Goal: Information Seeking & Learning: Learn about a topic

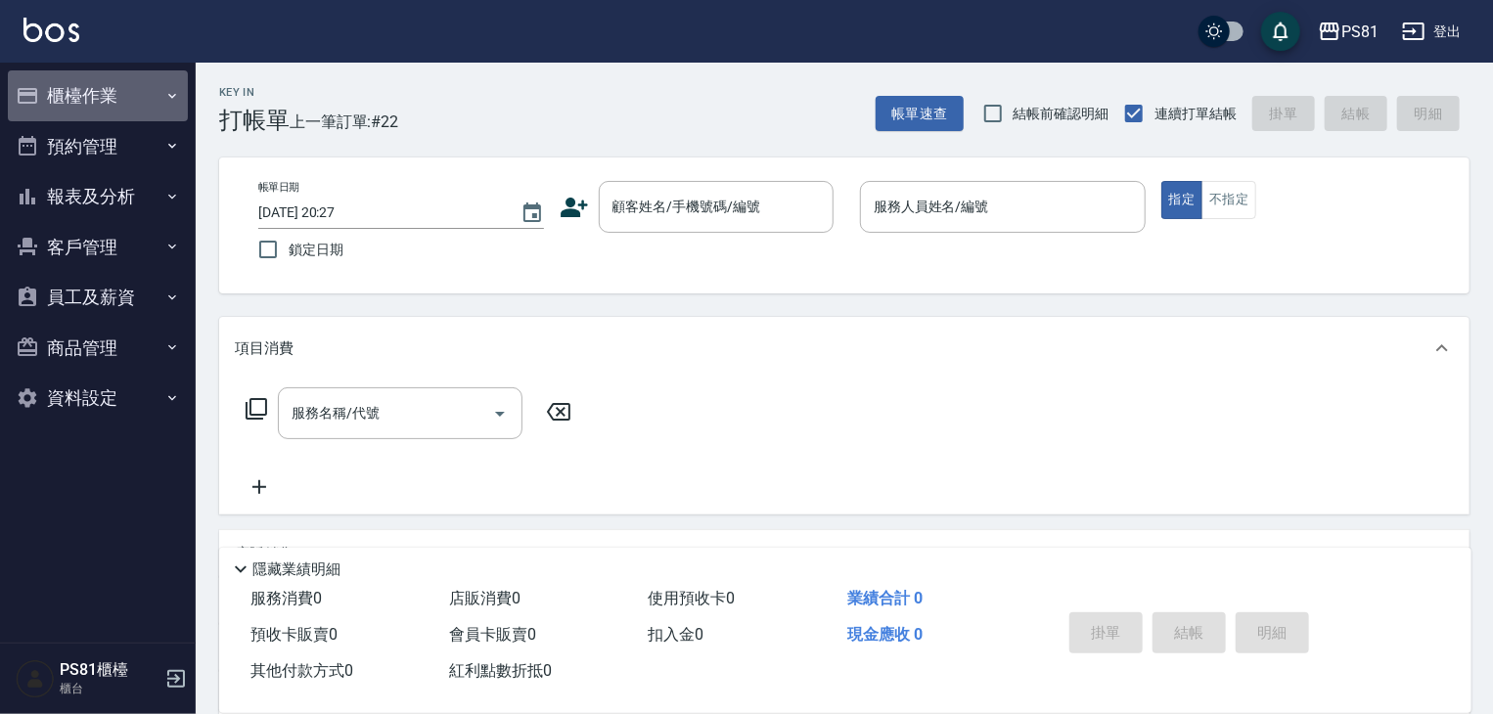
click at [147, 106] on button "櫃檯作業" at bounding box center [98, 95] width 180 height 51
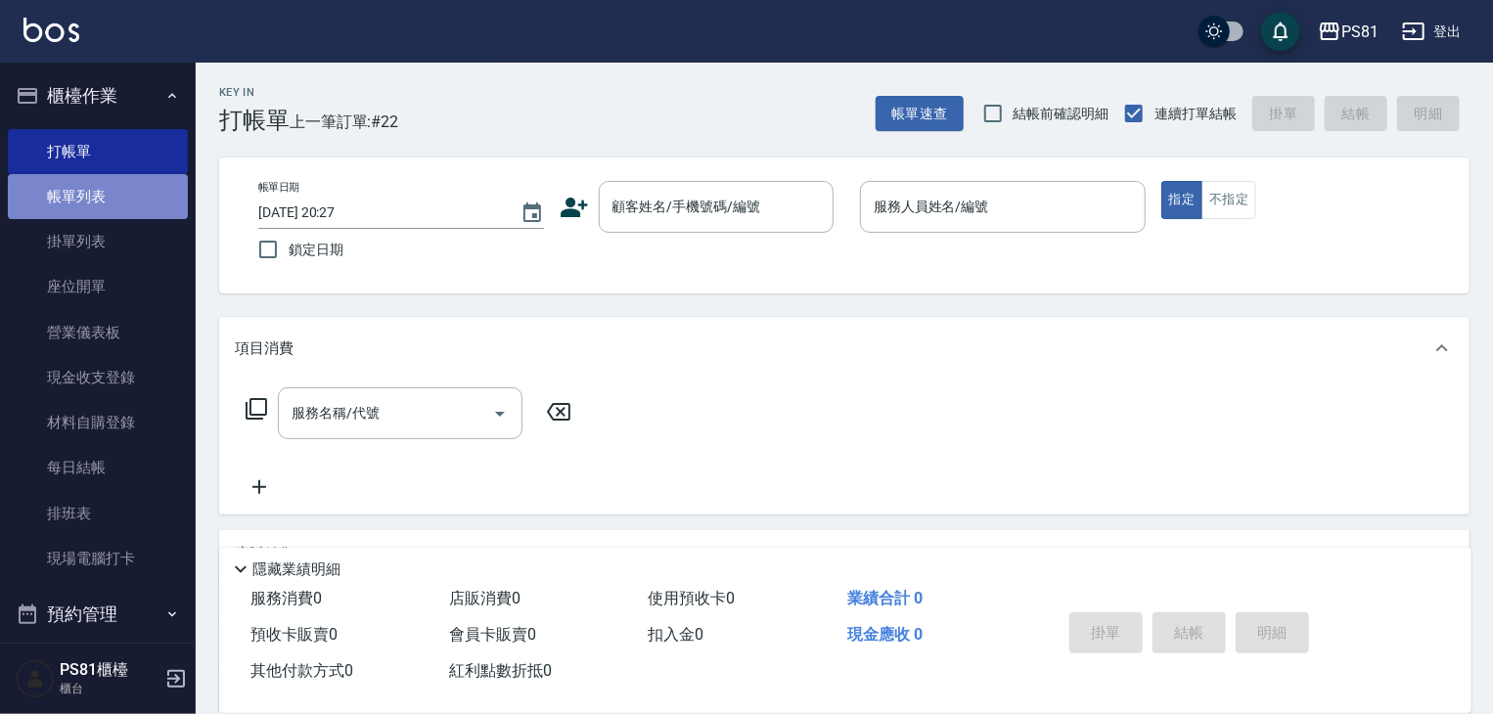
click at [136, 201] on link "帳單列表" at bounding box center [98, 196] width 180 height 45
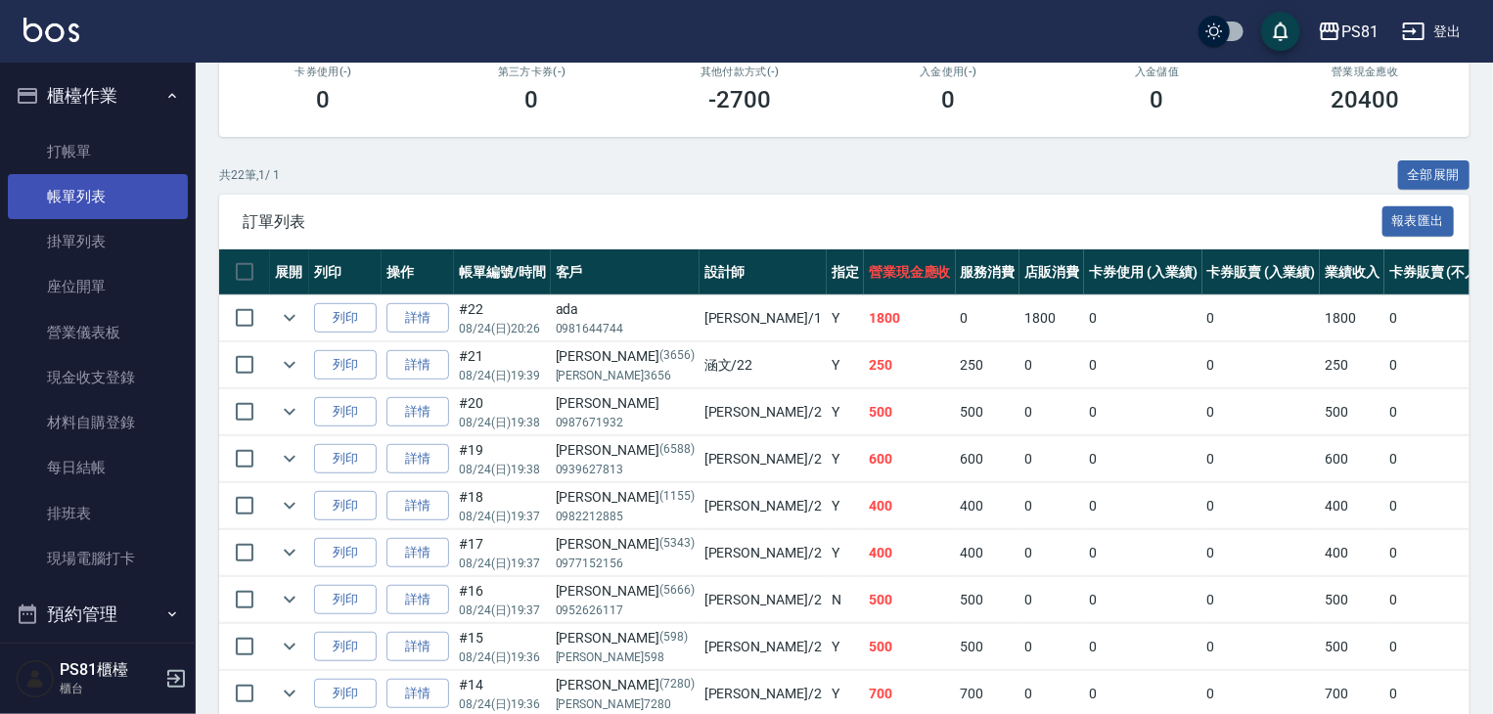
click at [90, 201] on link "帳單列表" at bounding box center [98, 196] width 180 height 45
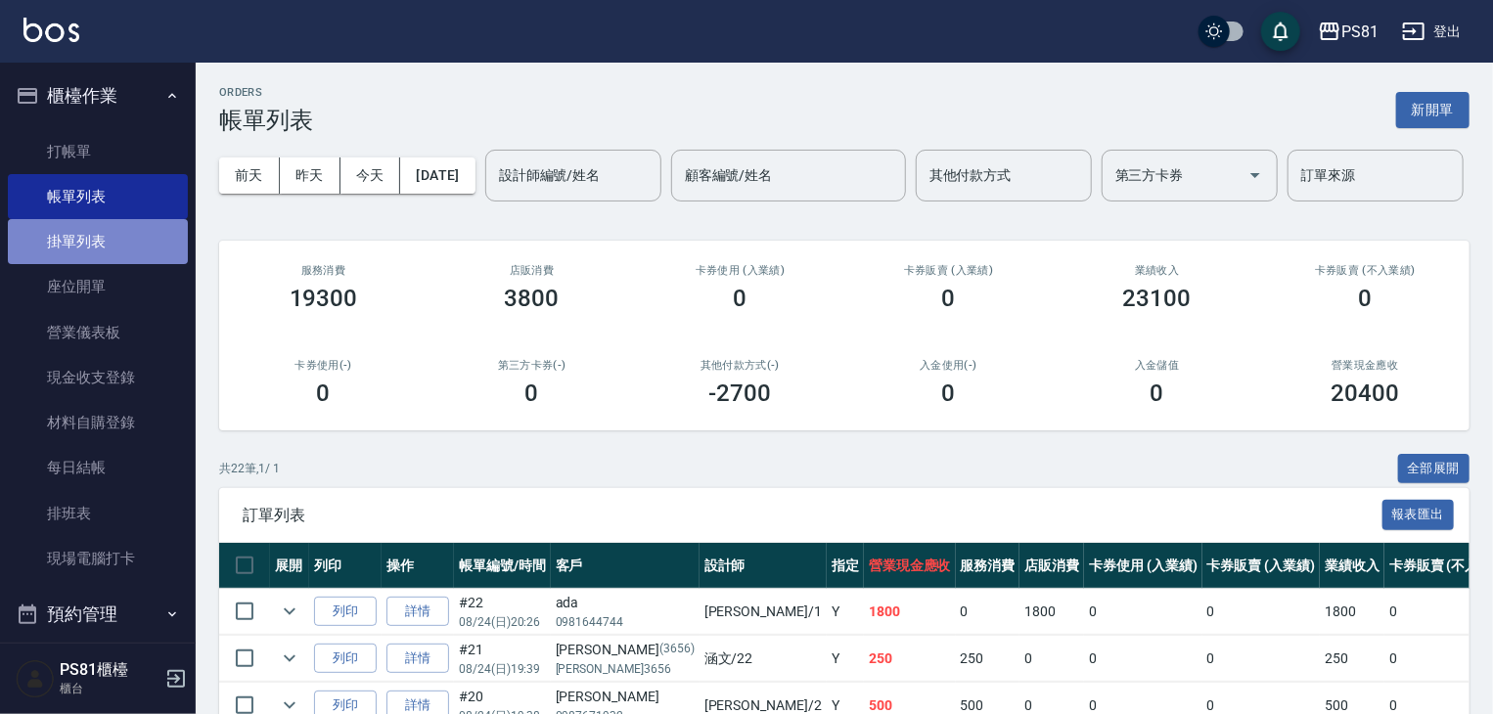
click at [98, 244] on link "掛單列表" at bounding box center [98, 241] width 180 height 45
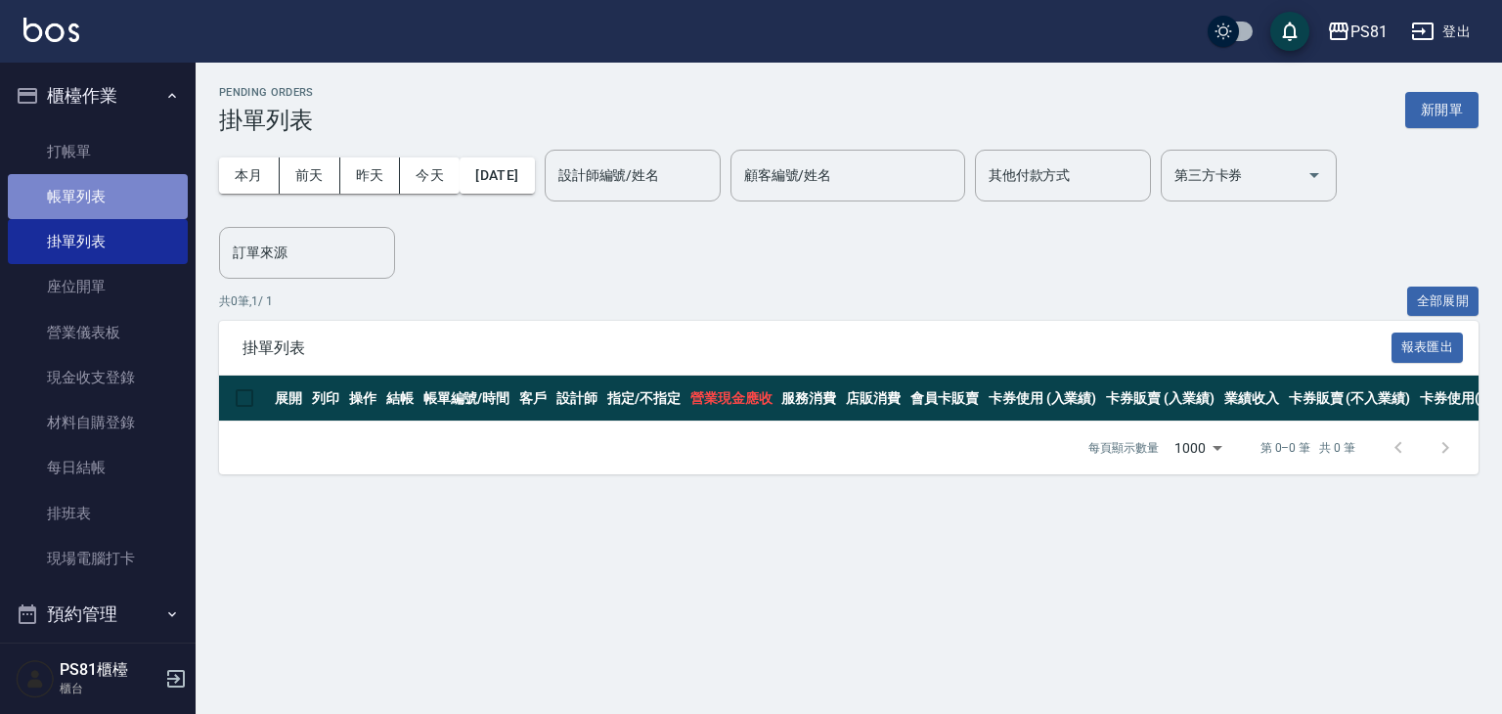
click at [114, 197] on link "帳單列表" at bounding box center [98, 196] width 180 height 45
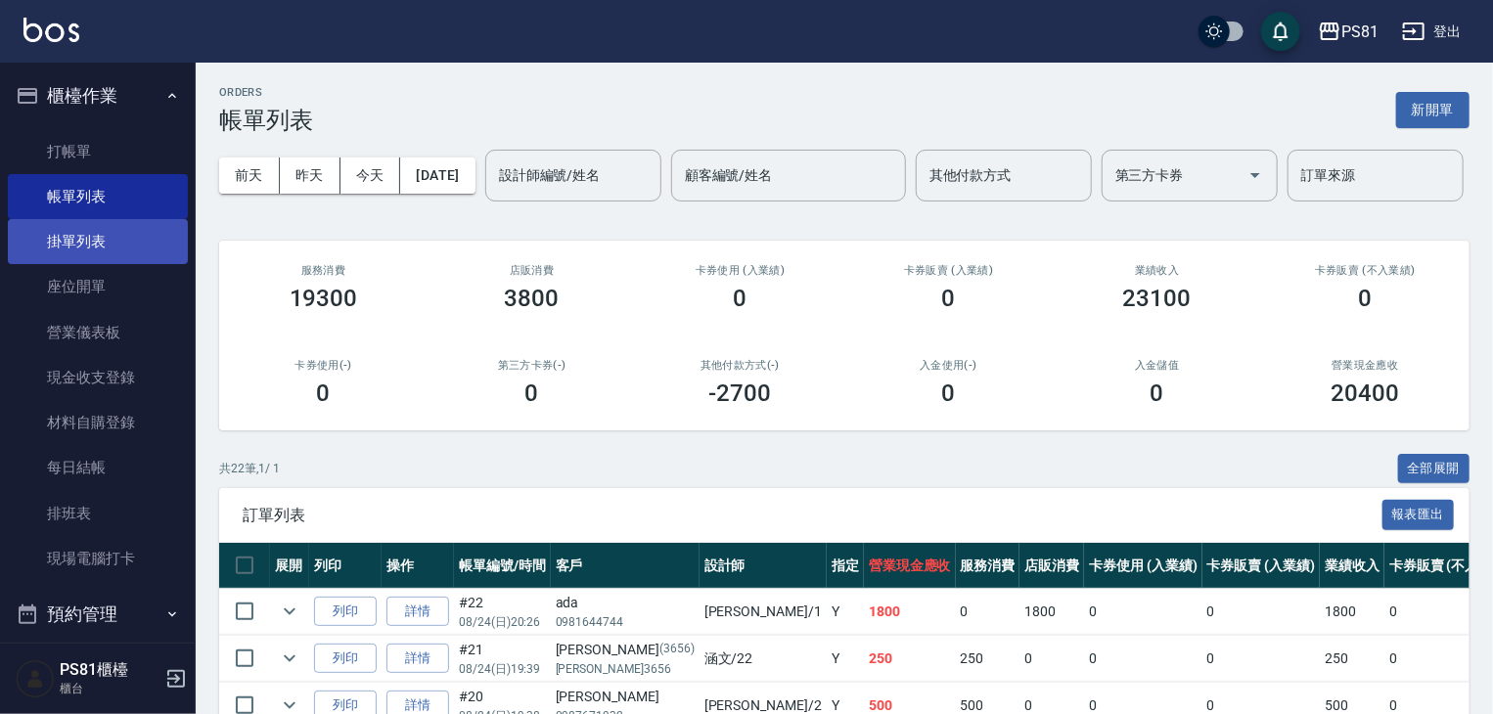
click at [88, 242] on link "掛單列表" at bounding box center [98, 241] width 180 height 45
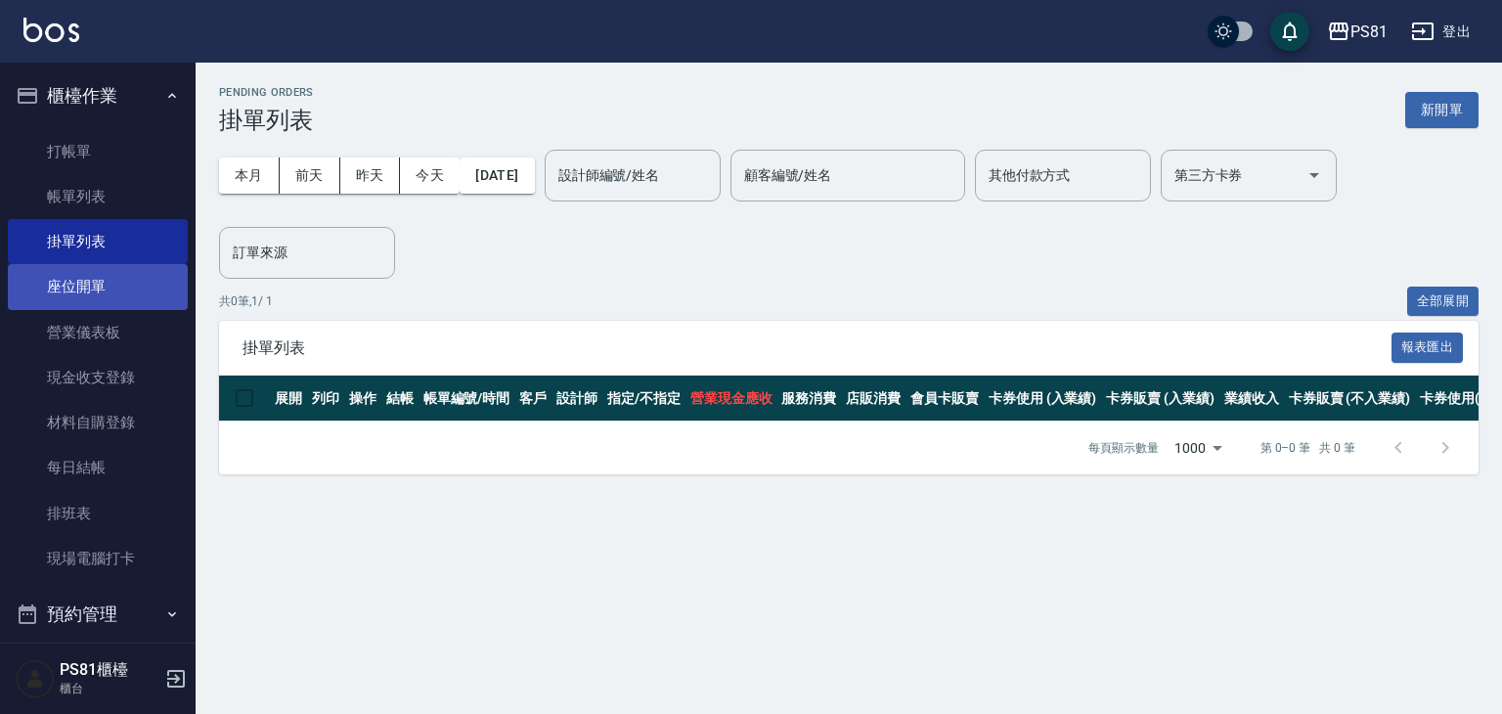
click at [130, 288] on link "座位開單" at bounding box center [98, 286] width 180 height 45
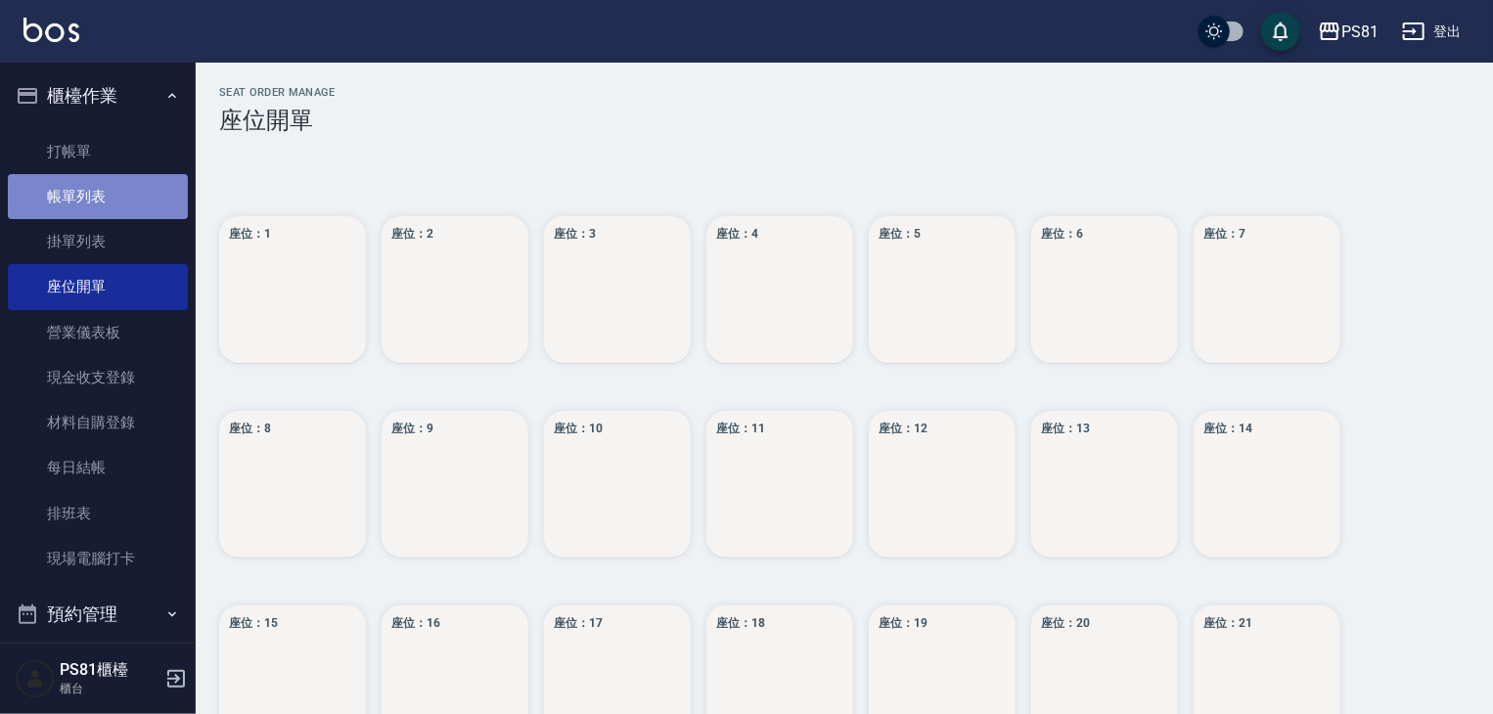
click at [129, 201] on link "帳單列表" at bounding box center [98, 196] width 180 height 45
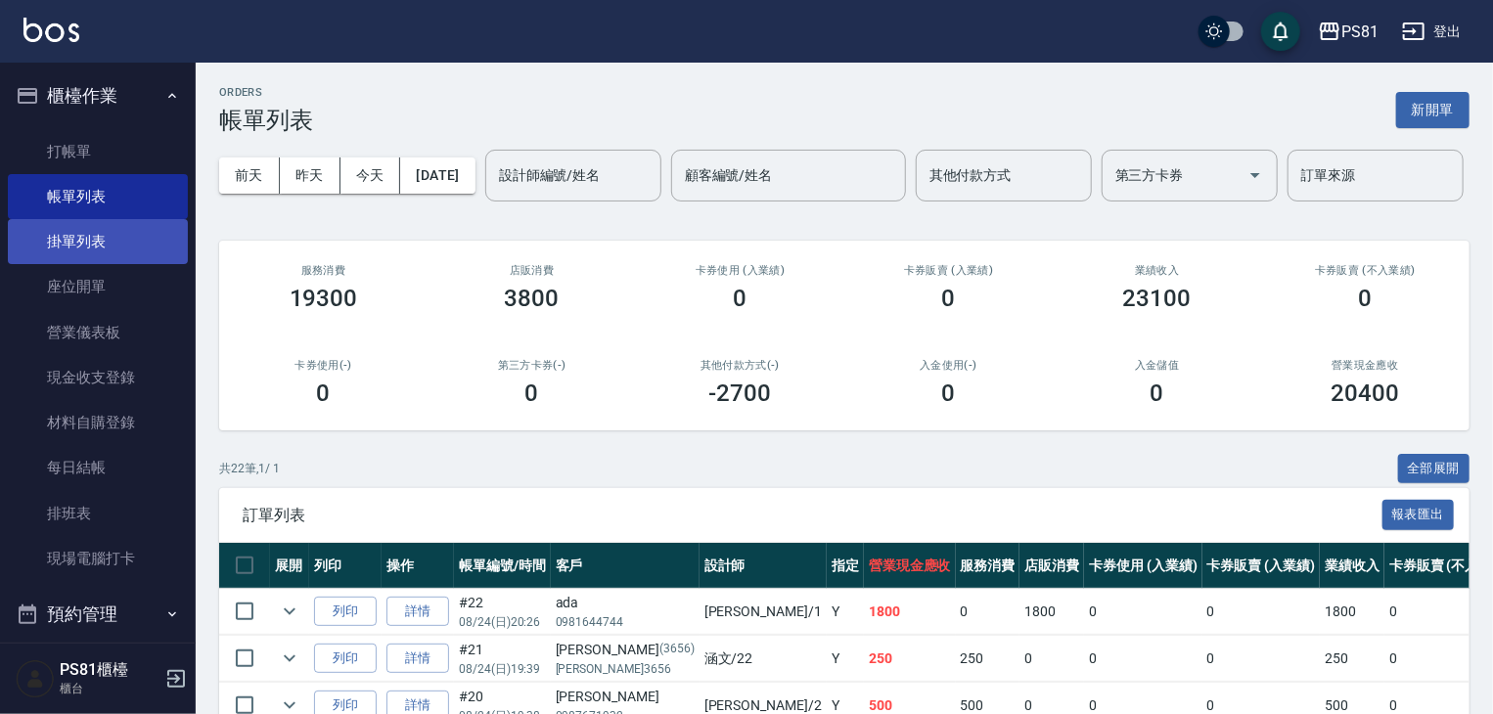
drag, startPoint x: 113, startPoint y: 248, endPoint x: 94, endPoint y: 380, distance: 133.5
click at [113, 249] on link "掛單列表" at bounding box center [98, 241] width 180 height 45
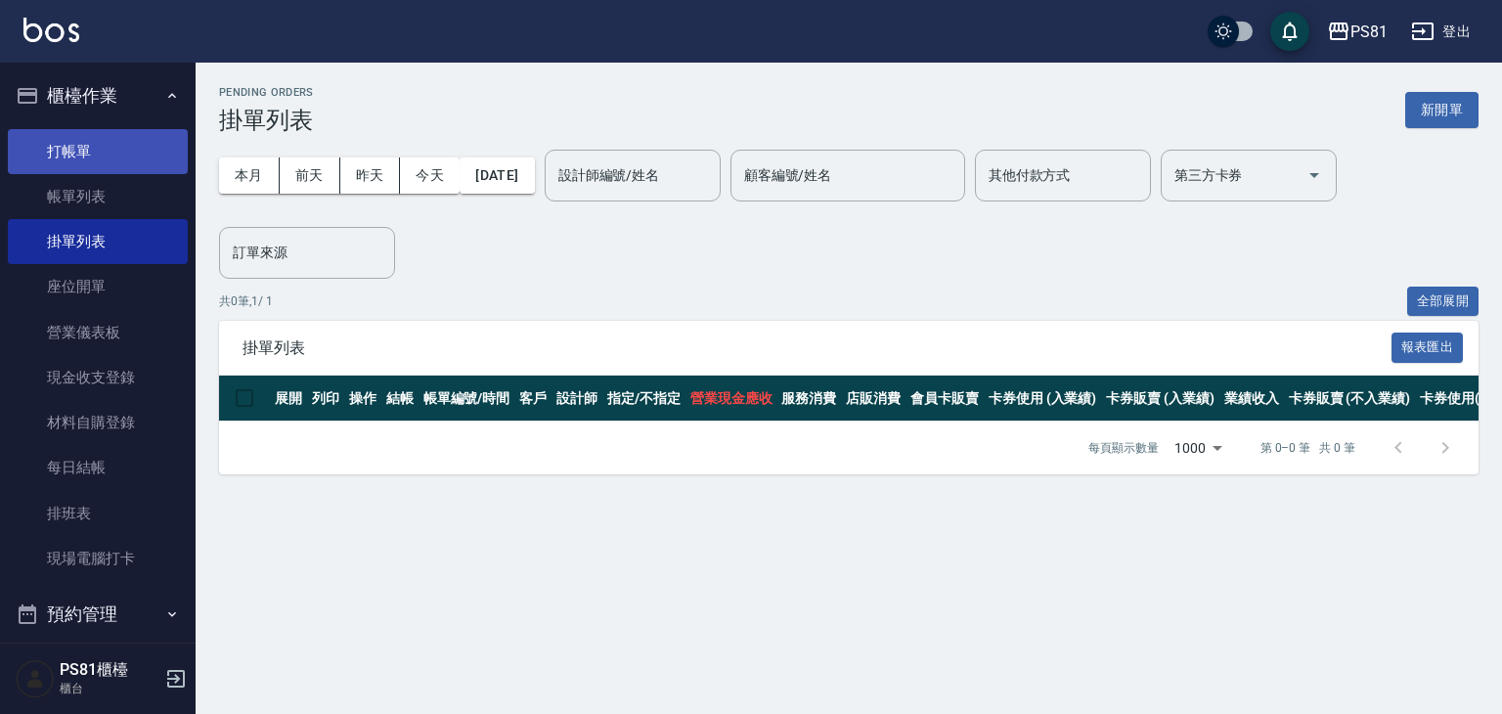
click at [109, 152] on link "打帳單" at bounding box center [98, 151] width 180 height 45
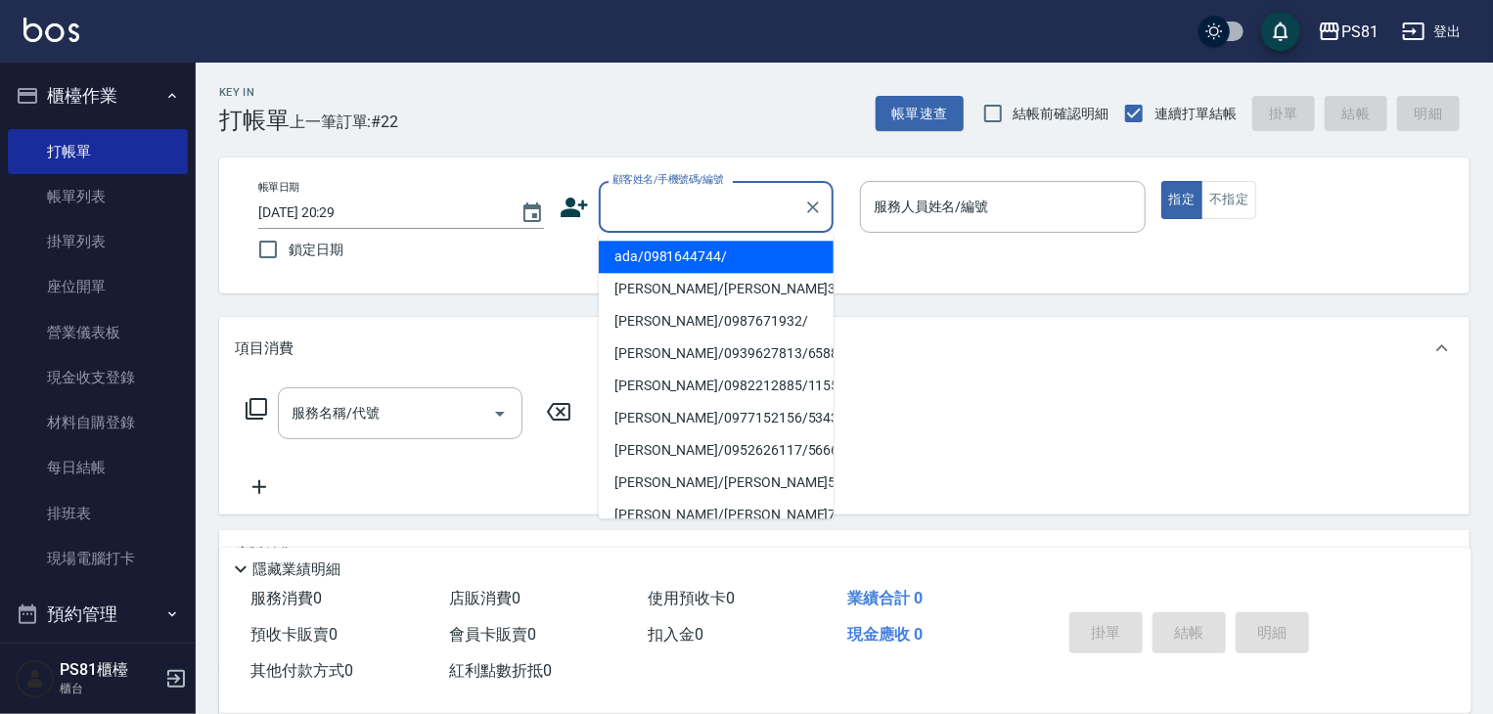
click at [700, 208] on input "顧客姓名/手機號碼/編號" at bounding box center [701, 207] width 188 height 34
click at [703, 257] on li "ada/0981644744/" at bounding box center [716, 257] width 235 height 32
type input "ada/0981644744/"
type input "[PERSON_NAME]-1"
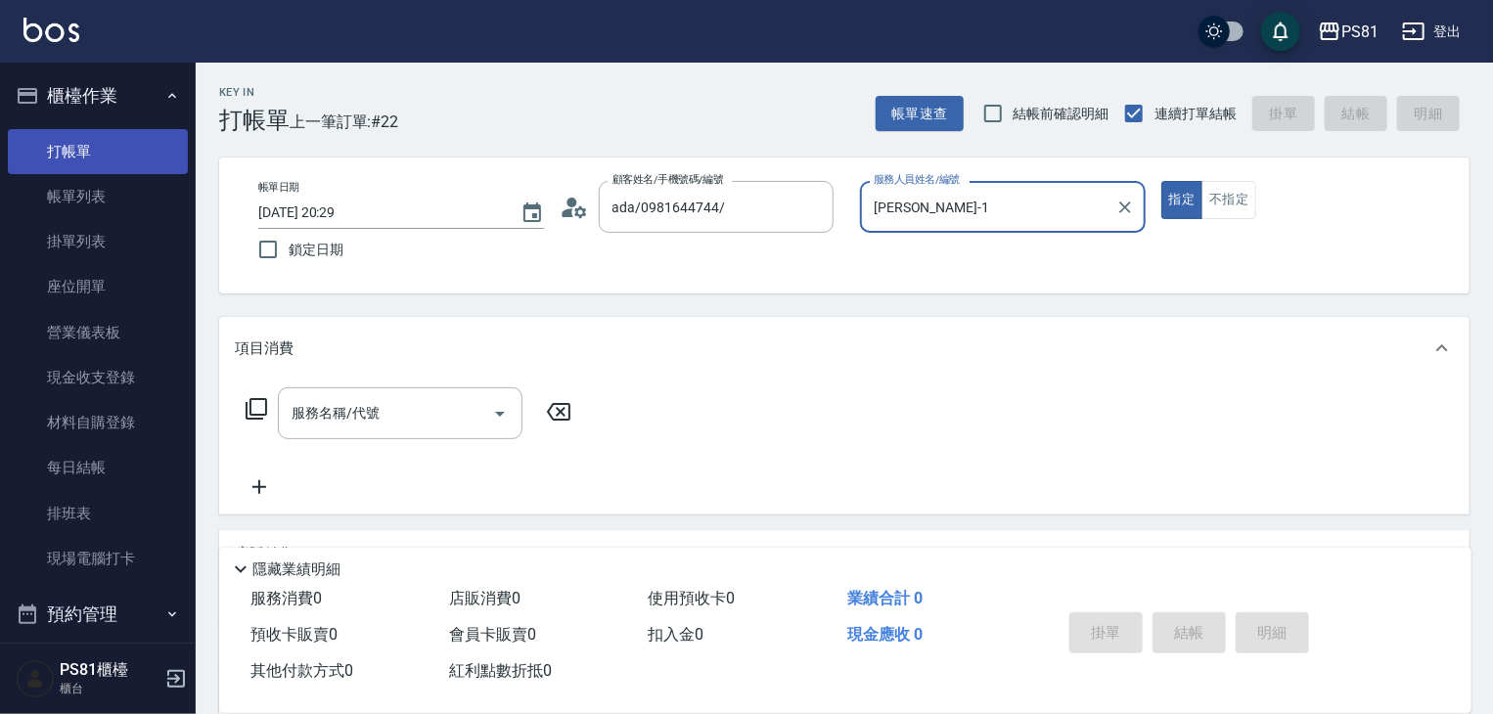
click at [109, 152] on link "打帳單" at bounding box center [98, 151] width 180 height 45
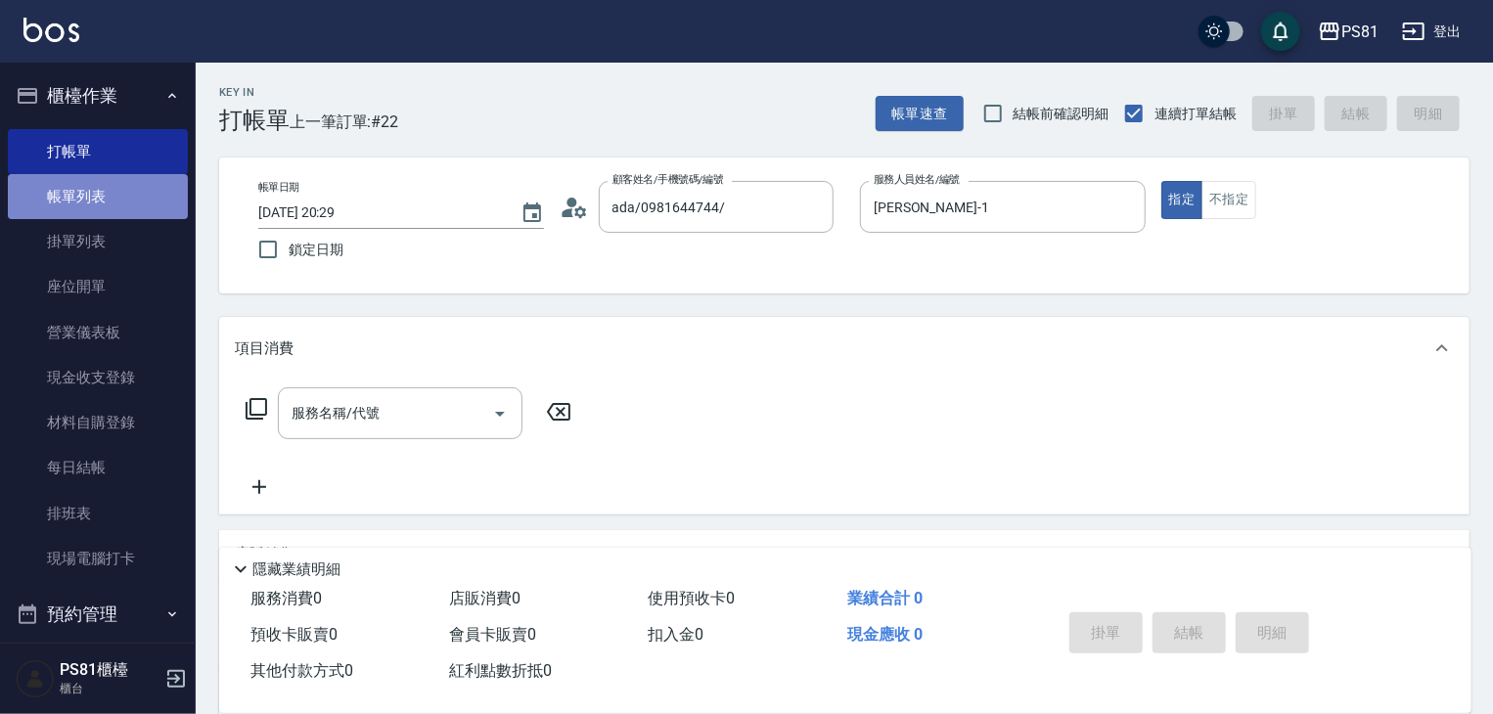
click at [126, 206] on link "帳單列表" at bounding box center [98, 196] width 180 height 45
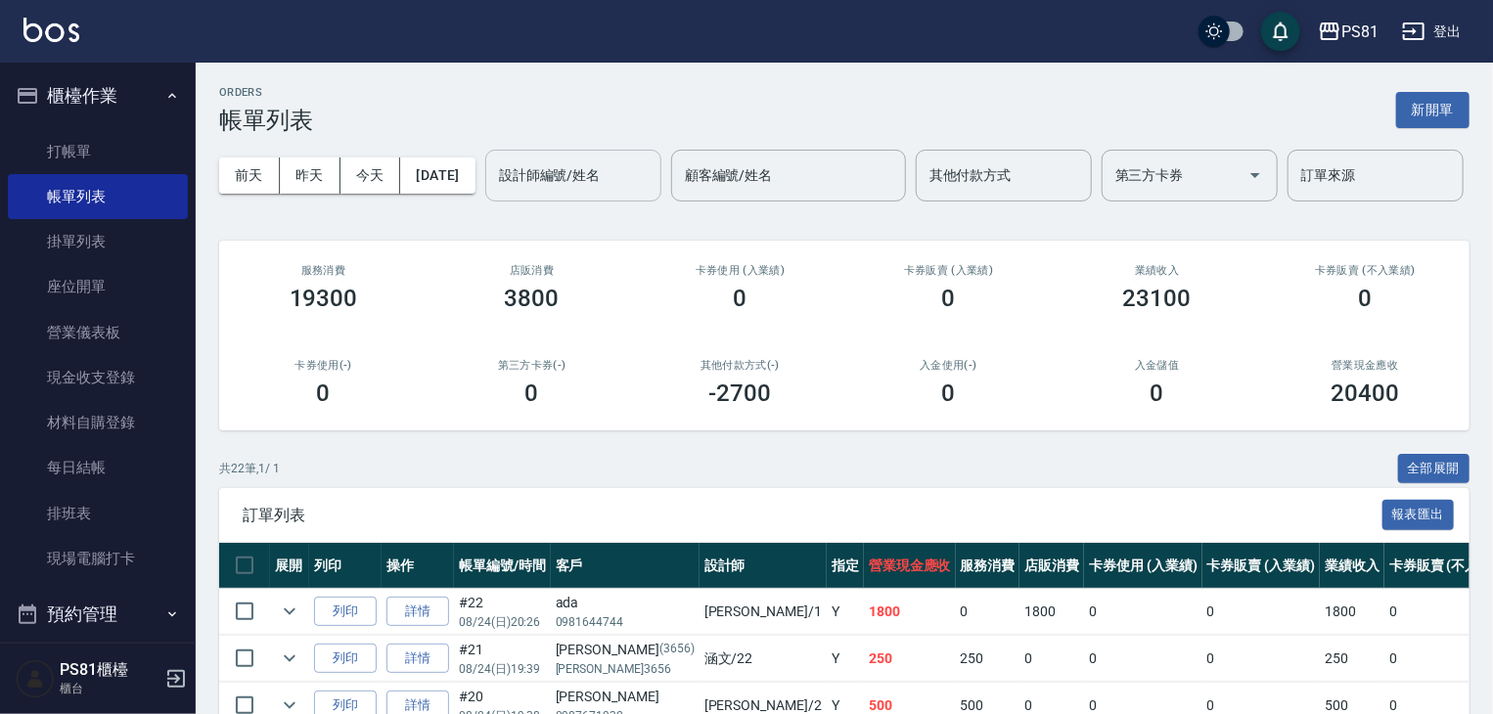
click at [494, 193] on input "設計師編號/姓名" at bounding box center [573, 175] width 158 height 34
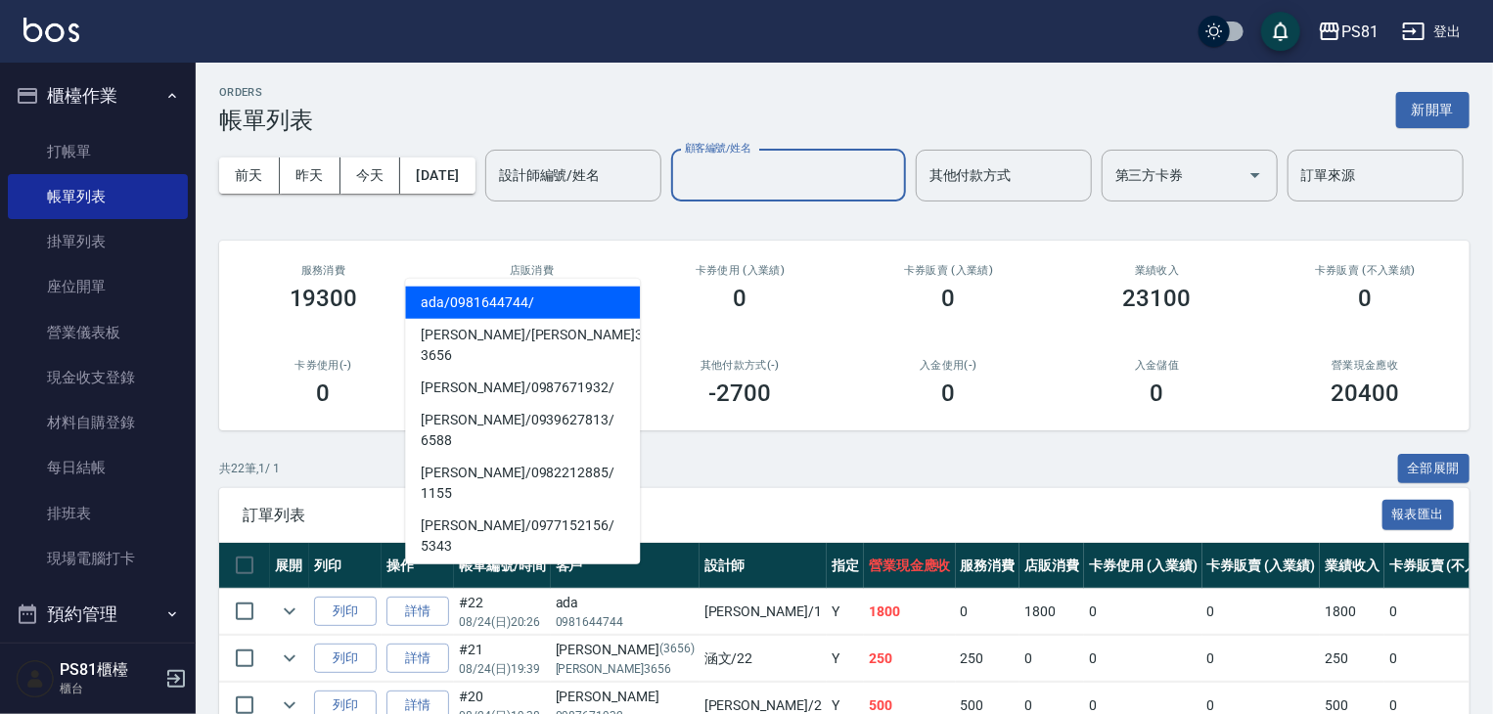
click at [680, 193] on input "顧客編號/姓名" at bounding box center [788, 175] width 217 height 34
click at [494, 193] on input "設計師編號/姓名" at bounding box center [573, 175] width 158 height 34
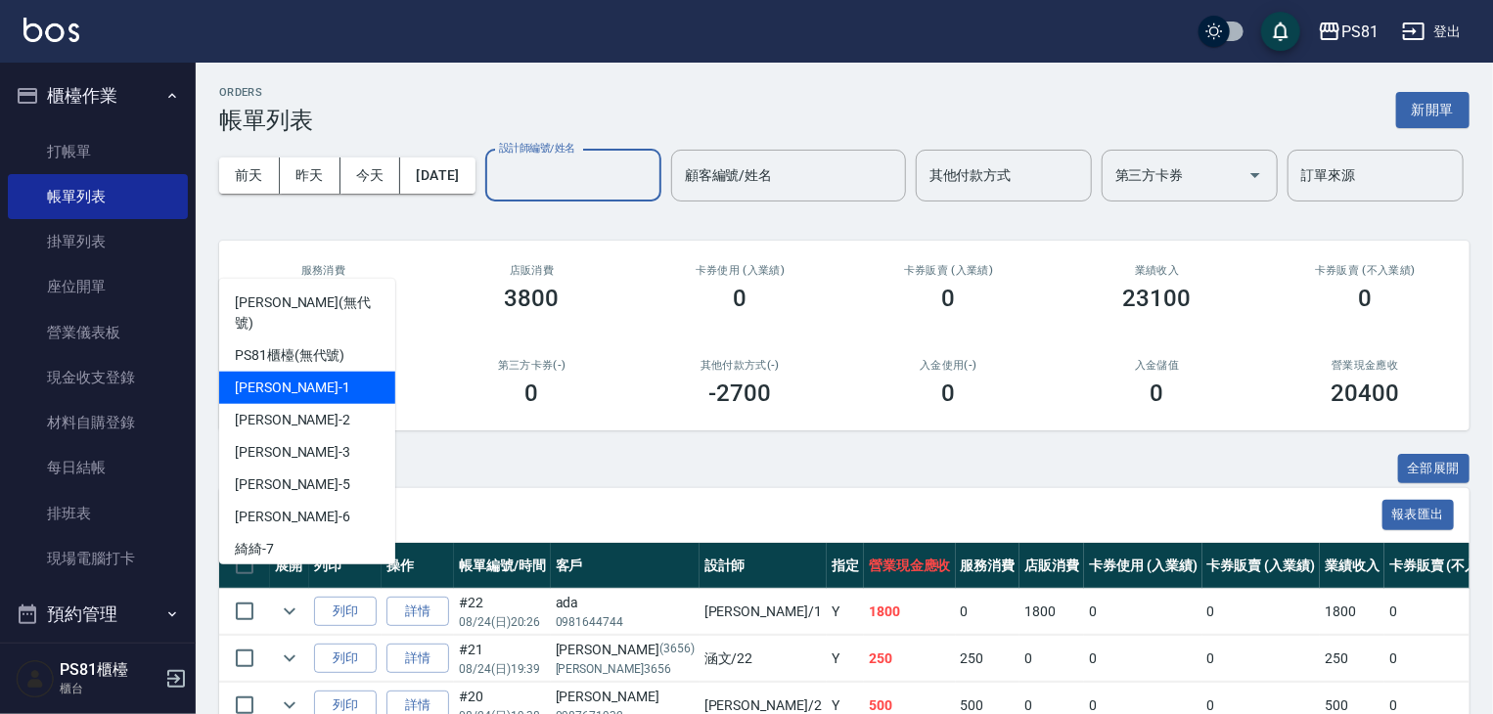
click at [319, 372] on div "[PERSON_NAME] -1" at bounding box center [307, 388] width 176 height 32
type input "[PERSON_NAME]-1"
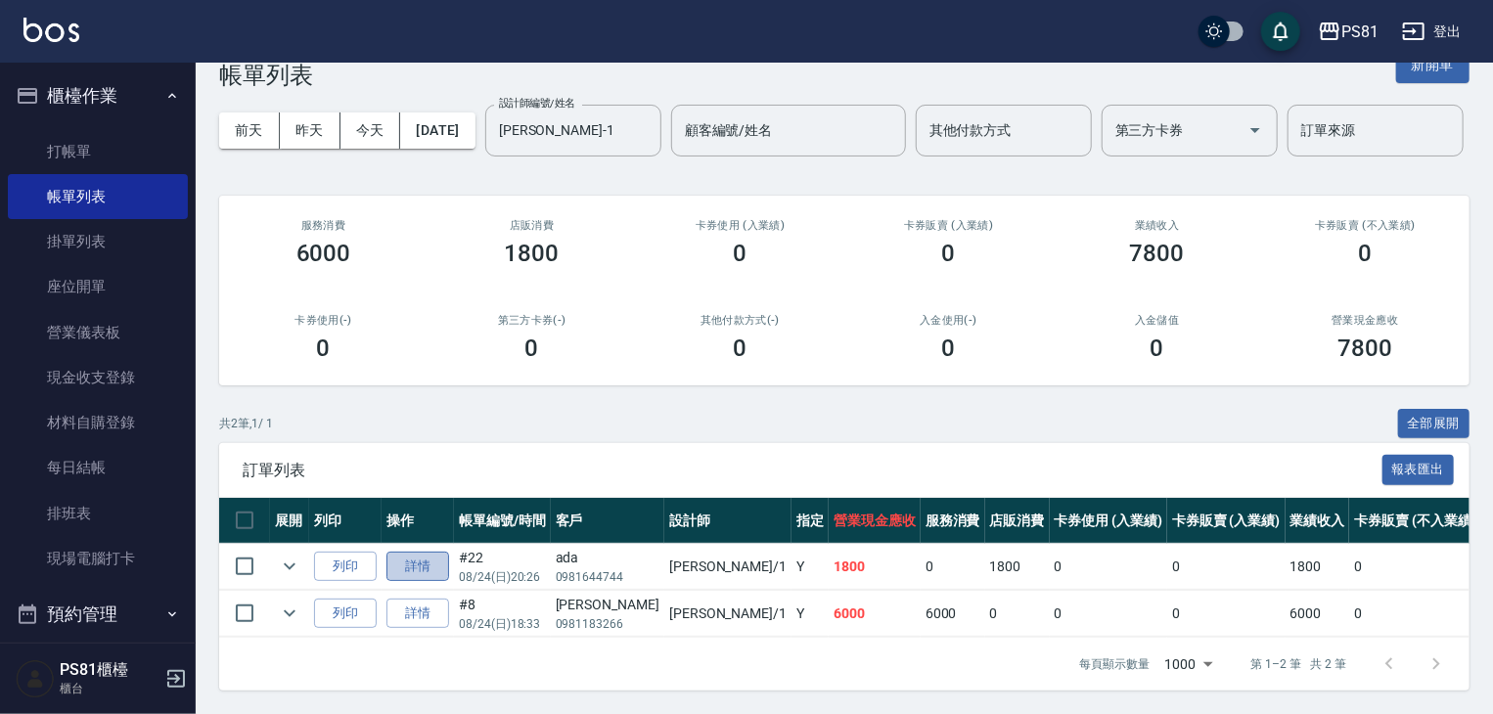
click at [415, 552] on link "詳情" at bounding box center [417, 567] width 63 height 30
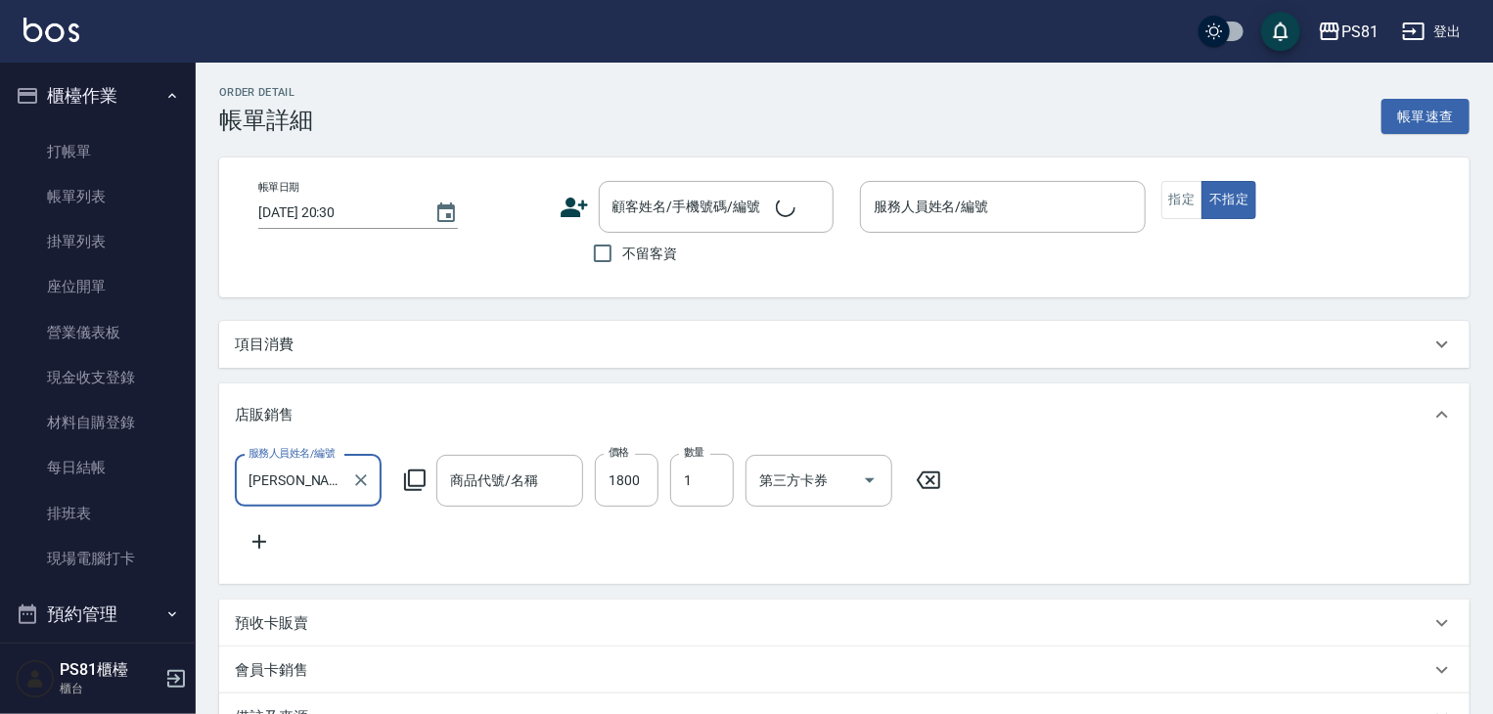
type input "2025/08/24 20:26"
type input "[PERSON_NAME]-1"
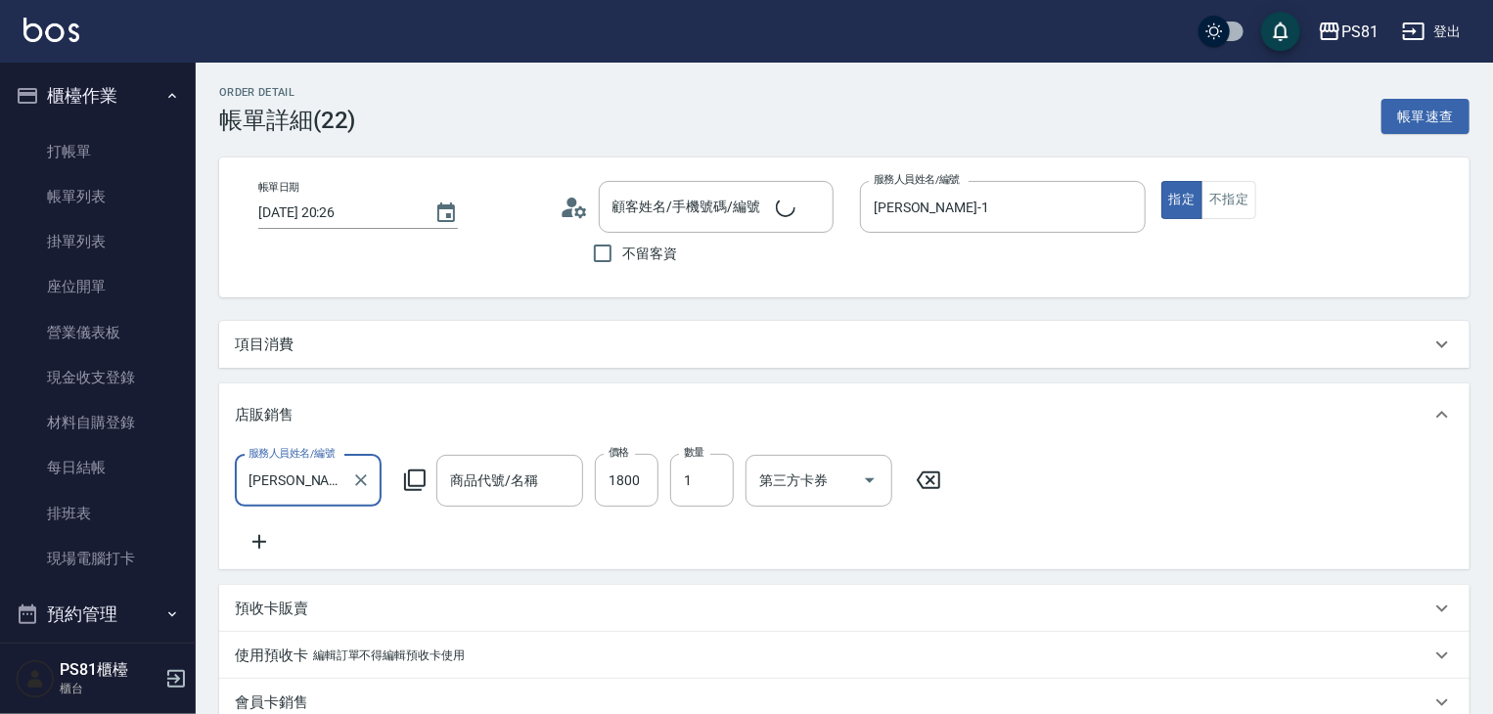
type input "ada/0981644744/"
type input "AK1-花樣深層修護霜1000ML"
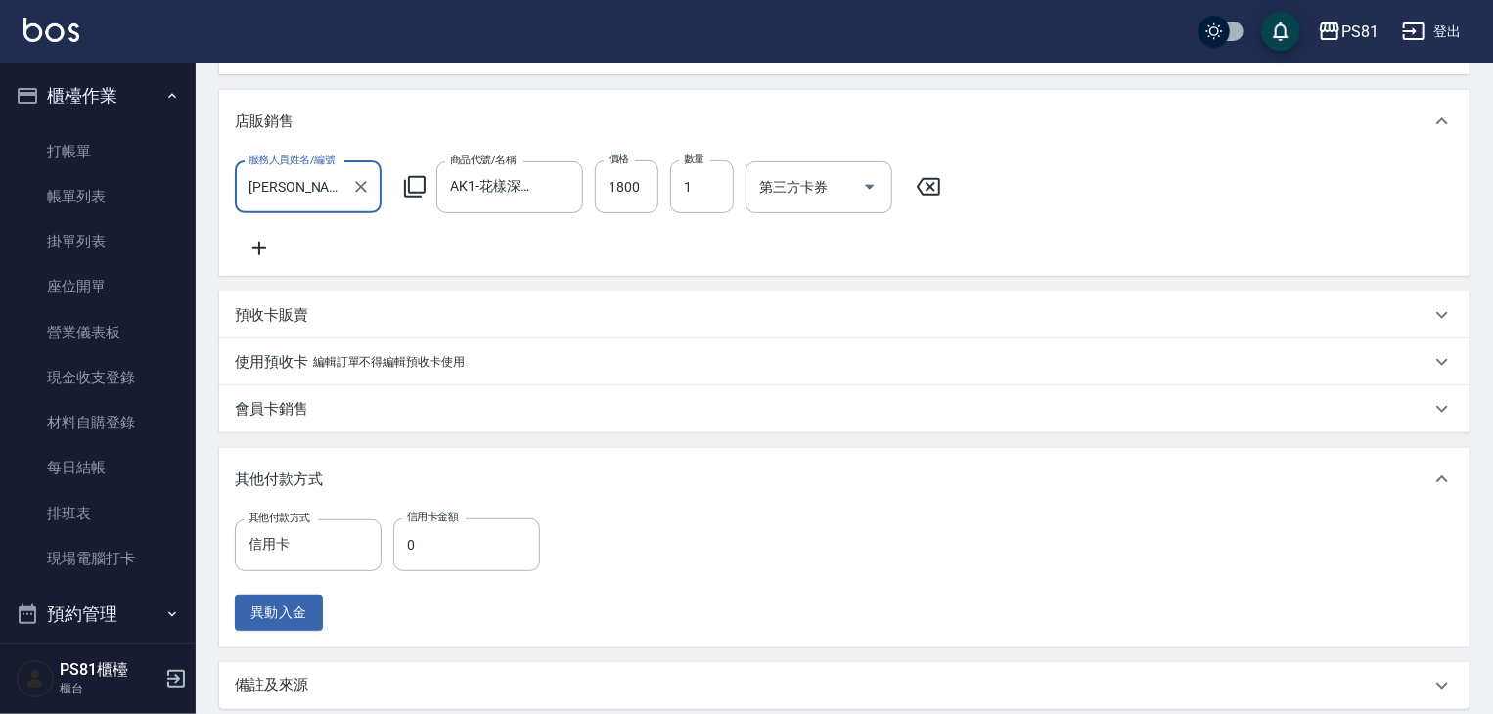
scroll to position [489, 0]
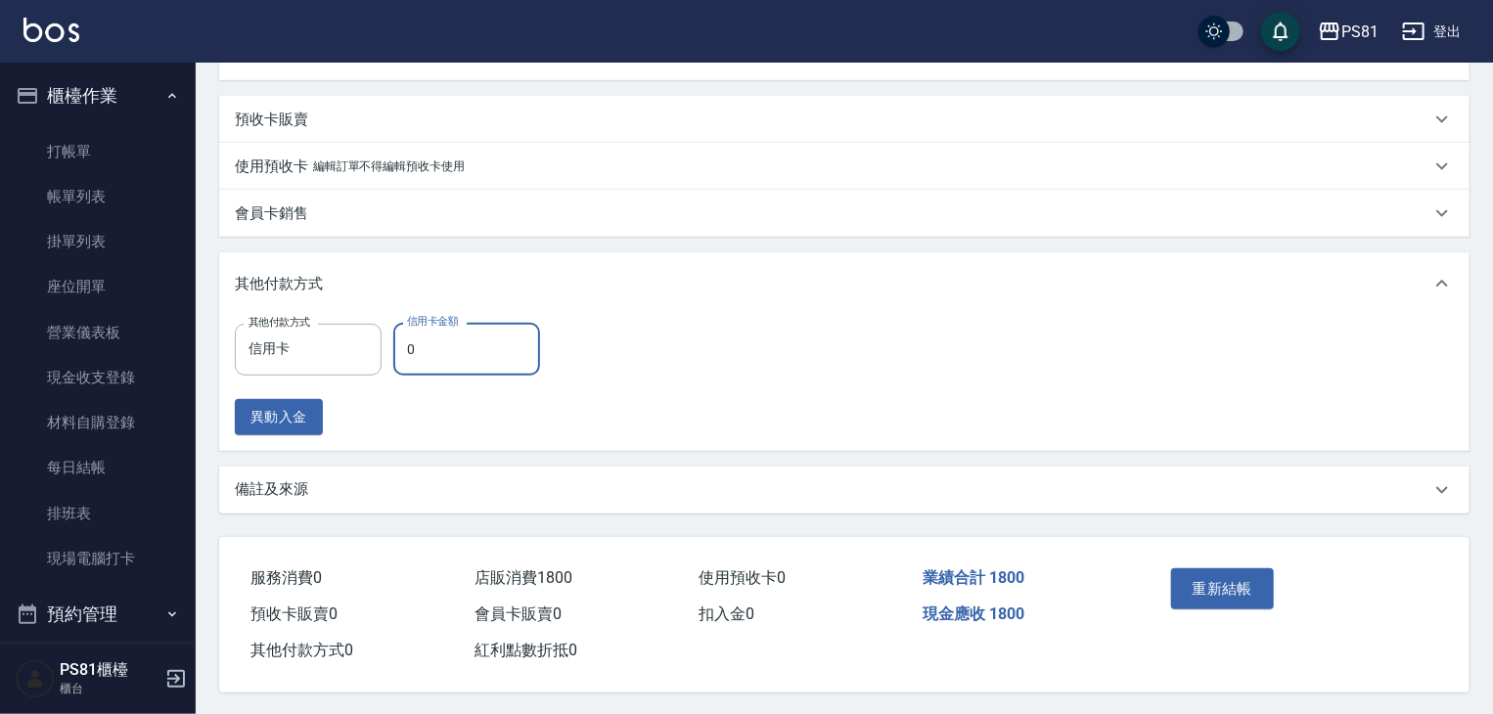
click at [450, 364] on input "0" at bounding box center [466, 349] width 147 height 53
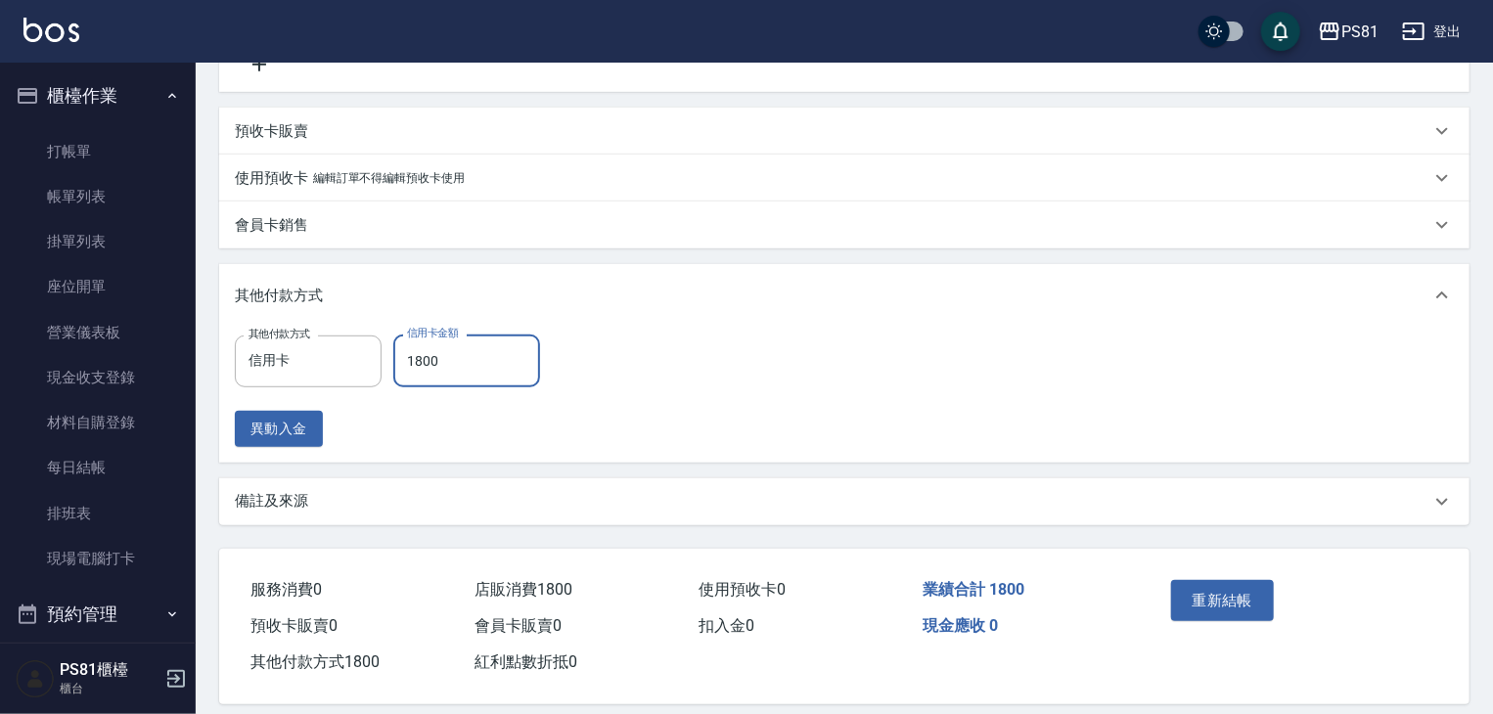
scroll to position [513, 0]
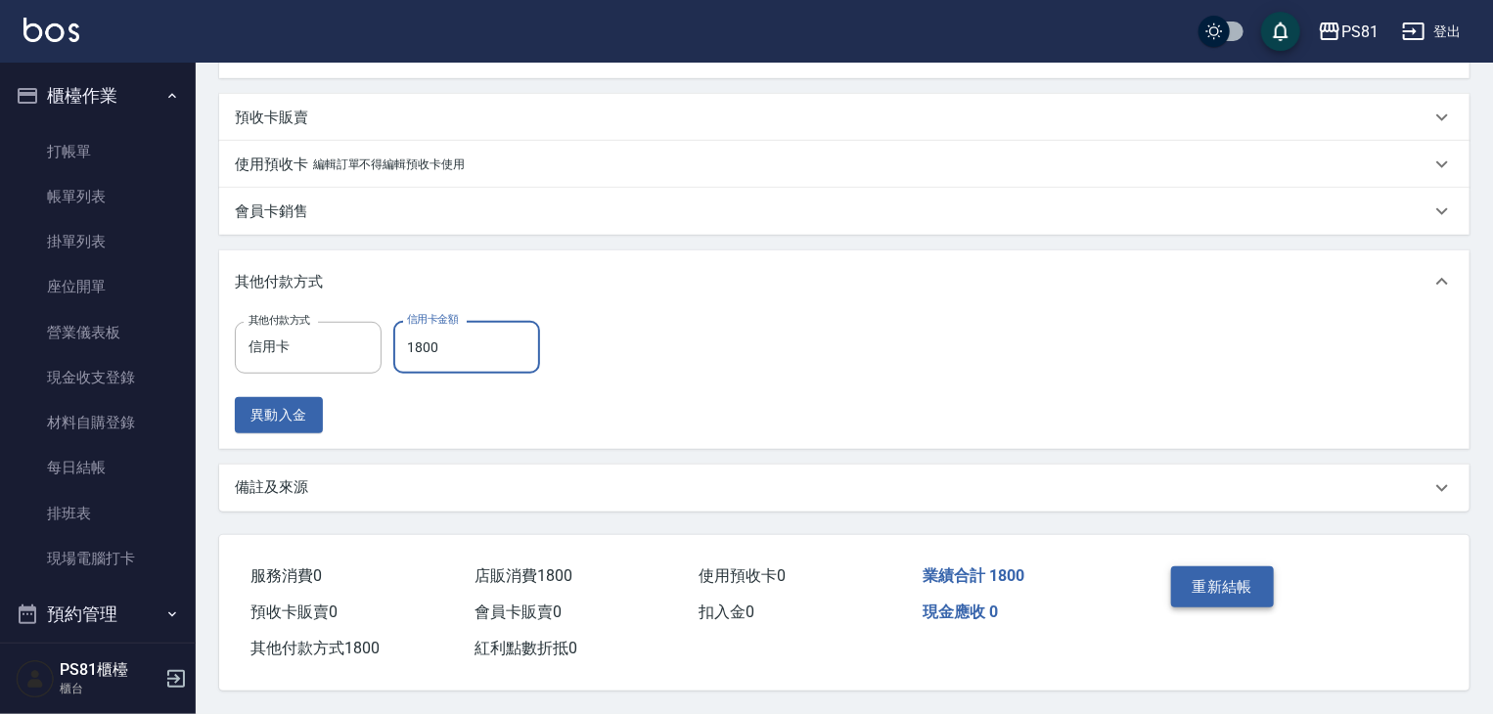
type input "1800"
click at [1245, 591] on button "重新結帳" at bounding box center [1223, 586] width 104 height 41
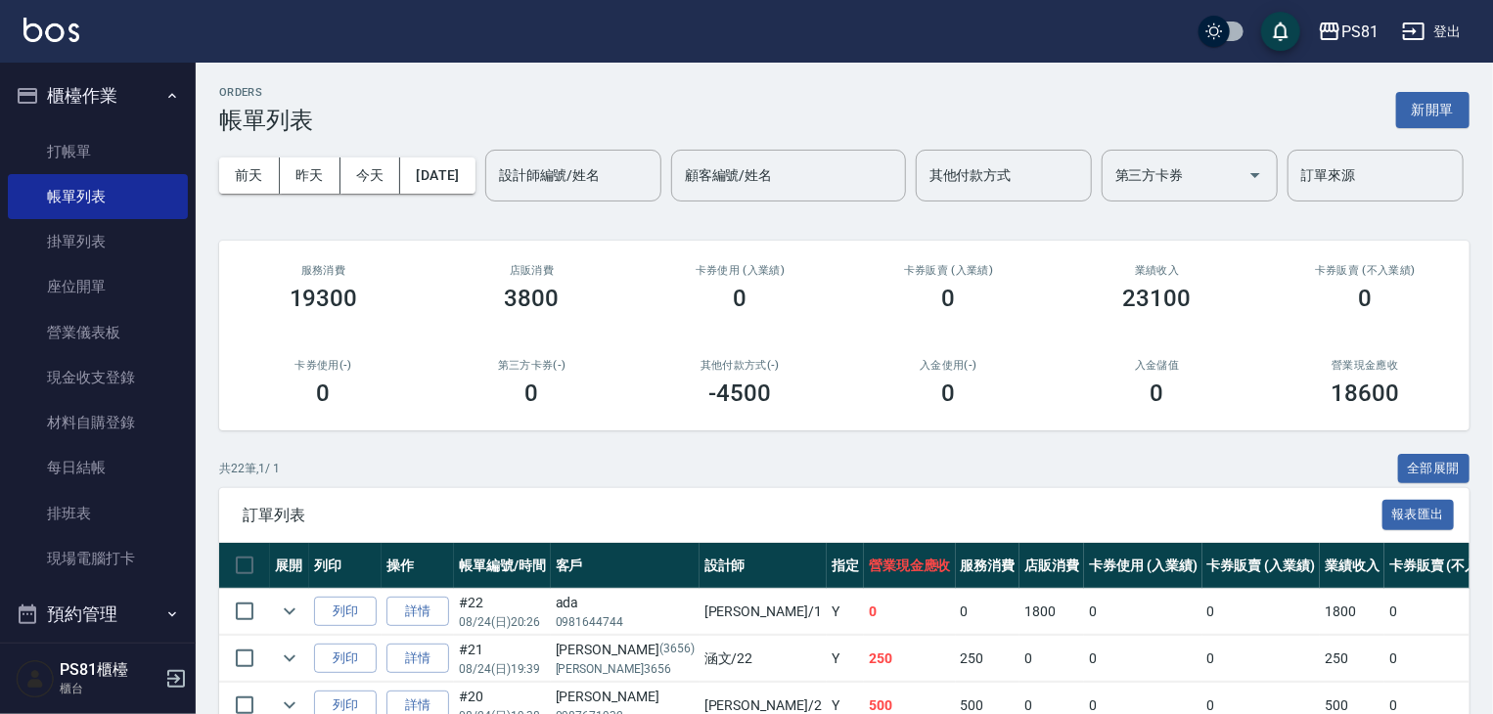
click at [494, 193] on input "設計師編號/姓名" at bounding box center [573, 175] width 158 height 34
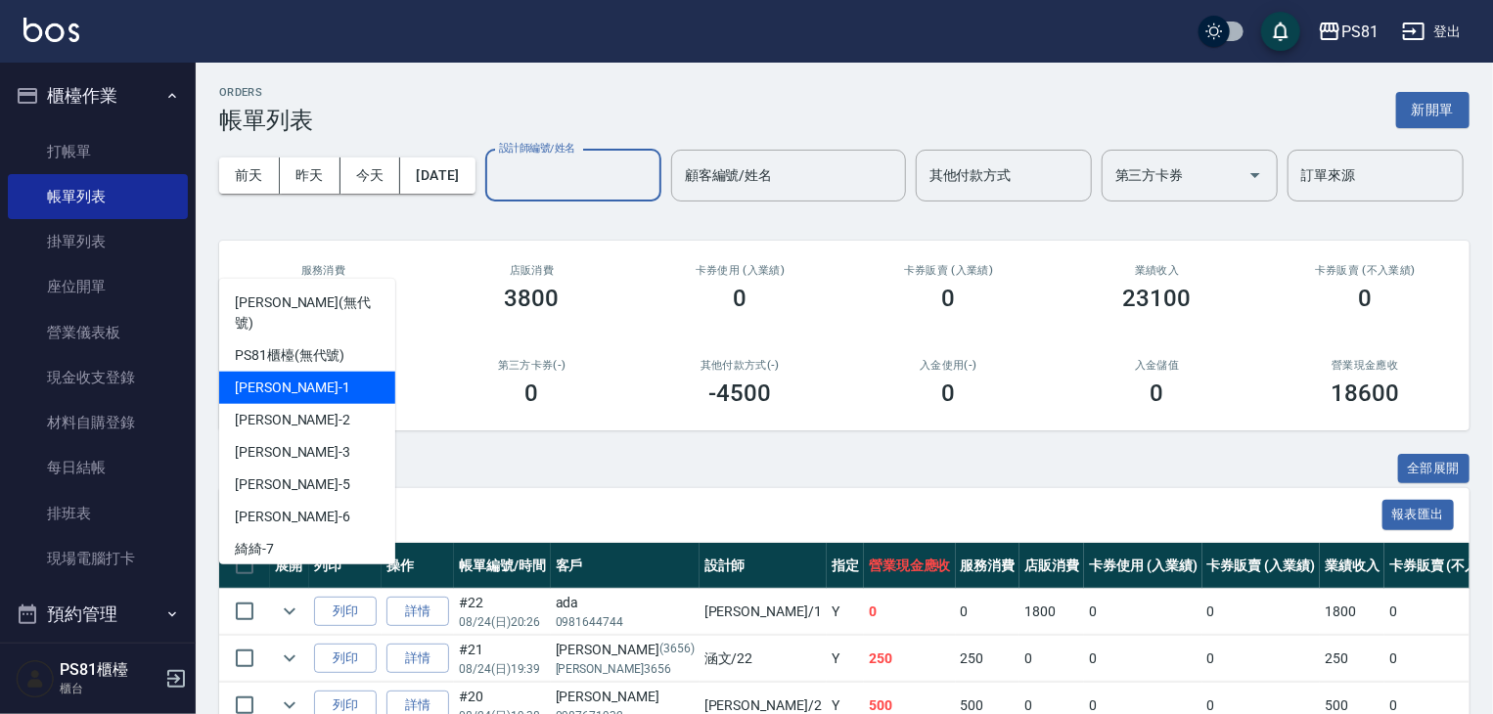
click at [335, 372] on div "[PERSON_NAME] -1" at bounding box center [307, 388] width 176 height 32
type input "[PERSON_NAME]-1"
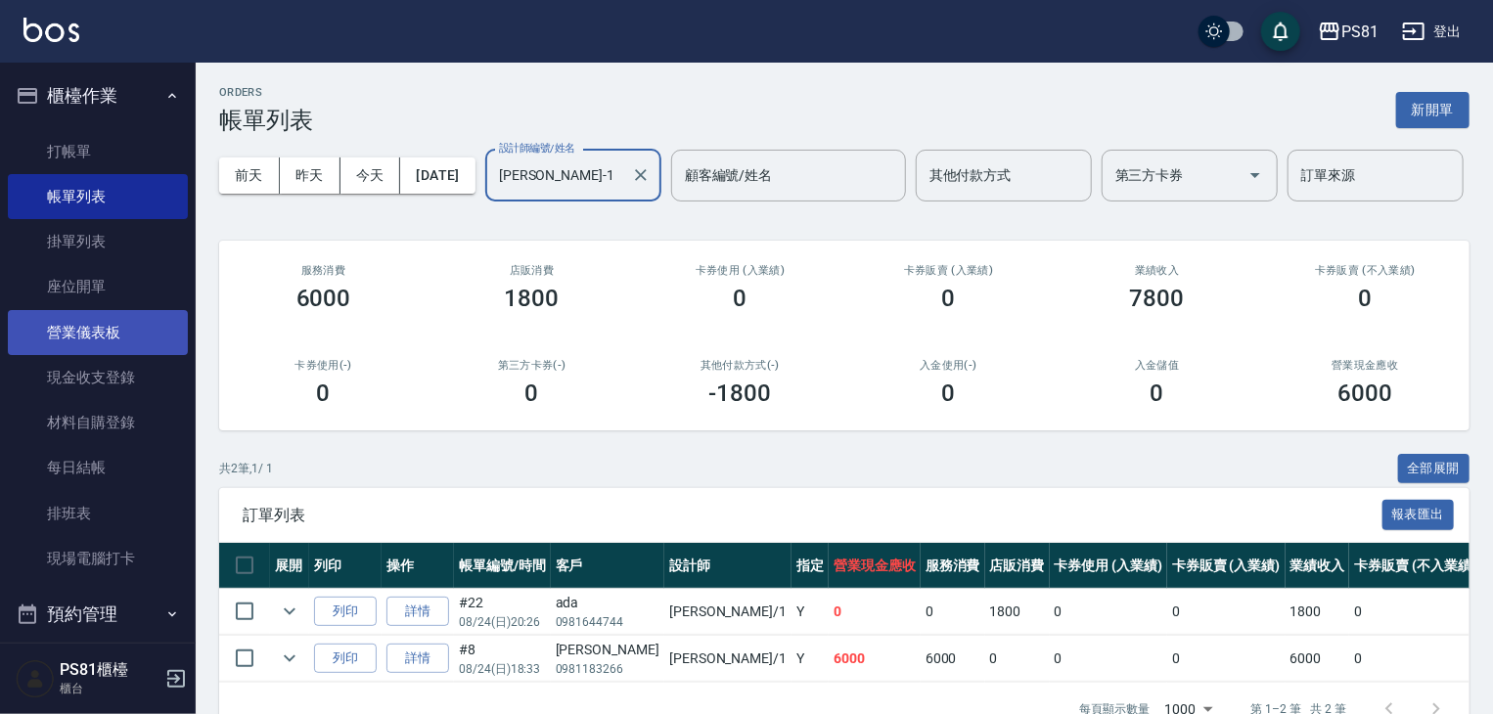
scroll to position [272, 0]
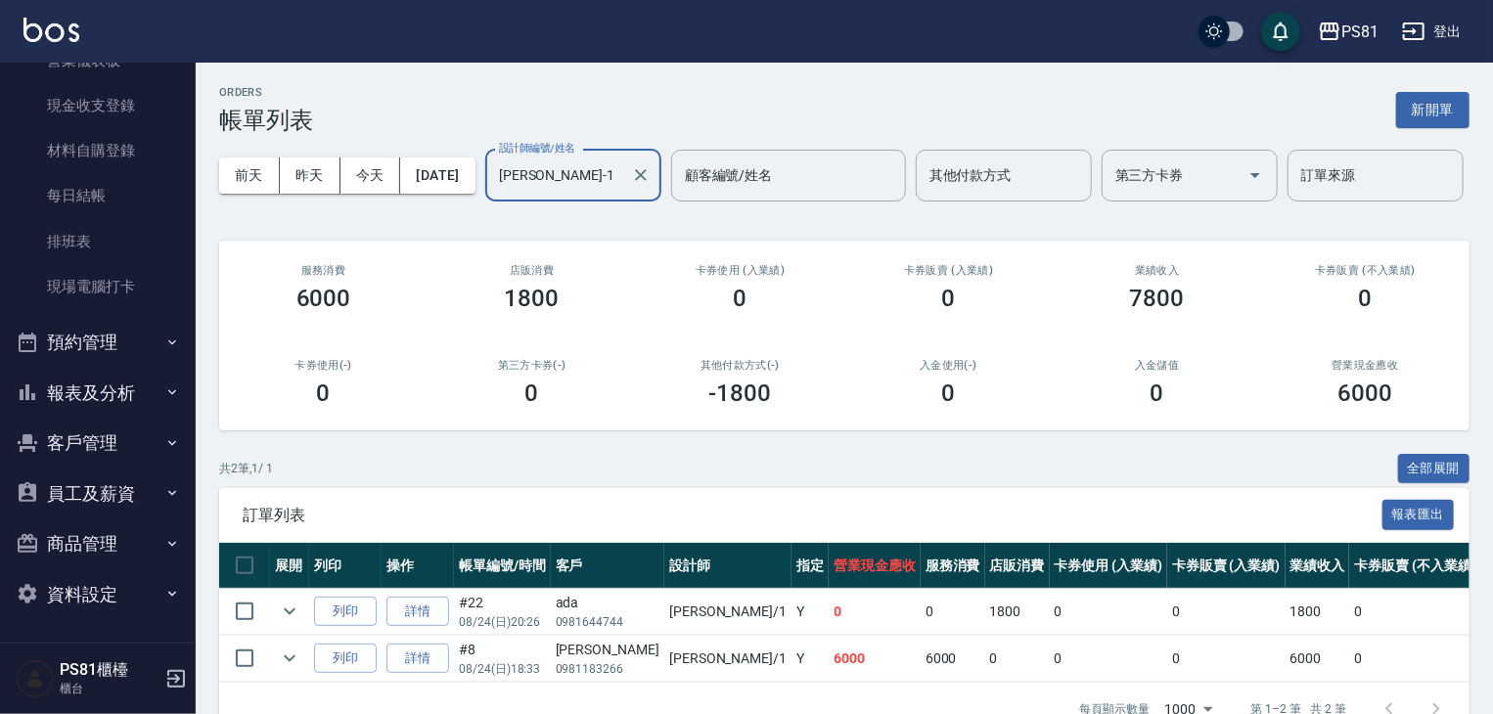
click at [127, 399] on button "報表及分析" at bounding box center [98, 393] width 180 height 51
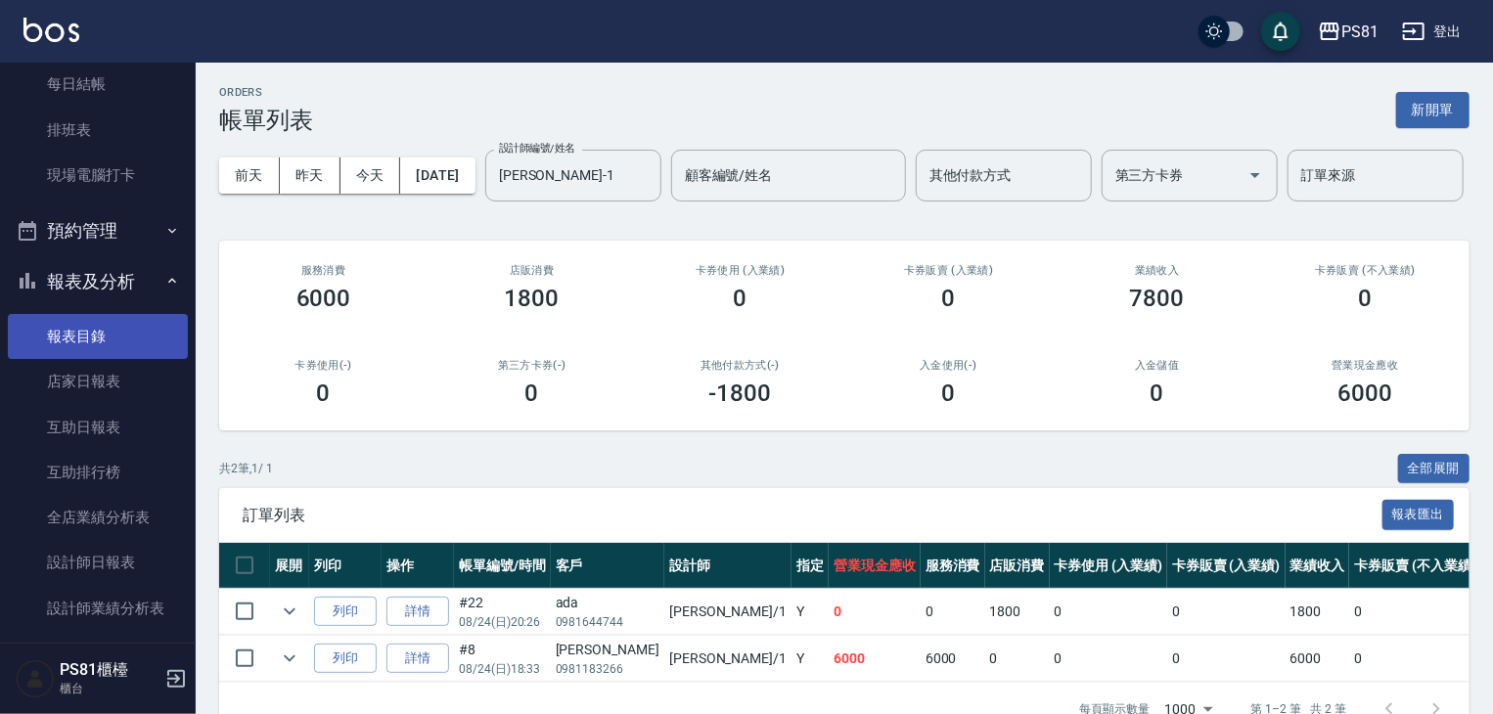
scroll to position [468, 0]
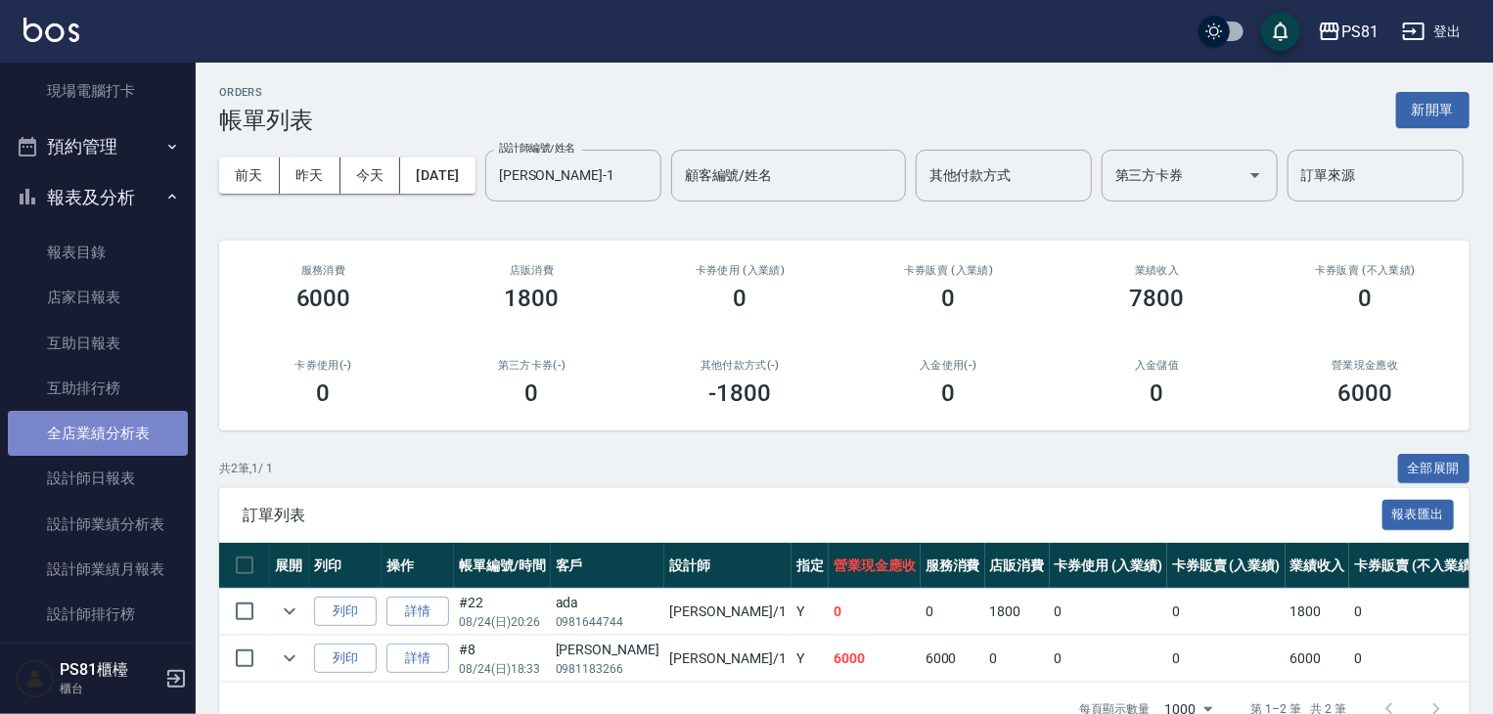
click at [139, 436] on link "全店業績分析表" at bounding box center [98, 433] width 180 height 45
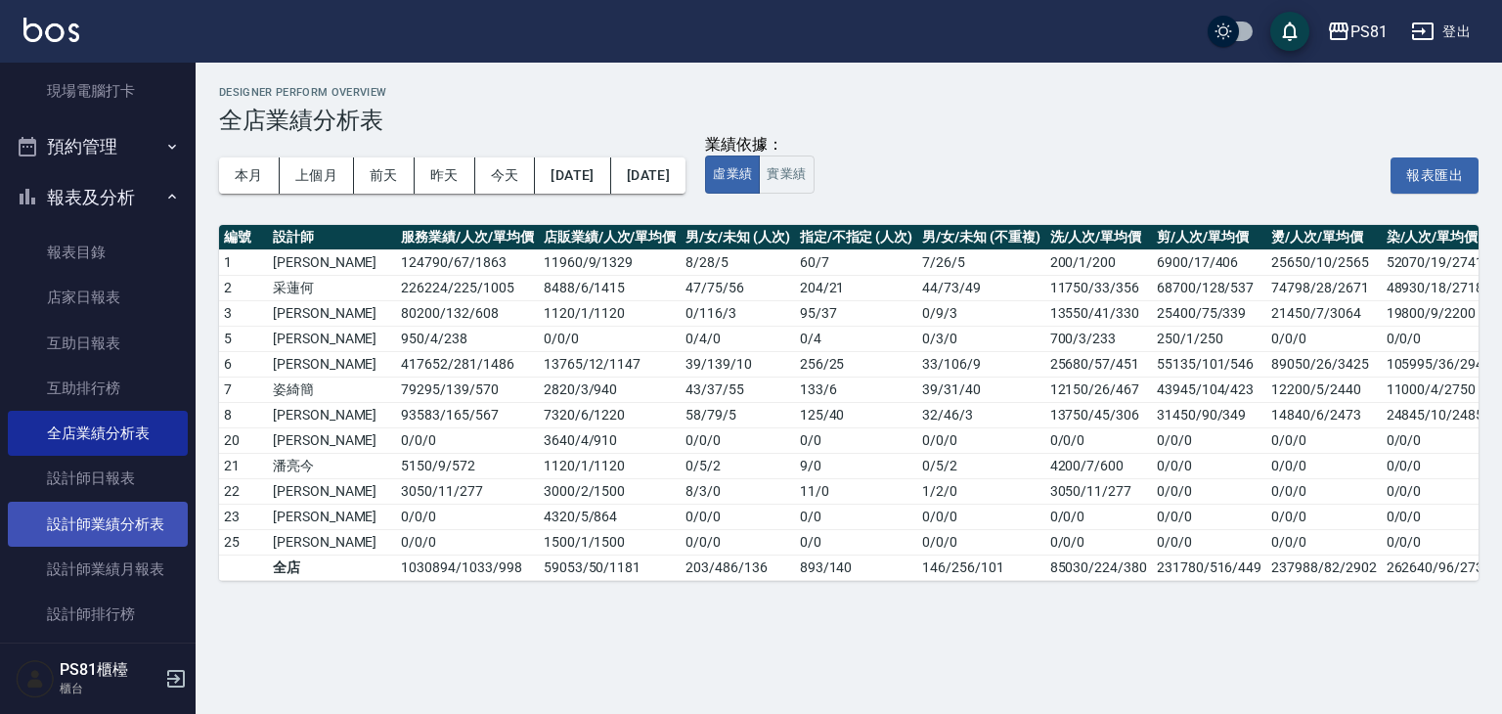
click at [152, 531] on link "設計師業績分析表" at bounding box center [98, 524] width 180 height 45
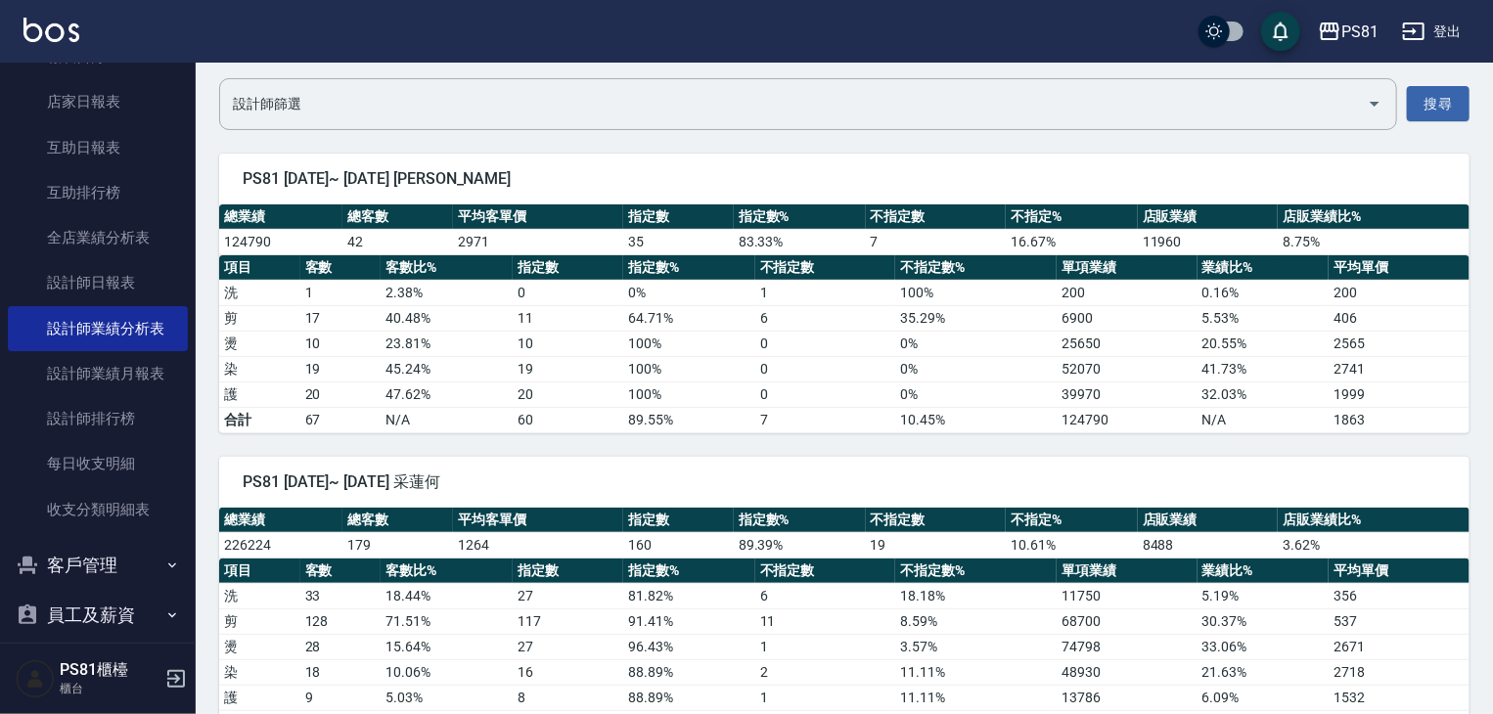
scroll to position [196, 0]
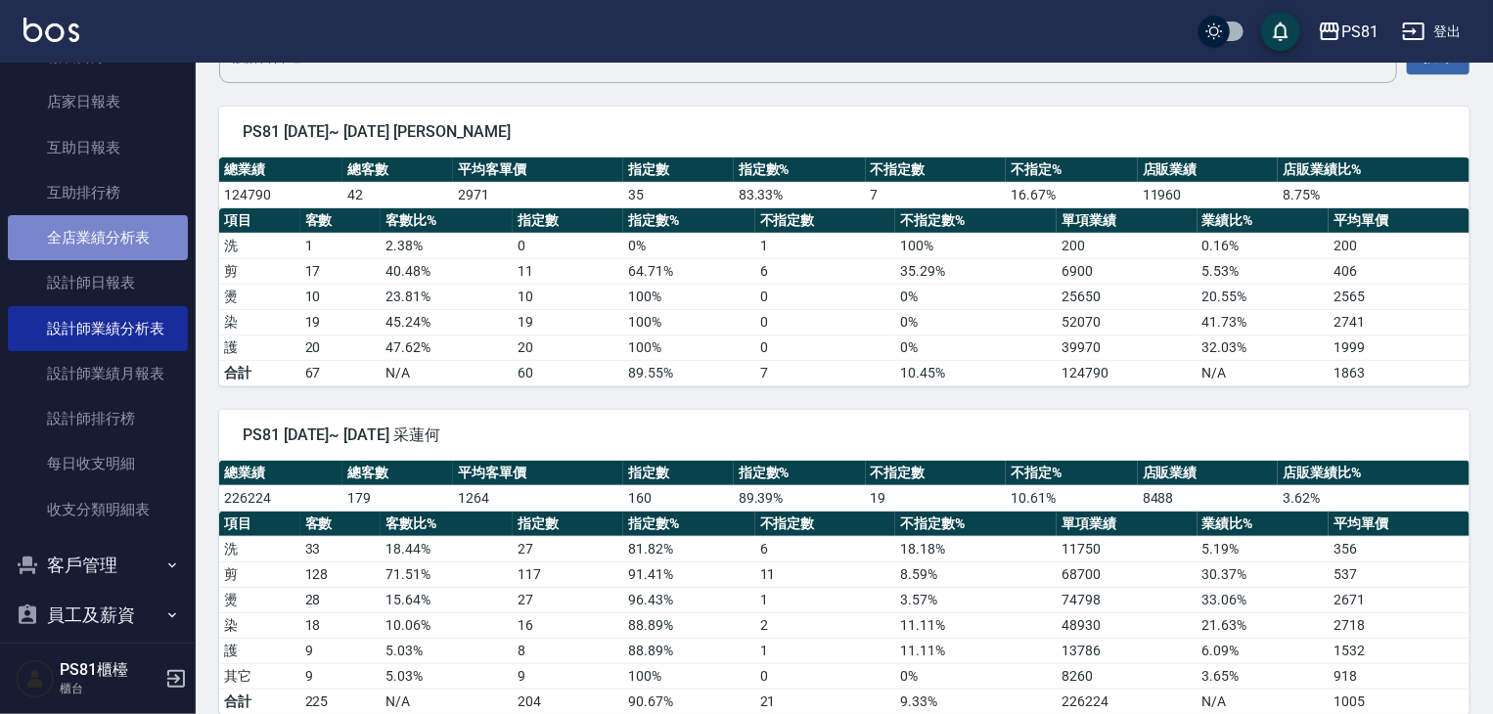
click at [130, 242] on link "全店業績分析表" at bounding box center [98, 237] width 180 height 45
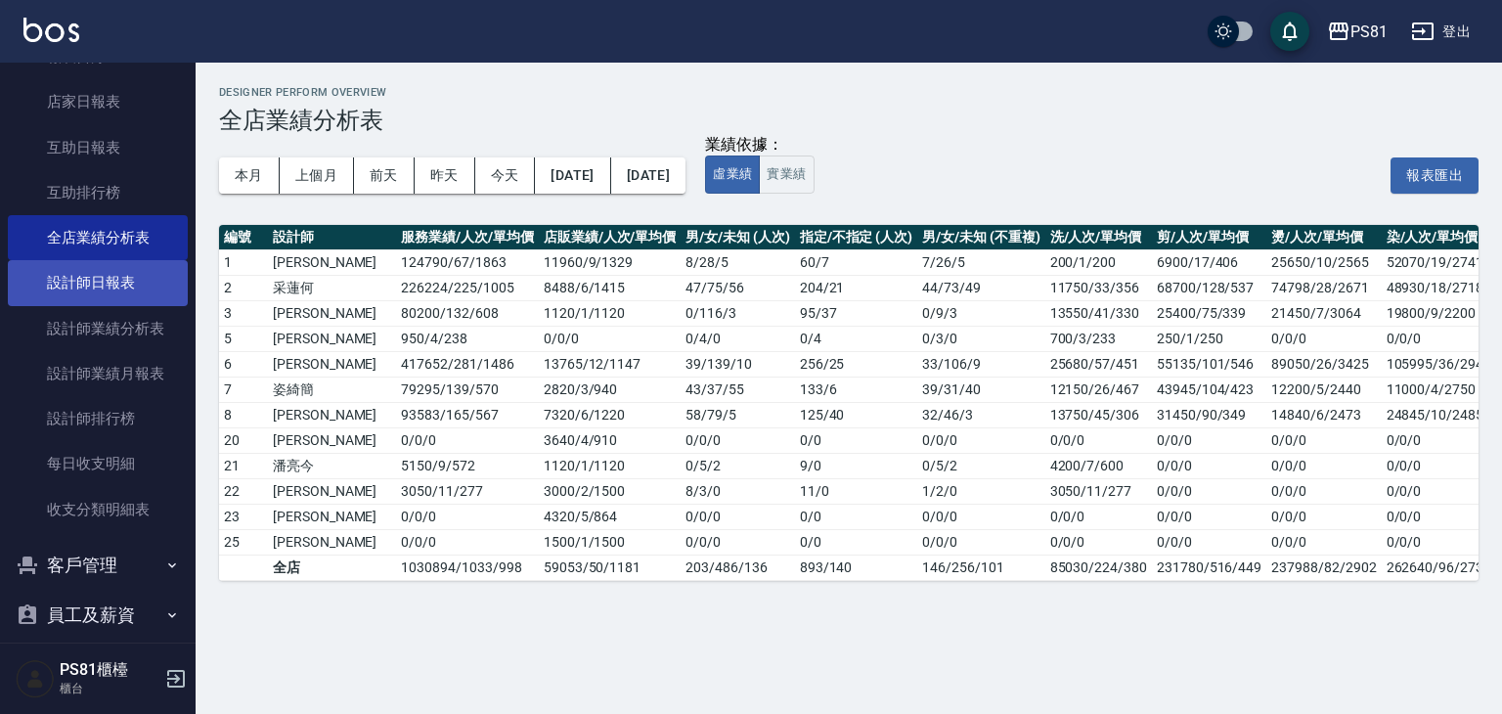
click at [128, 279] on link "設計師日報表" at bounding box center [98, 282] width 180 height 45
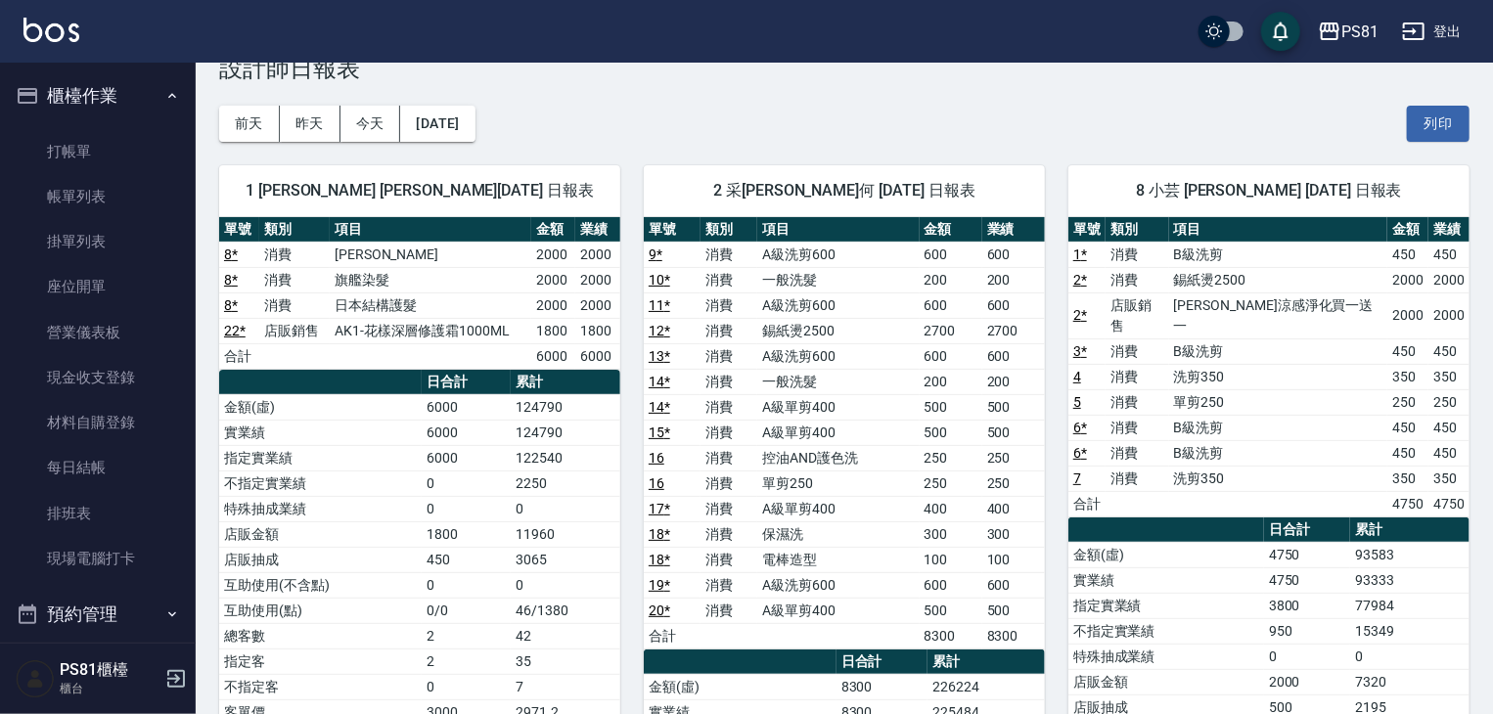
scroll to position [98, 0]
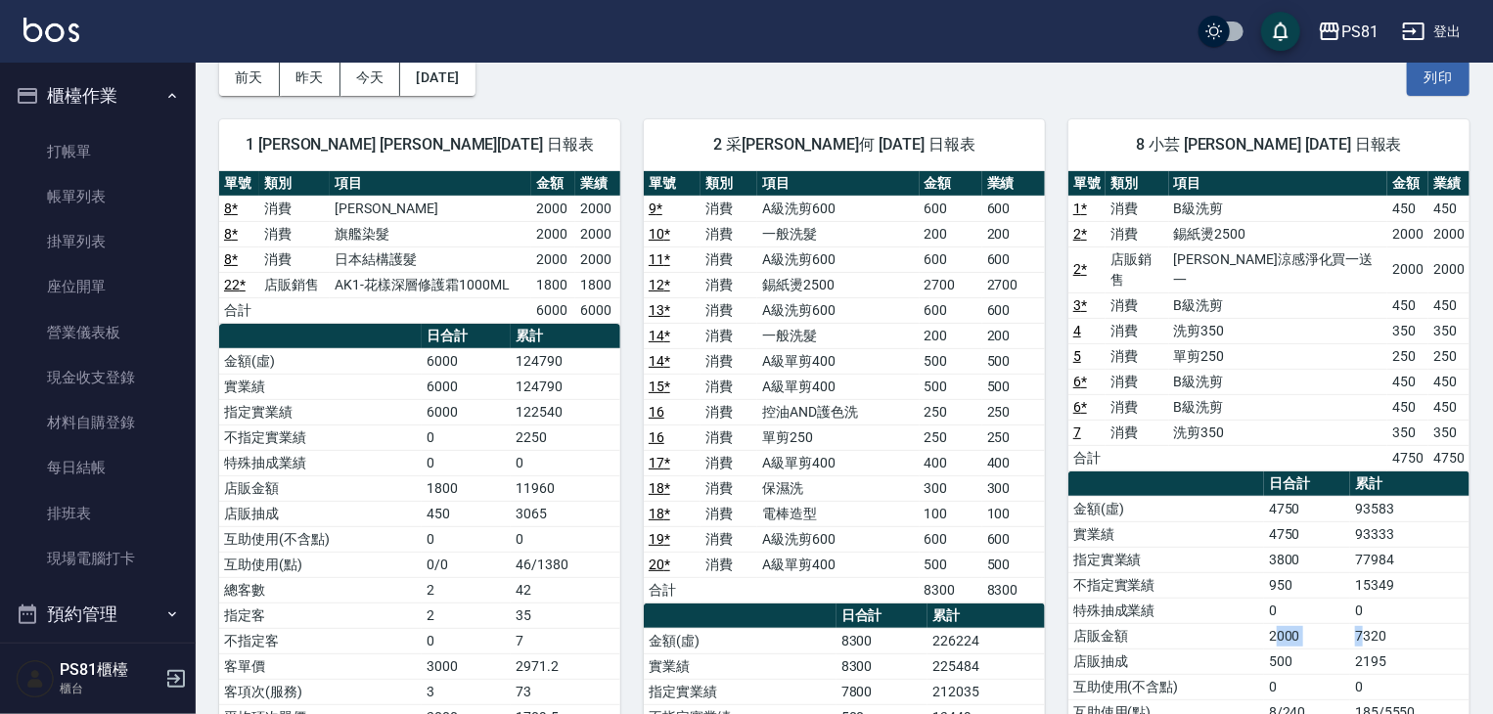
drag, startPoint x: 1274, startPoint y: 615, endPoint x: 1339, endPoint y: 613, distance: 65.6
click at [1361, 623] on tr "店販金額 2000 7320" at bounding box center [1268, 635] width 401 height 25
drag, startPoint x: 1266, startPoint y: 611, endPoint x: 1416, endPoint y: 611, distance: 150.6
click at [1416, 623] on tr "店販金額 2000 7320" at bounding box center [1268, 635] width 401 height 25
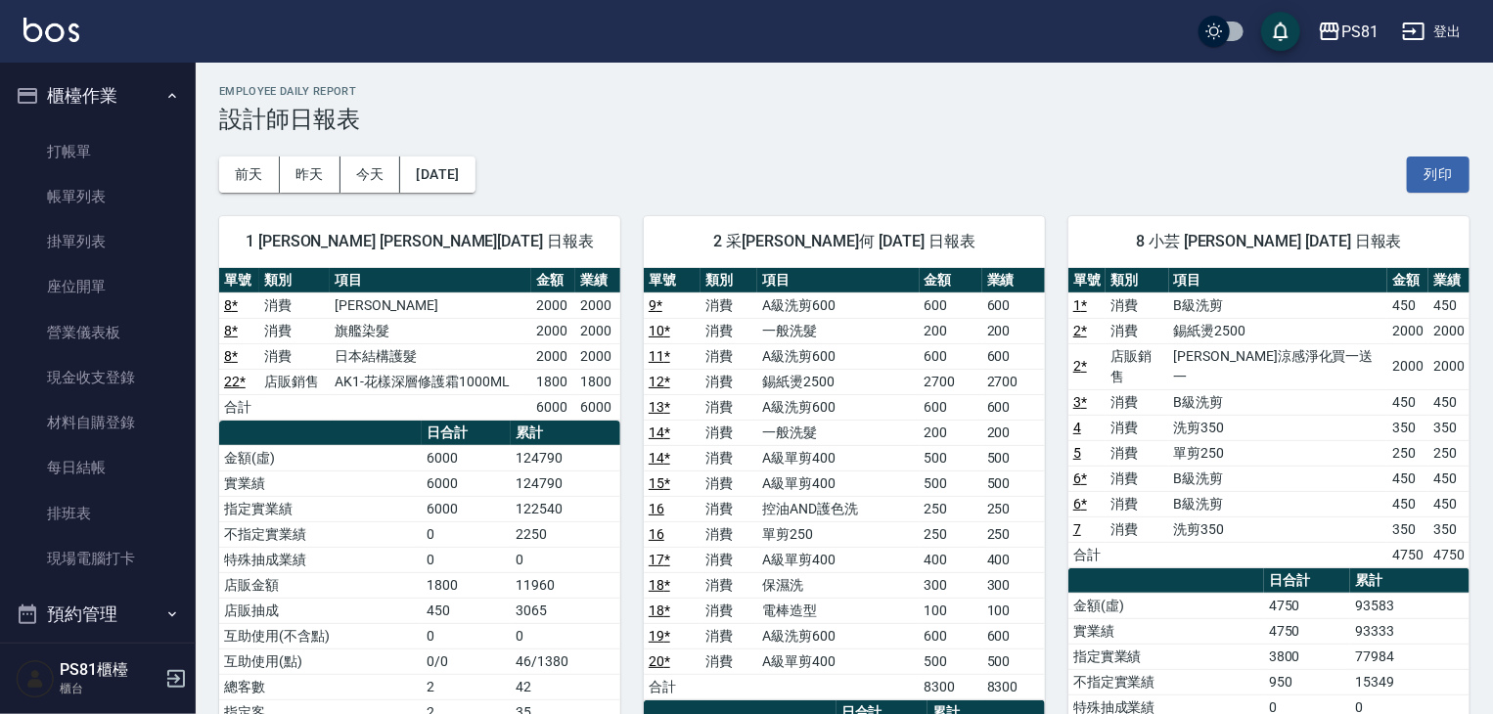
scroll to position [0, 0]
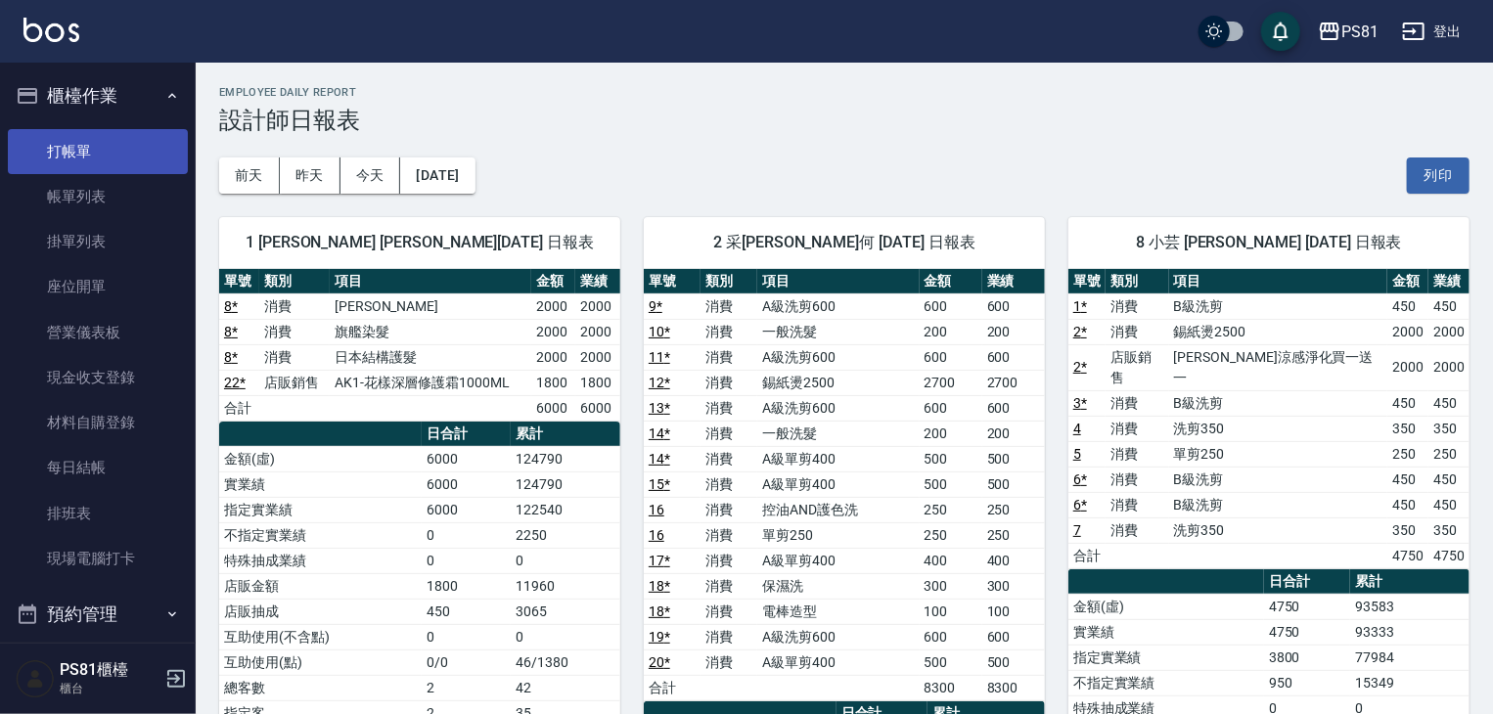
click at [139, 134] on link "打帳單" at bounding box center [98, 151] width 180 height 45
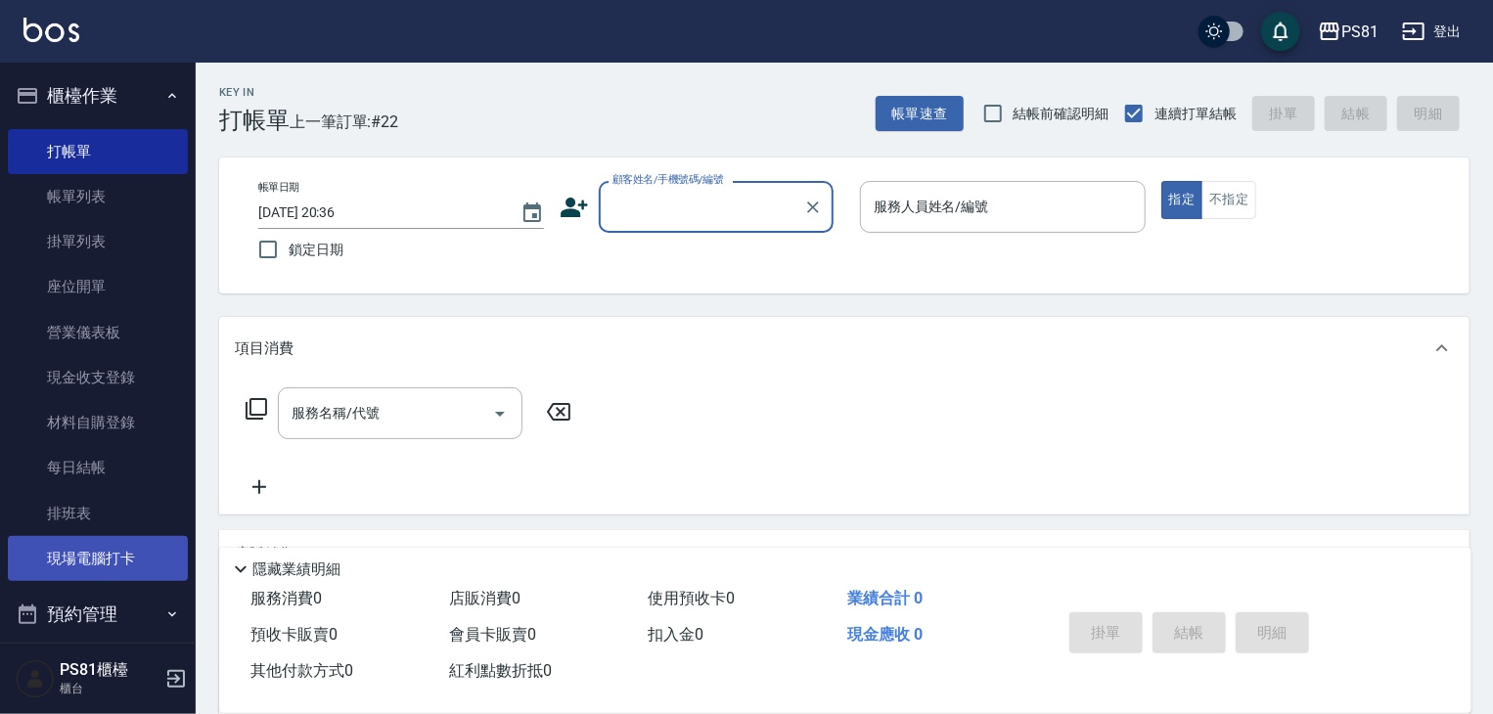
click at [112, 544] on link "現場電腦打卡" at bounding box center [98, 558] width 180 height 45
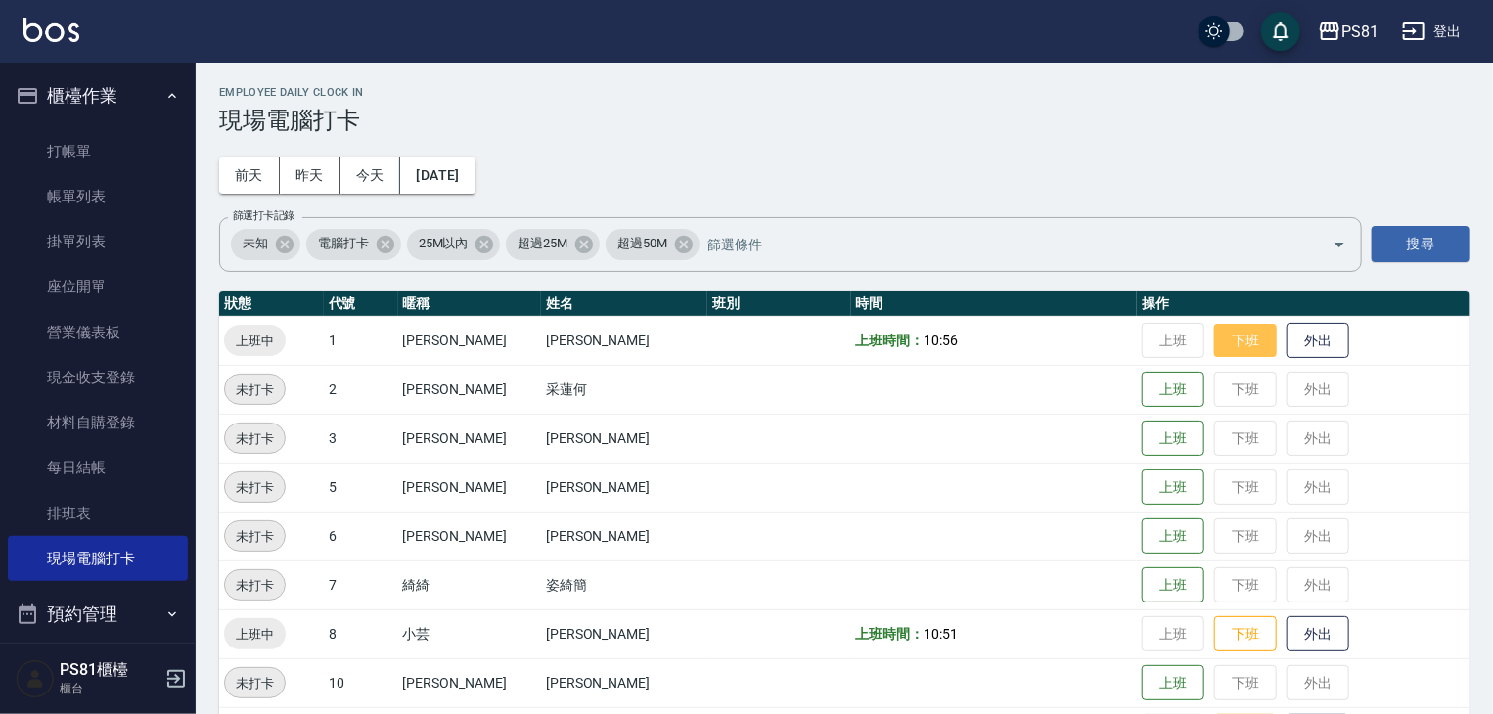
click at [1235, 339] on button "下班" at bounding box center [1245, 341] width 63 height 34
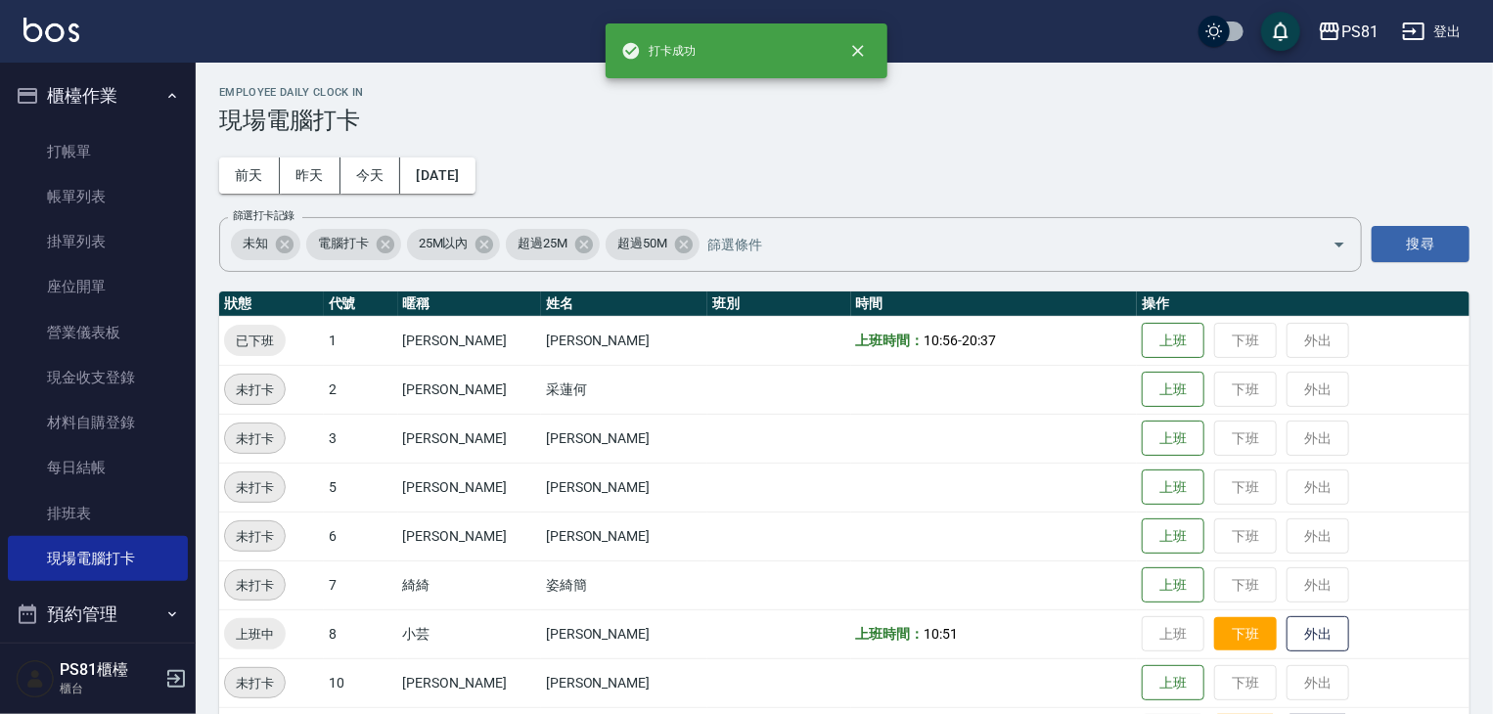
click at [1224, 632] on button "下班" at bounding box center [1245, 634] width 63 height 34
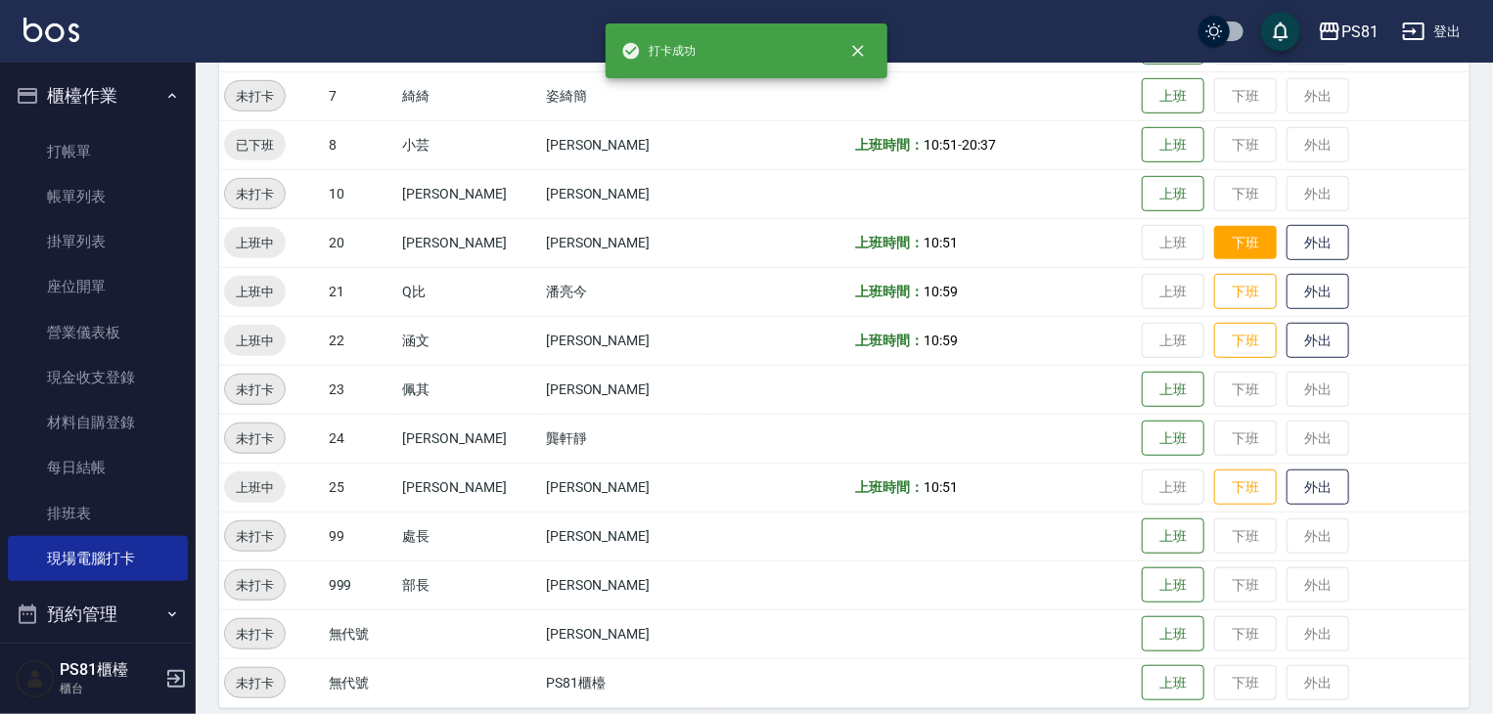
click at [1232, 247] on button "下班" at bounding box center [1245, 243] width 63 height 34
click at [1230, 306] on button "下班" at bounding box center [1245, 292] width 63 height 34
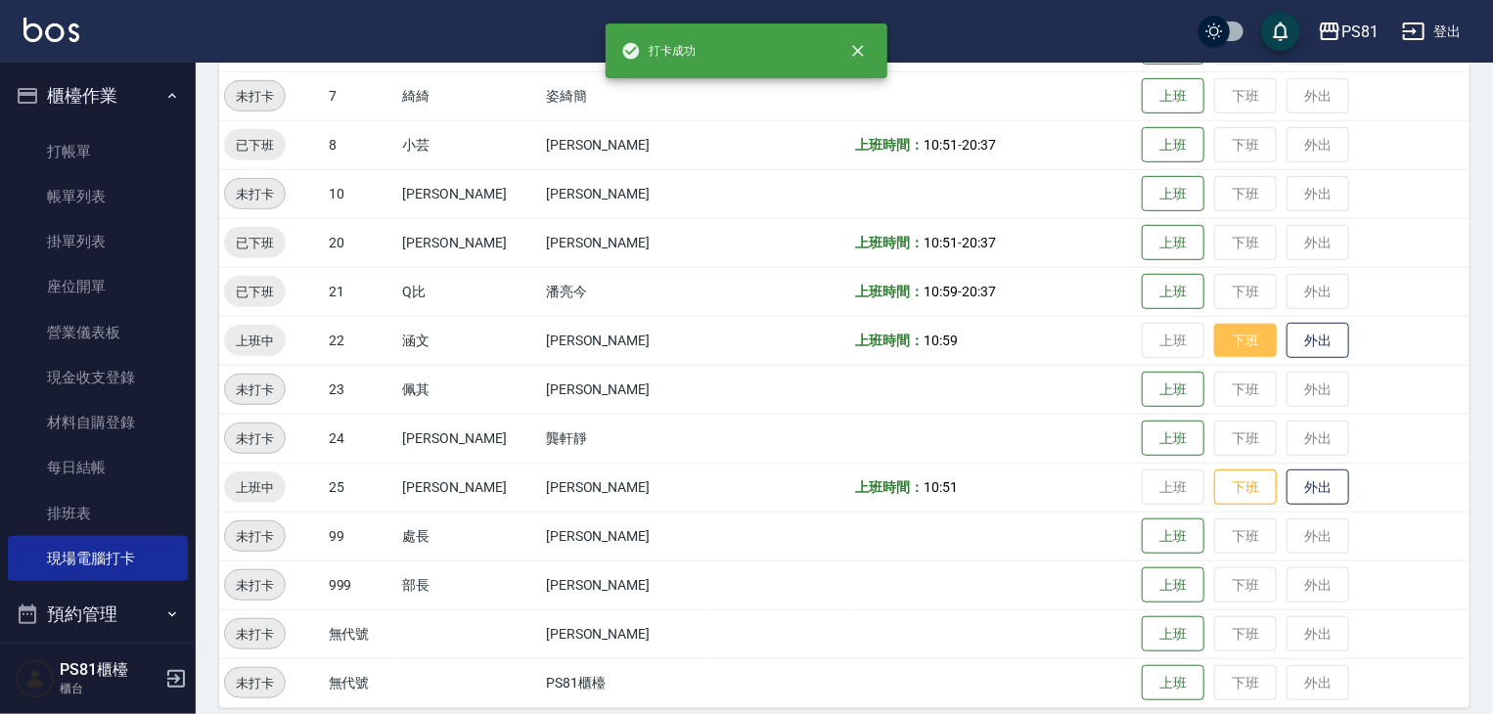
click at [1221, 334] on button "下班" at bounding box center [1245, 341] width 63 height 34
click at [1219, 494] on button "下班" at bounding box center [1245, 487] width 63 height 34
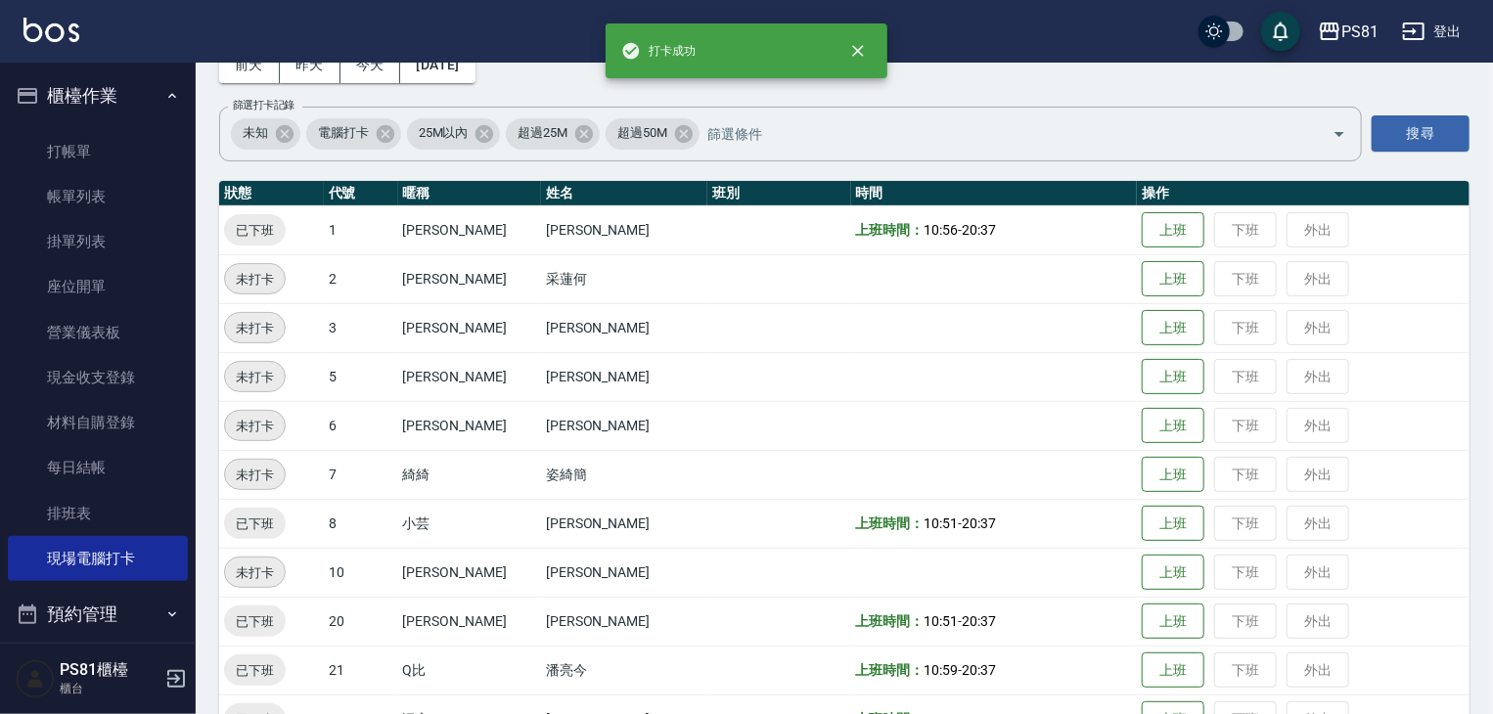
scroll to position [0, 0]
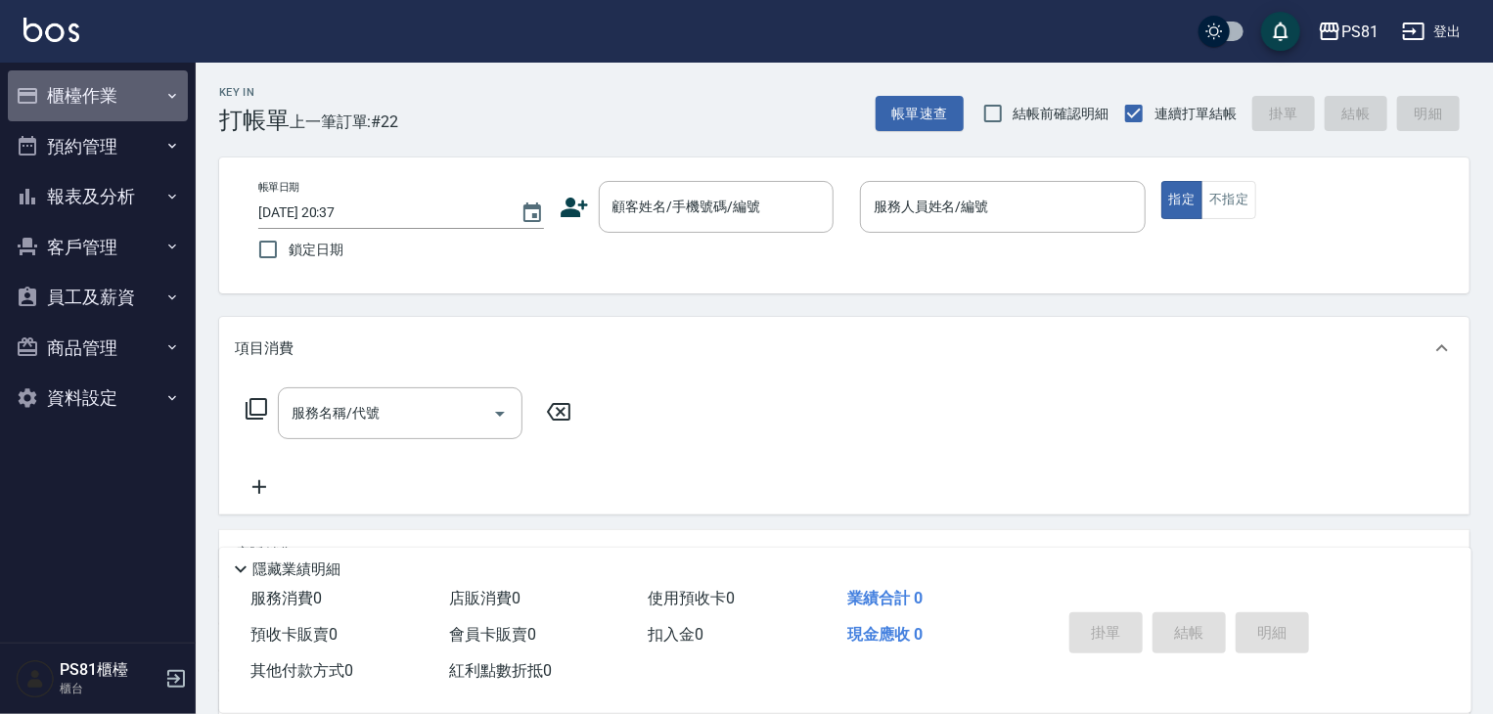
click at [68, 104] on button "櫃檯作業" at bounding box center [98, 95] width 180 height 51
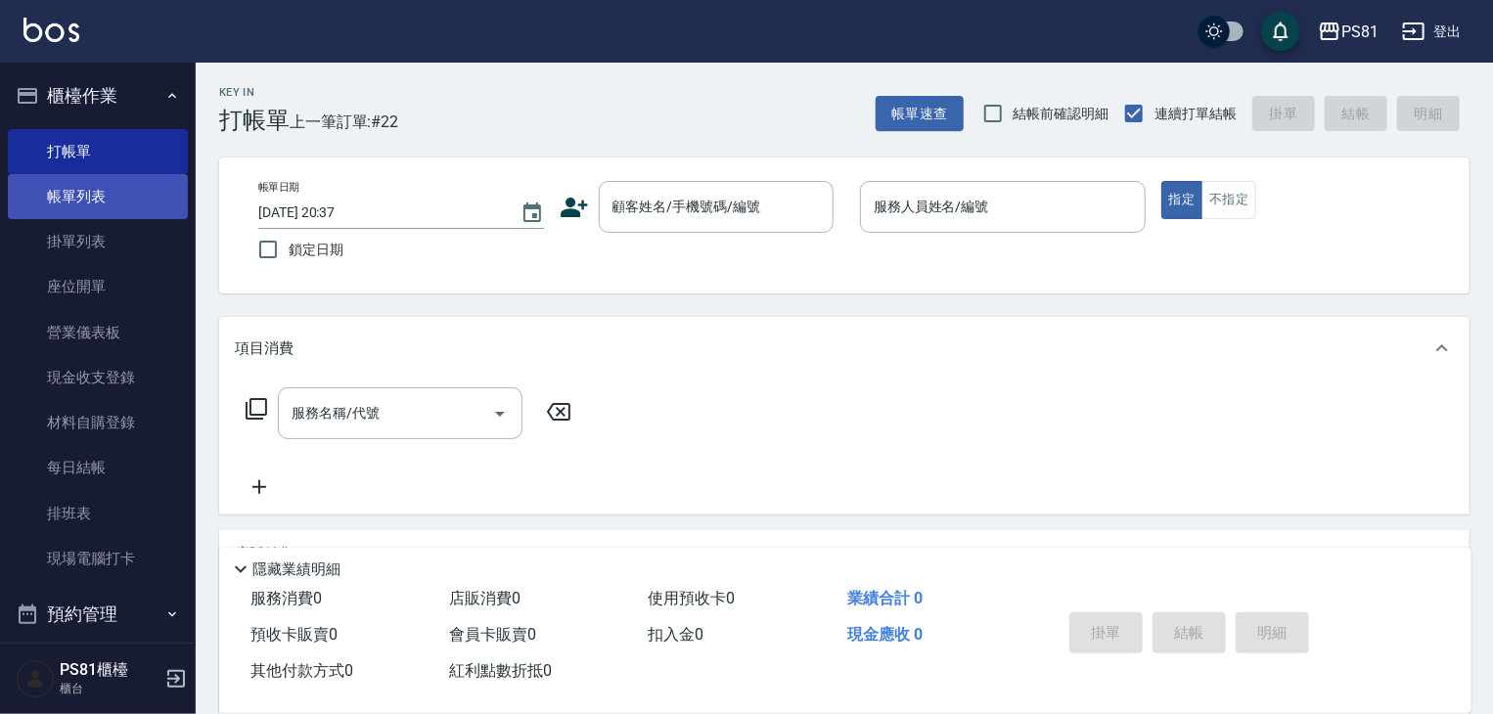
click at [84, 191] on link "帳單列表" at bounding box center [98, 196] width 180 height 45
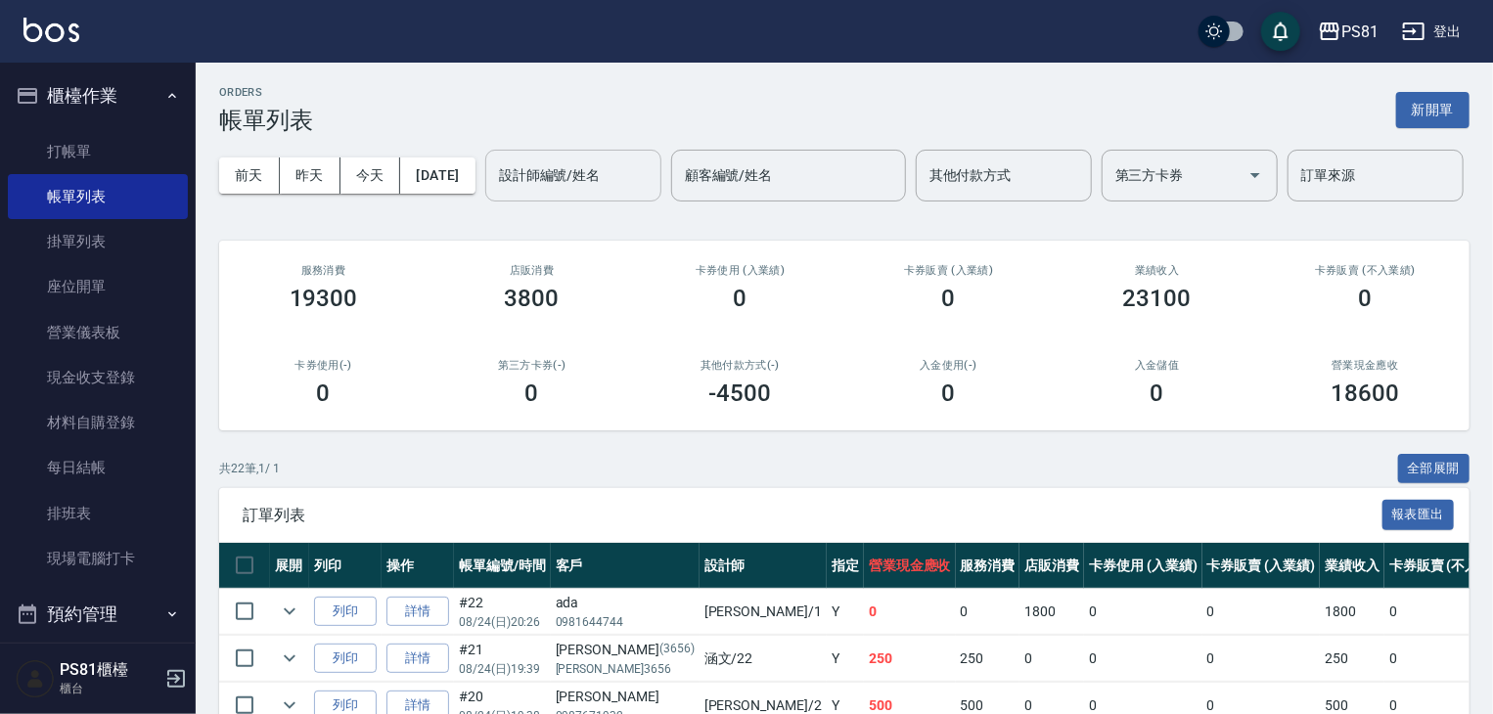
click at [494, 193] on input "設計師編號/姓名" at bounding box center [573, 175] width 158 height 34
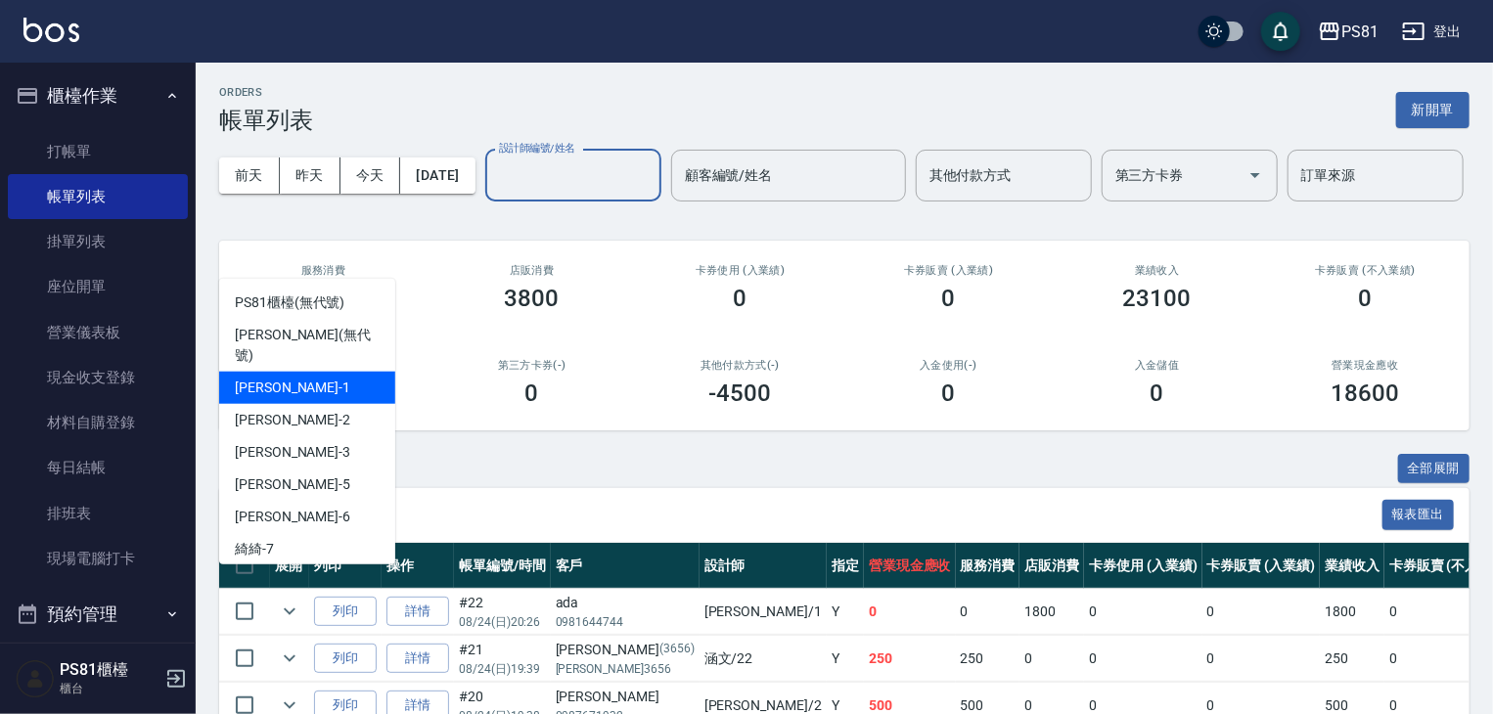
click at [257, 378] on span "[PERSON_NAME] -1" at bounding box center [292, 388] width 115 height 21
type input "[PERSON_NAME]-1"
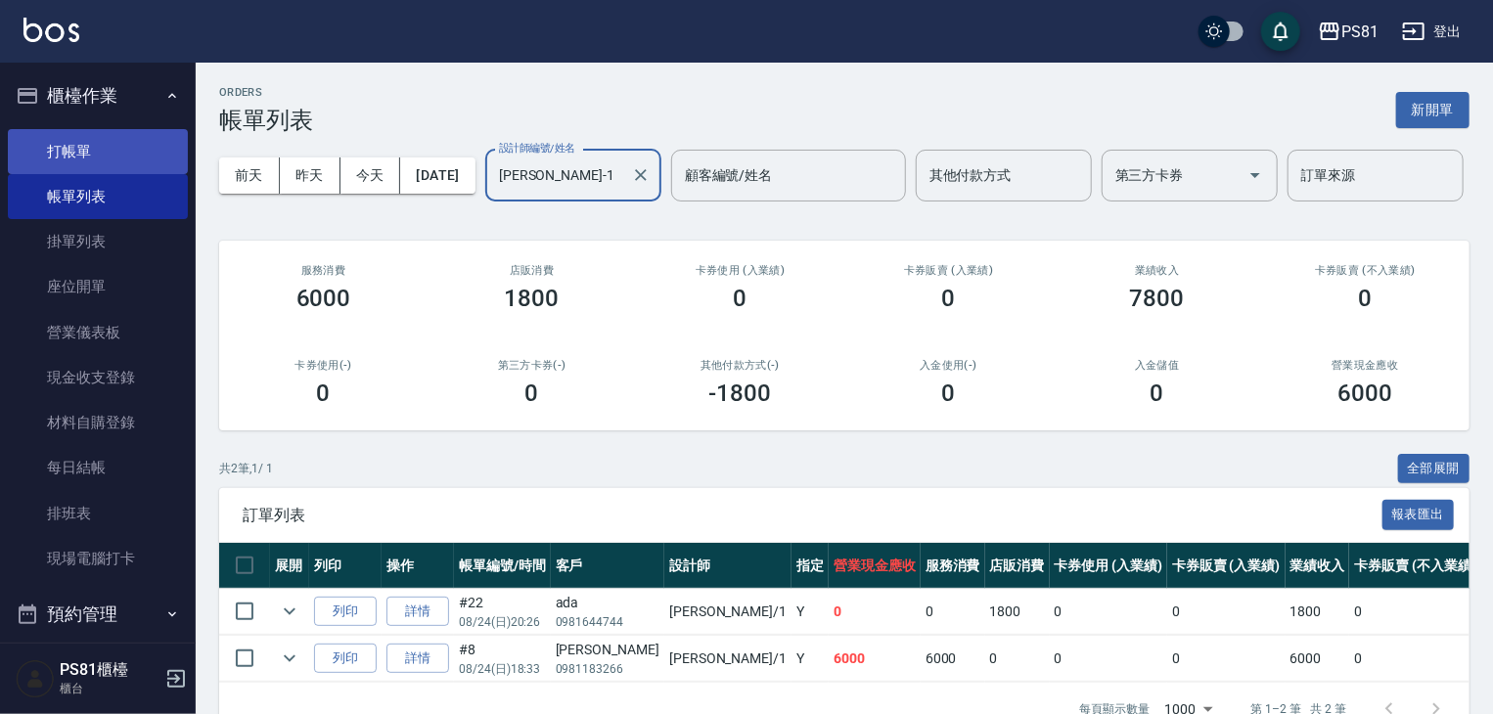
click at [99, 157] on link "打帳單" at bounding box center [98, 151] width 180 height 45
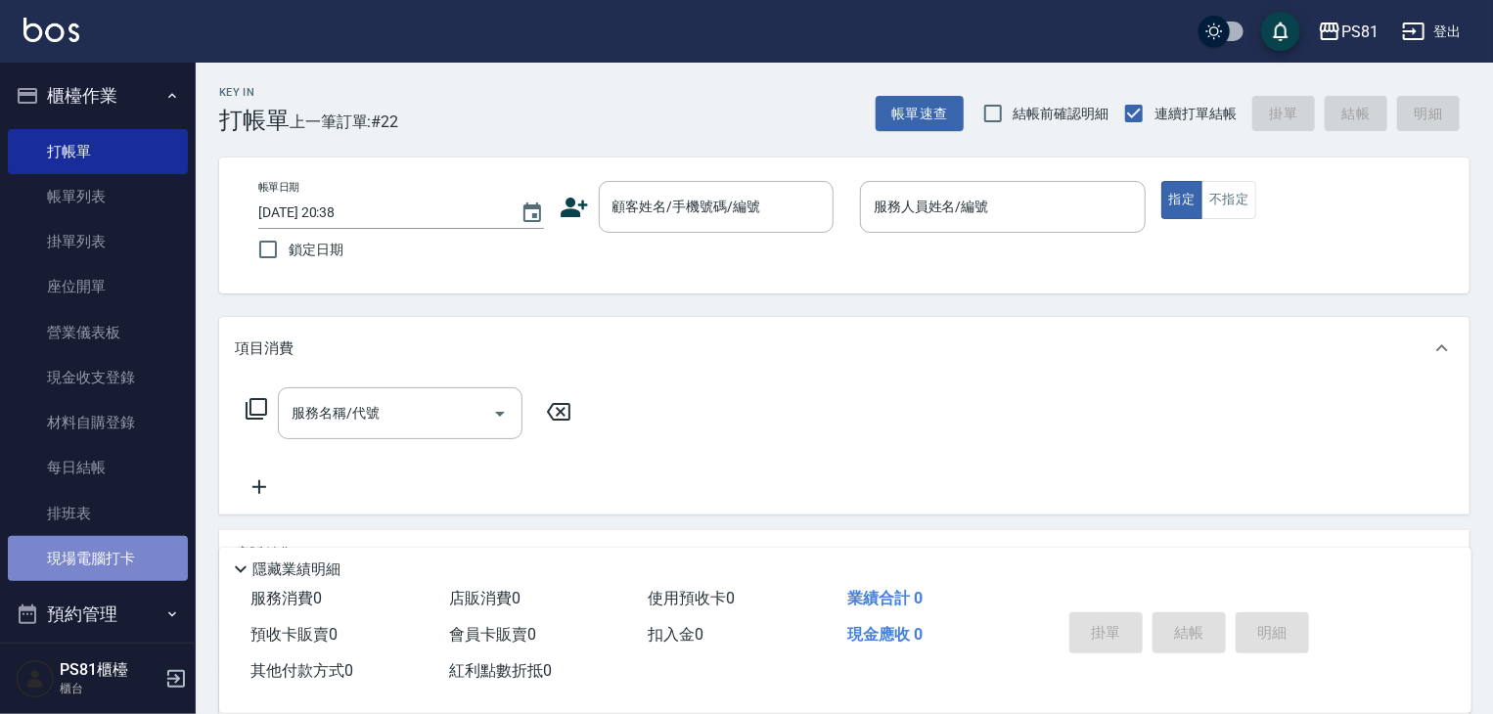
click at [149, 543] on link "現場電腦打卡" at bounding box center [98, 558] width 180 height 45
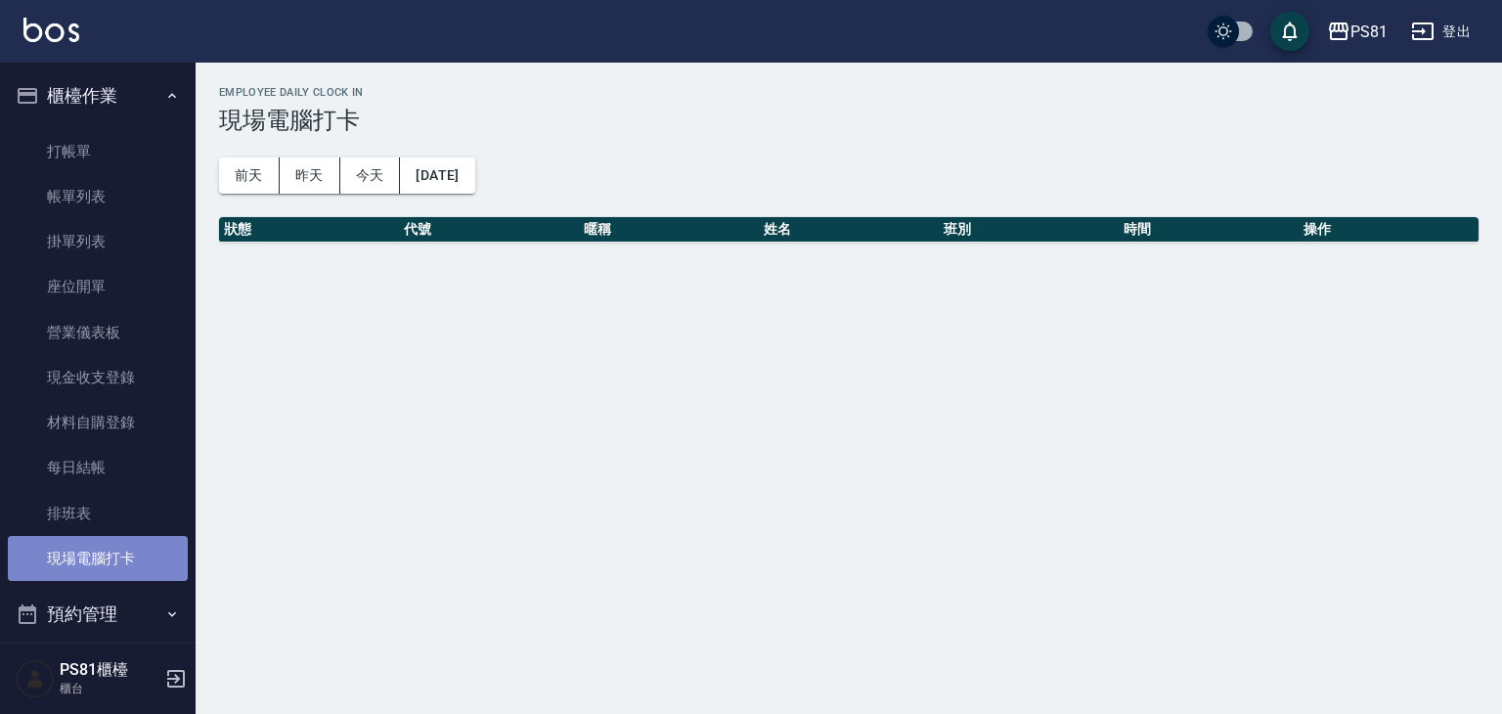
click at [147, 543] on link "現場電腦打卡" at bounding box center [98, 558] width 180 height 45
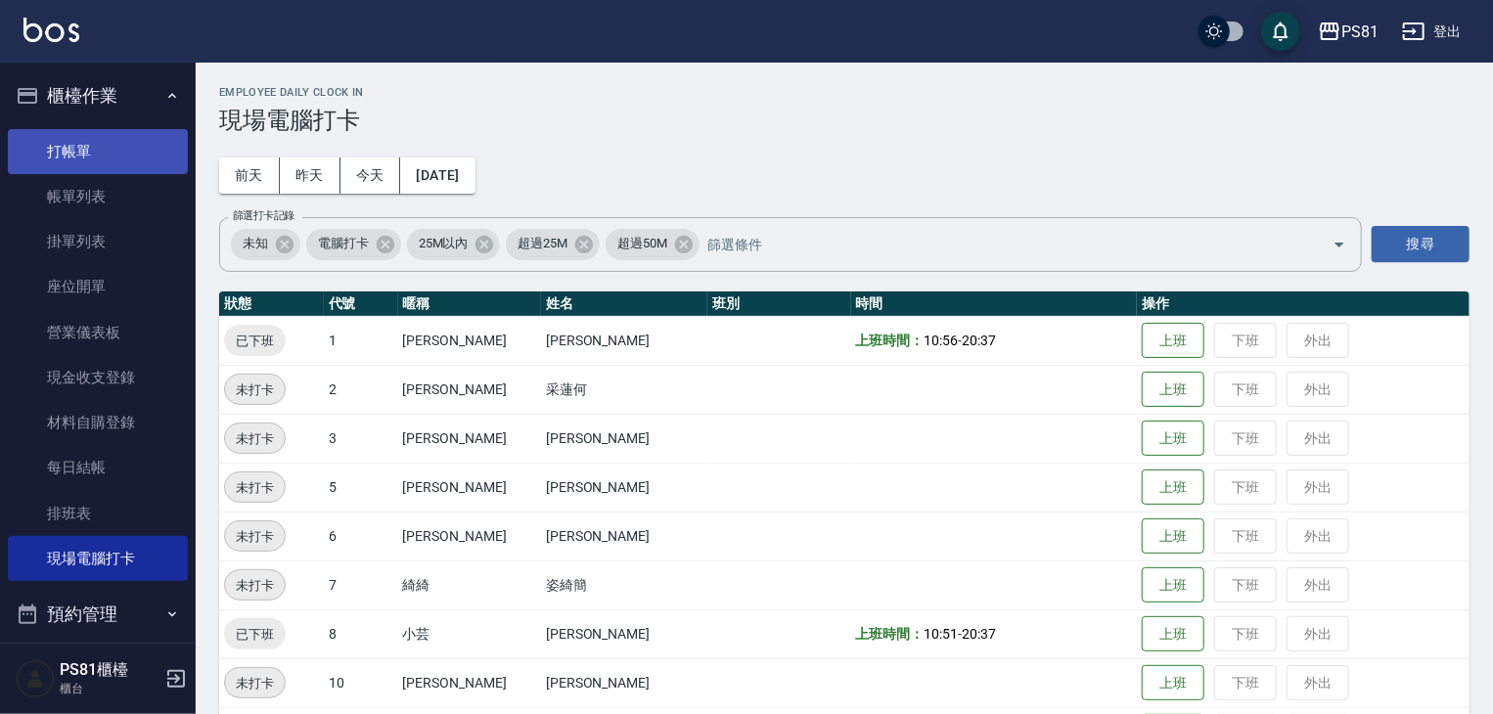
click at [126, 135] on link "打帳單" at bounding box center [98, 151] width 180 height 45
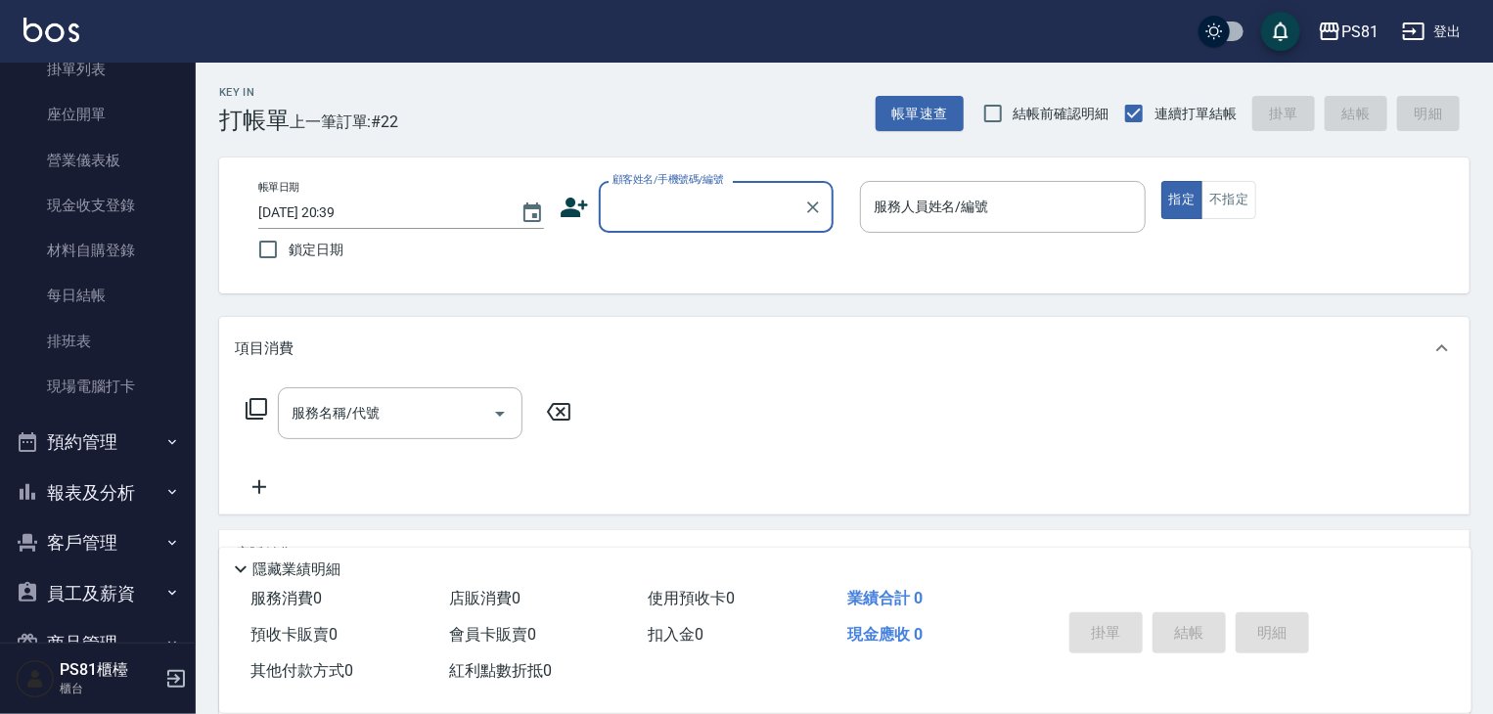
scroll to position [272, 0]
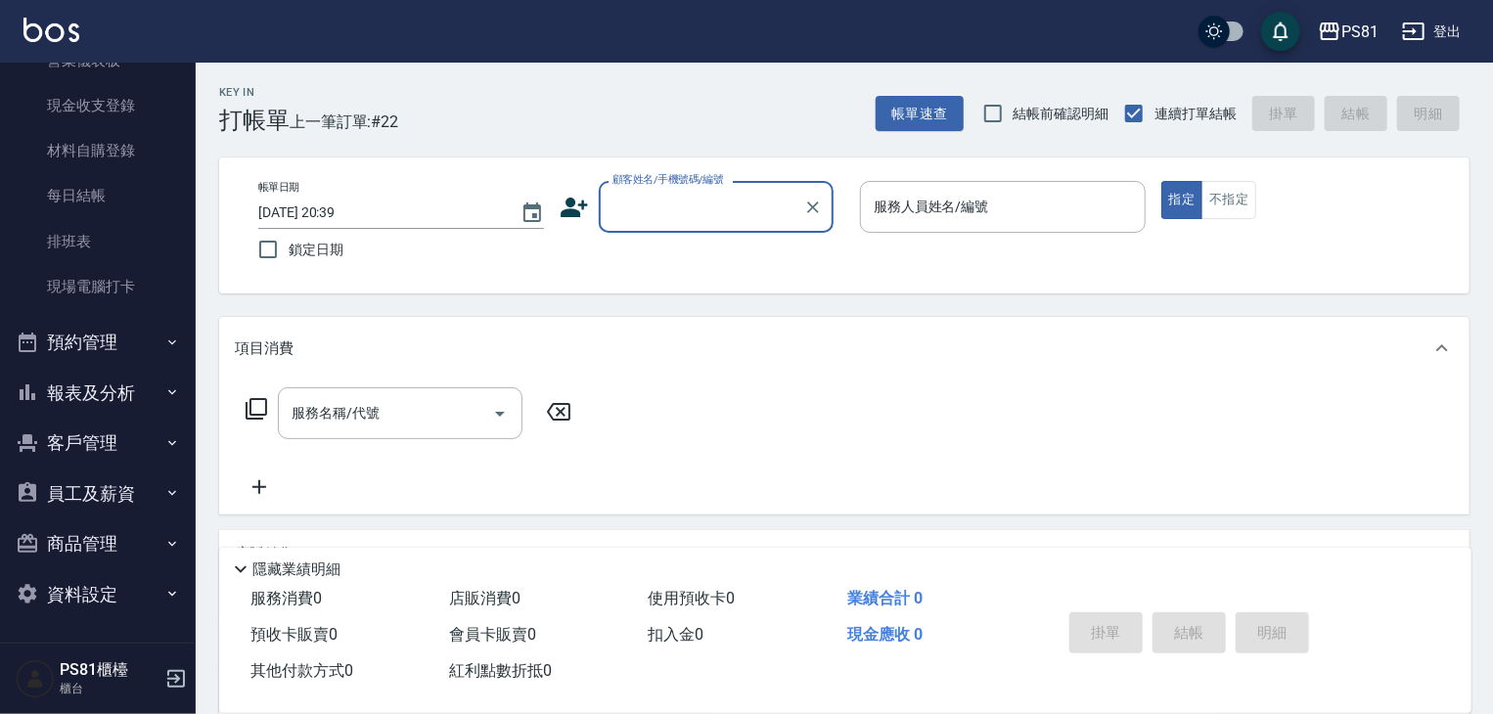
click at [81, 405] on button "報表及分析" at bounding box center [98, 393] width 180 height 51
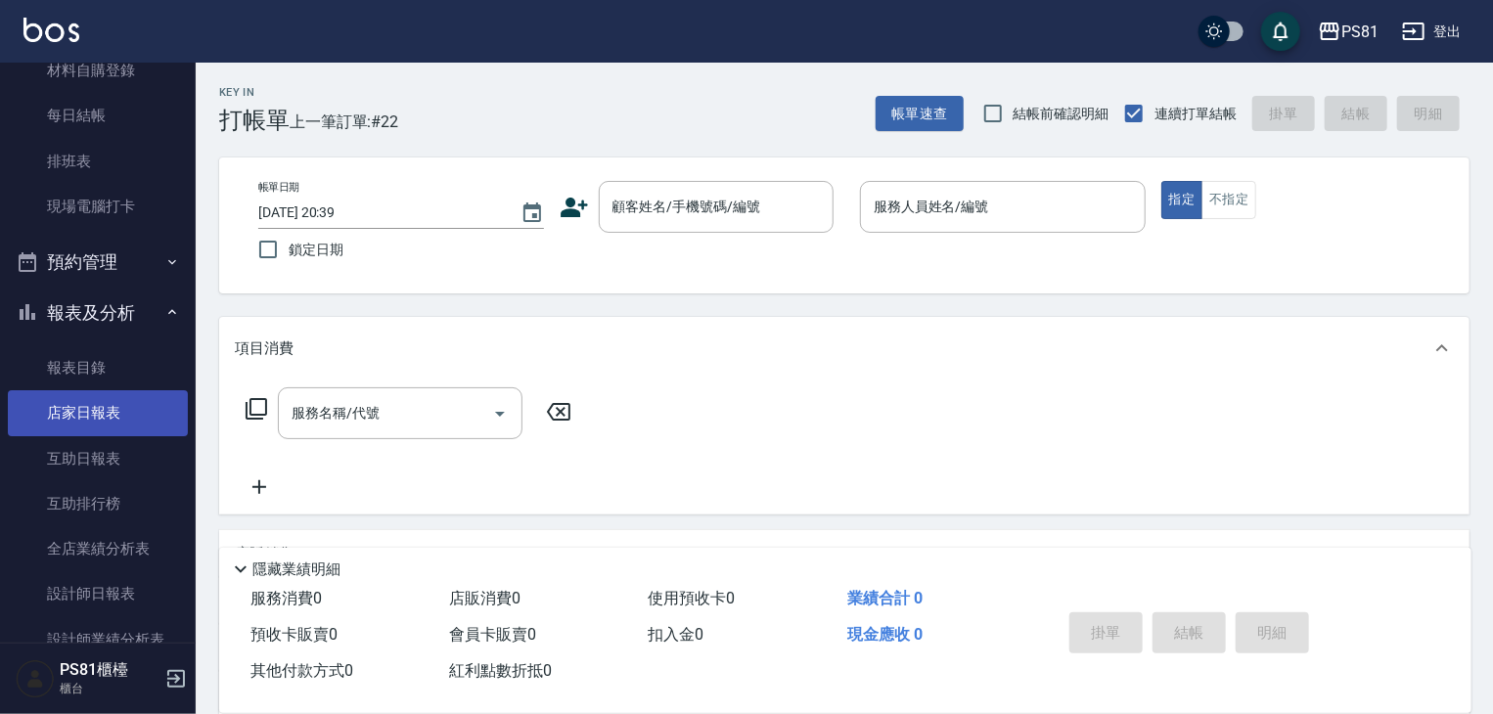
scroll to position [565, 0]
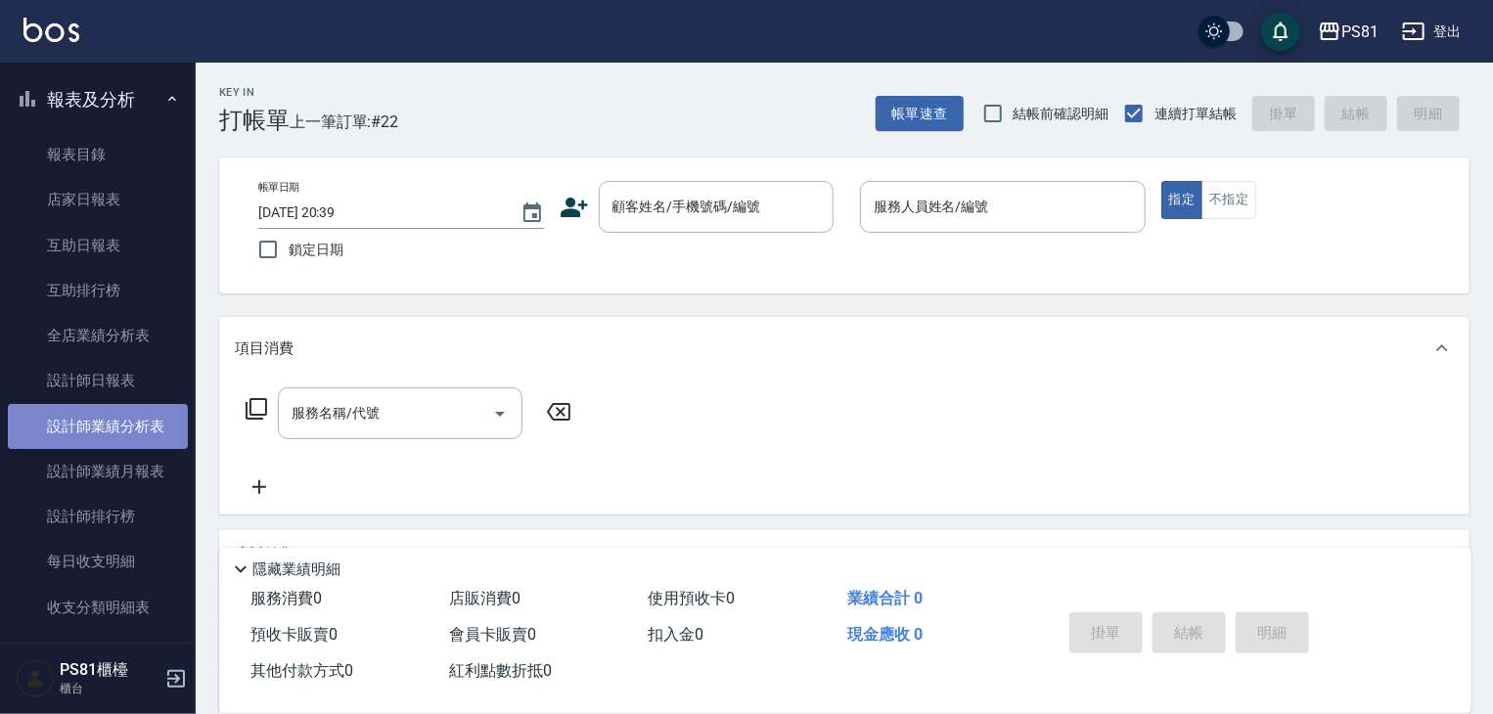
click at [150, 437] on link "設計師業績分析表" at bounding box center [98, 426] width 180 height 45
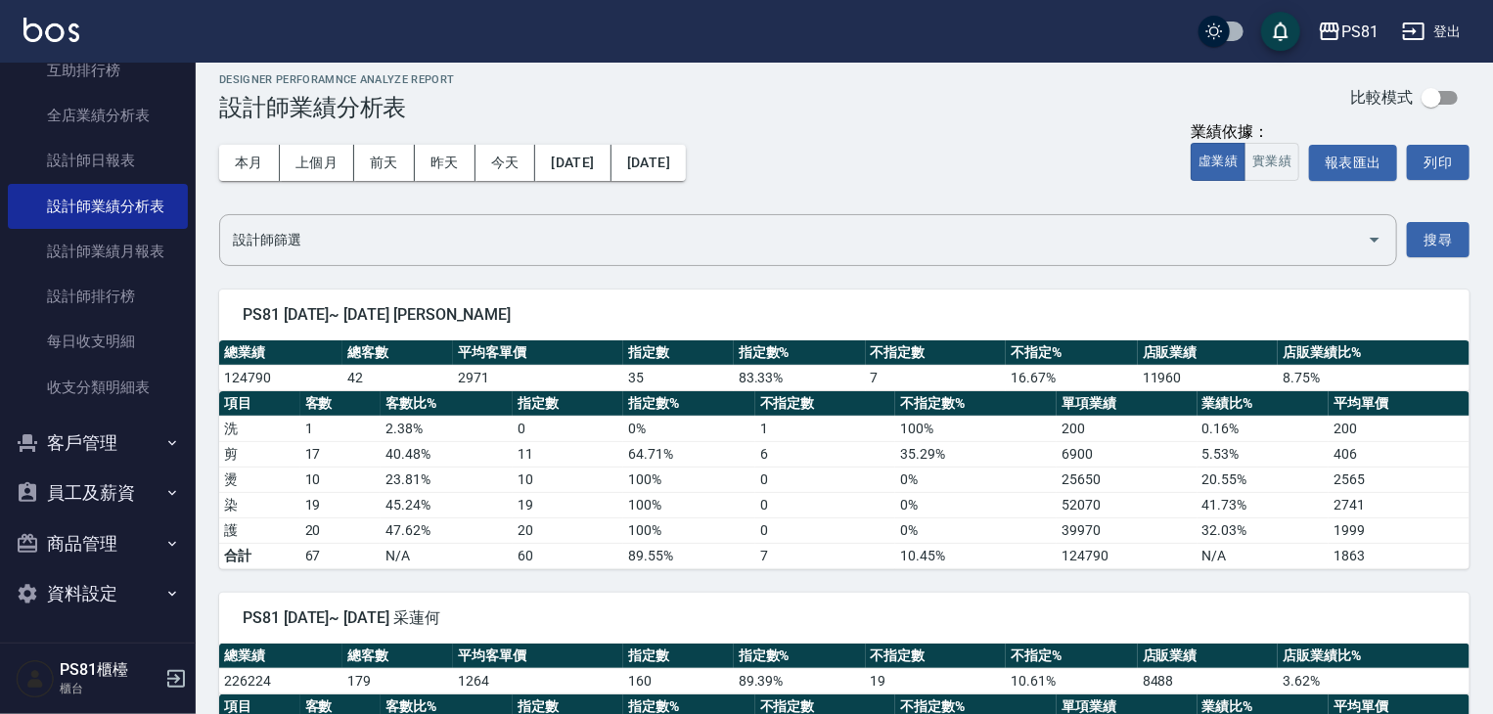
scroll to position [196, 0]
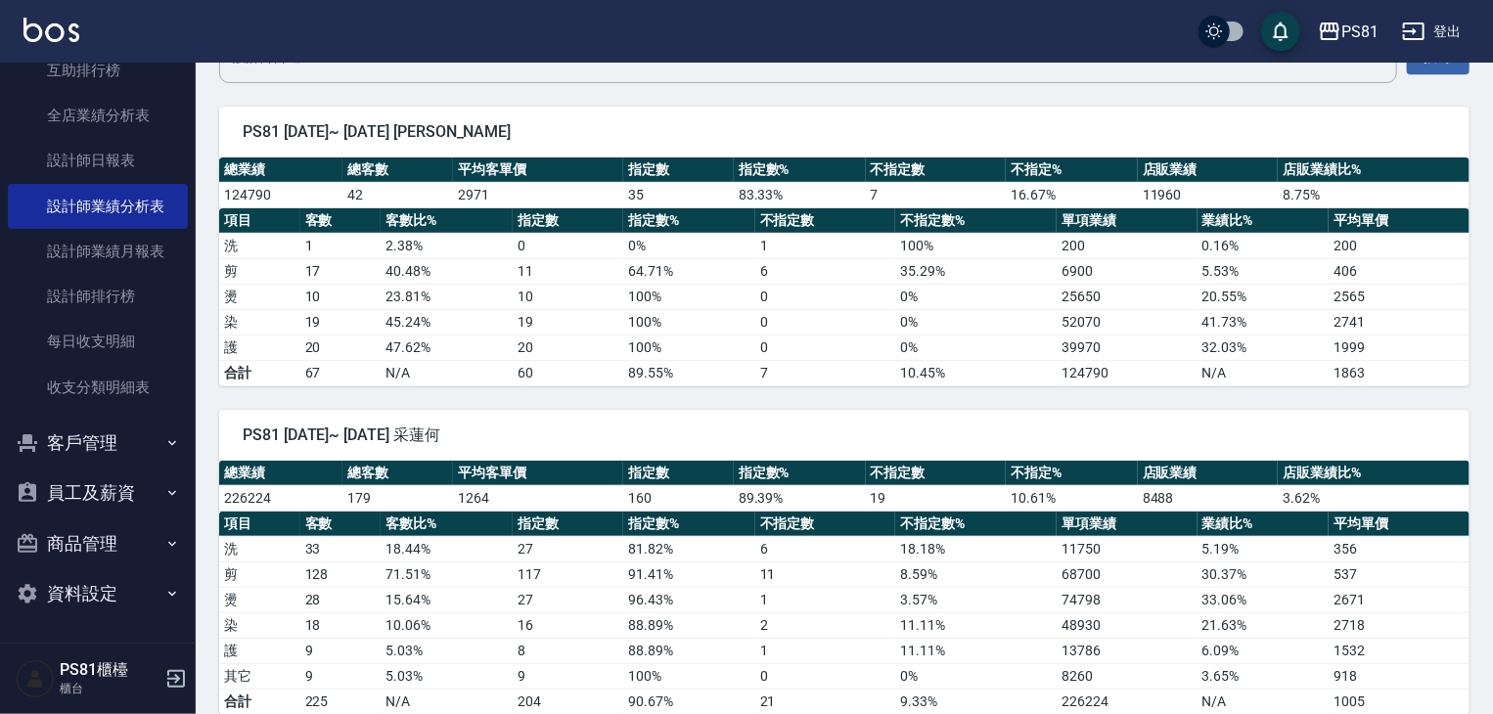
click at [114, 450] on button "客戶管理" at bounding box center [98, 443] width 180 height 51
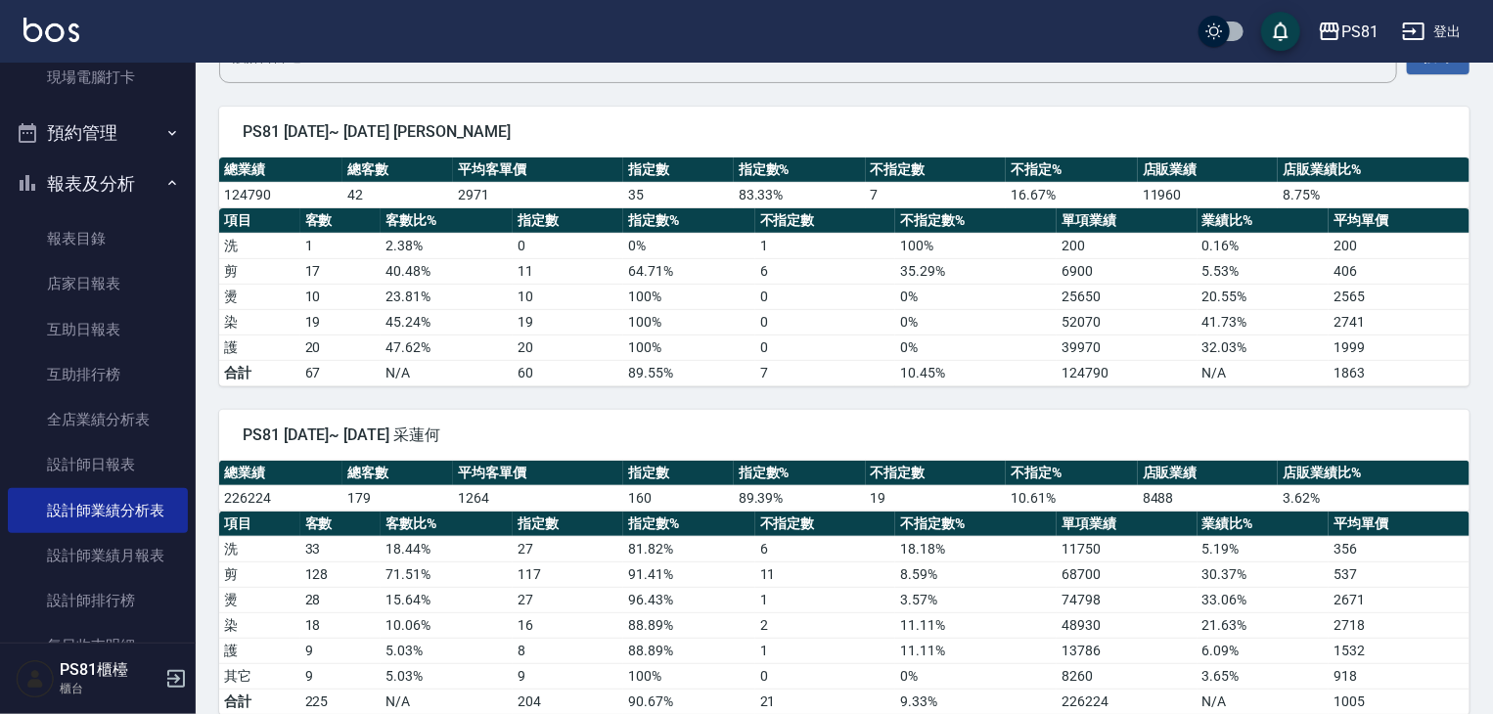
scroll to position [447, 0]
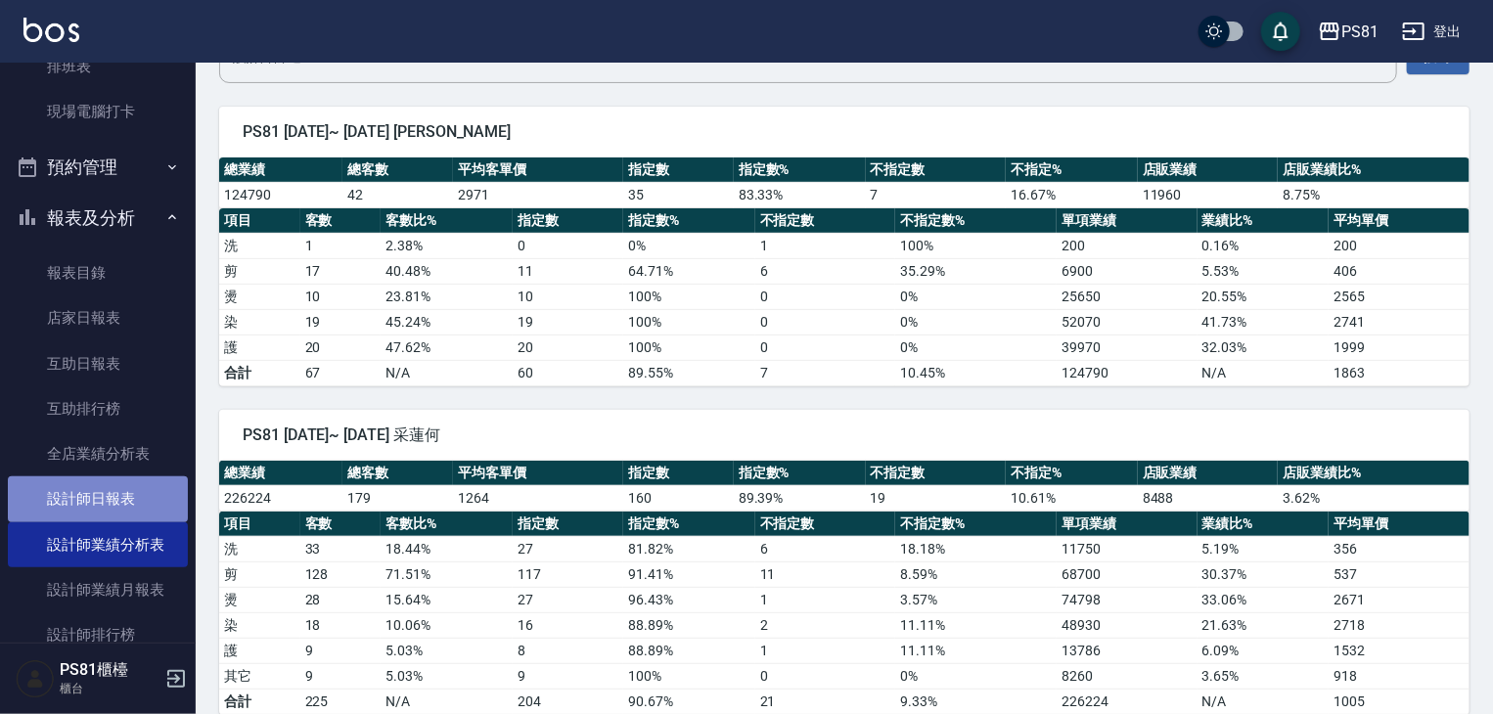
click at [100, 498] on link "設計師日報表" at bounding box center [98, 498] width 180 height 45
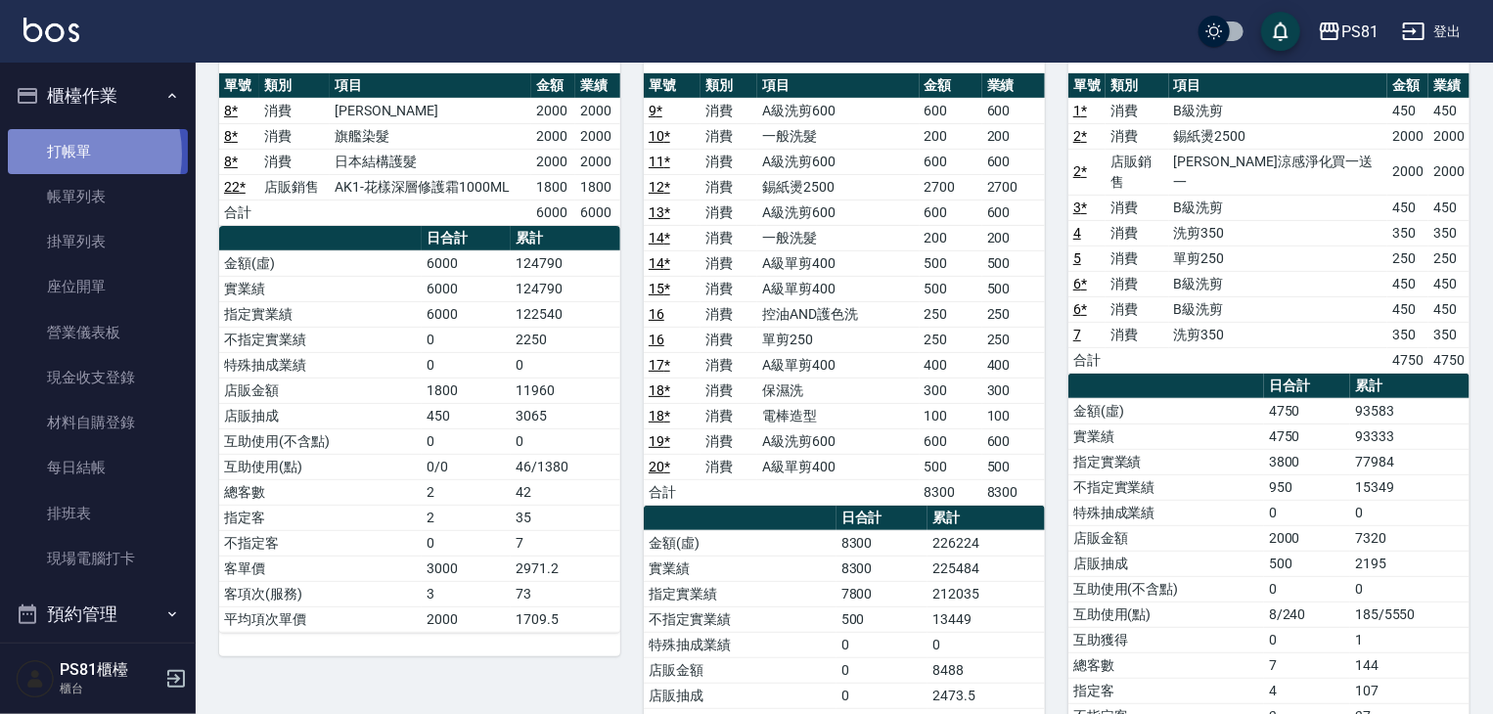
click at [52, 154] on link "打帳單" at bounding box center [98, 151] width 180 height 45
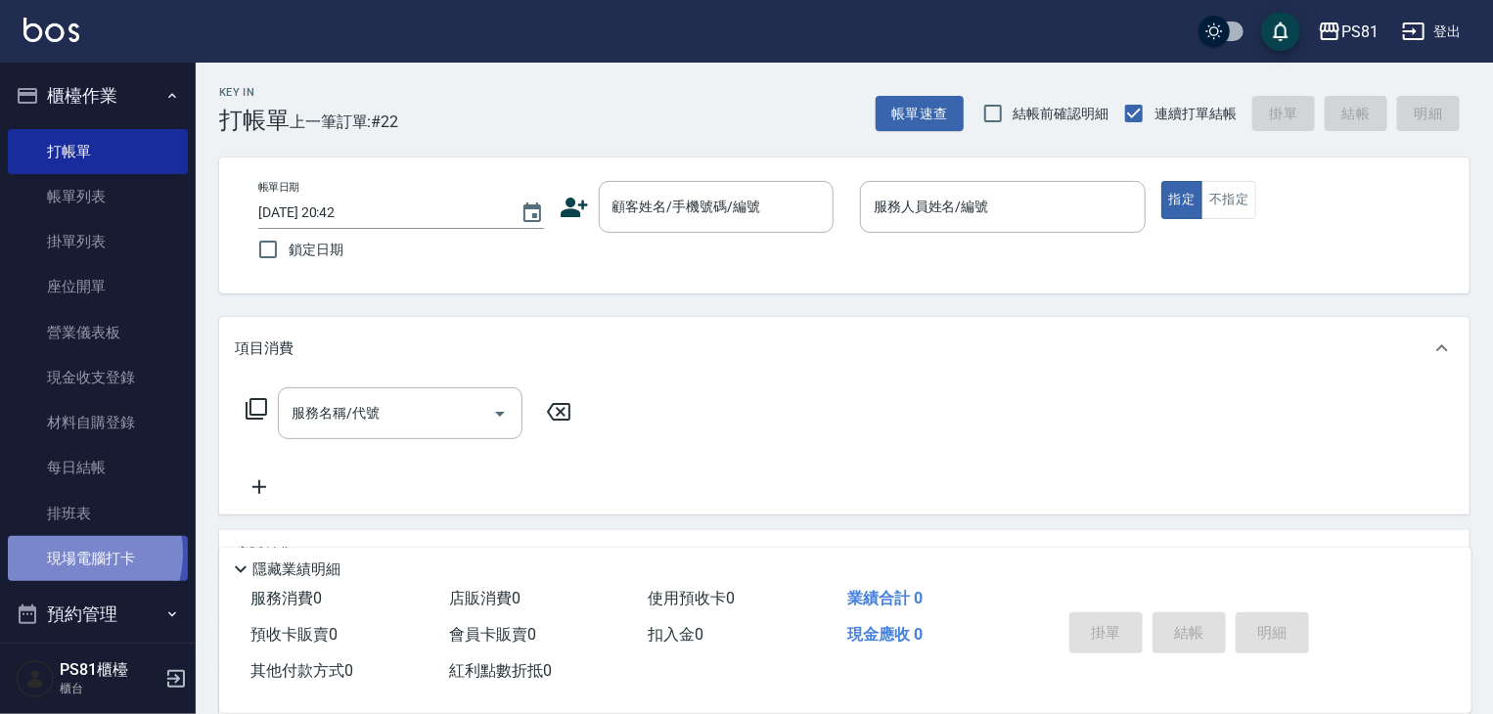
click at [66, 553] on link "現場電腦打卡" at bounding box center [98, 558] width 180 height 45
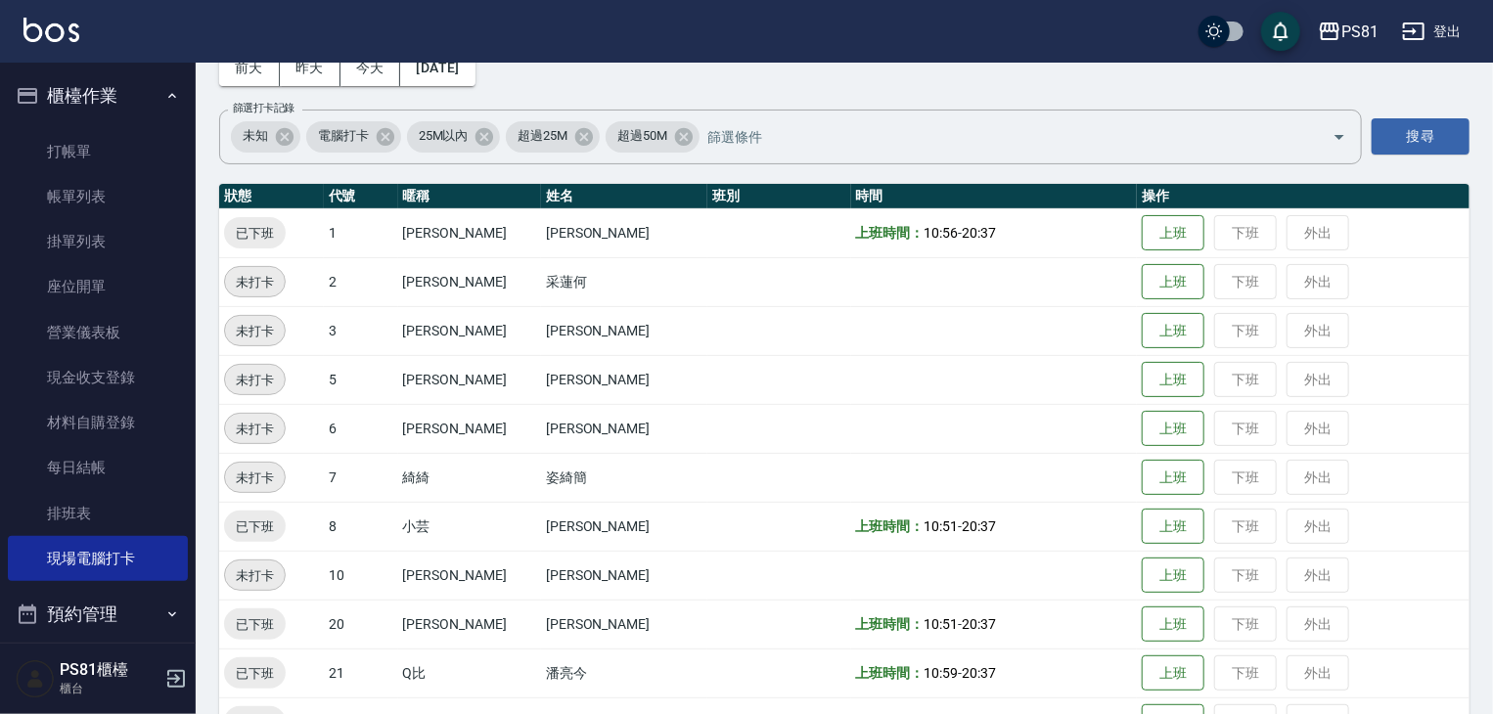
scroll to position [506, 0]
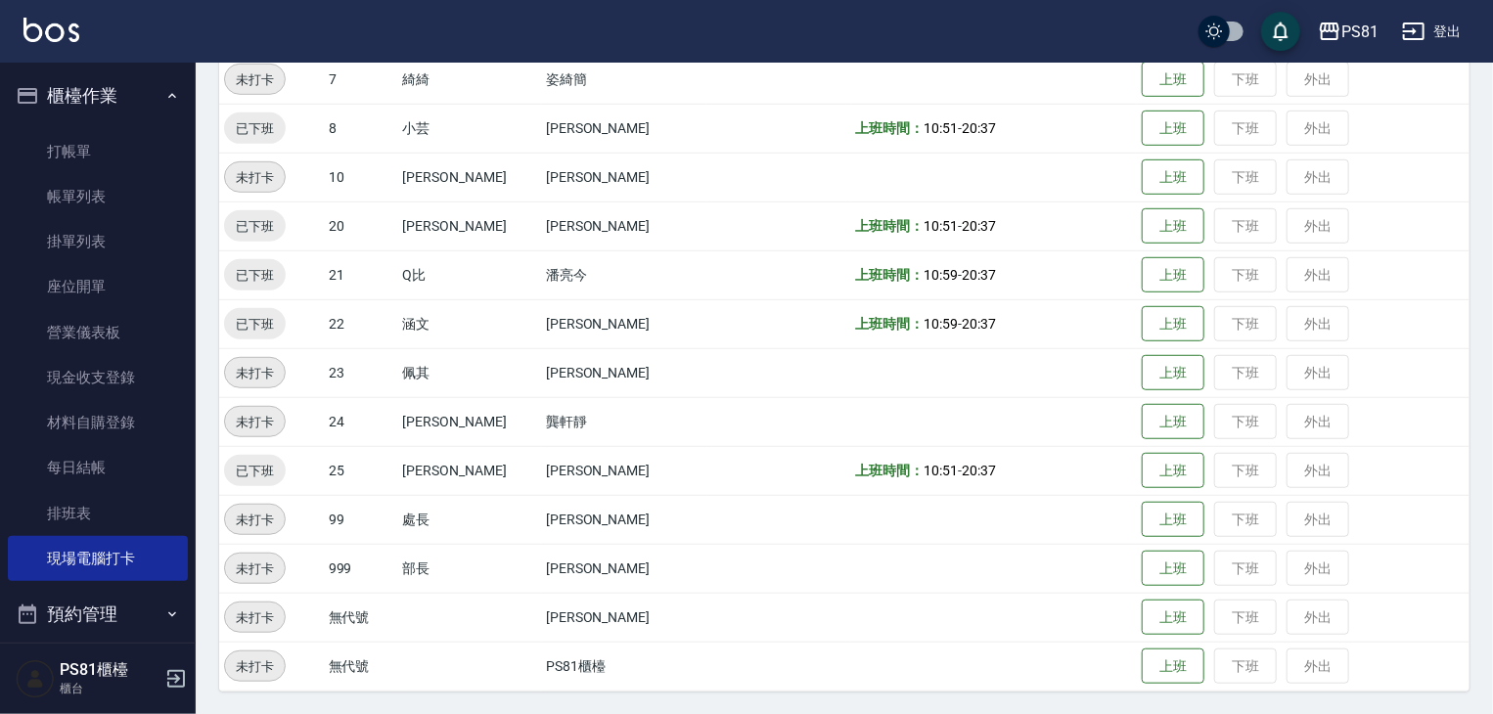
drag, startPoint x: 731, startPoint y: 236, endPoint x: 0, endPoint y: 182, distance: 732.6
click at [724, 240] on td at bounding box center [778, 225] width 143 height 49
click at [110, 141] on link "打帳單" at bounding box center [98, 151] width 180 height 45
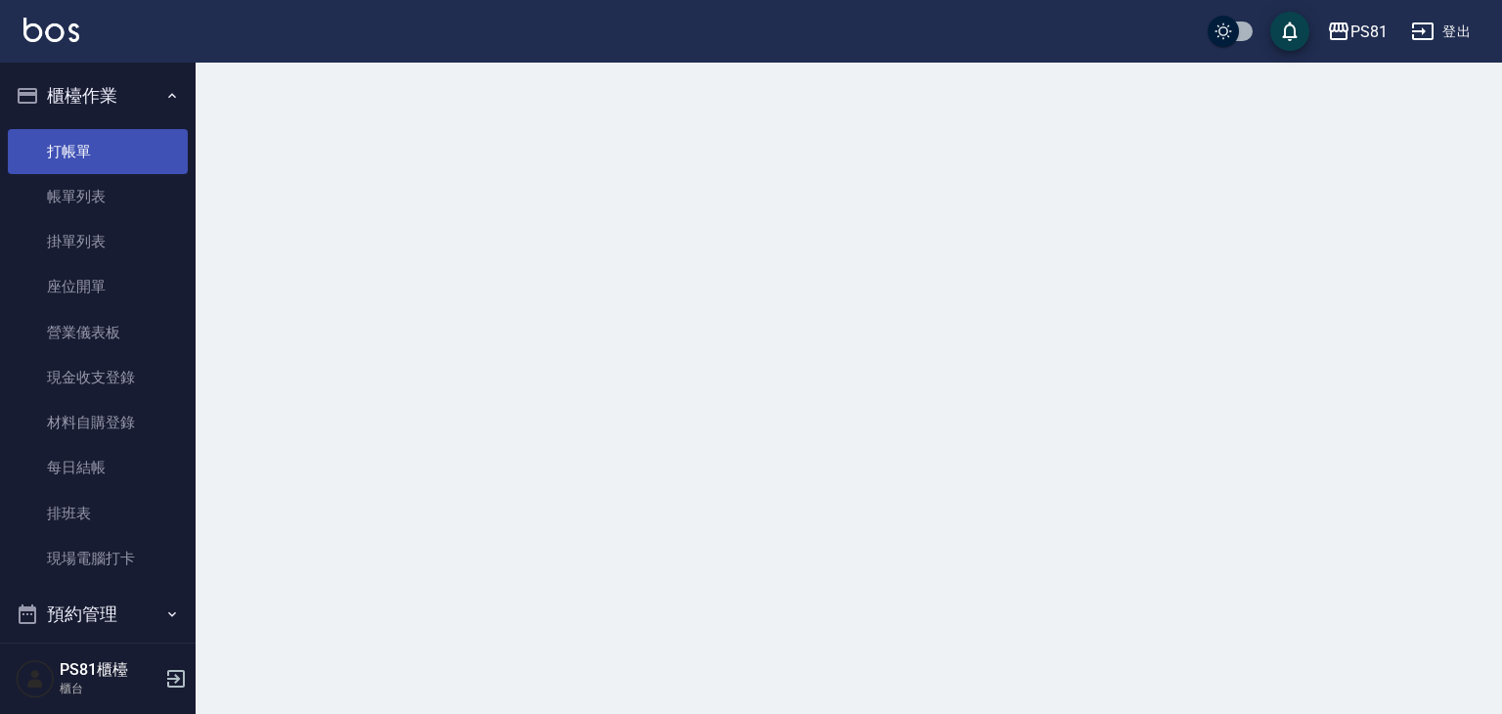
click at [110, 141] on link "打帳單" at bounding box center [98, 151] width 180 height 45
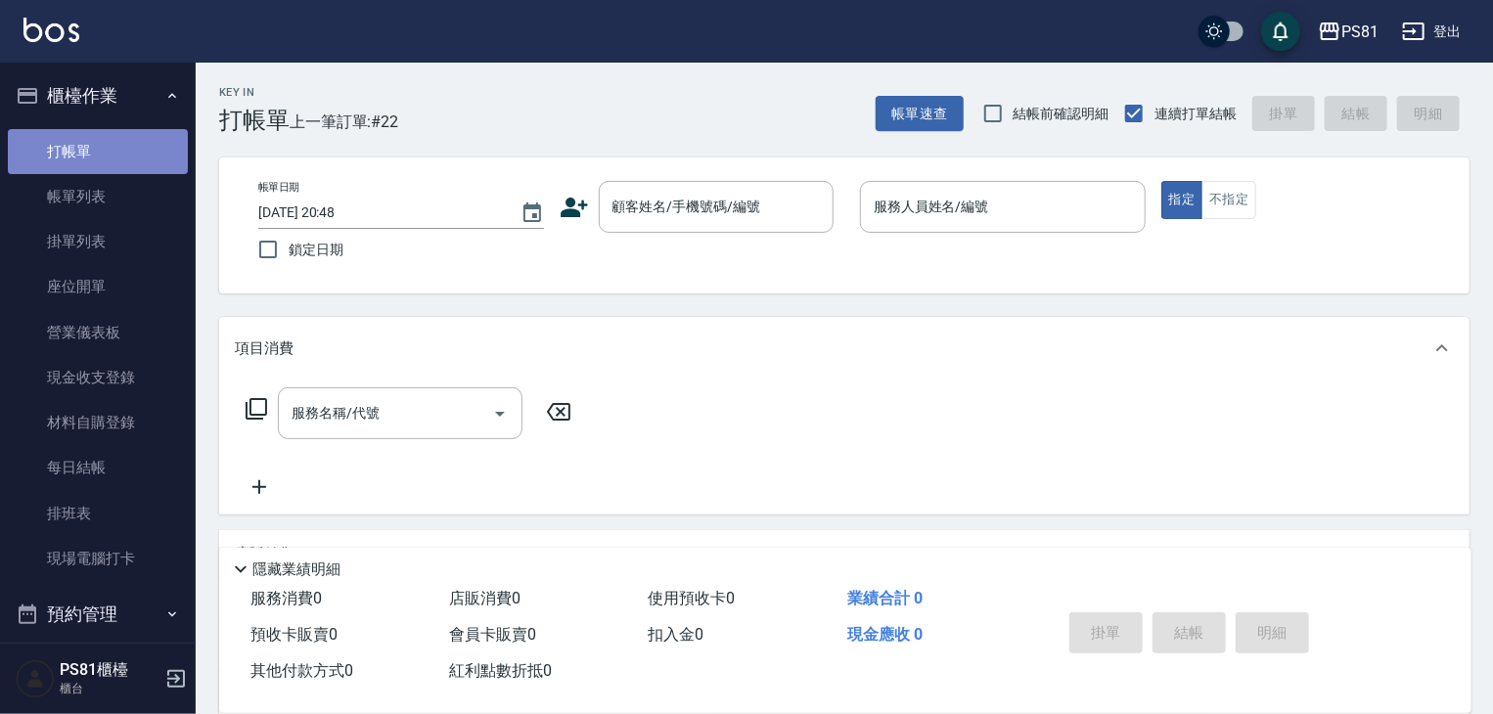
click at [110, 141] on link "打帳單" at bounding box center [98, 151] width 180 height 45
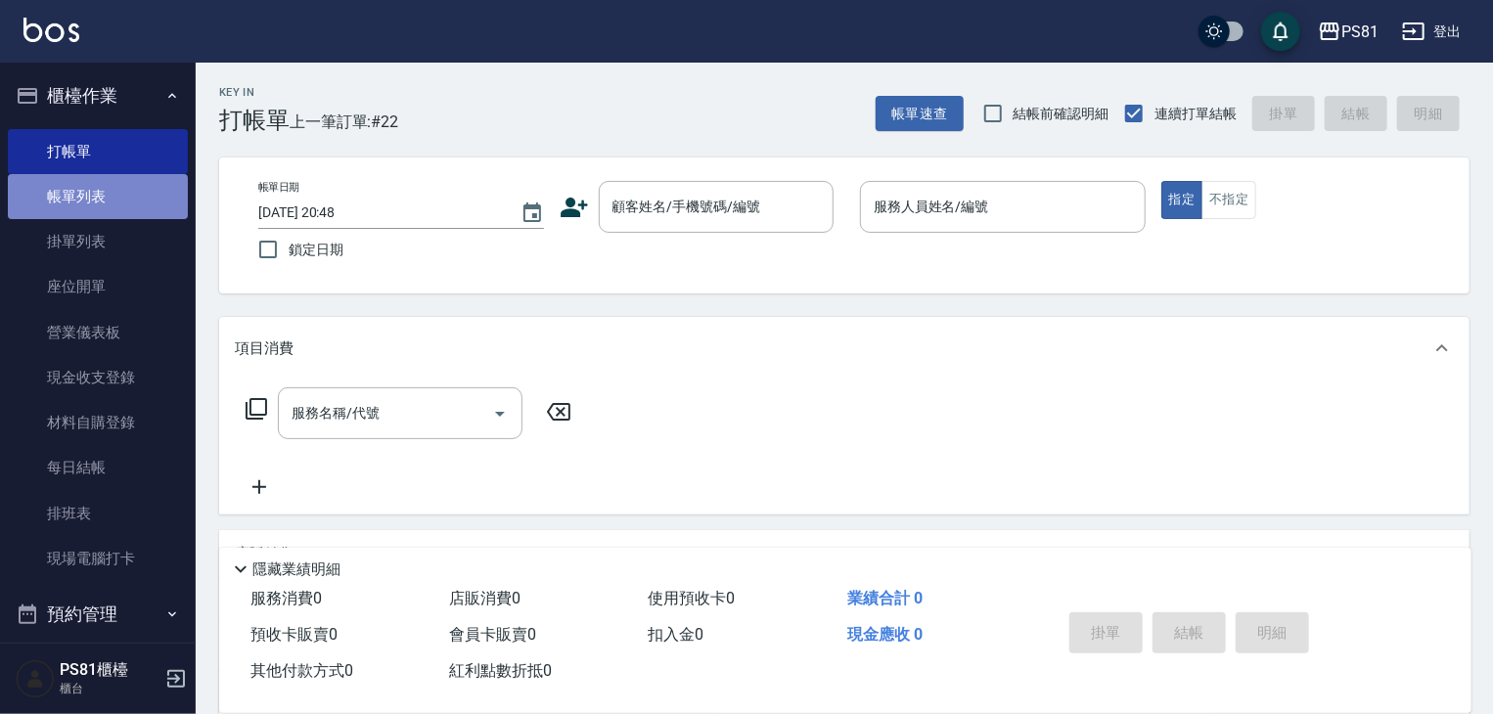
click at [110, 202] on link "帳單列表" at bounding box center [98, 196] width 180 height 45
click at [110, 204] on link "帳單列表" at bounding box center [98, 196] width 180 height 45
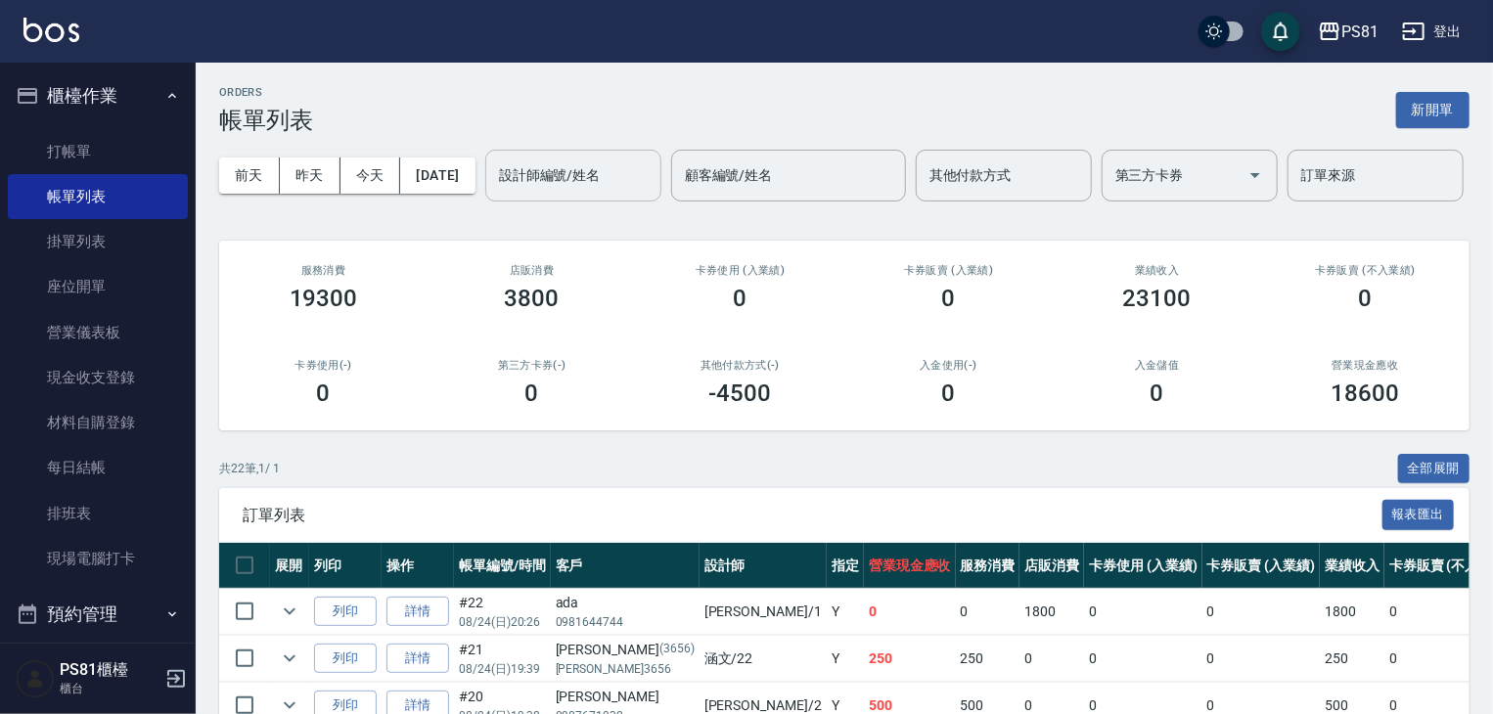
click at [485, 201] on div "設計師編號/姓名" at bounding box center [573, 176] width 176 height 52
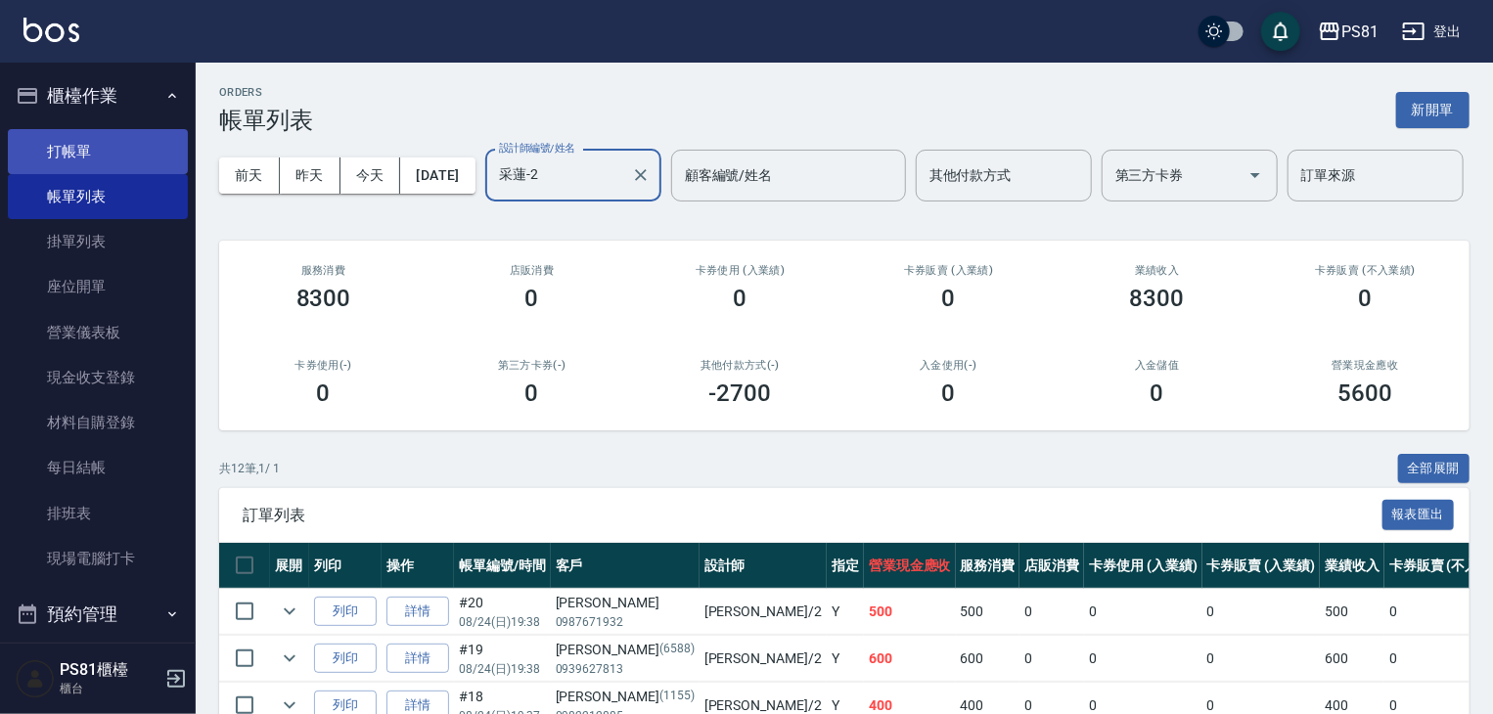
type input "采蓮-2"
click at [130, 154] on link "打帳單" at bounding box center [98, 151] width 180 height 45
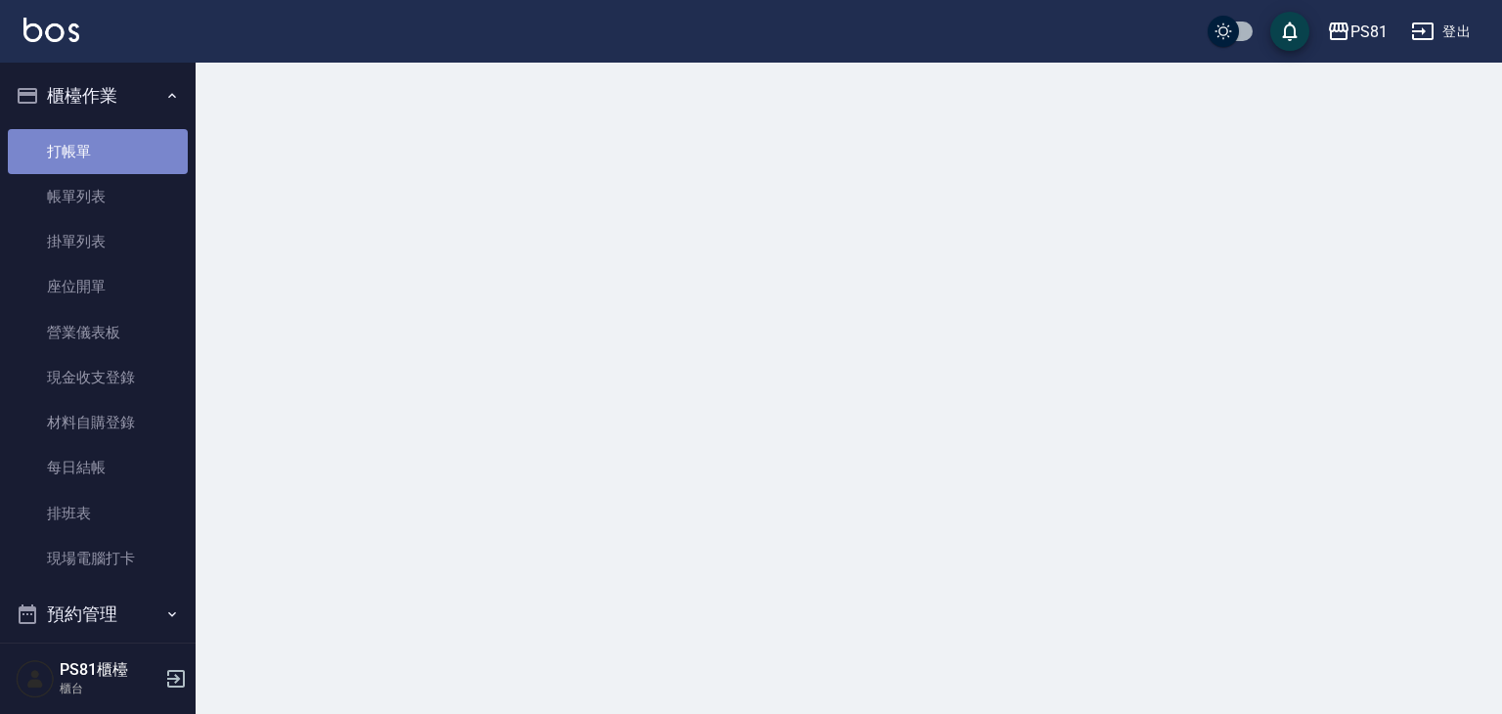
click at [130, 154] on link "打帳單" at bounding box center [98, 151] width 180 height 45
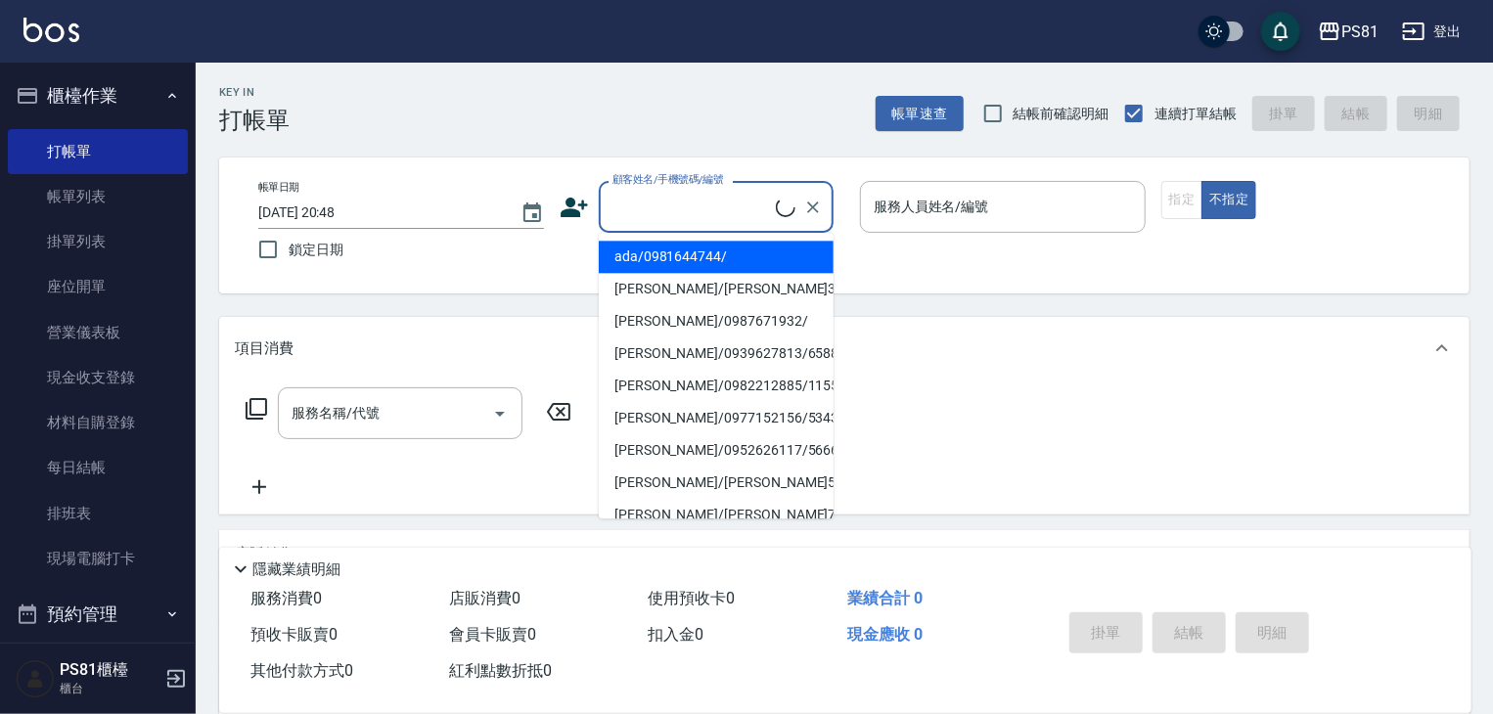
click at [654, 222] on input "顧客姓名/手機號碼/編號" at bounding box center [691, 207] width 168 height 34
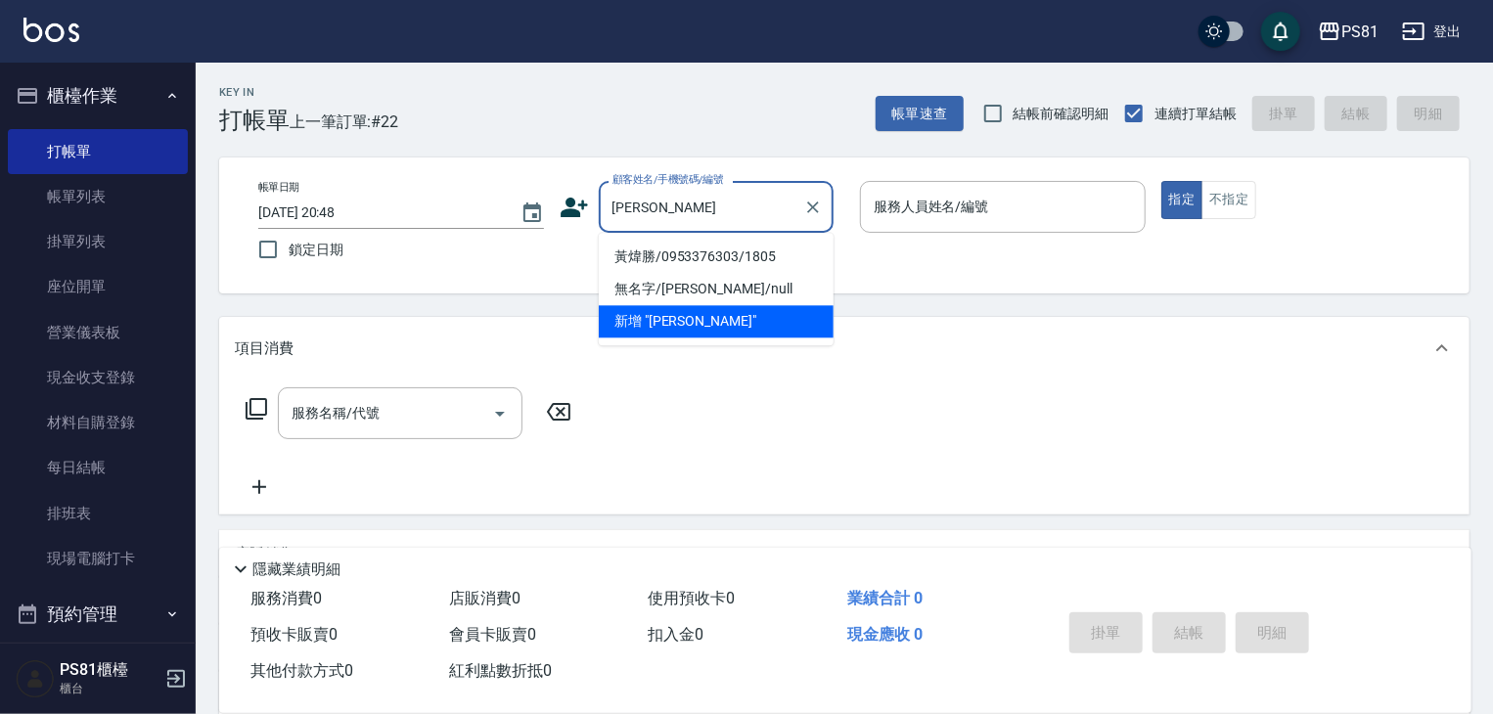
click at [669, 255] on li "黃煒勝/0953376303/1805" at bounding box center [716, 257] width 235 height 32
type input "黃煒勝/0953376303/1805"
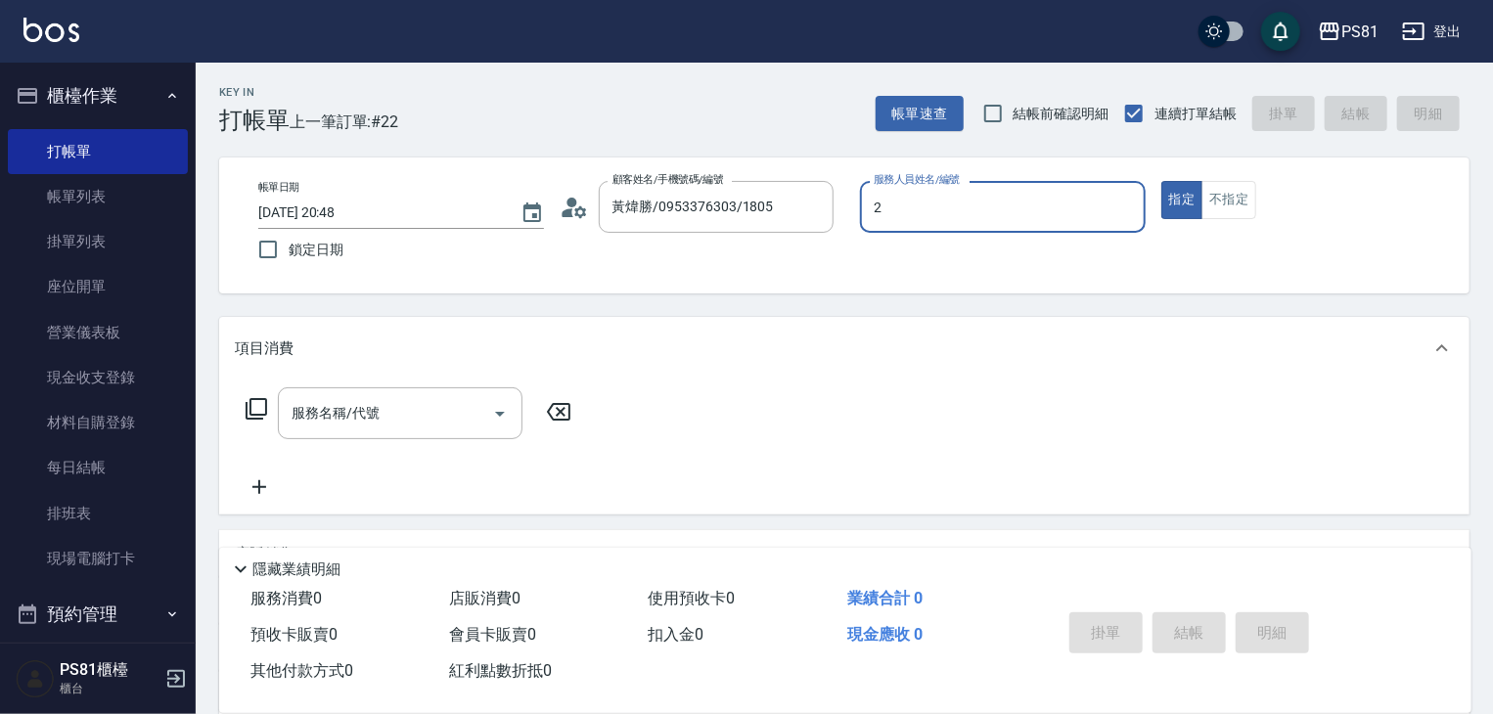
type input "采蓮-2"
type button "true"
drag, startPoint x: 1173, startPoint y: 206, endPoint x: 1162, endPoint y: 246, distance: 41.5
click at [1170, 208] on button "指定" at bounding box center [1182, 200] width 42 height 38
drag, startPoint x: 1150, startPoint y: 300, endPoint x: 1081, endPoint y: 305, distance: 69.6
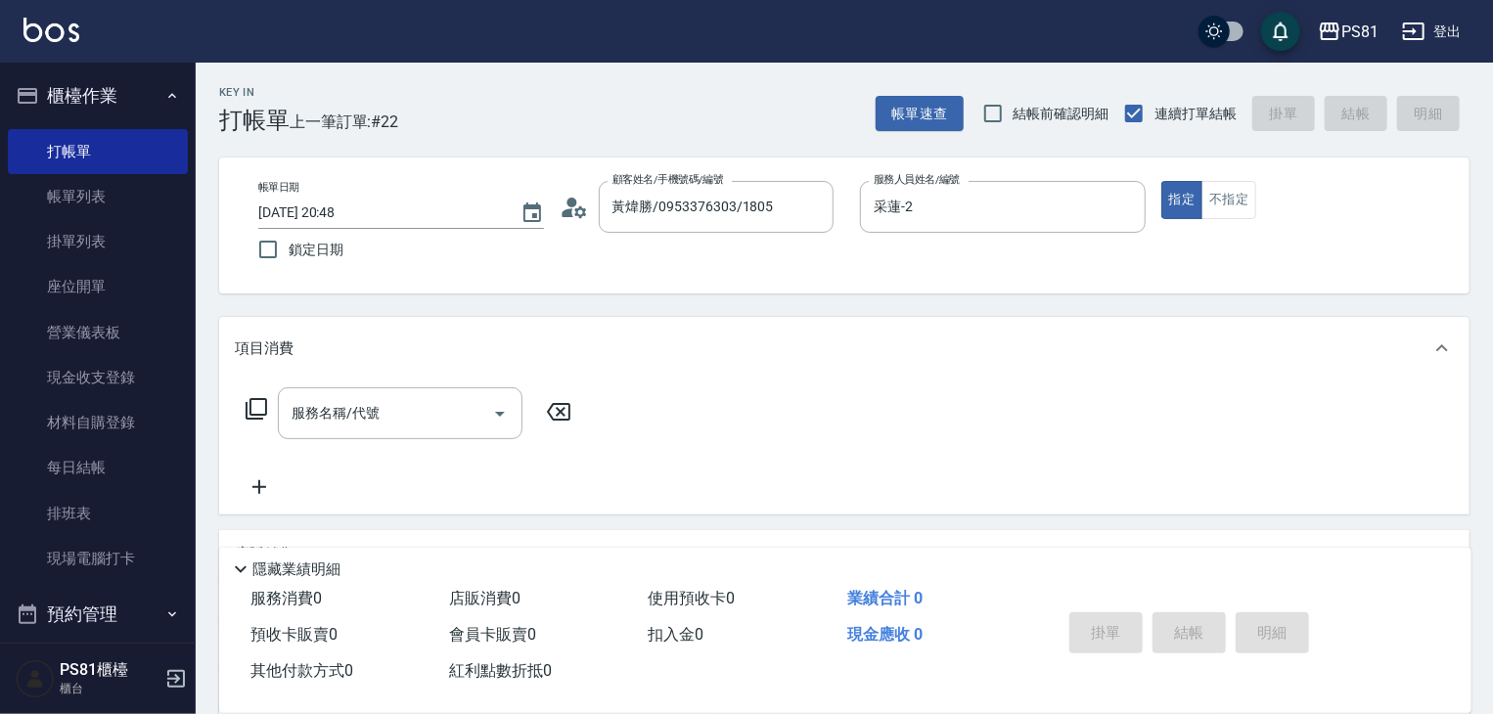
click at [1144, 302] on div "Key In 打帳單 上一筆訂單:#22 帳單速查 結帳前確認明細 連續打單結帳 掛單 結帳 明細 帳單日期 [DATE] 20:48 鎖定日期 顧客姓名/手…" at bounding box center [844, 507] width 1297 height 888
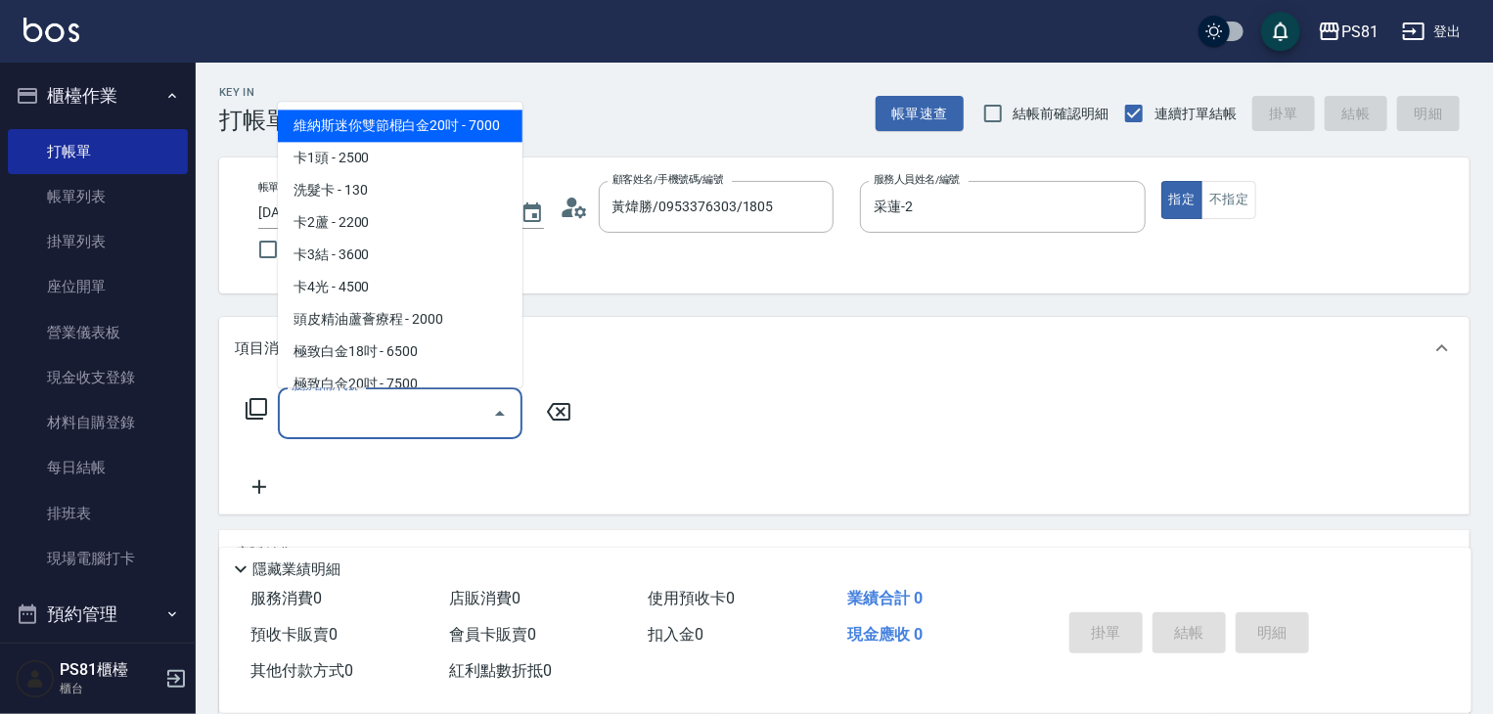
click at [444, 397] on input "服務名稱/代號" at bounding box center [386, 413] width 198 height 34
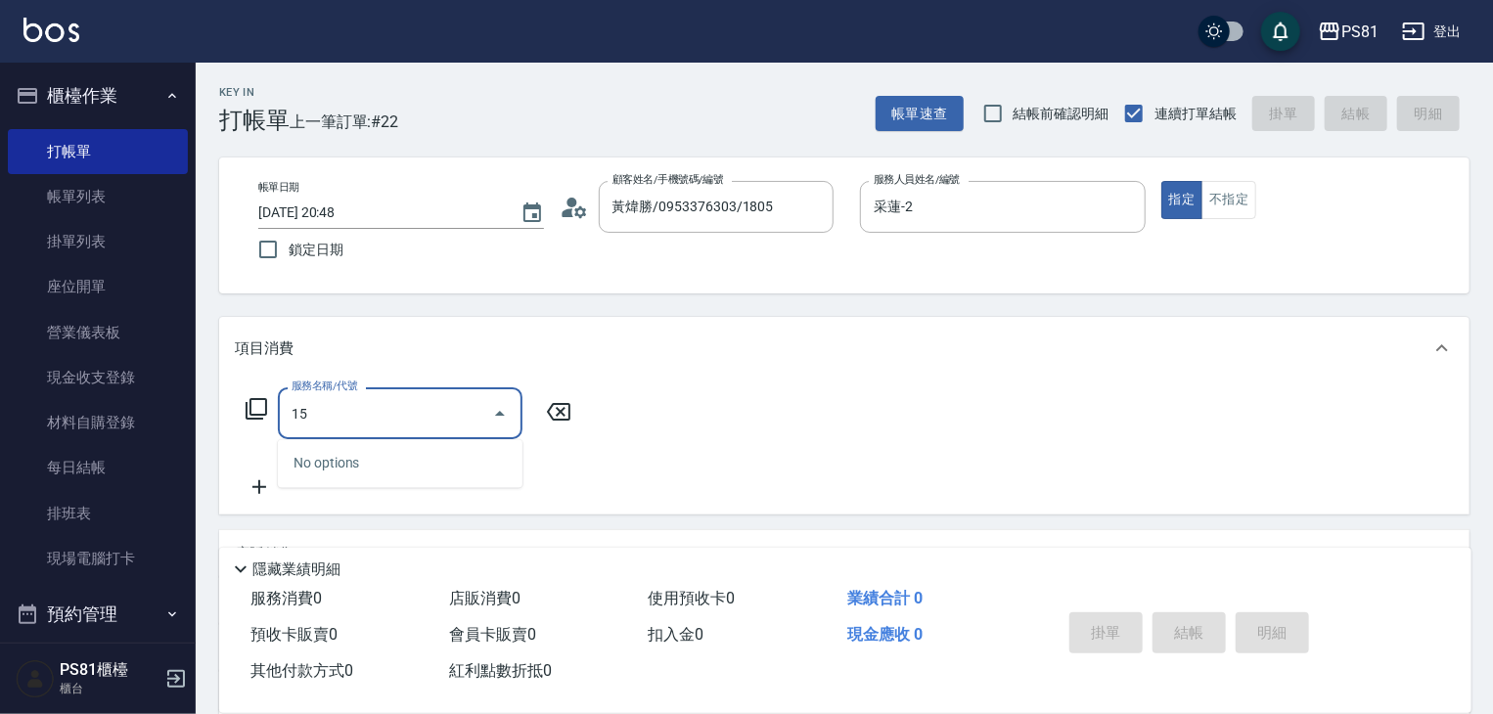
type input "1"
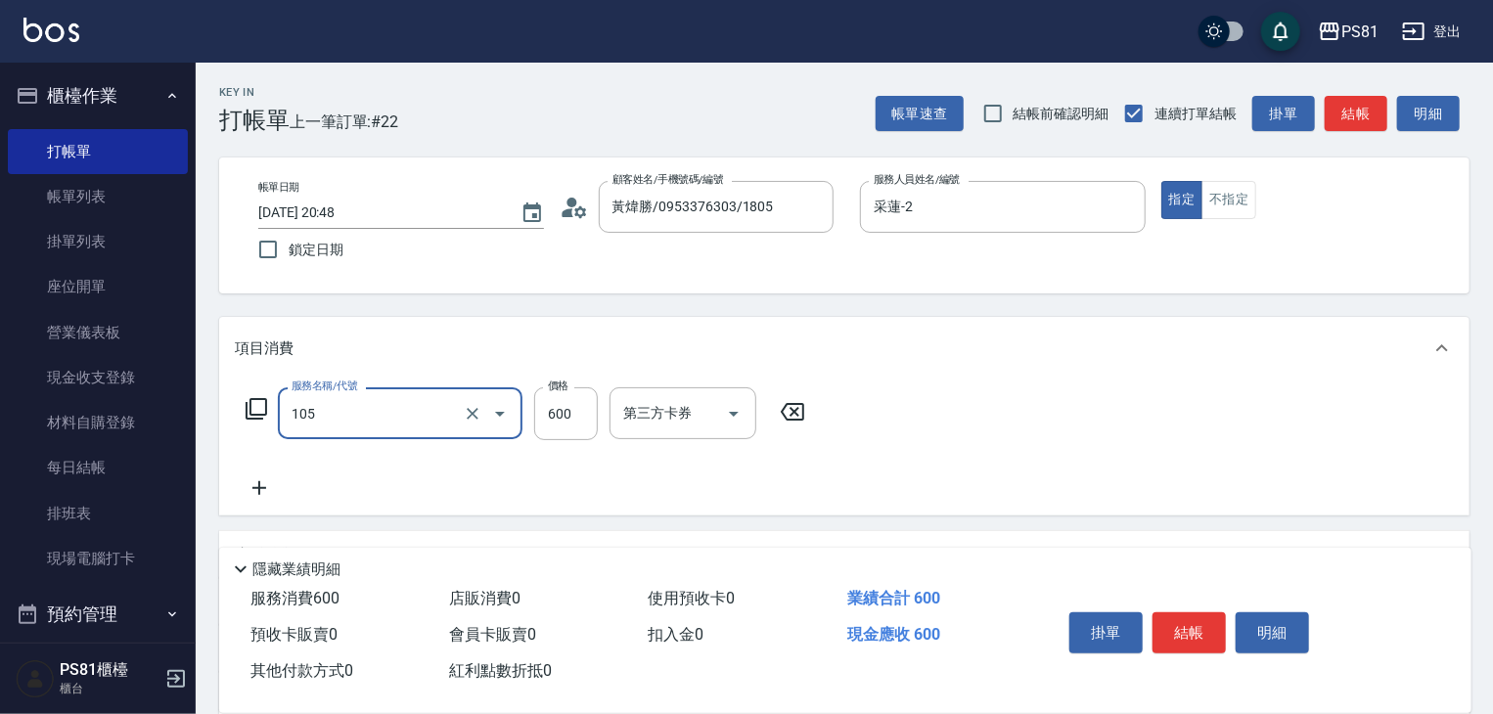
type input "A級洗剪600(105)"
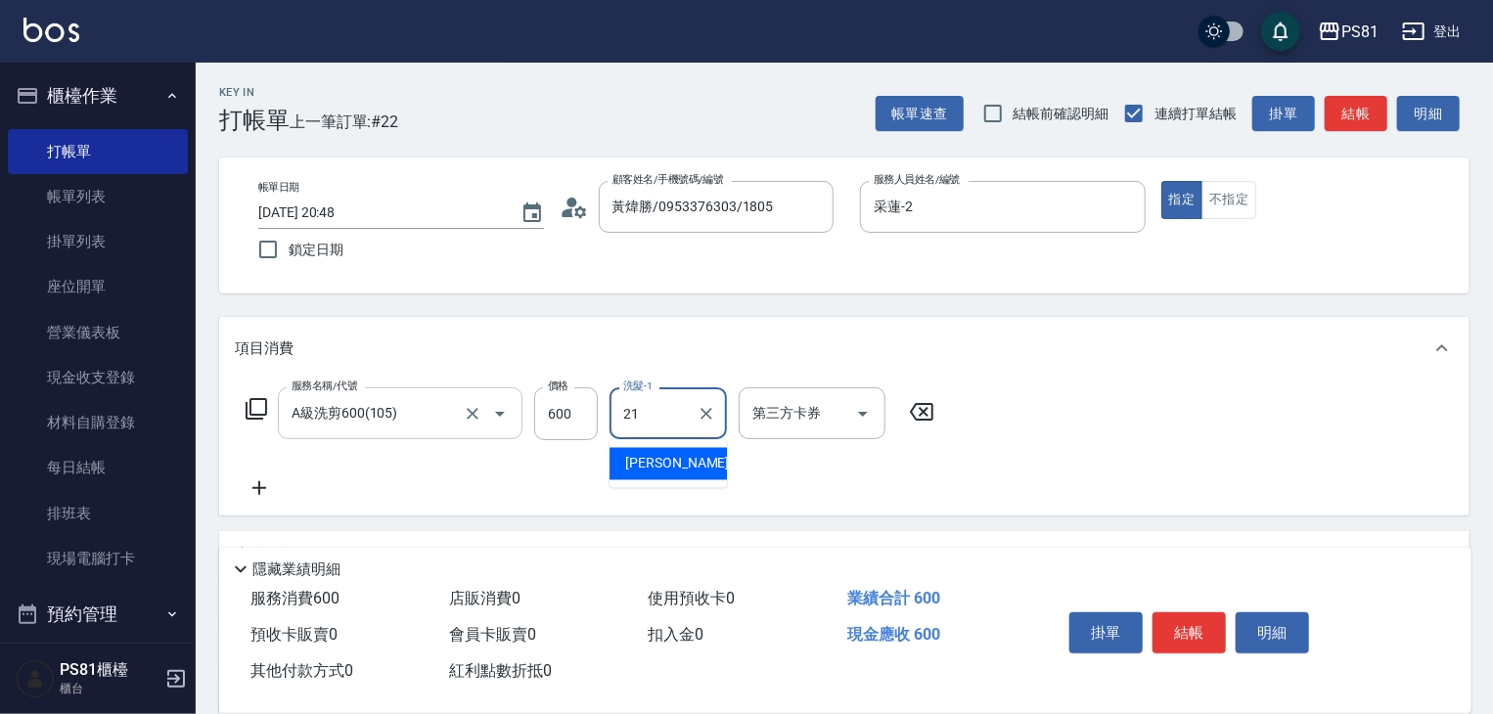
type input "Q比-21"
drag, startPoint x: 970, startPoint y: 431, endPoint x: 1229, endPoint y: 566, distance: 291.4
click at [995, 441] on div "服務名稱/代號 A級洗剪600(105) 服務名稱/代號 價格 600 價格 洗髮-1 Q比-21 洗髮-1 第三方卡券 第三方卡券" at bounding box center [844, 448] width 1250 height 136
click at [1195, 631] on button "結帳" at bounding box center [1188, 632] width 73 height 41
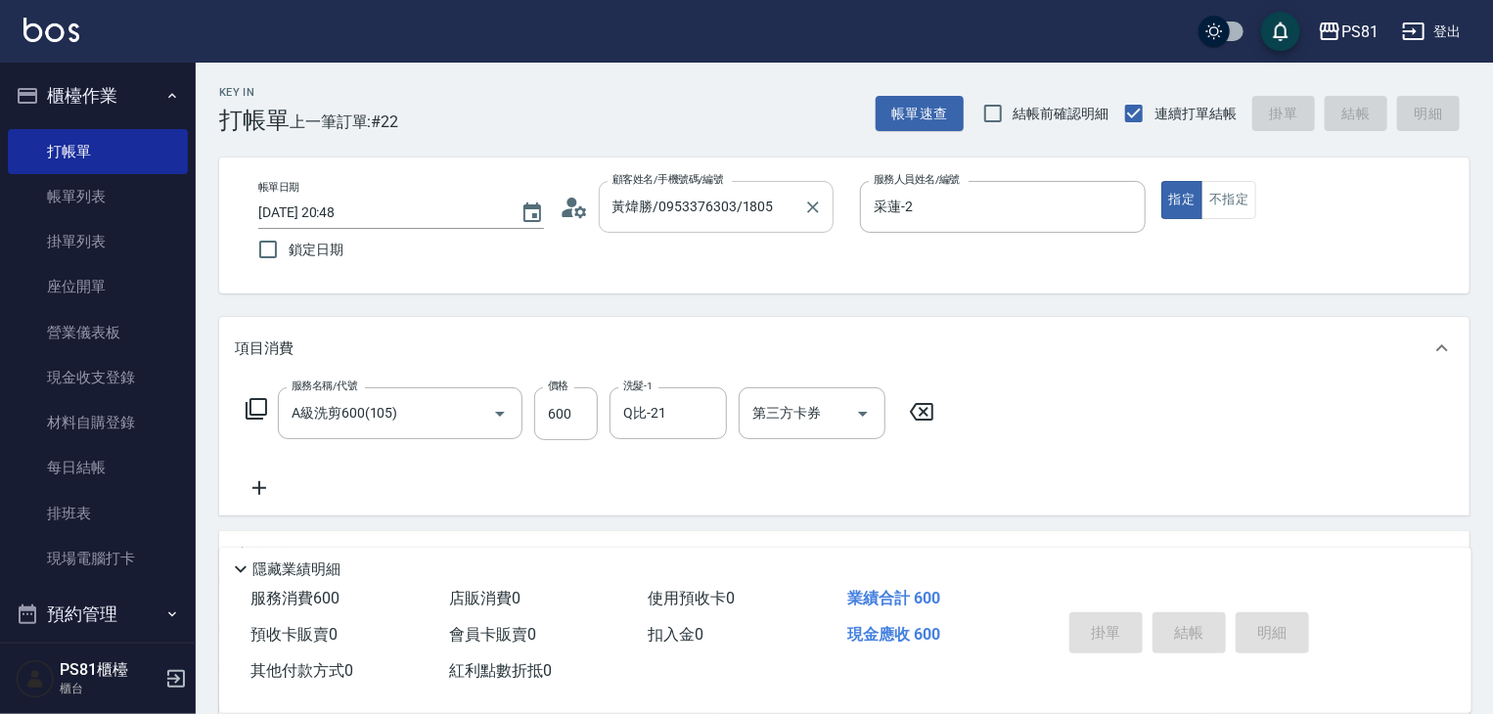
type input "[DATE] 20:49"
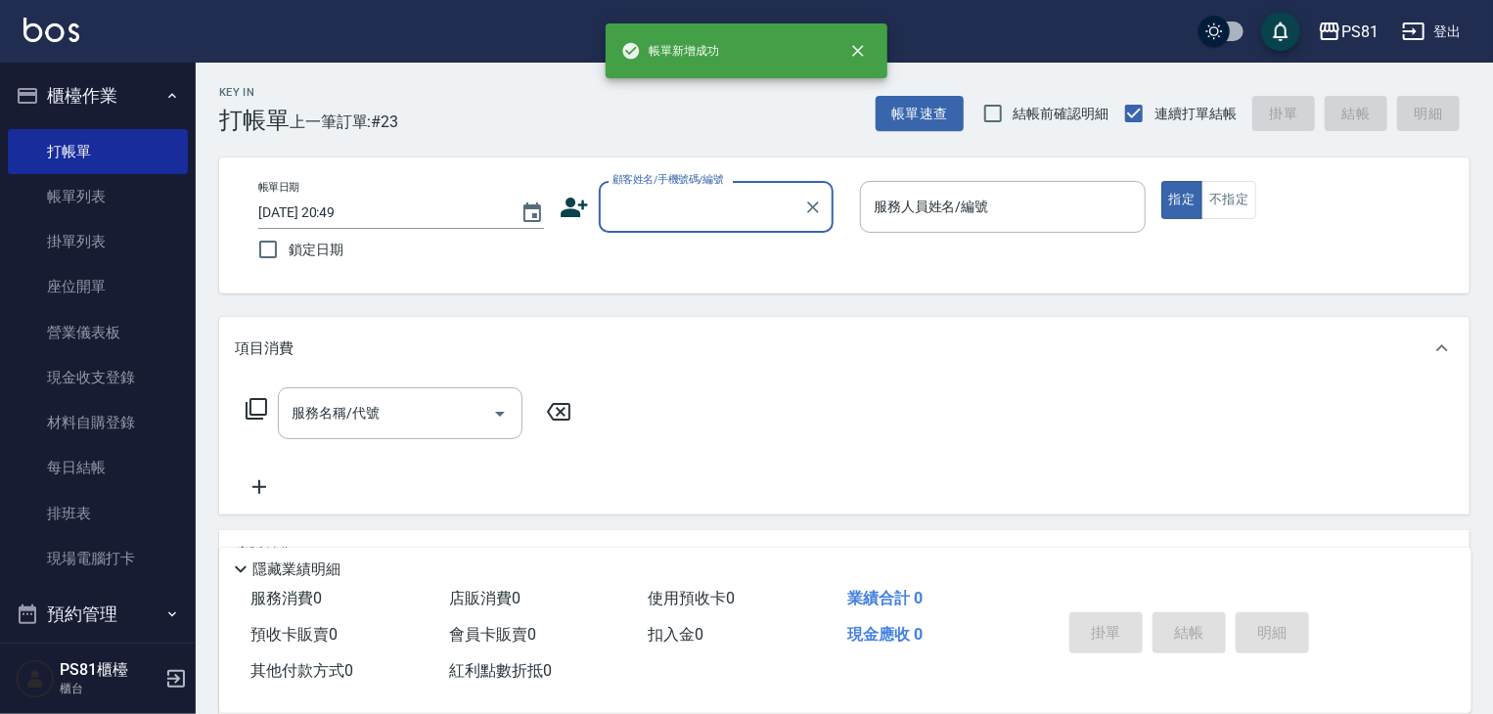
click at [806, 226] on div at bounding box center [811, 207] width 25 height 52
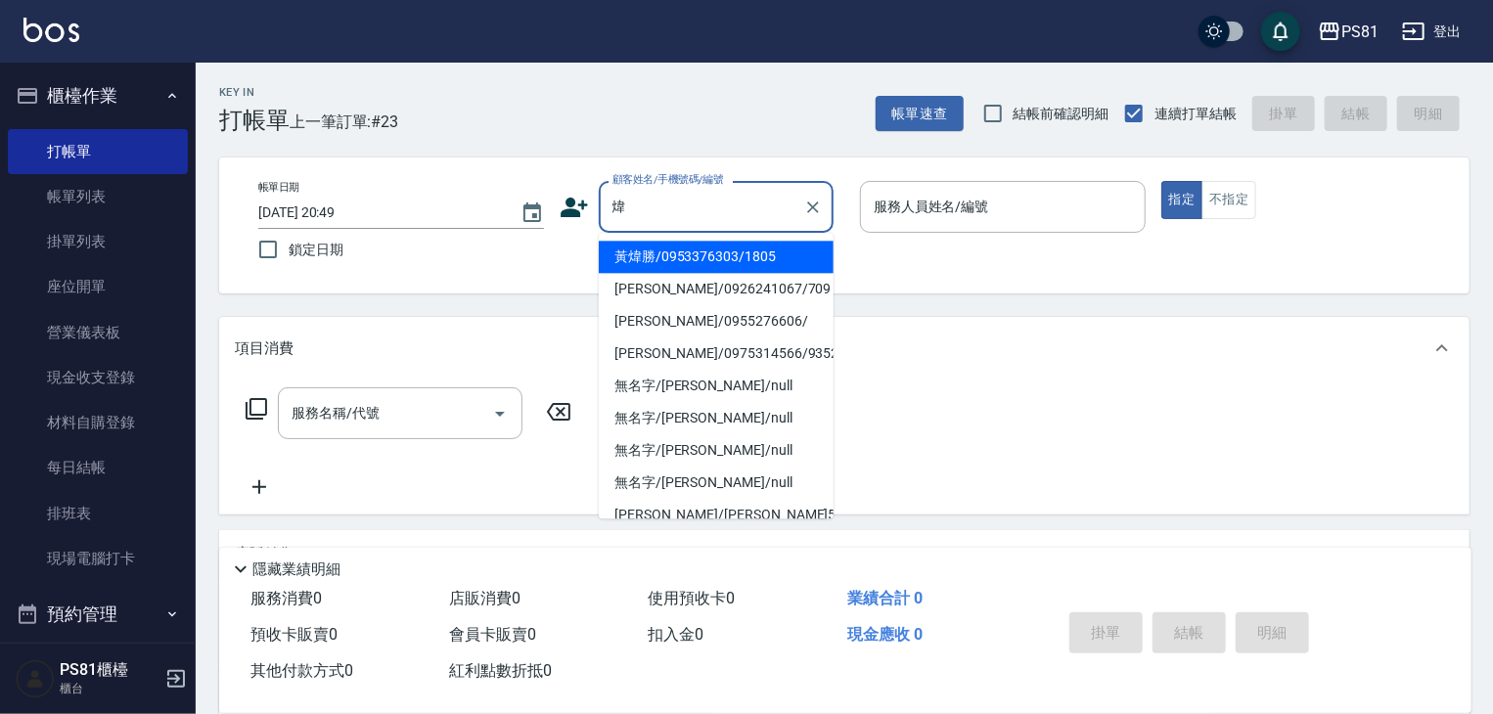
click at [790, 265] on li "黃煒勝/0953376303/1805" at bounding box center [716, 257] width 235 height 32
type input "黃煒勝/0953376303/1805"
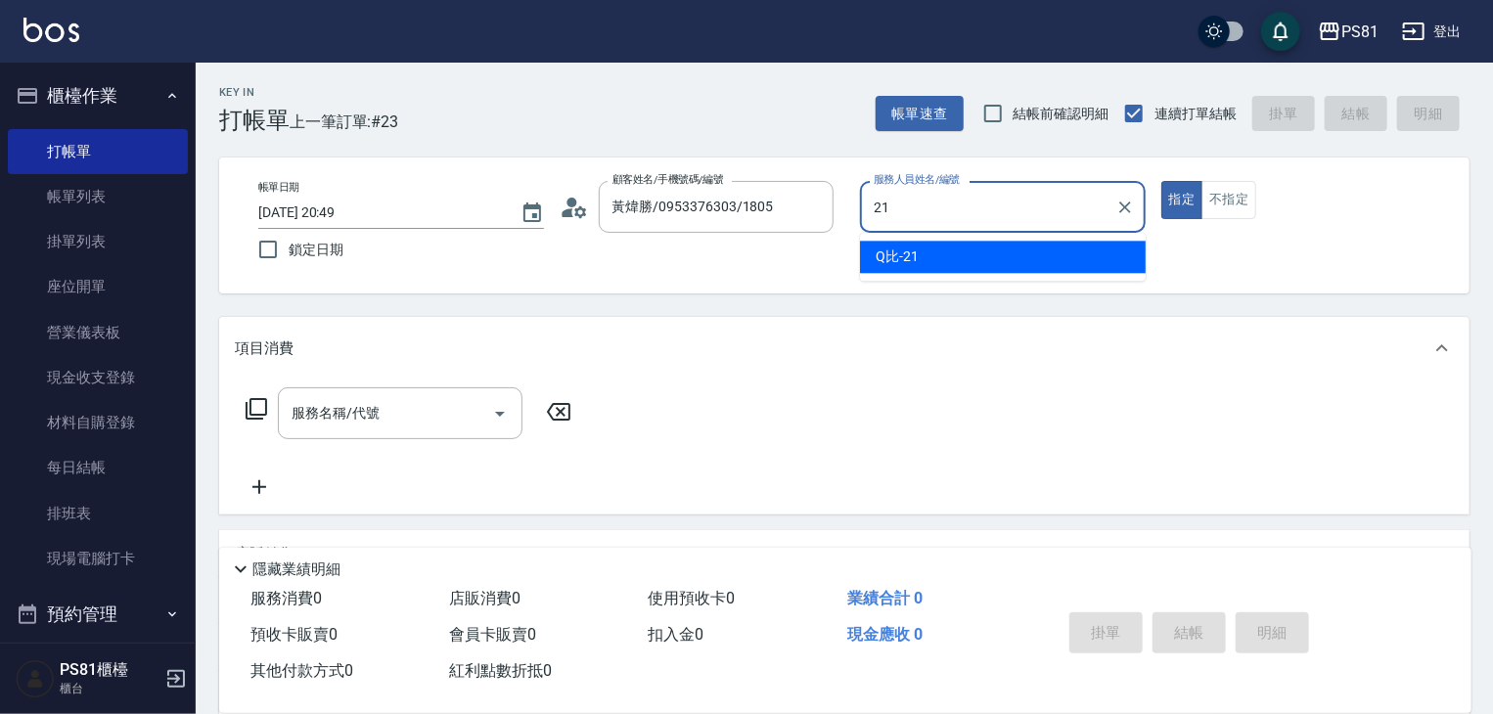
type input "Q比-21"
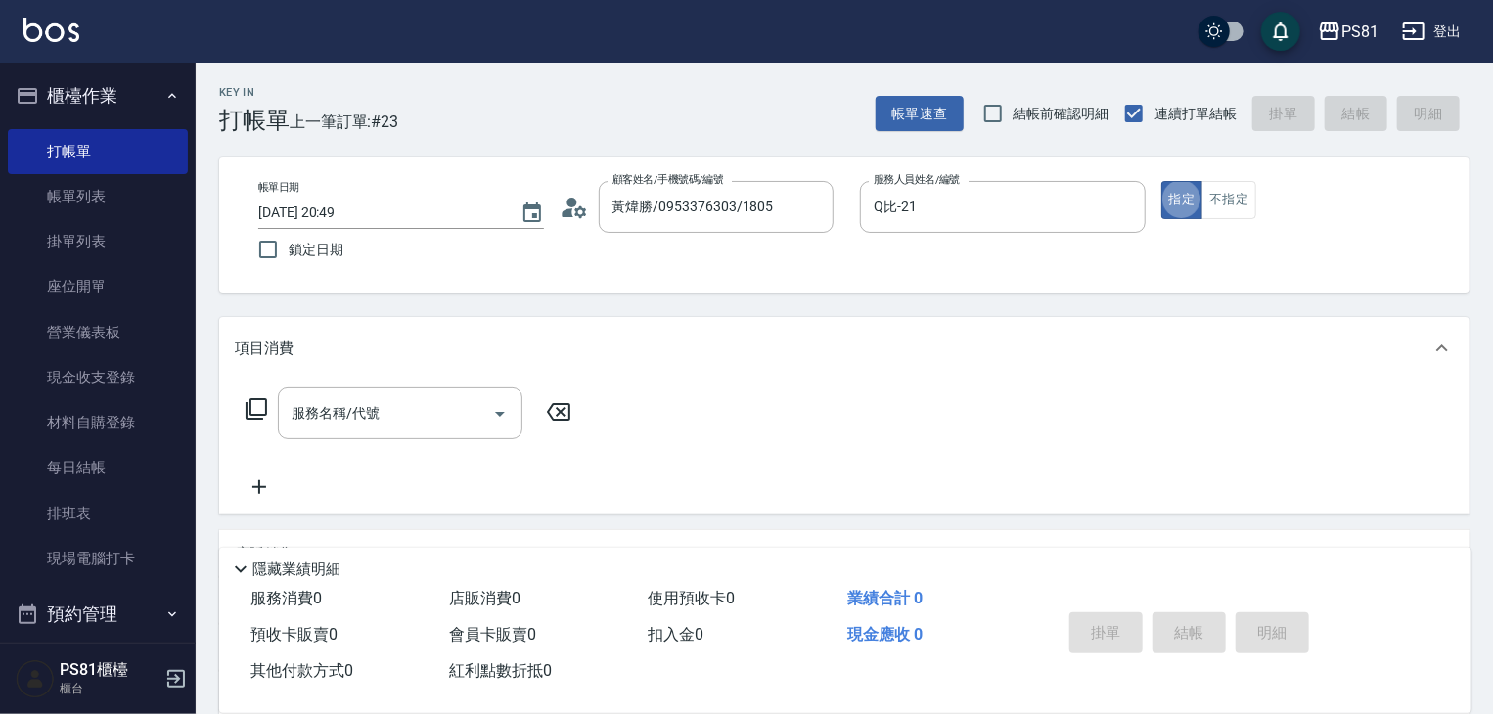
click at [790, 265] on div "帳單日期 [DATE] 20:49 鎖定日期 顧客姓名/手機號碼/編號 黃煒勝/0953376303/1805 顧客姓名/手機號碼/編號 服務人員姓名/編號 …" at bounding box center [844, 225] width 1203 height 89
click at [423, 416] on input "服務名稱/代號" at bounding box center [386, 413] width 198 height 34
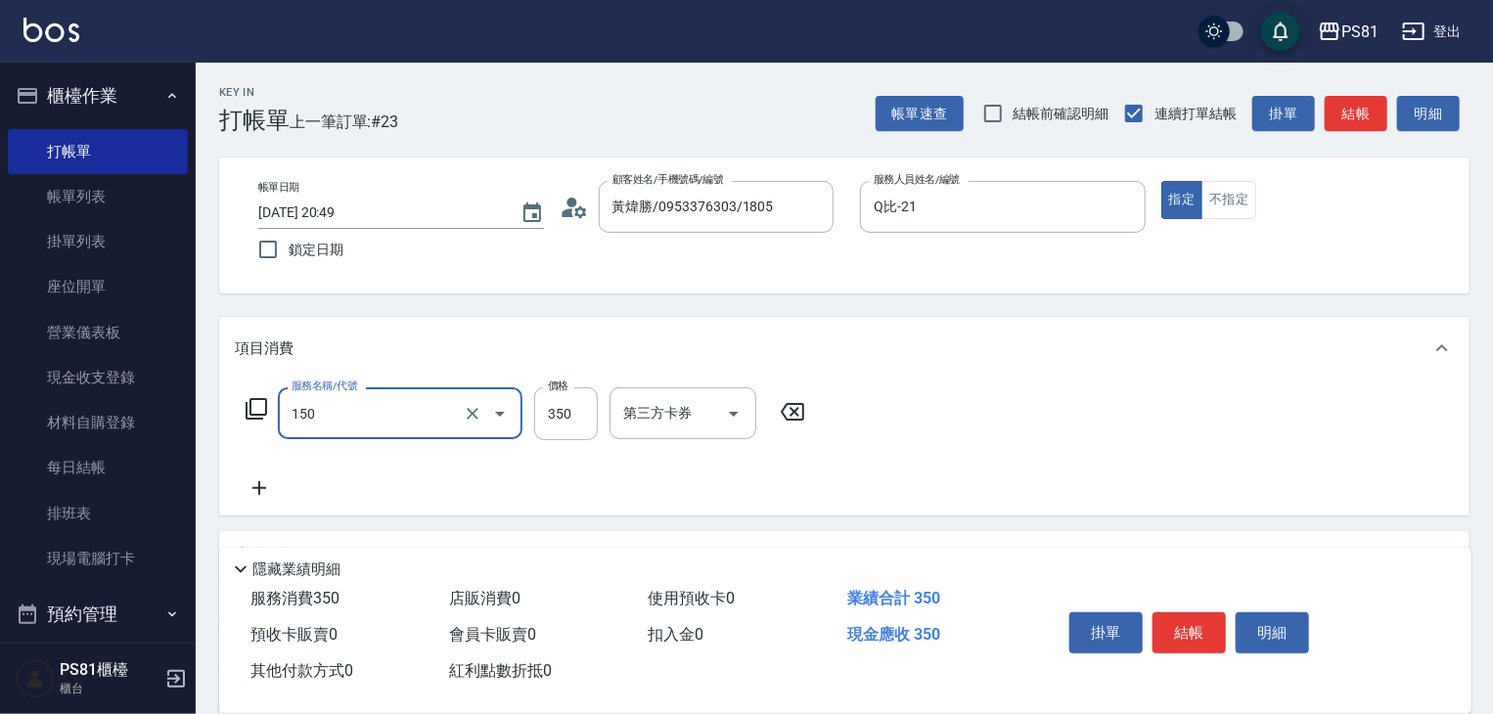
type input "精油按摩(150)"
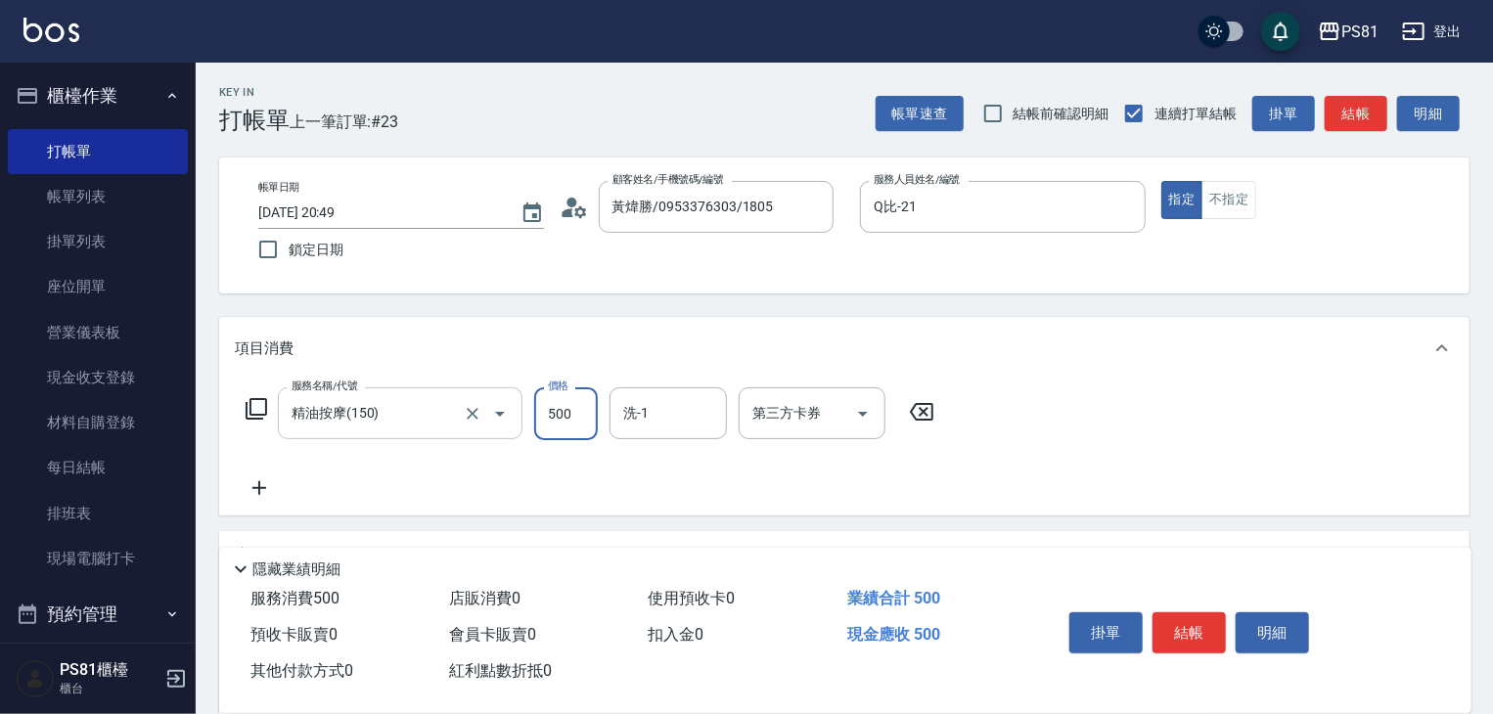
type input "500"
click at [1102, 451] on div "服務名稱/代號 精油按摩(150) 服務名稱/代號 價格 500 價格 洗-1 洗-1 第三方卡券 第三方卡券" at bounding box center [844, 448] width 1250 height 136
click at [1208, 624] on button "結帳" at bounding box center [1188, 632] width 73 height 41
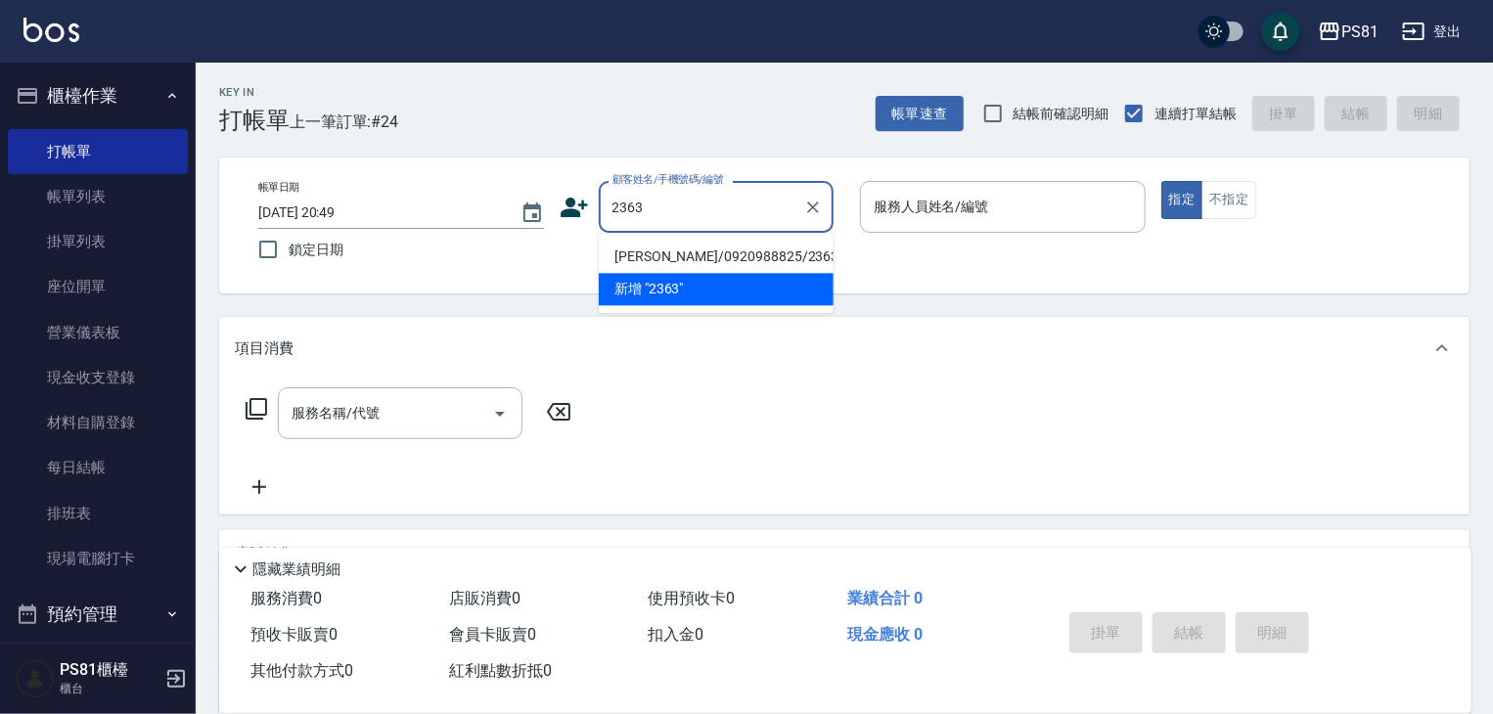
type input "[PERSON_NAME]/0920988825/2363"
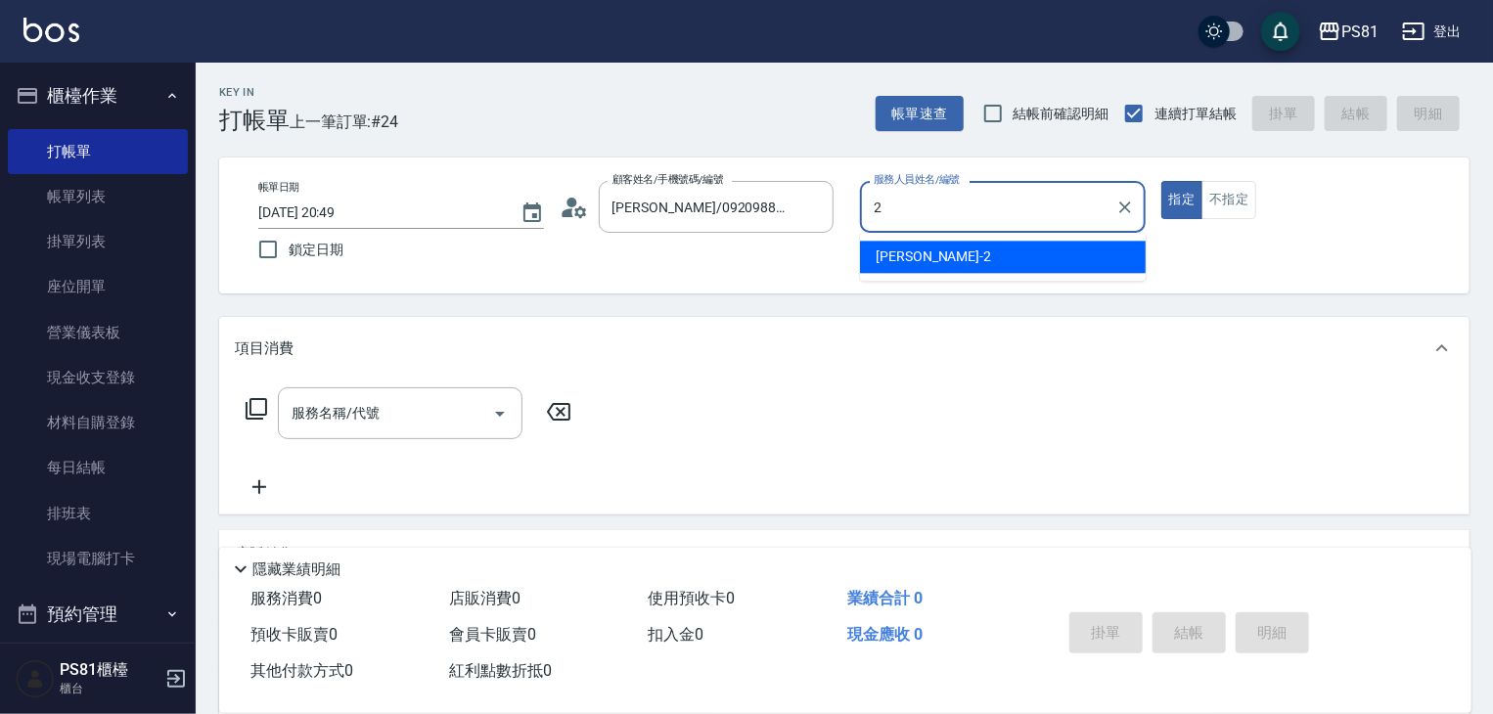
type input "采蓮-2"
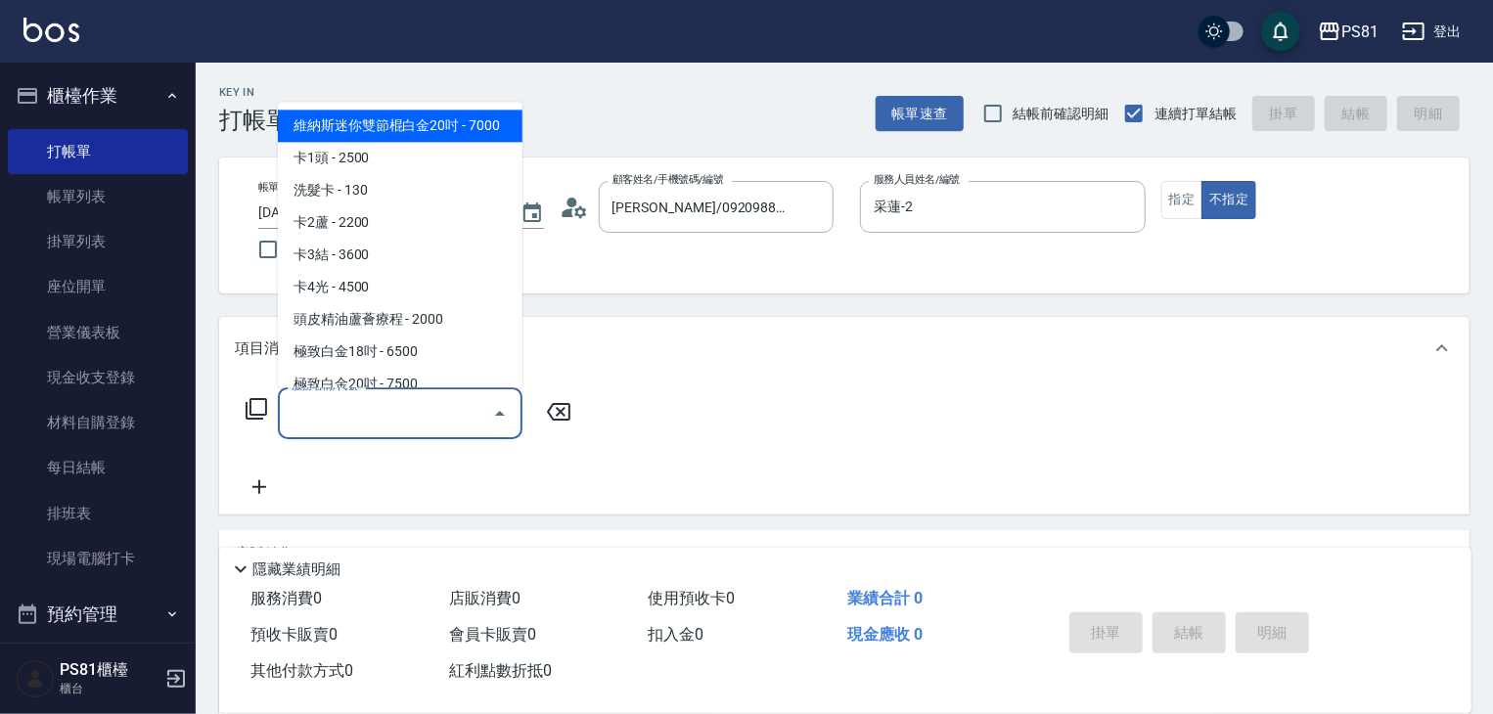
click at [325, 412] on input "服務名稱/代號" at bounding box center [386, 413] width 198 height 34
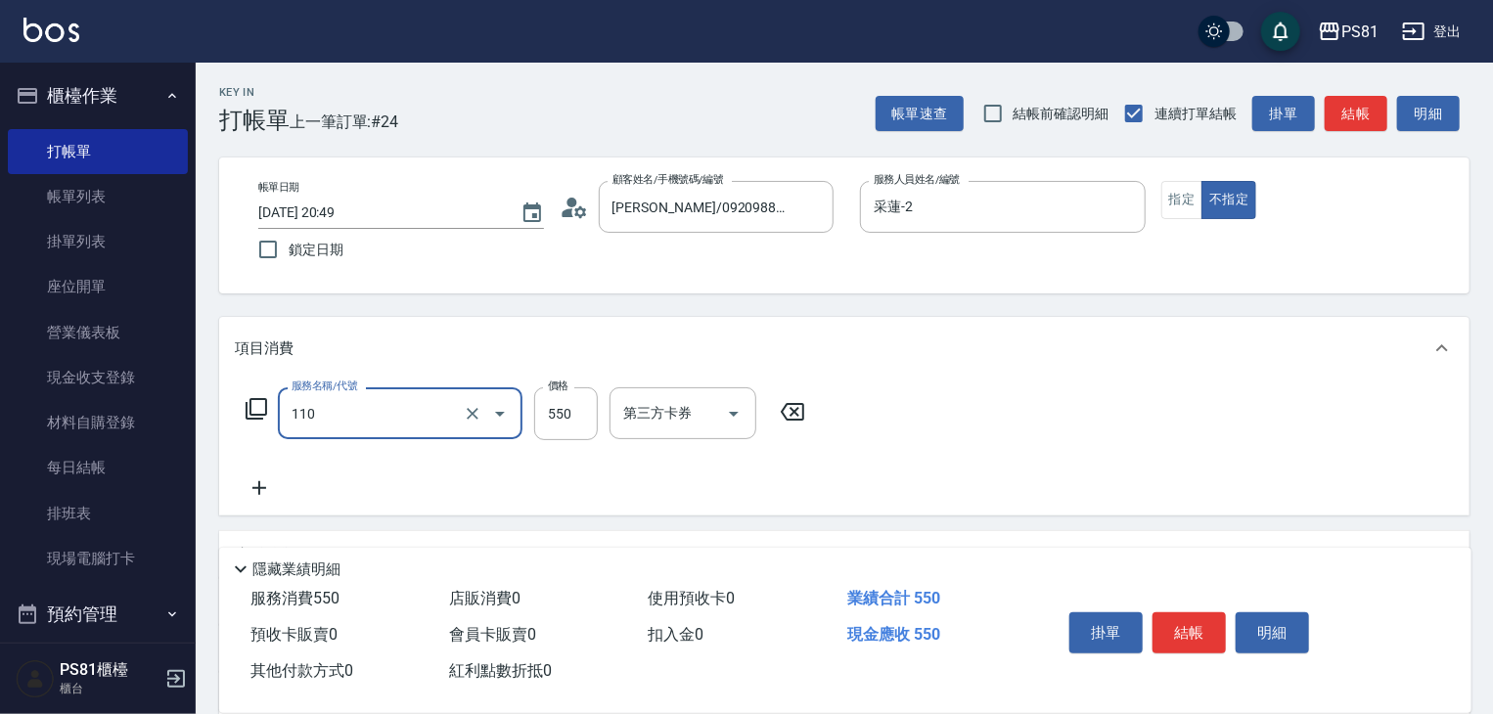
type input "去角質(抗油)(110)"
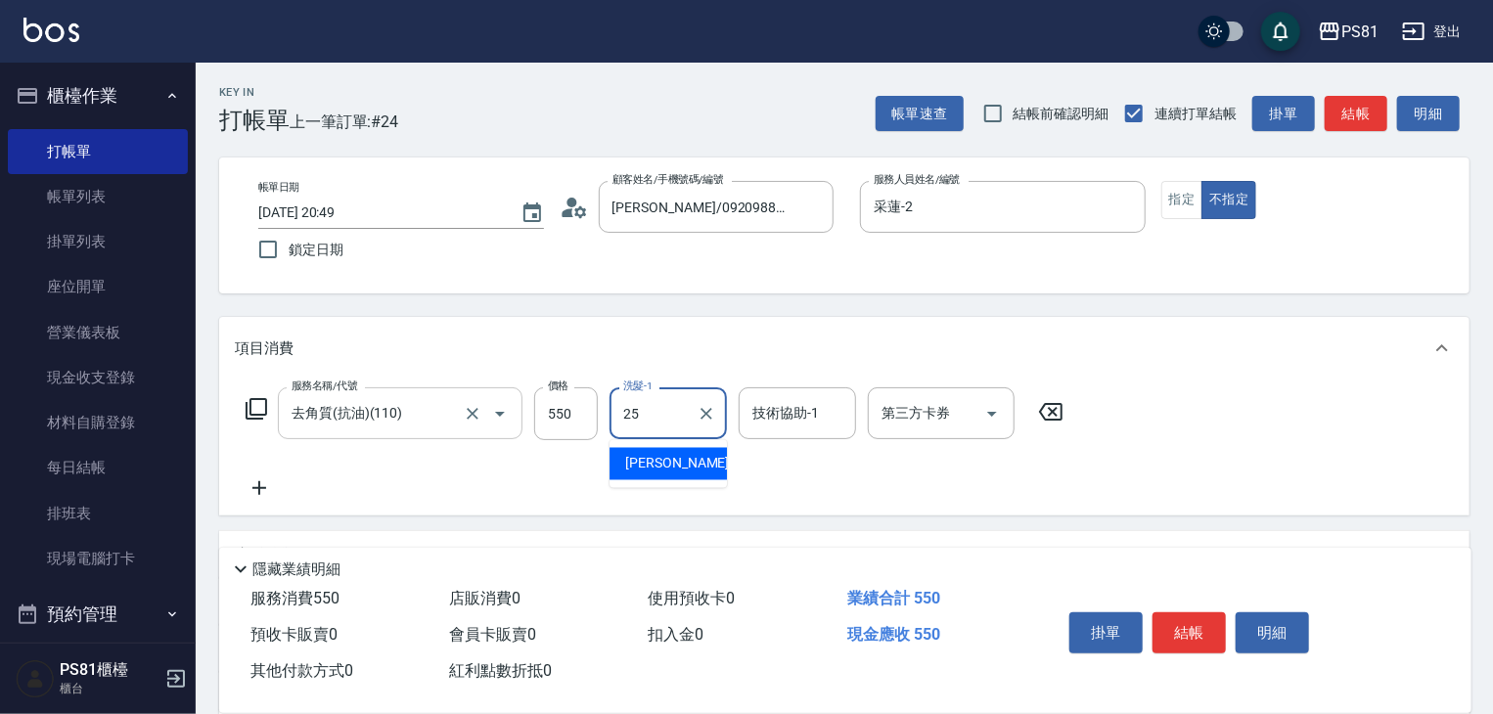
type input "[PERSON_NAME]-25"
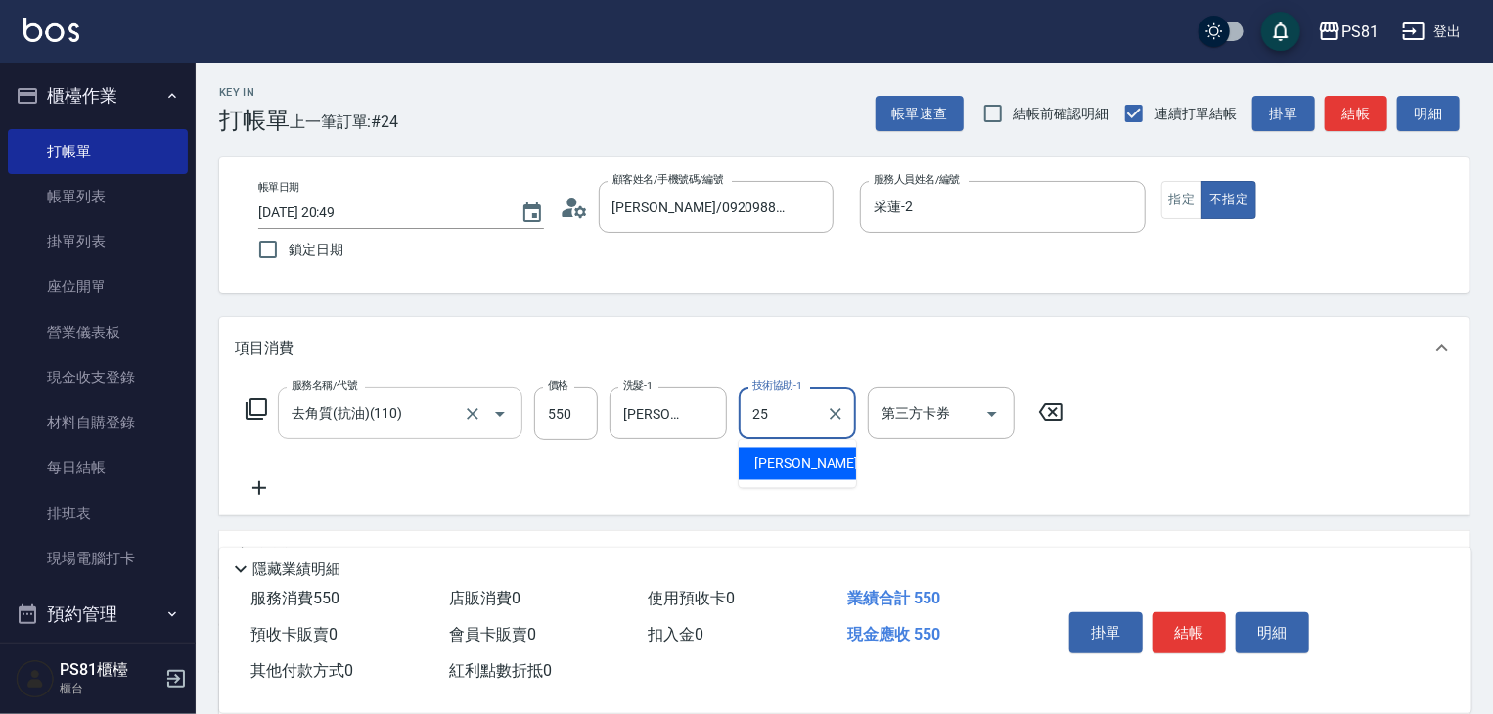
type input "[PERSON_NAME]-25"
drag, startPoint x: 940, startPoint y: 510, endPoint x: 1145, endPoint y: 613, distance: 230.1
click at [941, 510] on div "服務名稱/代號 去角質(抗油)(110) 服務名稱/代號 價格 550 價格 洗髮-1 [PERSON_NAME]-25 洗髮-1 技術協助-1 [PERSO…" at bounding box center [844, 448] width 1250 height 136
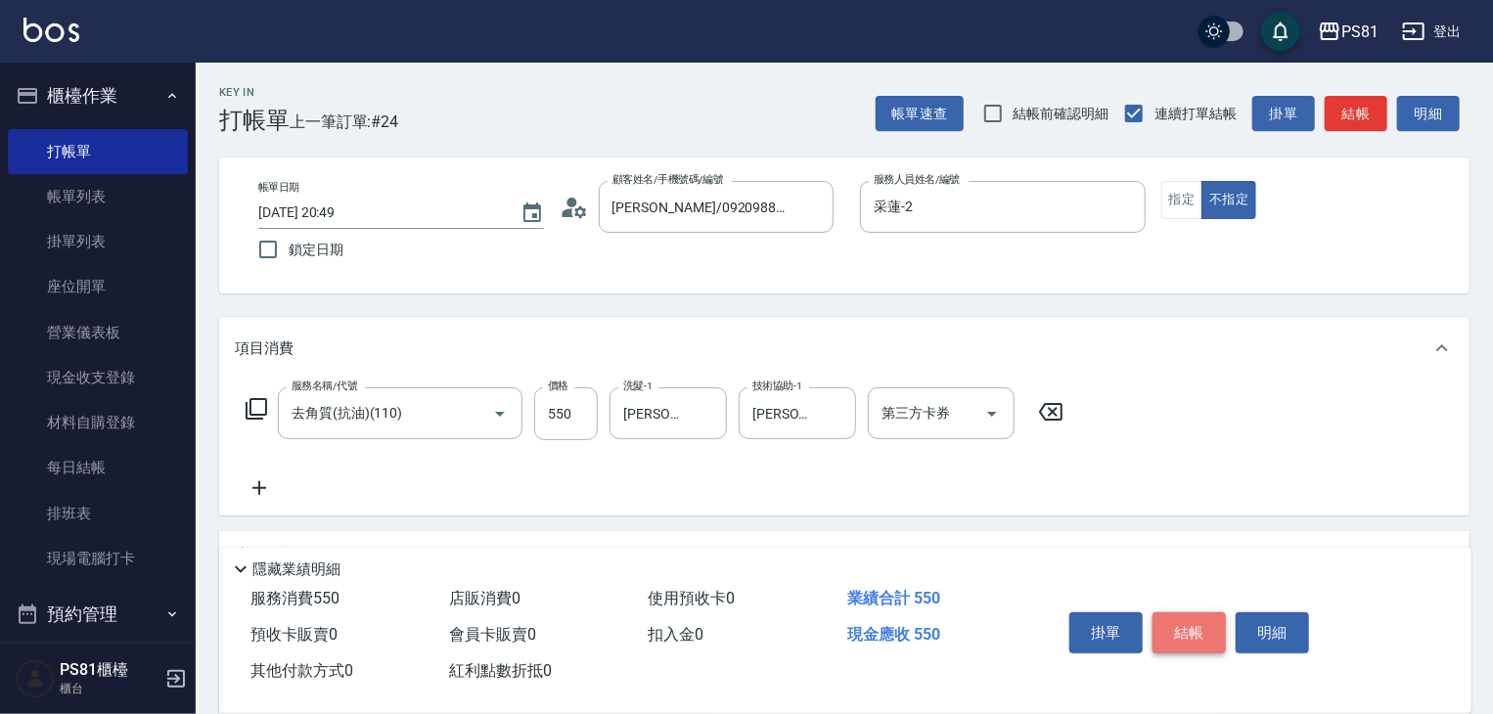
click at [1193, 639] on button "結帳" at bounding box center [1188, 632] width 73 height 41
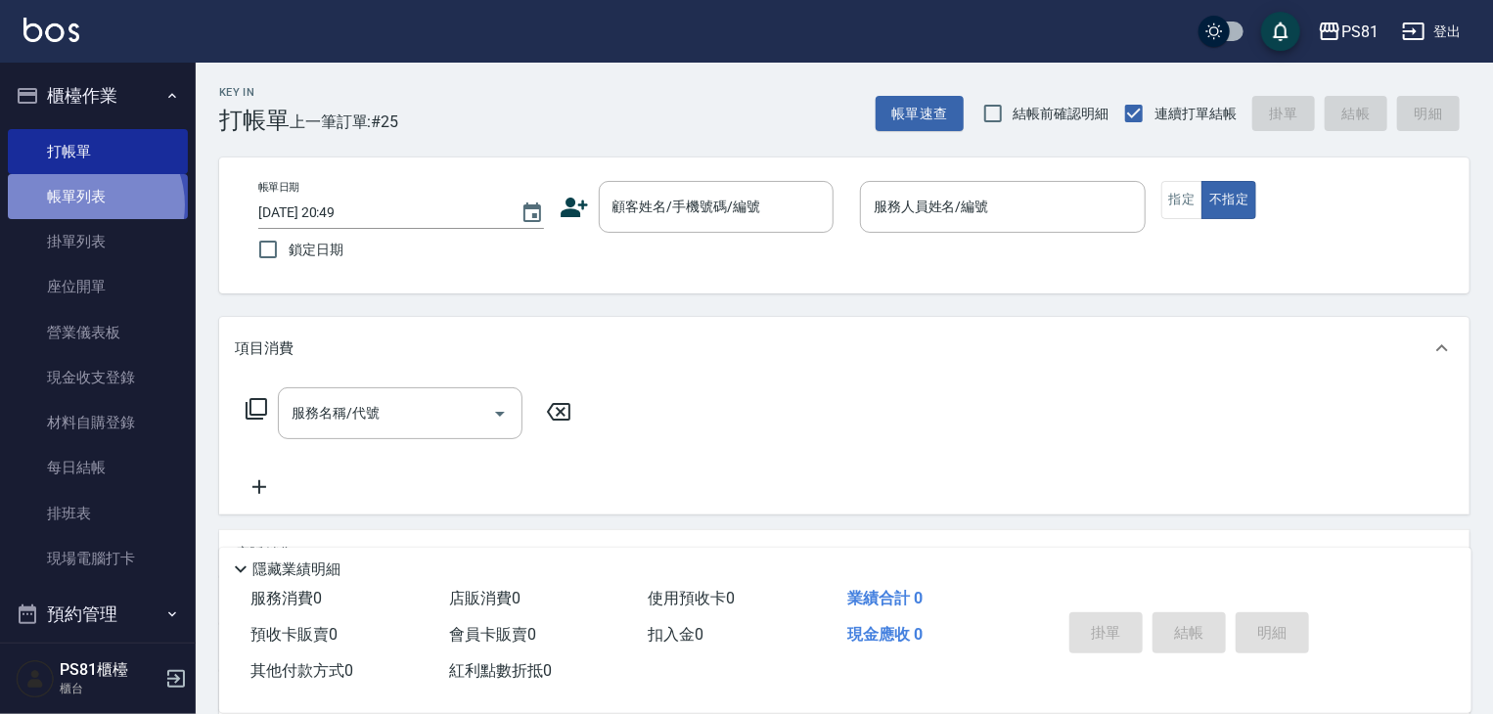
click at [87, 205] on link "帳單列表" at bounding box center [98, 196] width 180 height 45
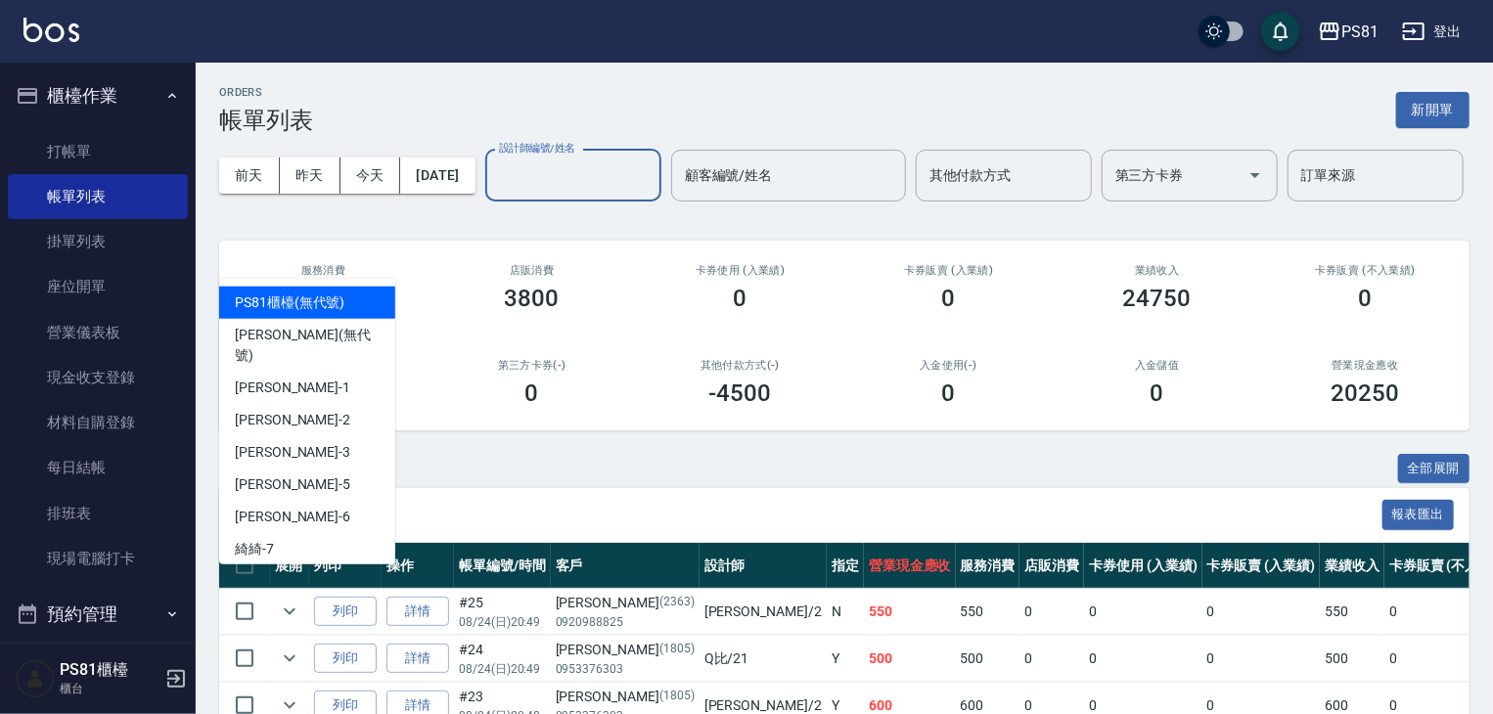
click at [494, 193] on input "設計師編號/姓名" at bounding box center [573, 175] width 158 height 34
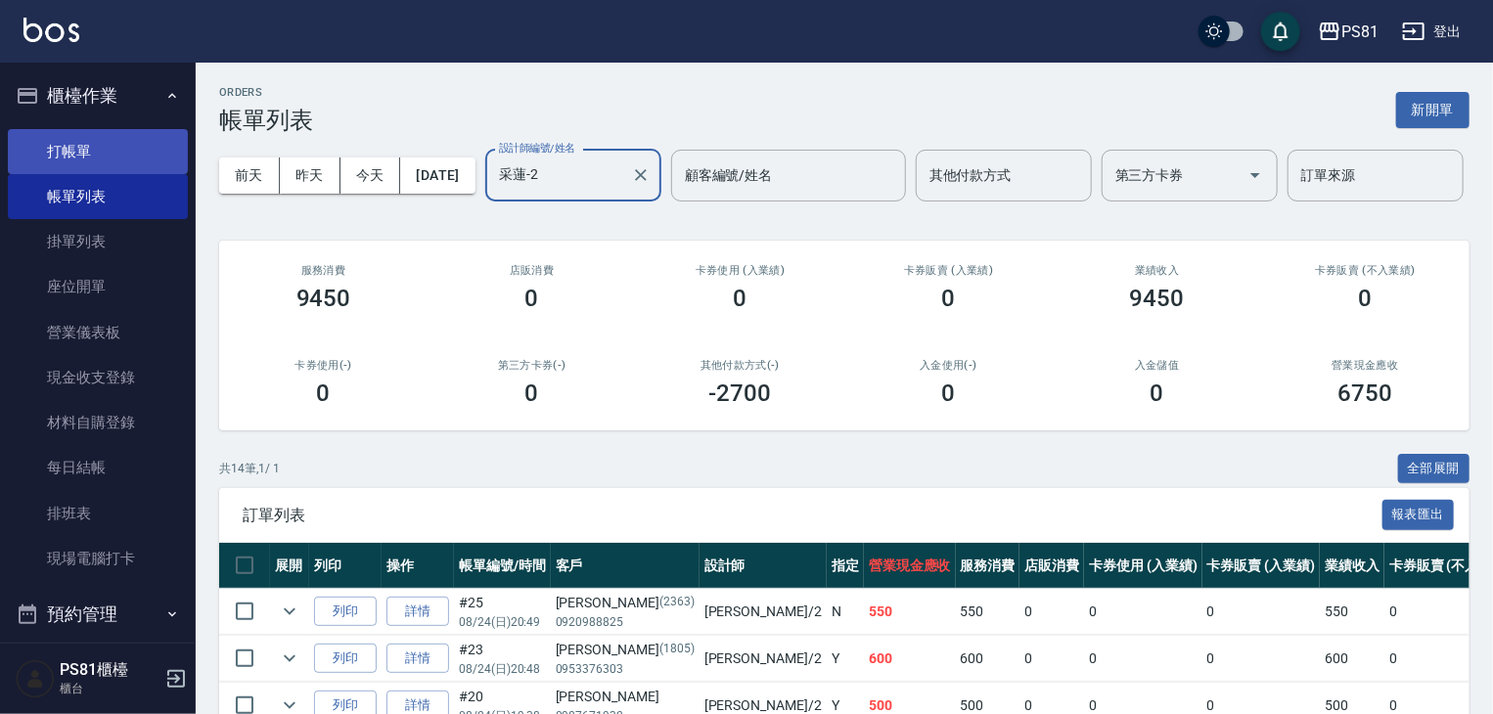
type input "采蓮-2"
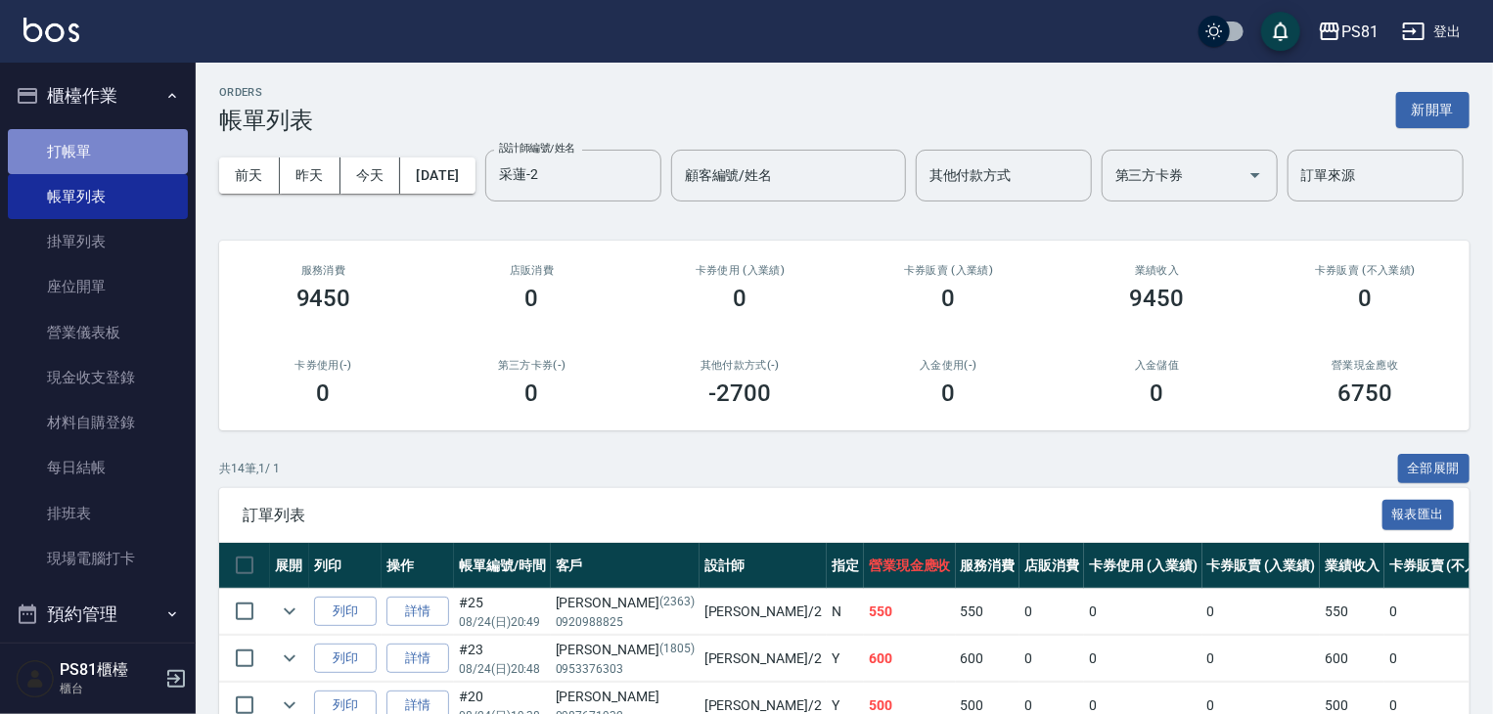
click at [141, 171] on link "打帳單" at bounding box center [98, 151] width 180 height 45
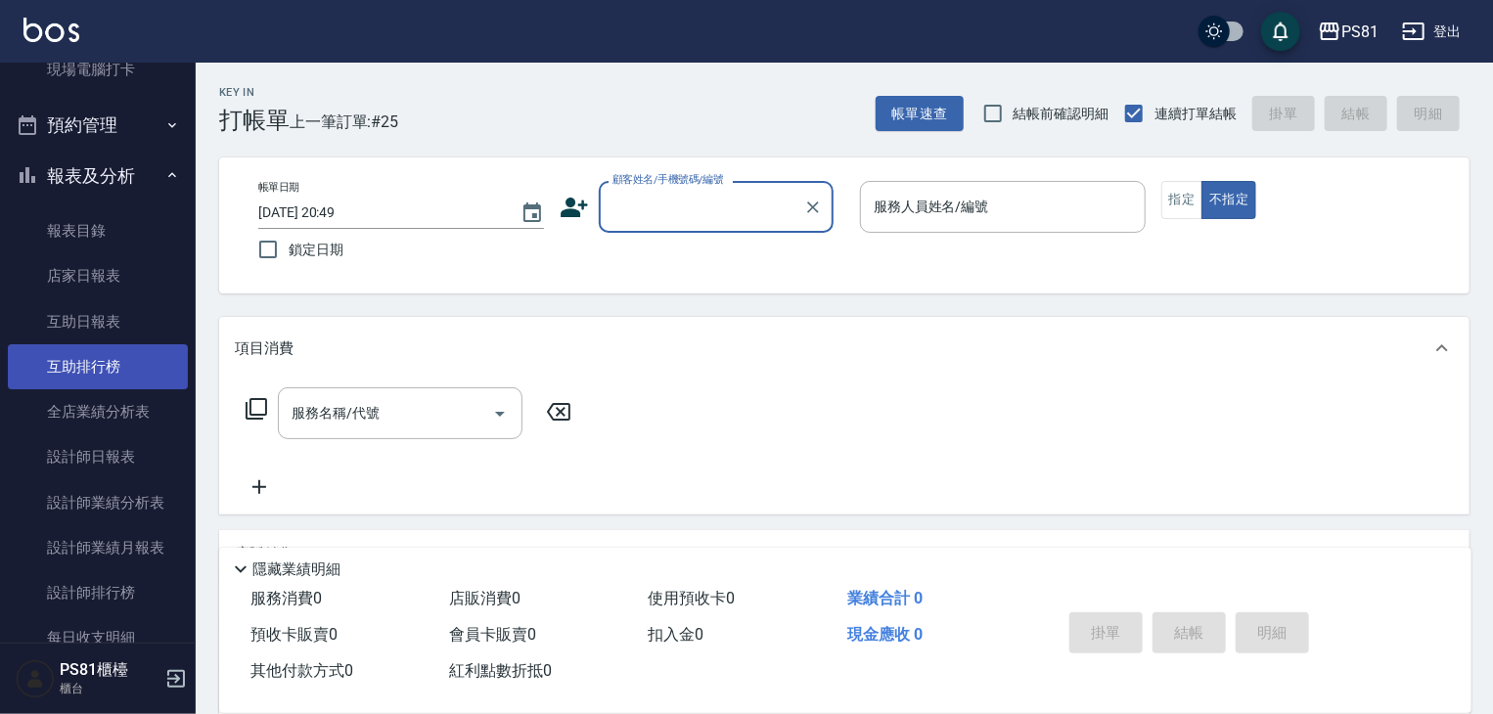
scroll to position [98, 0]
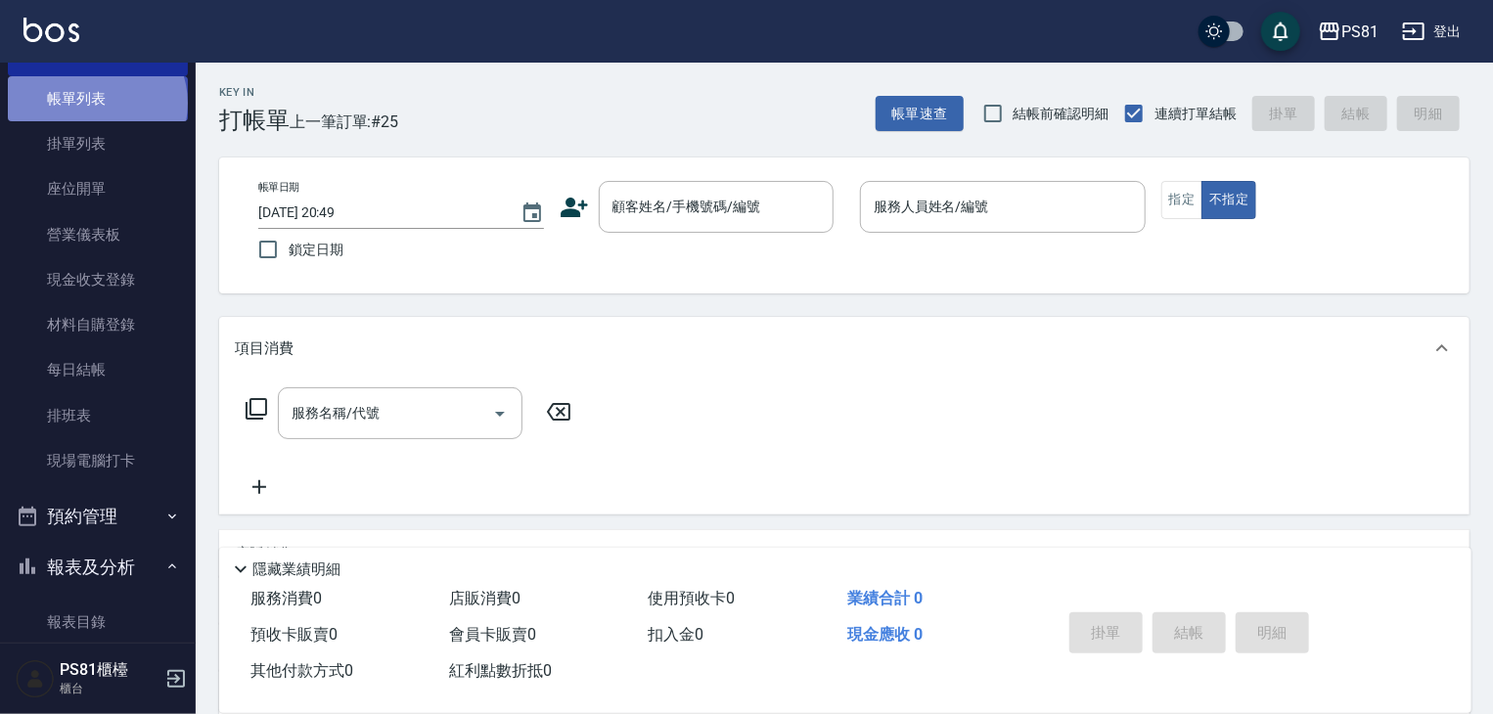
click at [95, 104] on link "帳單列表" at bounding box center [98, 98] width 180 height 45
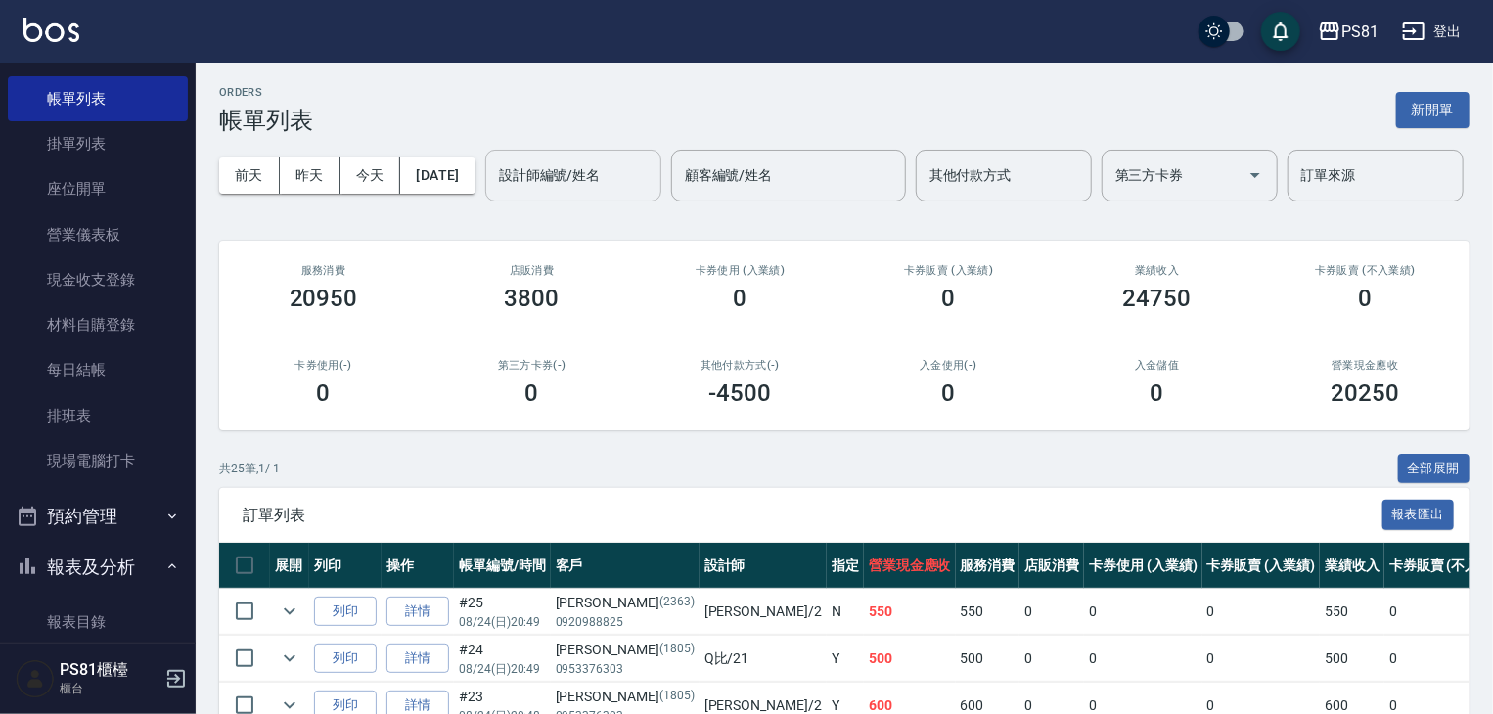
click at [494, 193] on input "設計師編號/姓名" at bounding box center [573, 175] width 158 height 34
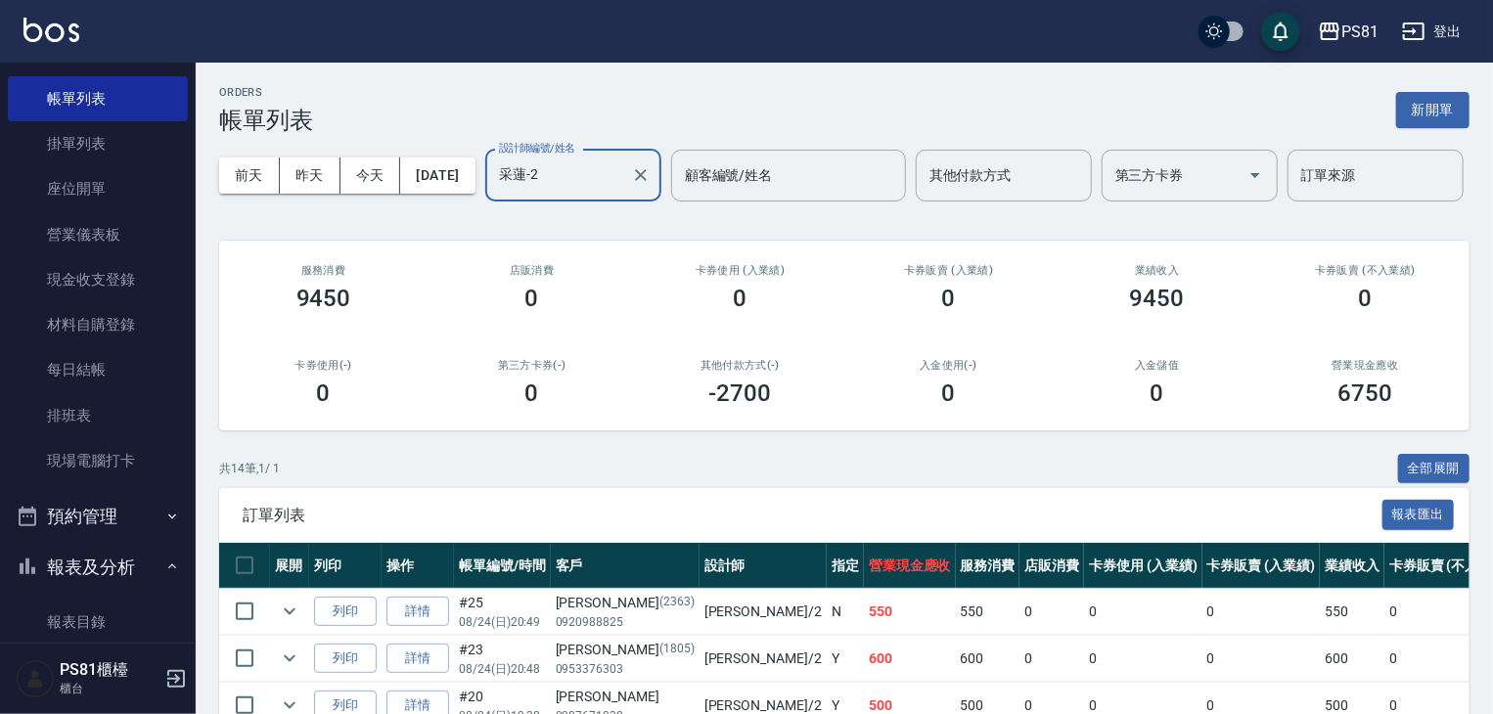
type input "采蓮-2"
click at [515, 372] on h2 "第三方卡券(-)" at bounding box center [531, 365] width 161 height 13
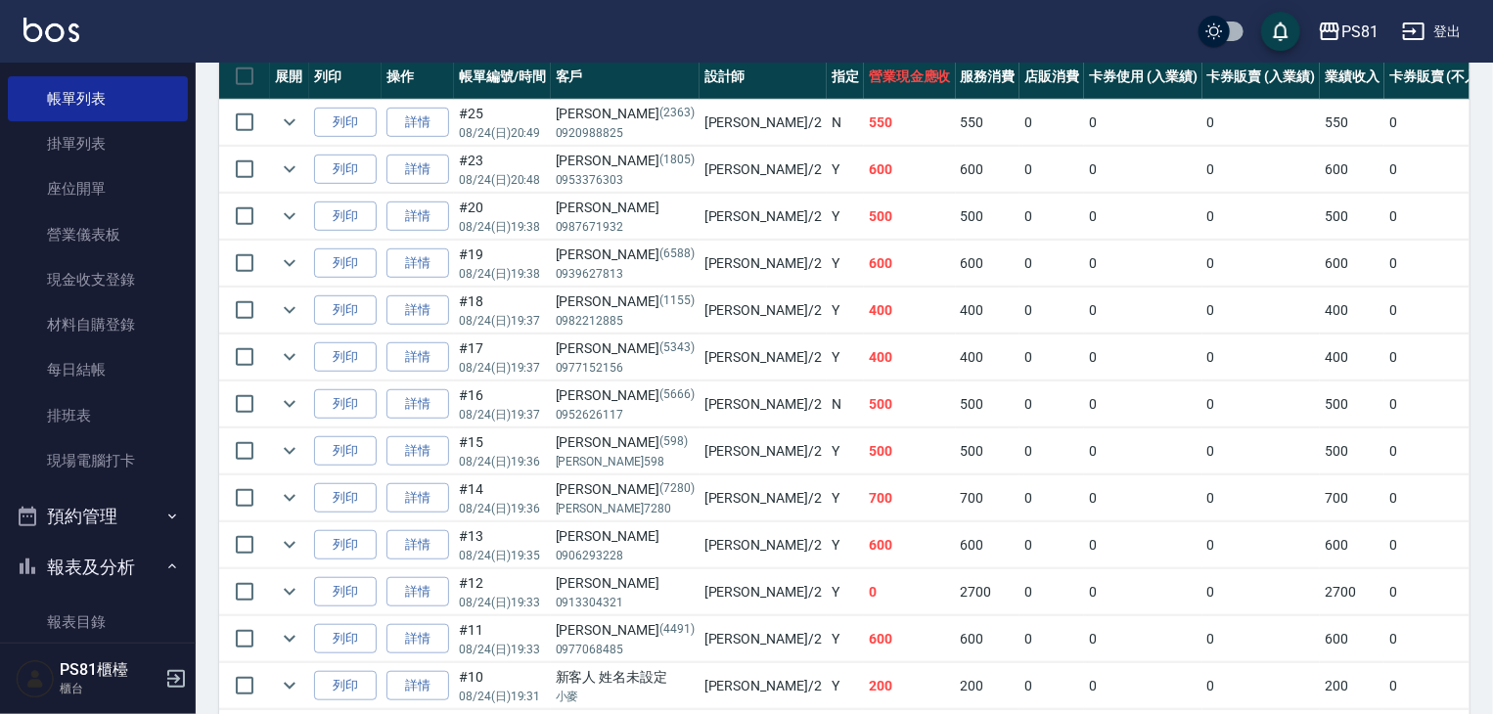
scroll to position [680, 0]
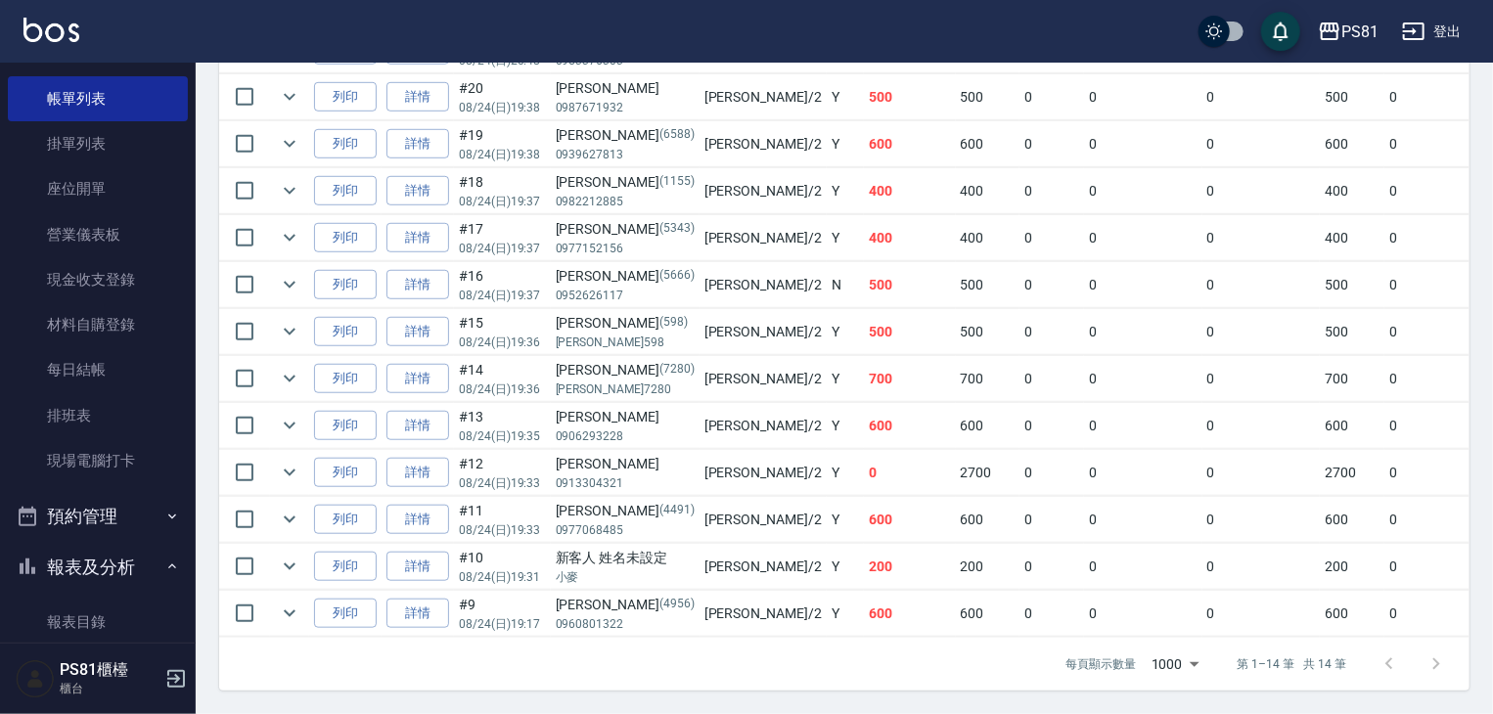
click at [827, 384] on td "Y" at bounding box center [845, 379] width 37 height 46
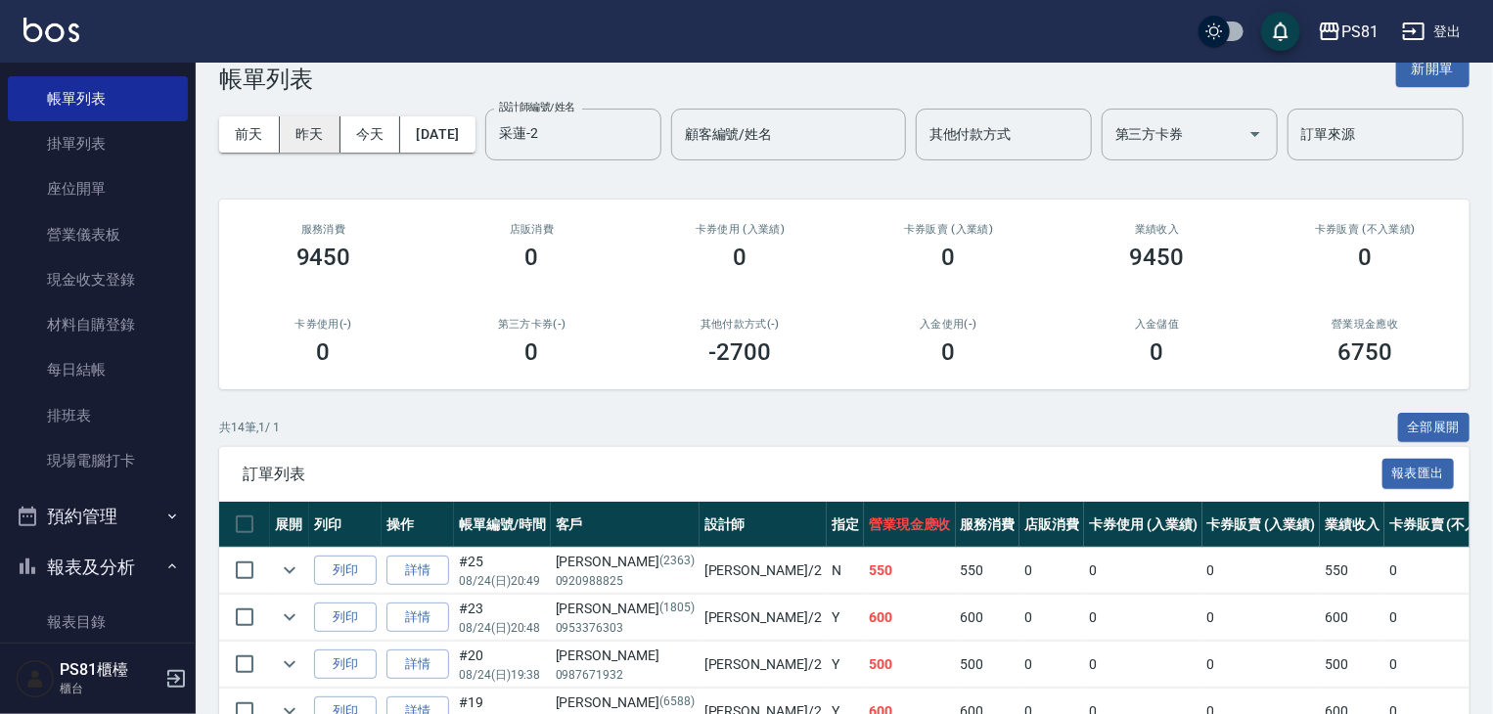
scroll to position [0, 0]
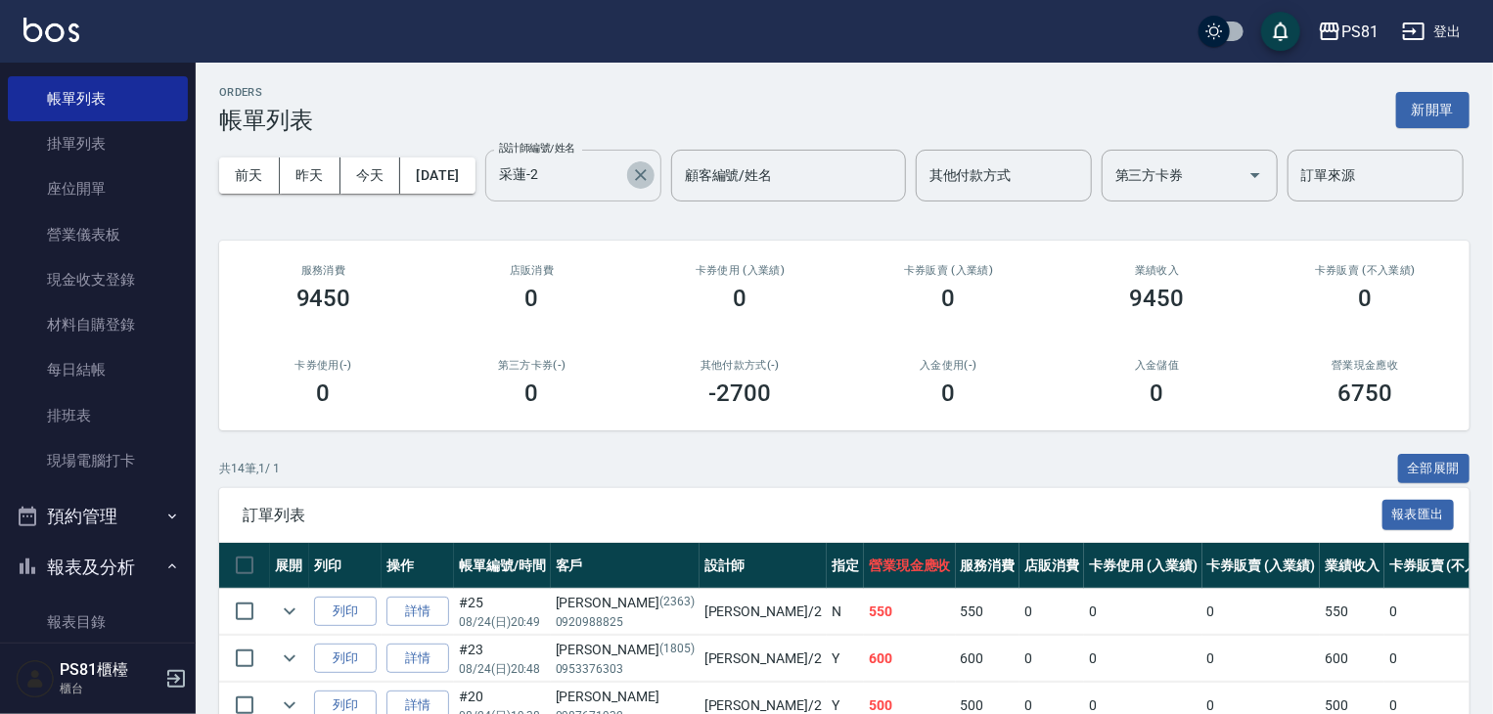
click at [627, 189] on button "Clear" at bounding box center [640, 174] width 27 height 27
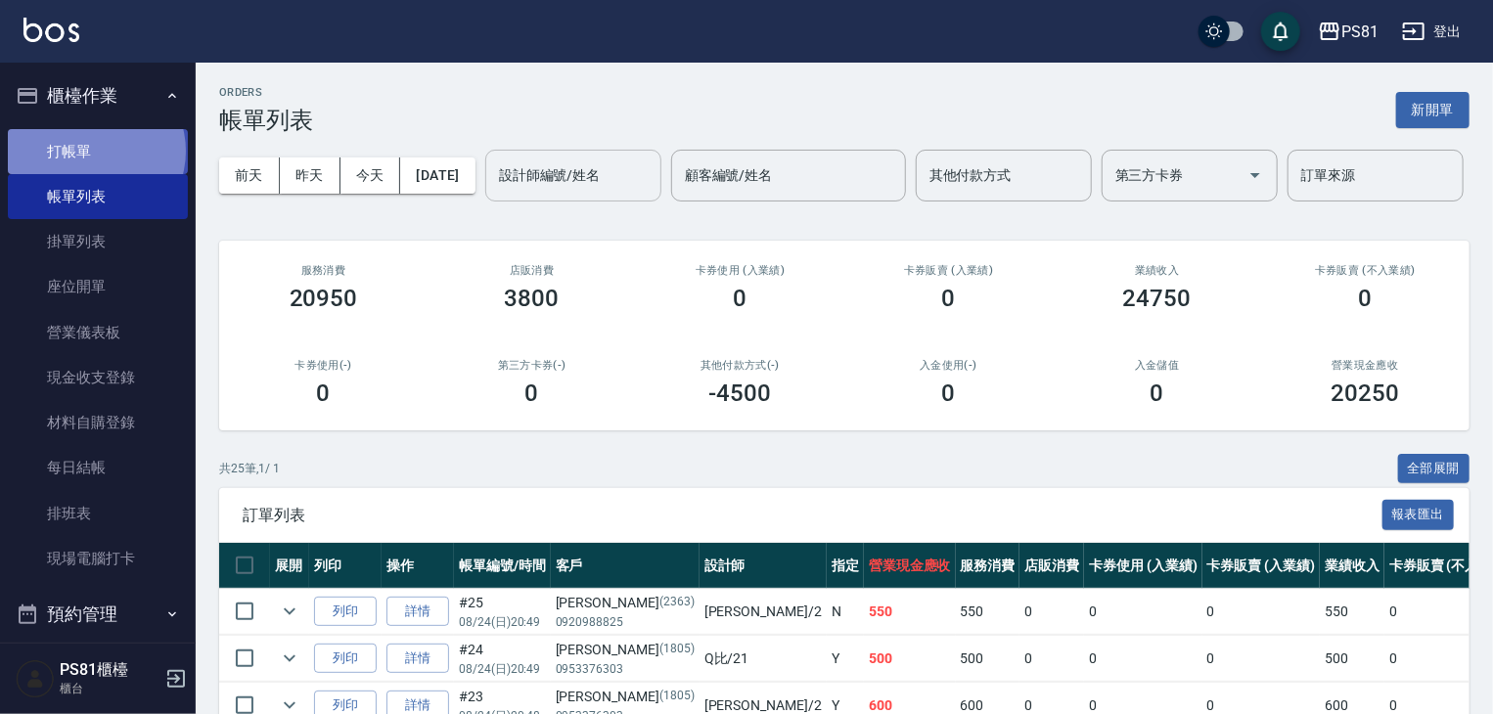
click at [94, 151] on link "打帳單" at bounding box center [98, 151] width 180 height 45
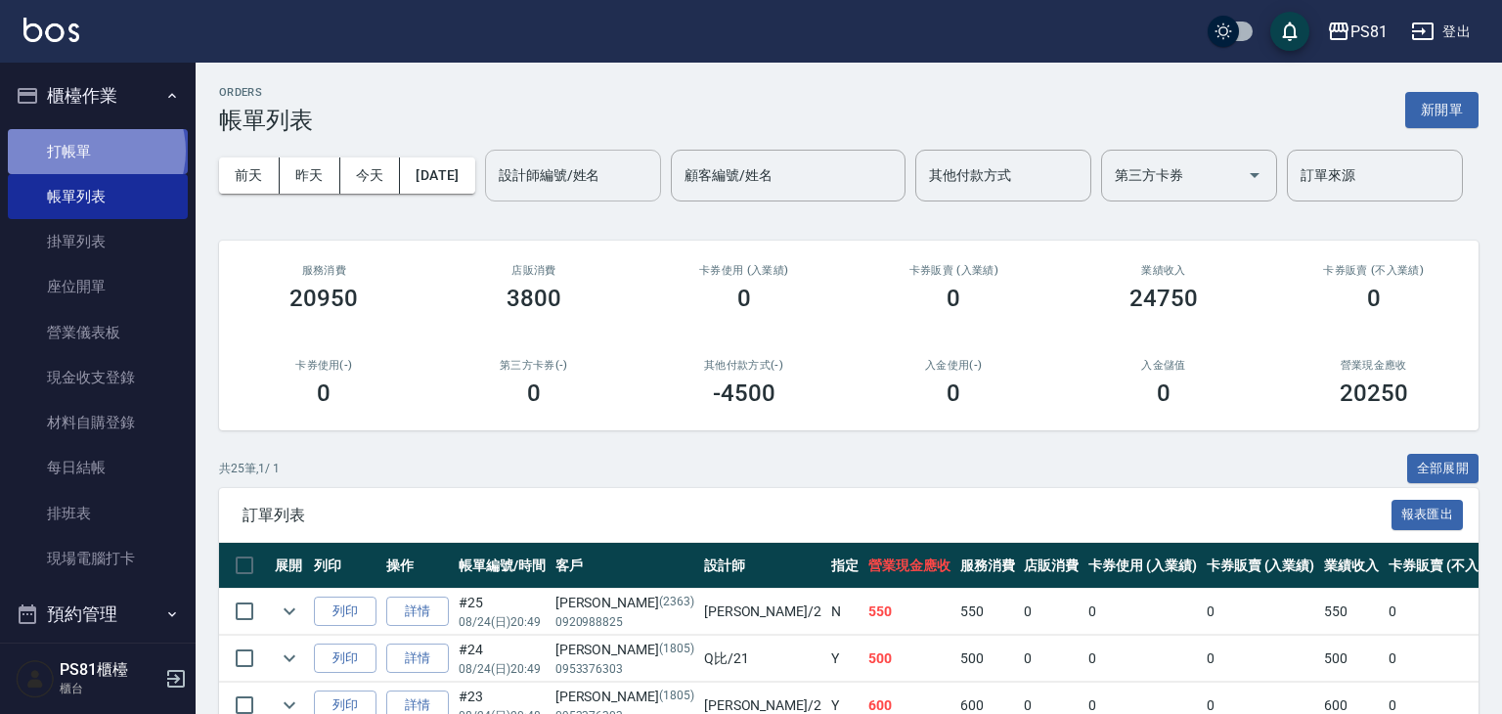
click at [94, 151] on link "打帳單" at bounding box center [98, 151] width 180 height 45
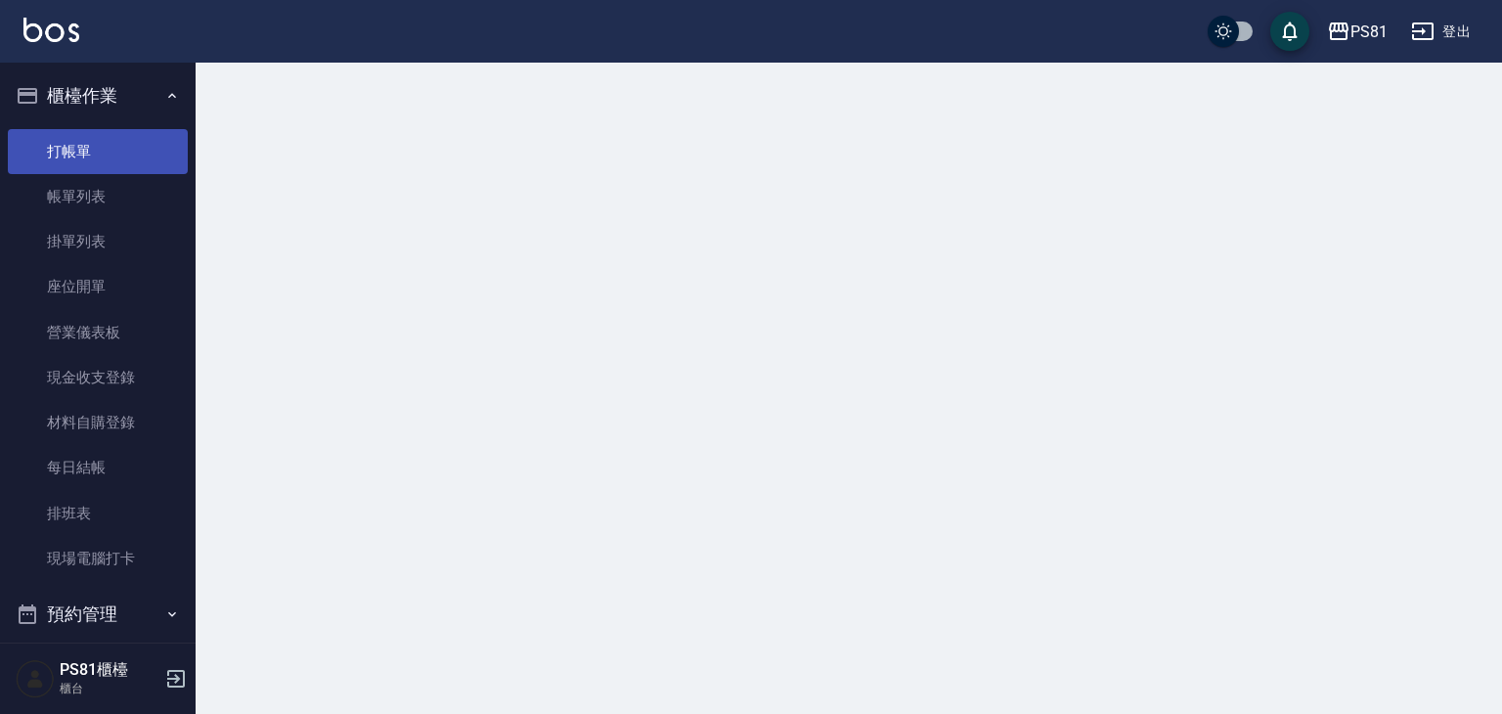
click at [94, 151] on link "打帳單" at bounding box center [98, 151] width 180 height 45
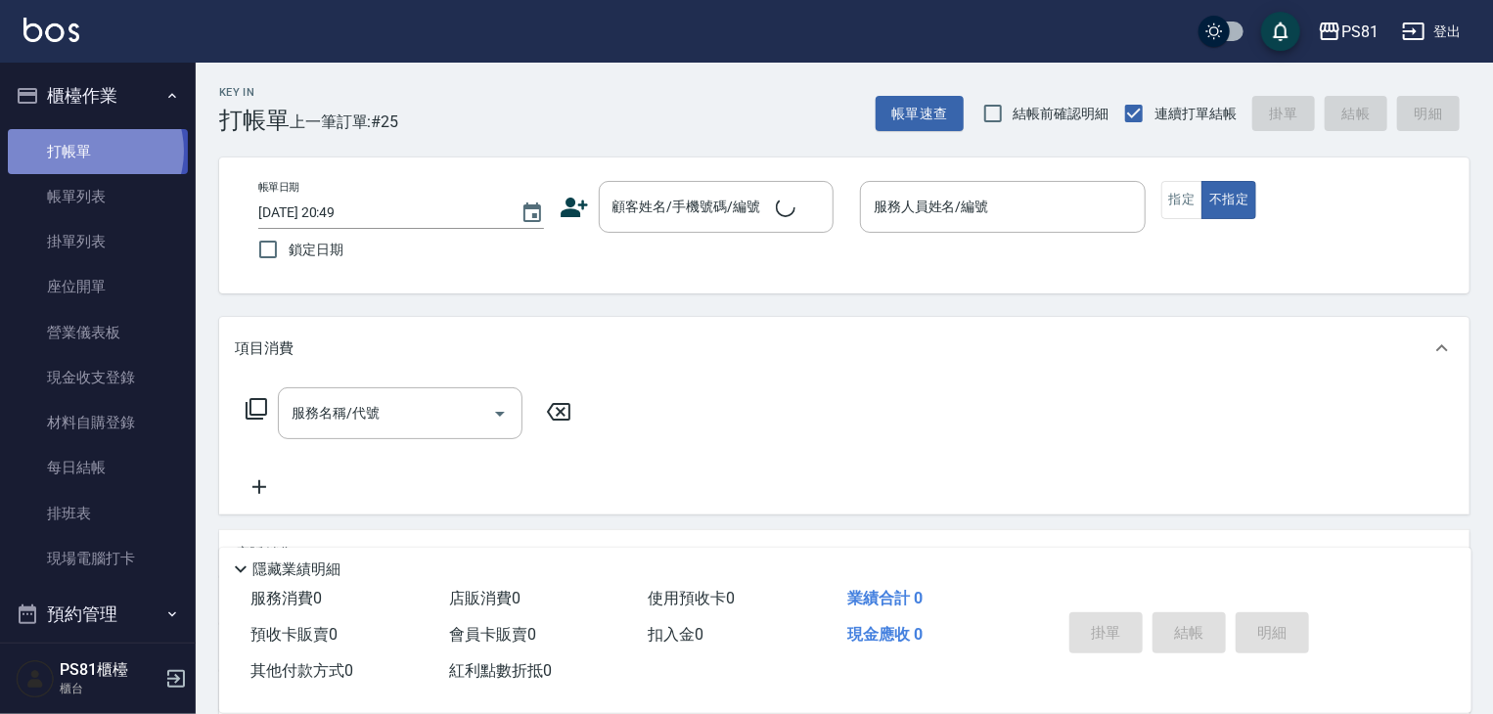
click at [94, 151] on link "打帳單" at bounding box center [98, 151] width 180 height 45
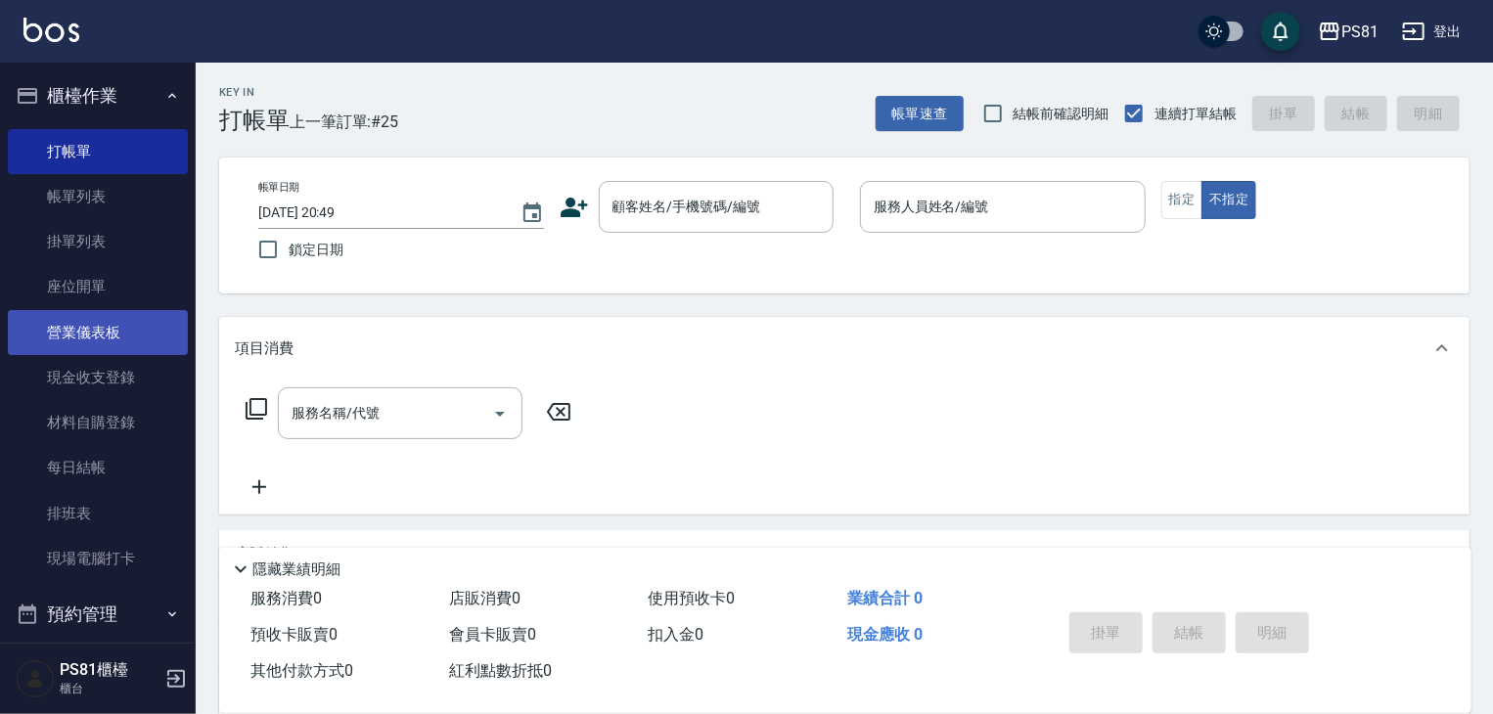
scroll to position [98, 0]
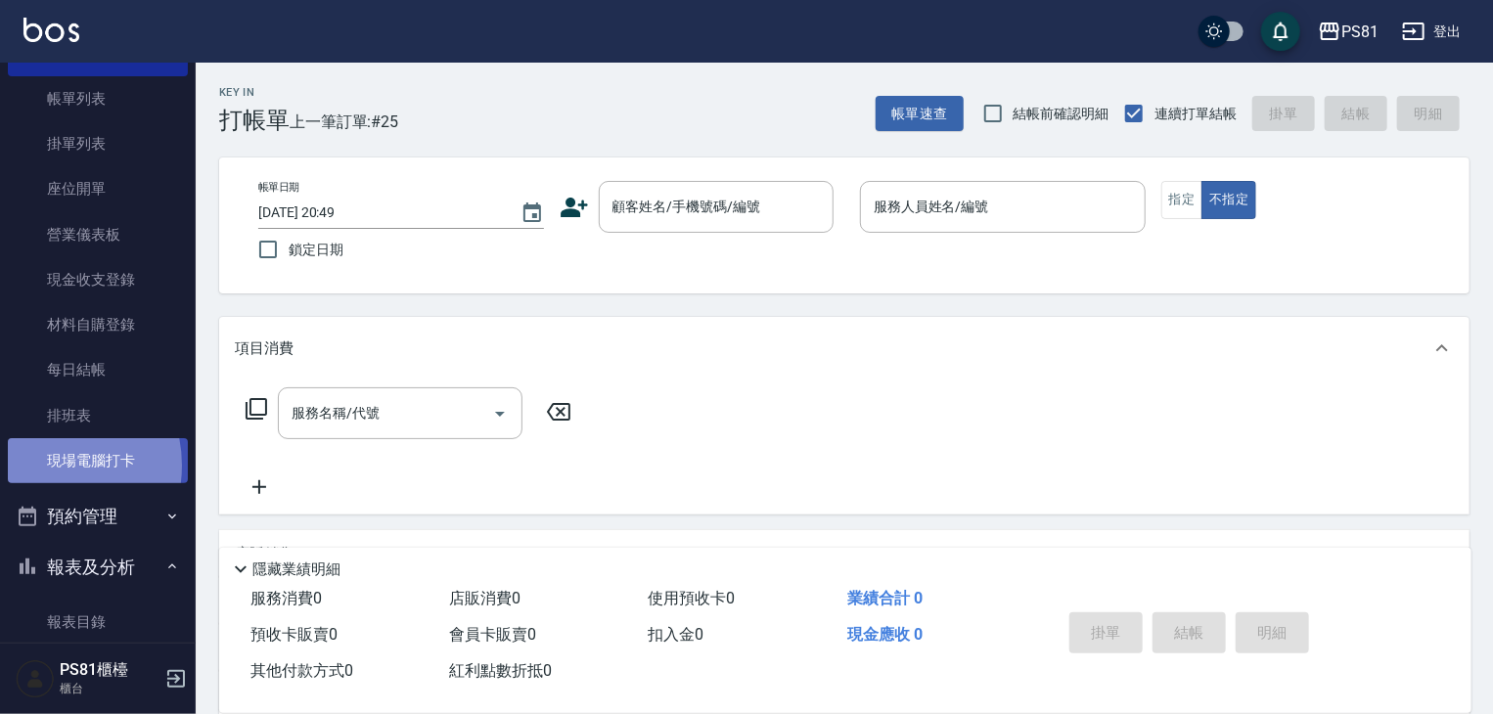
click at [39, 466] on link "現場電腦打卡" at bounding box center [98, 460] width 180 height 45
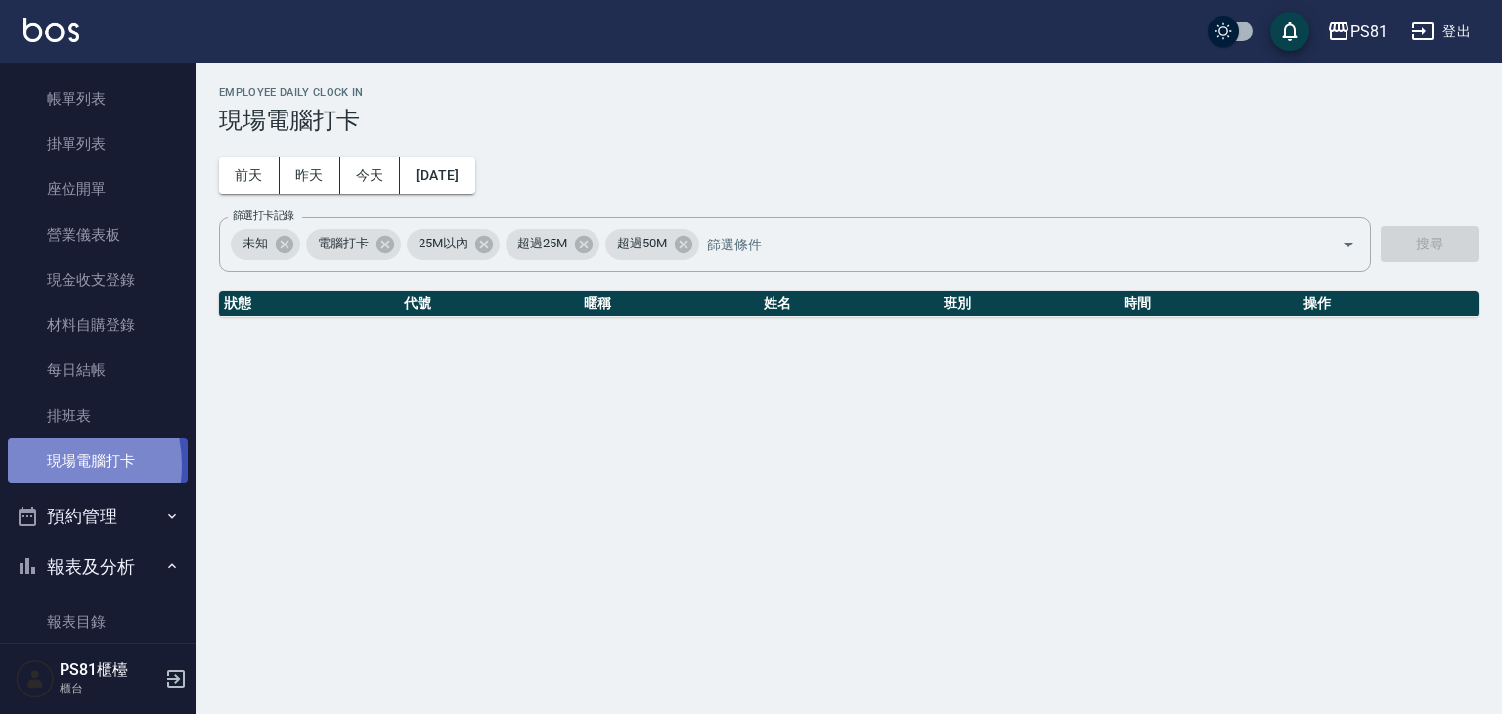
click at [39, 466] on link "現場電腦打卡" at bounding box center [98, 460] width 180 height 45
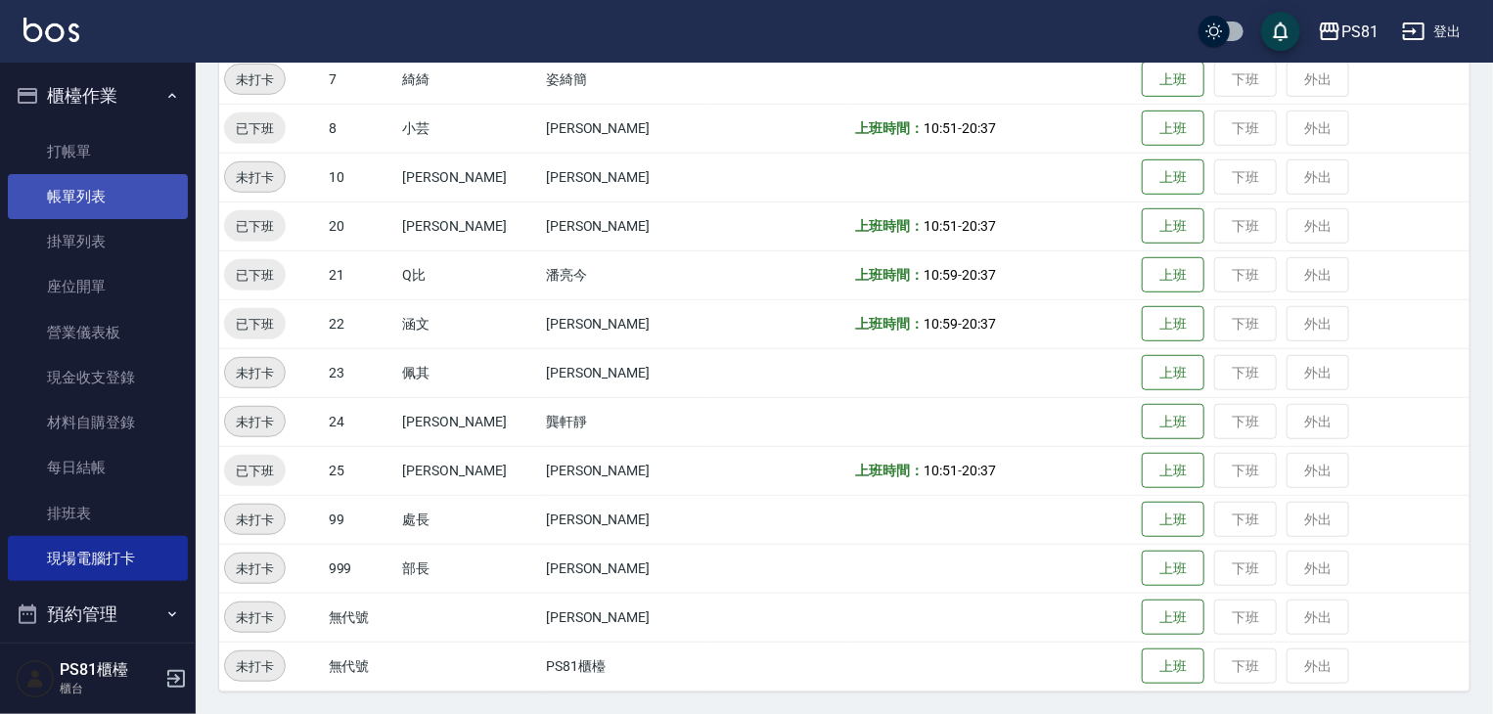
click at [123, 175] on link "帳單列表" at bounding box center [98, 196] width 180 height 45
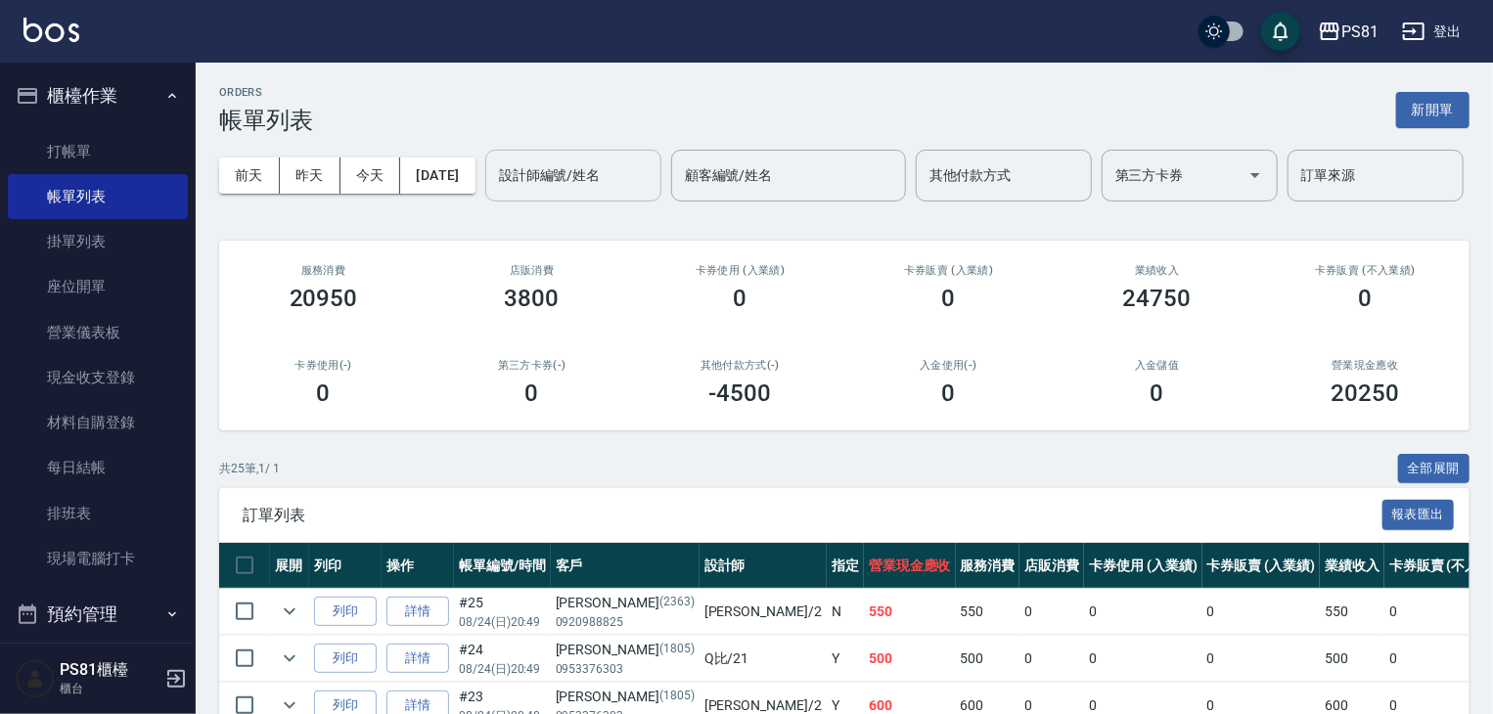
click at [494, 193] on input "設計師編號/姓名" at bounding box center [573, 175] width 158 height 34
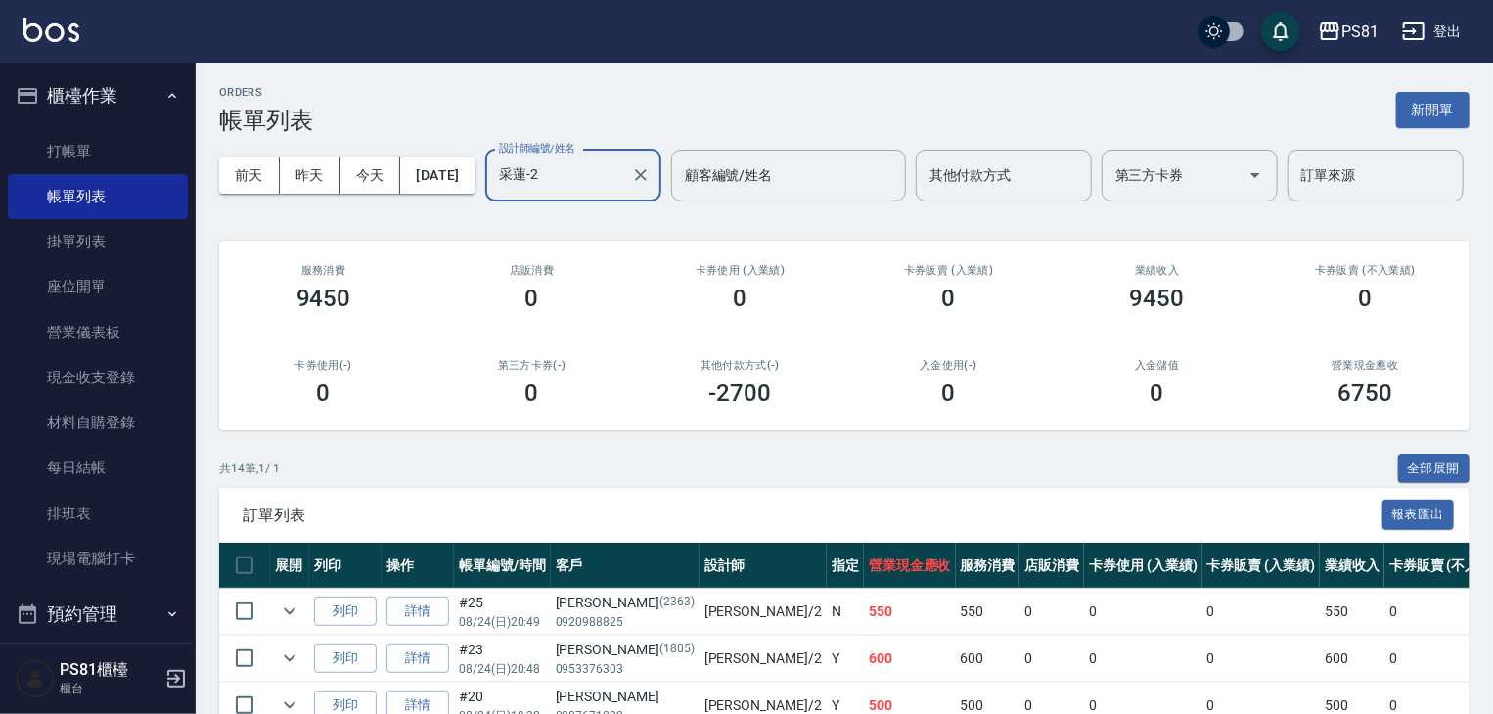
type input "采蓮-2"
click at [798, 407] on div "-2700" at bounding box center [739, 393] width 161 height 27
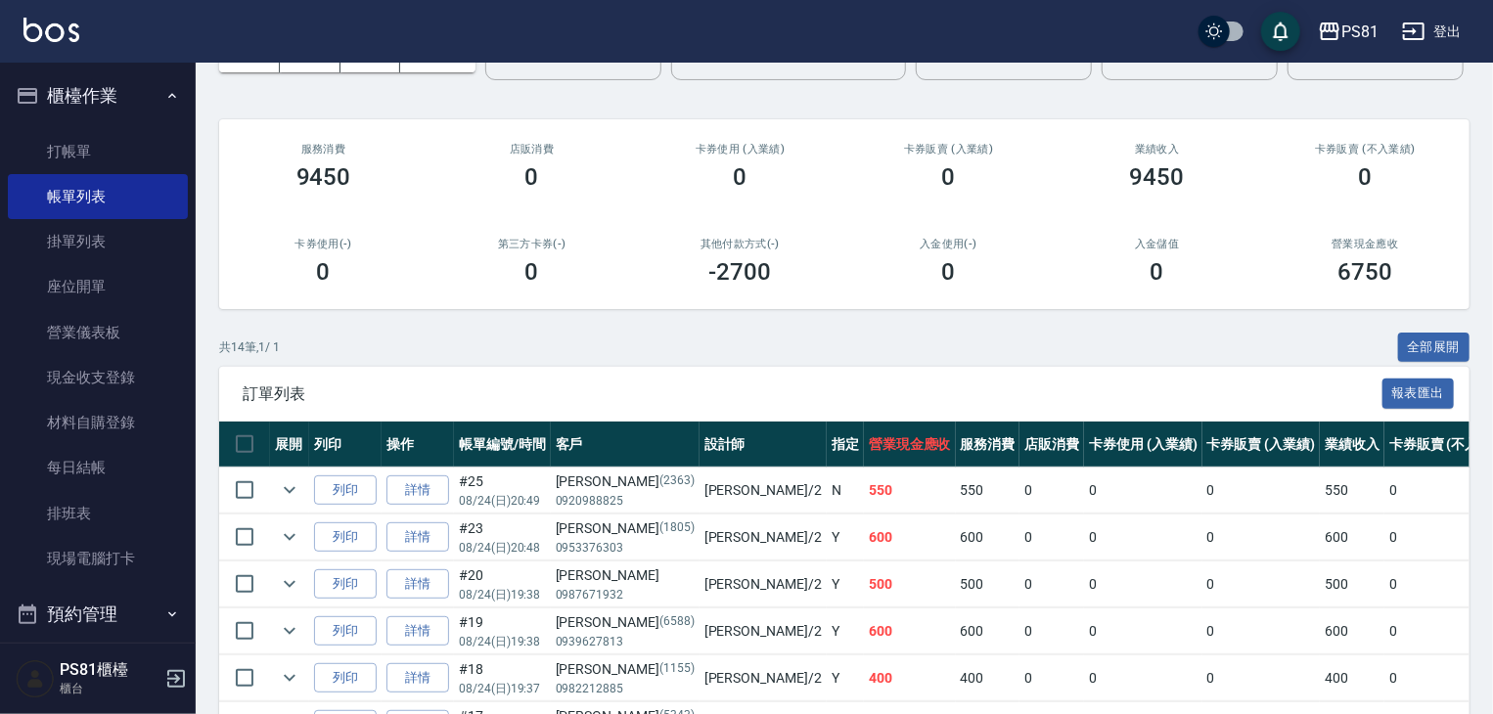
scroll to position [391, 0]
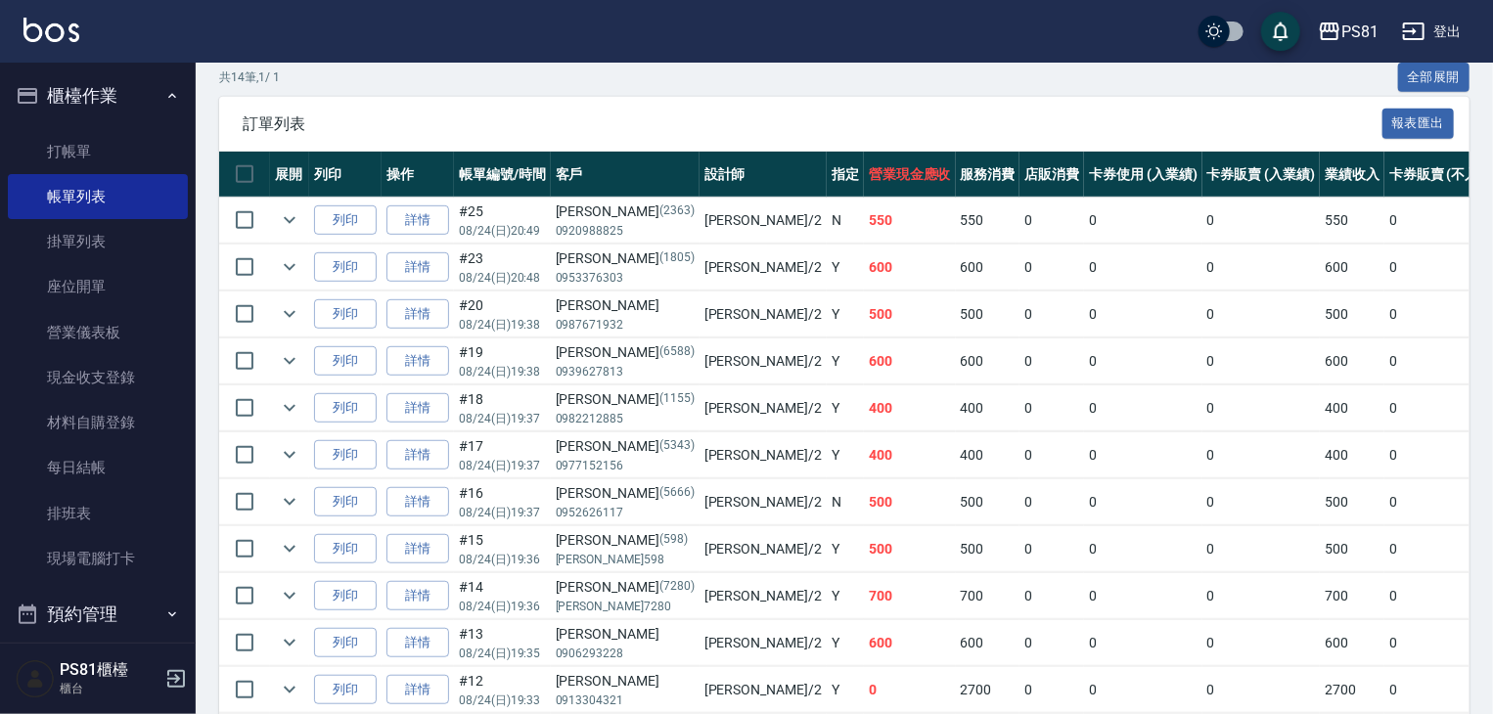
click at [864, 291] on td "600" at bounding box center [910, 268] width 92 height 46
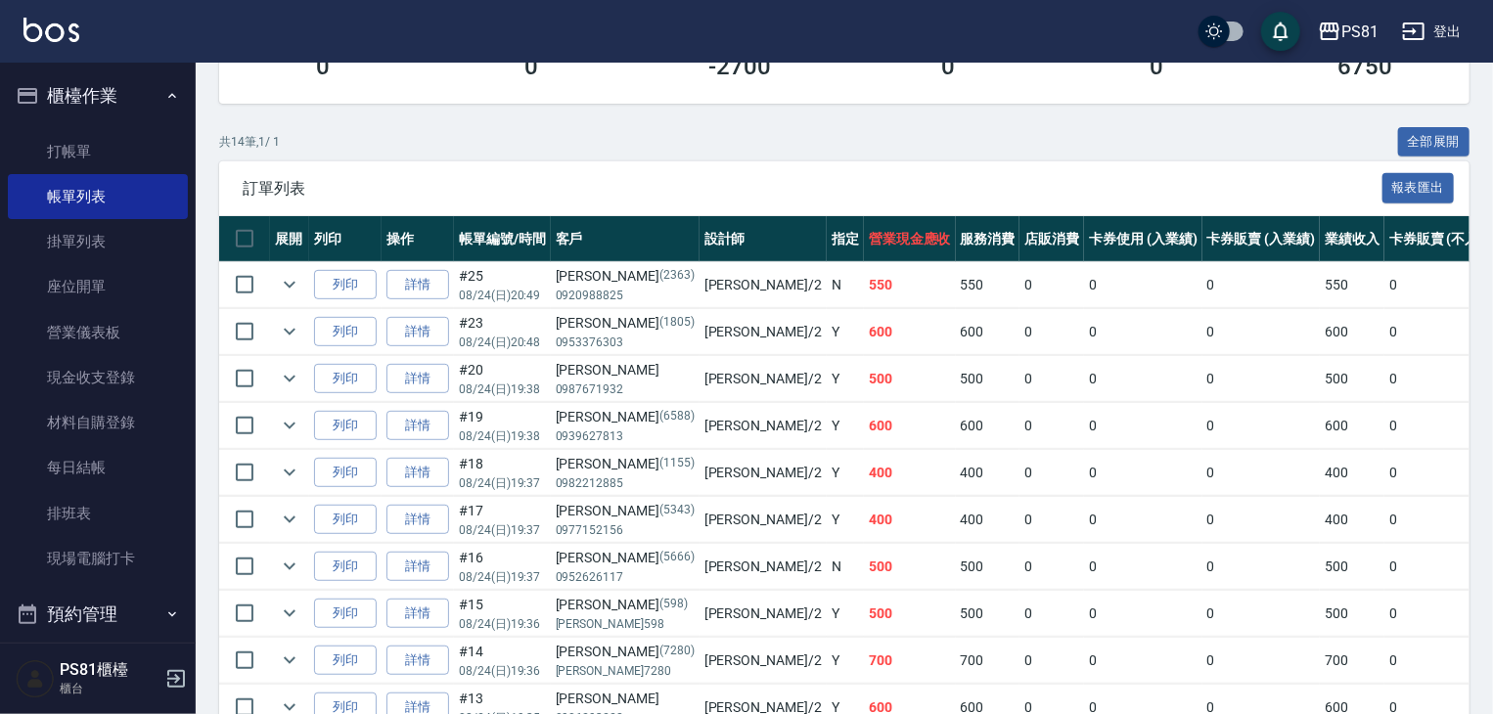
scroll to position [293, 0]
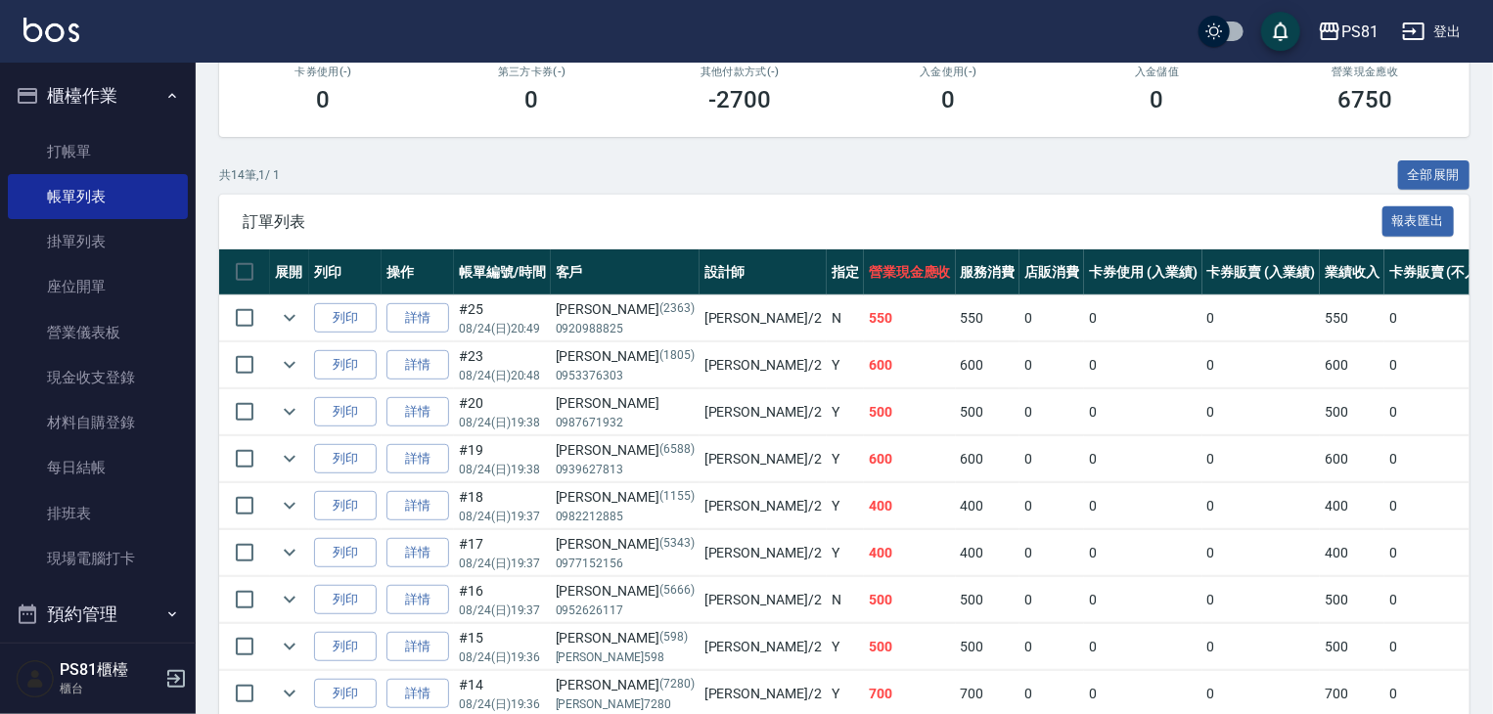
click at [864, 295] on th "營業現金應收" at bounding box center [910, 272] width 92 height 46
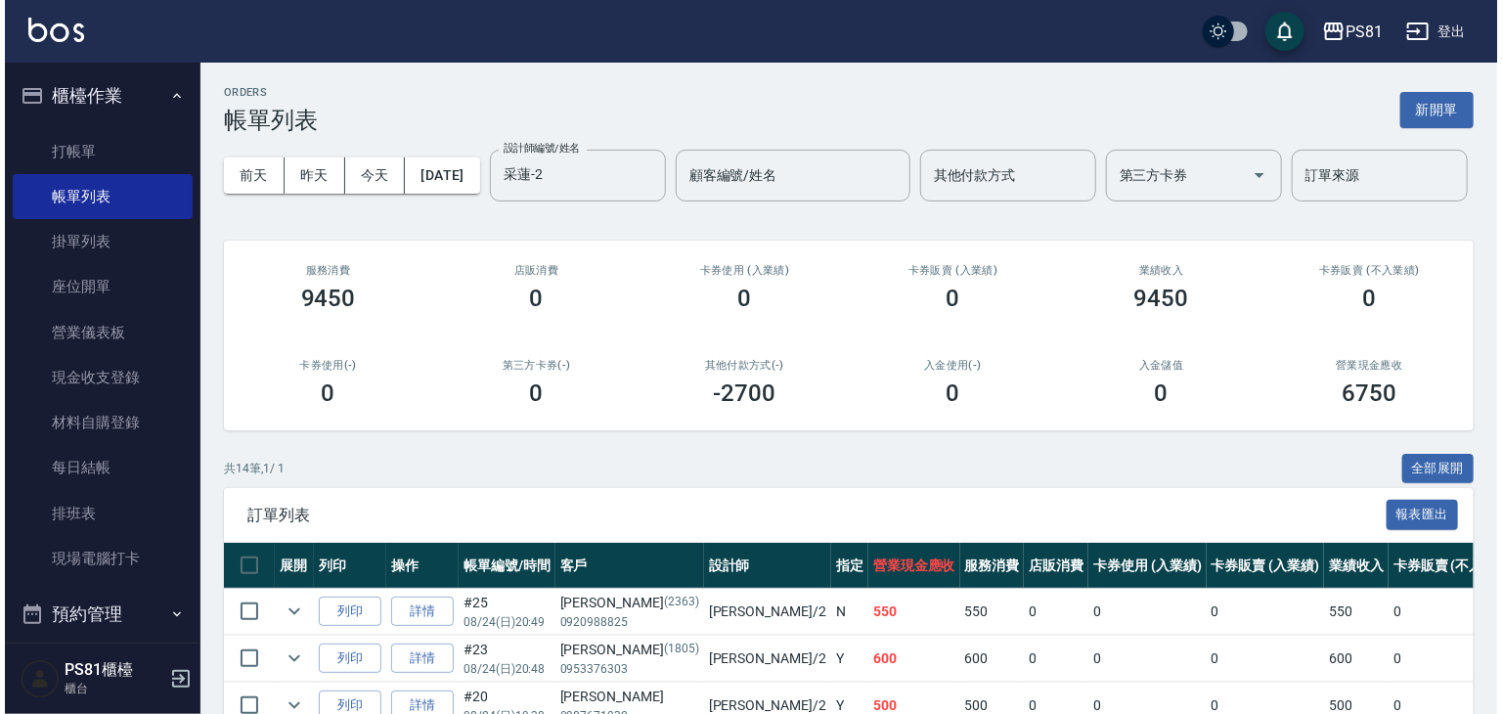
scroll to position [489, 0]
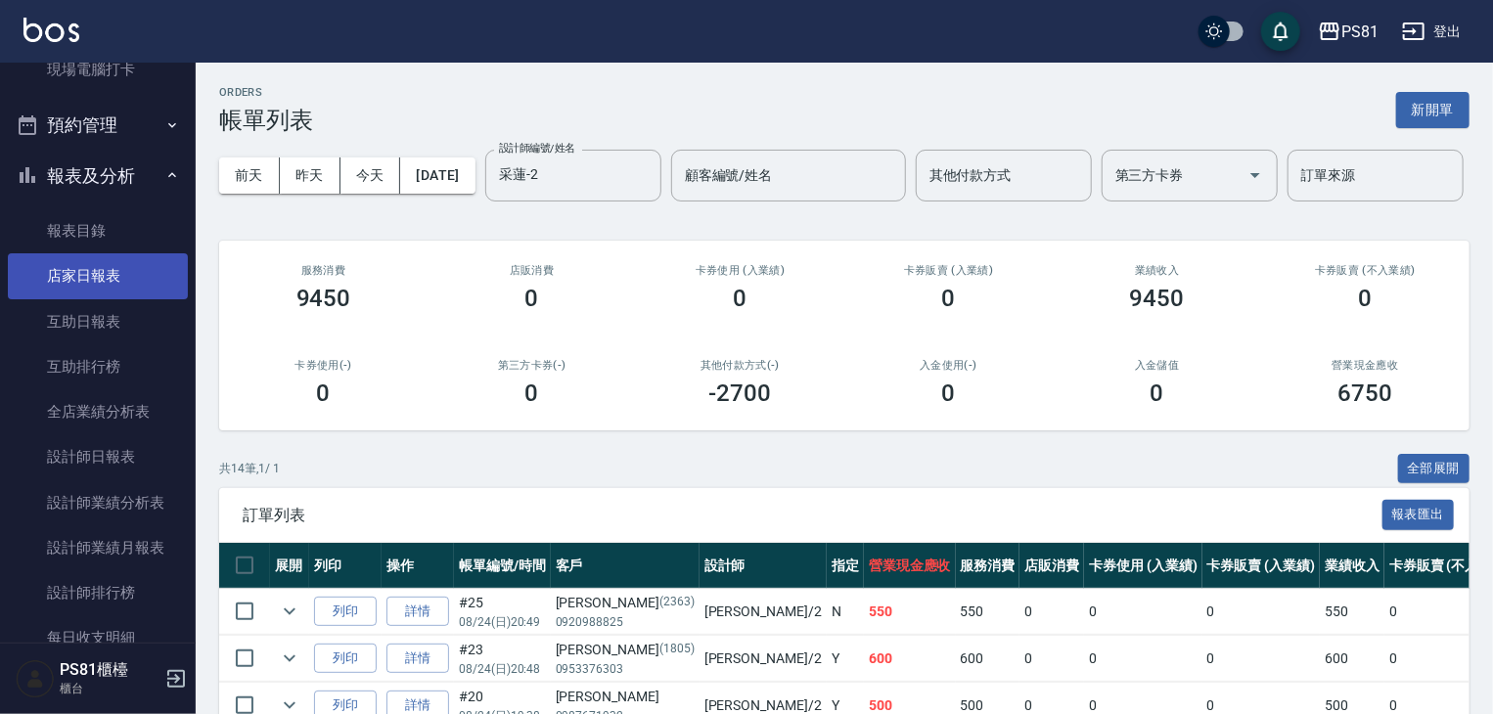
click at [123, 275] on link "店家日報表" at bounding box center [98, 275] width 180 height 45
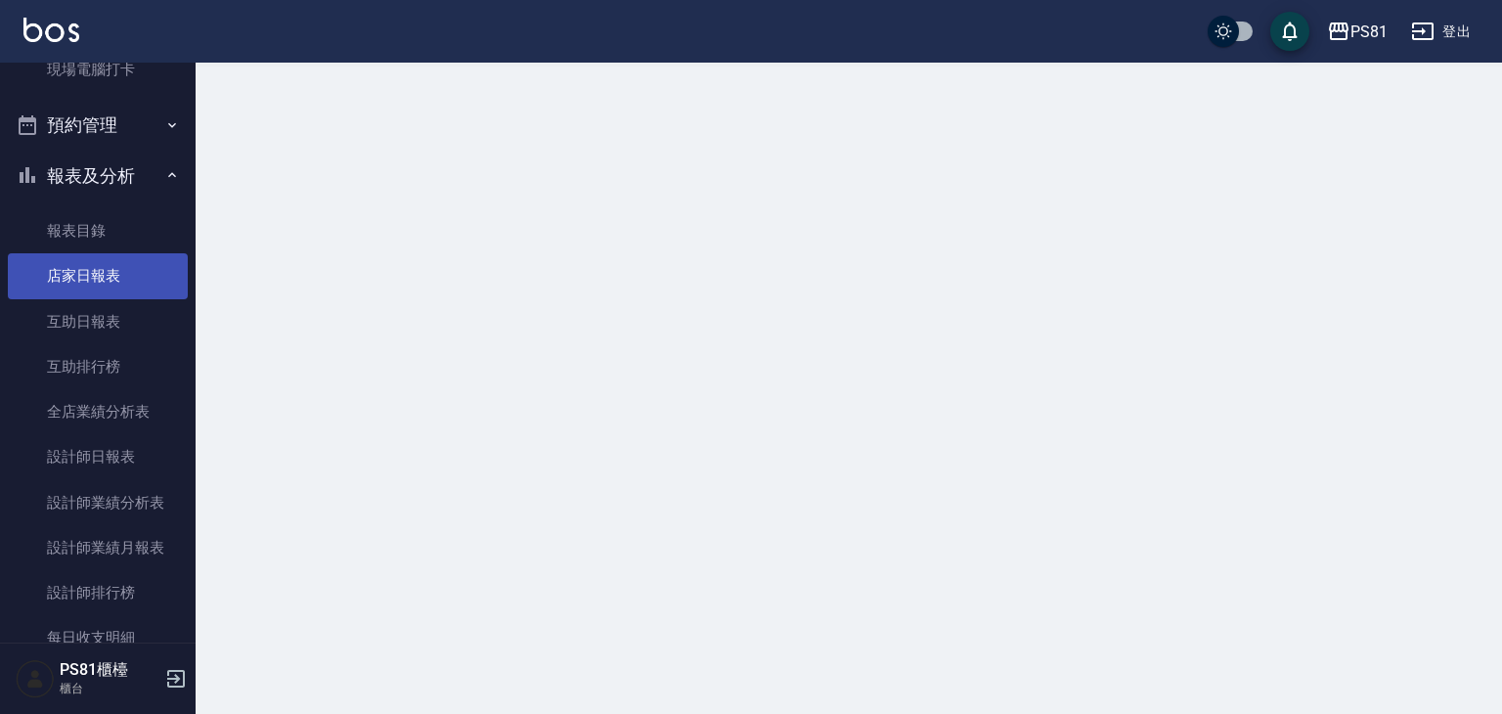
click at [123, 275] on link "店家日報表" at bounding box center [98, 275] width 180 height 45
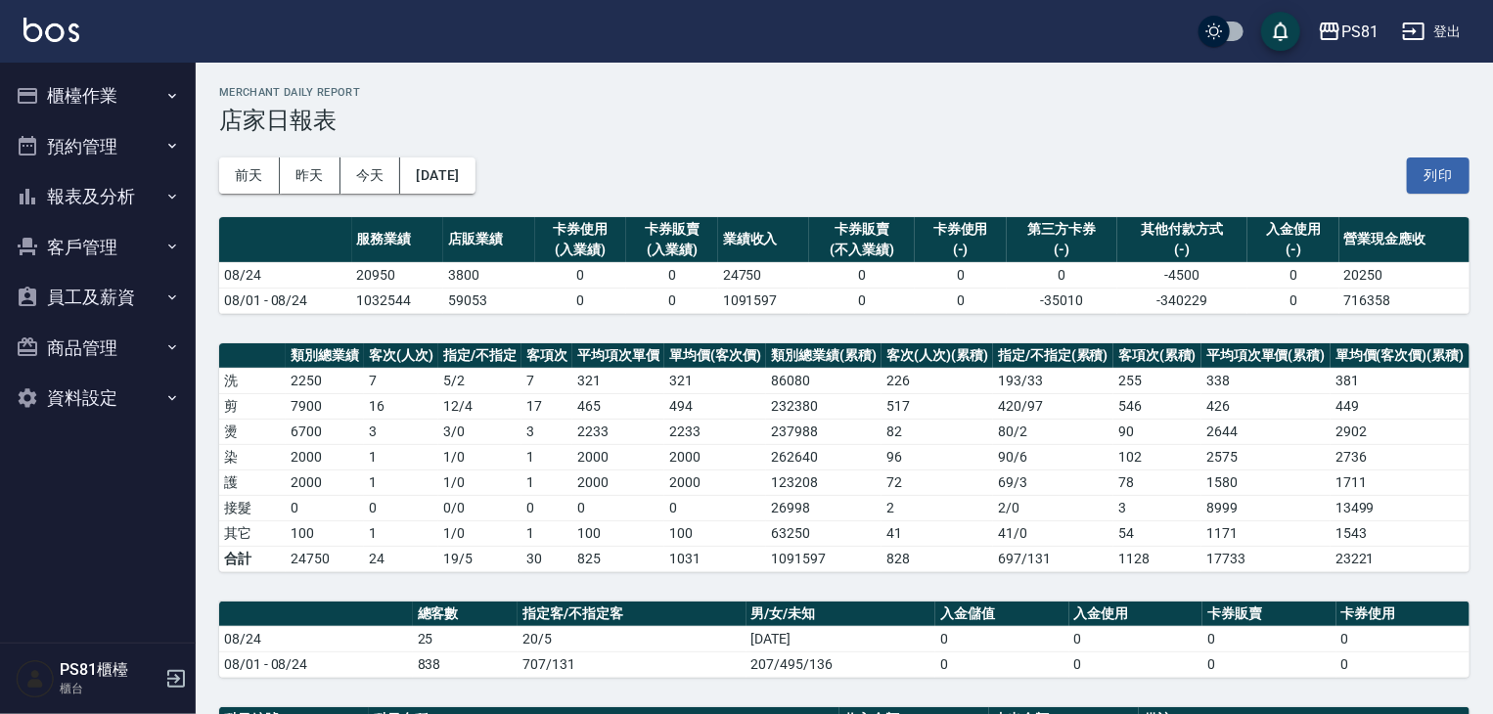
click at [276, 334] on div "PS81 2025-08-24 店家日報表 列印時間： 2025-08-24-21:11 Merchant Daily Report 店家日報表 前天 昨天 …" at bounding box center [844, 640] width 1297 height 1154
drag, startPoint x: 125, startPoint y: 184, endPoint x: 127, endPoint y: 204, distance: 20.6
click at [125, 185] on button "報表及分析" at bounding box center [98, 196] width 180 height 51
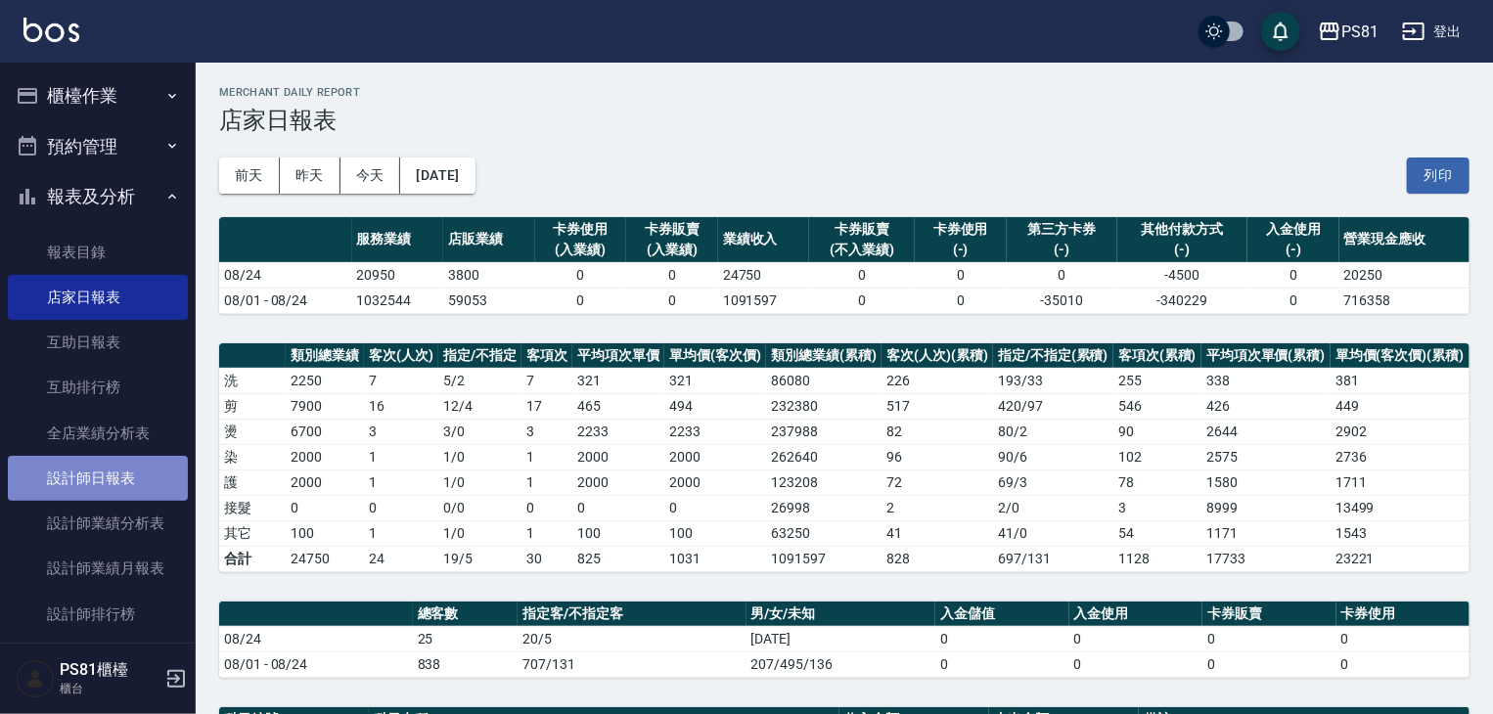
click at [123, 474] on link "設計師日報表" at bounding box center [98, 478] width 180 height 45
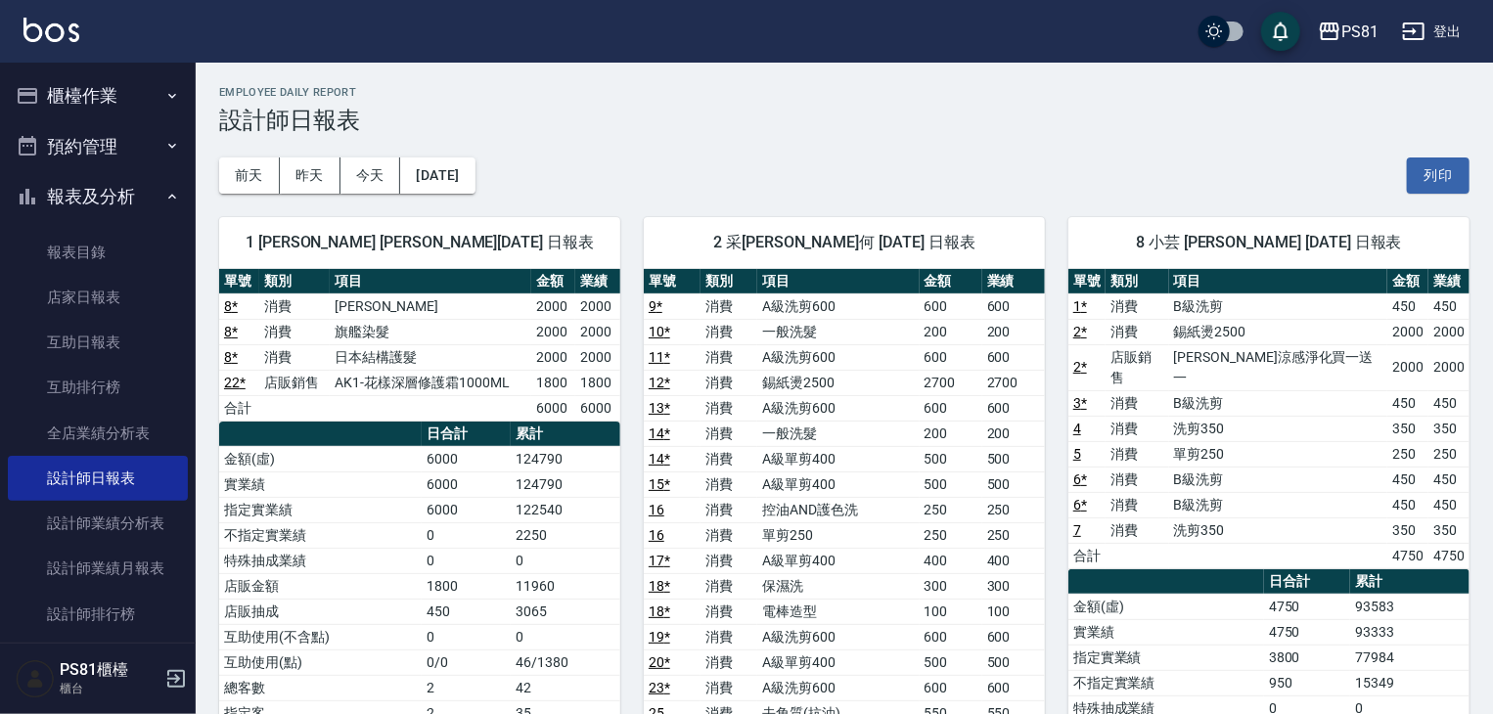
click at [864, 185] on div "前天 昨天 今天 2025/08/24 列印" at bounding box center [844, 175] width 1250 height 83
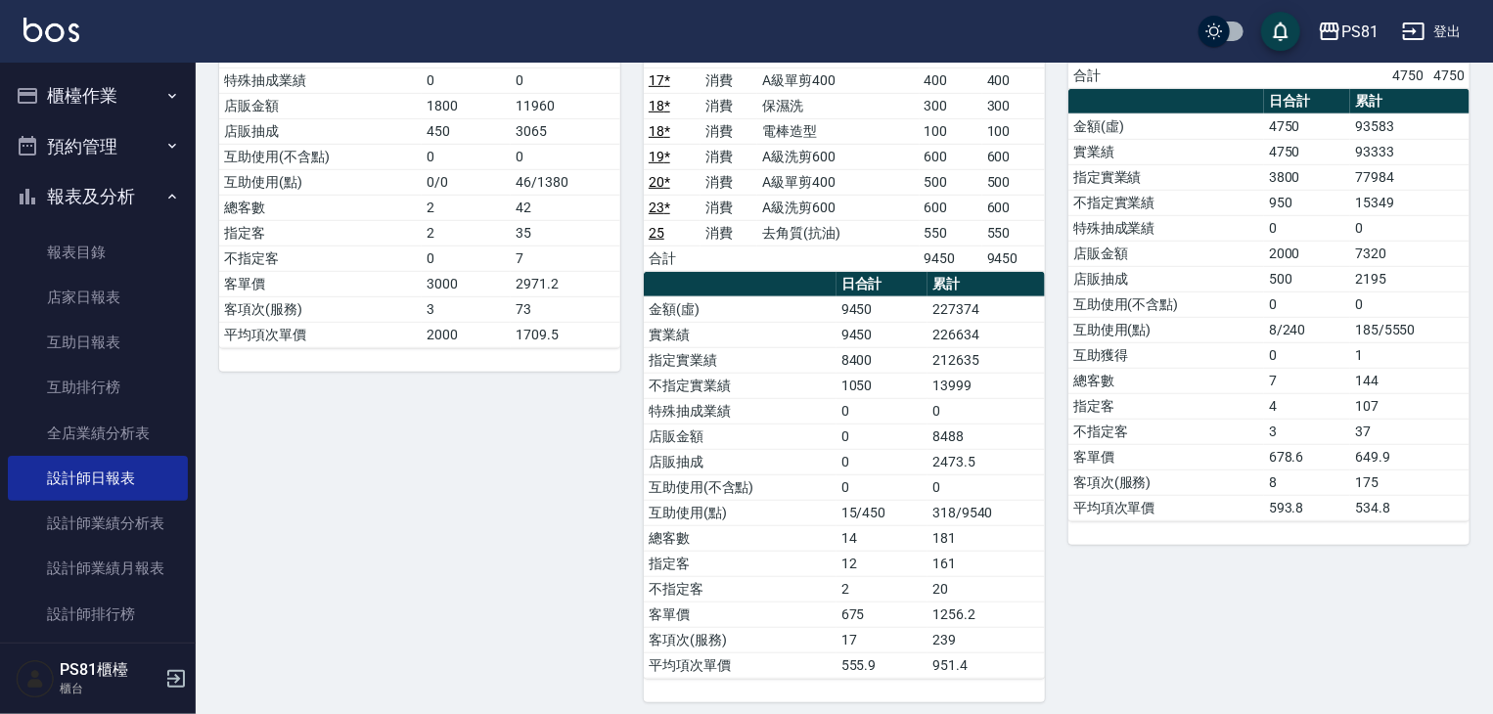
scroll to position [489, 0]
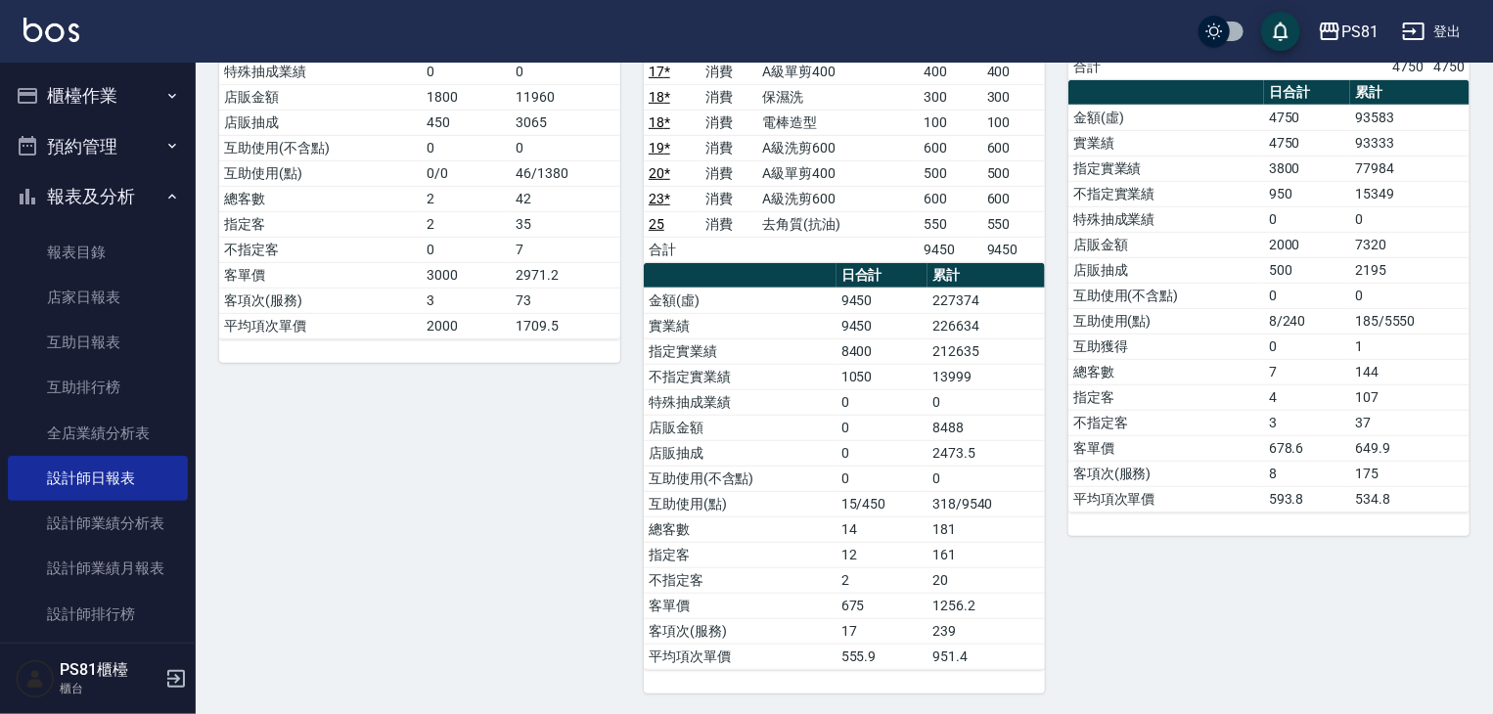
click at [1006, 357] on td "212635" at bounding box center [985, 350] width 117 height 25
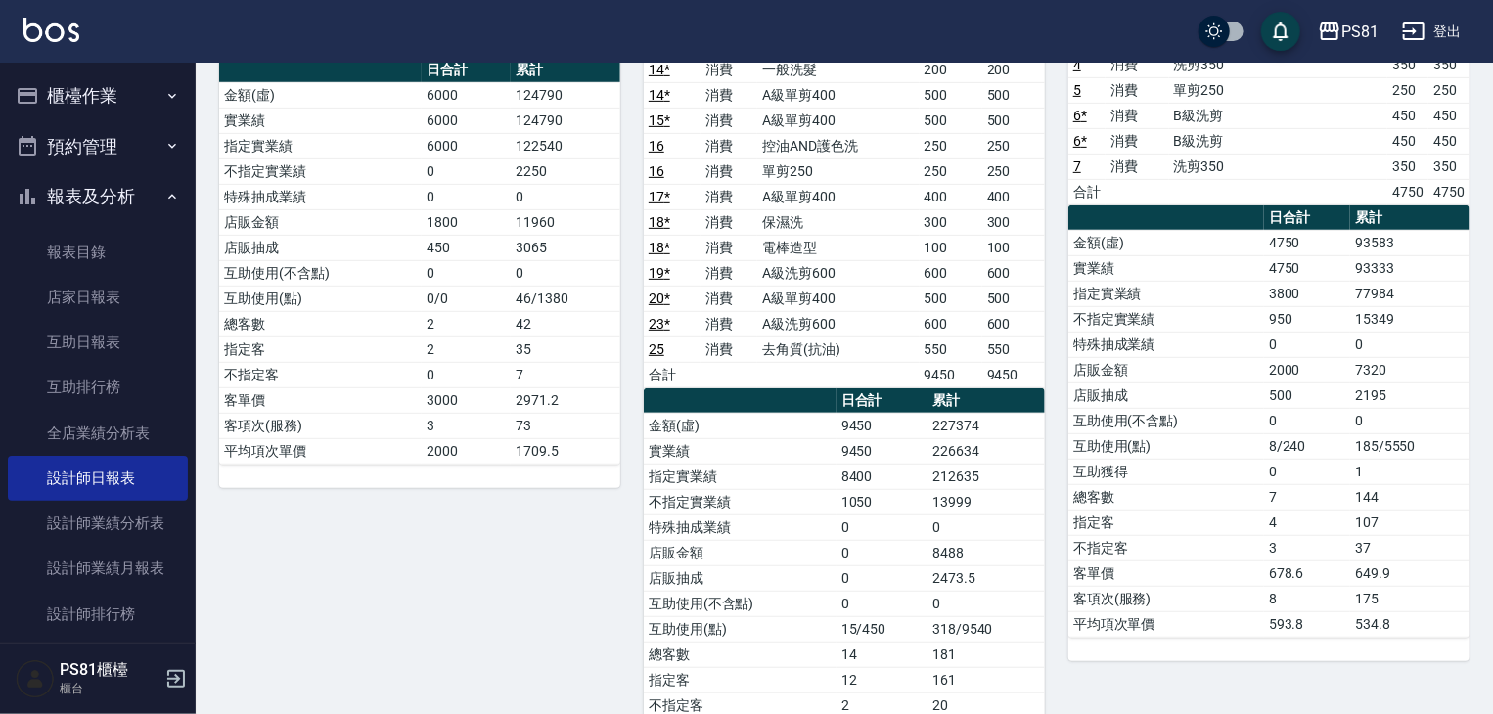
scroll to position [196, 0]
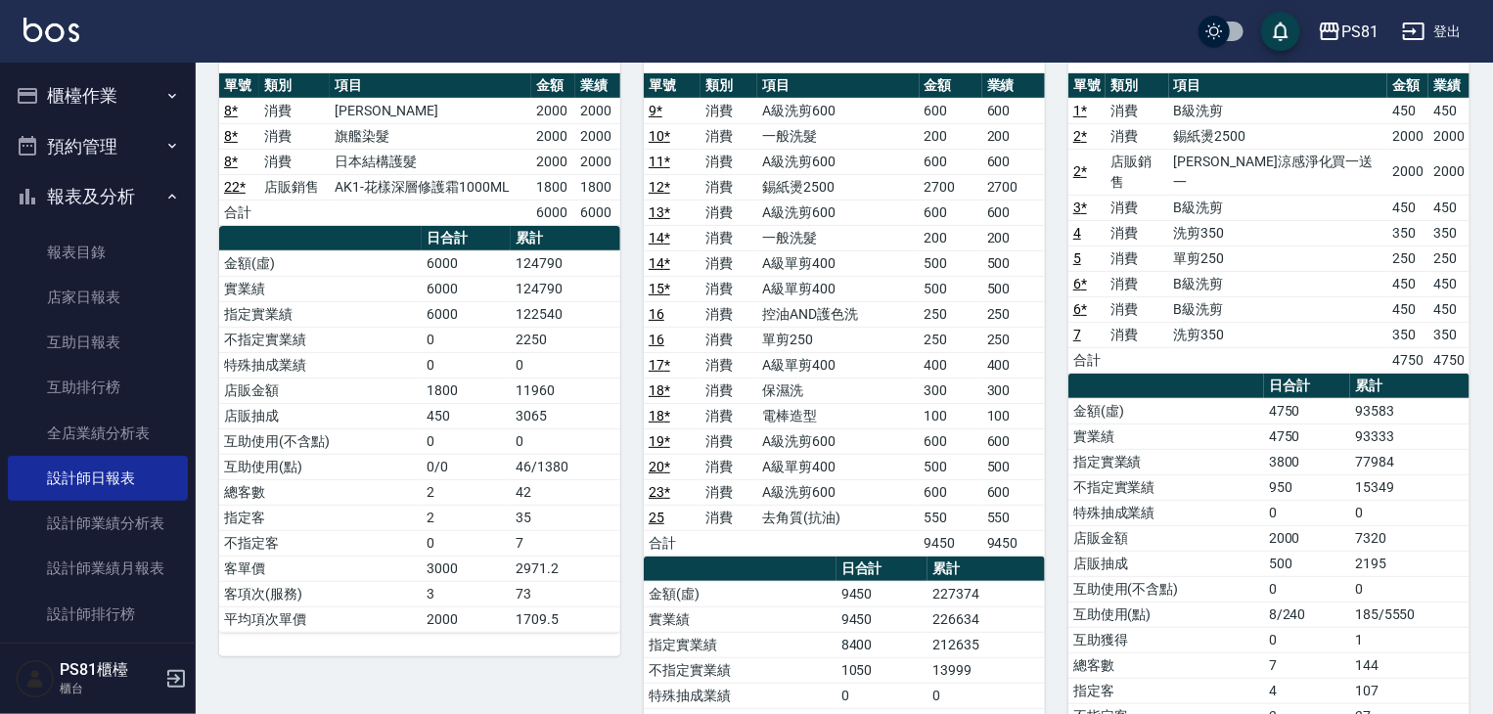
click at [1015, 355] on td "400" at bounding box center [1013, 364] width 63 height 25
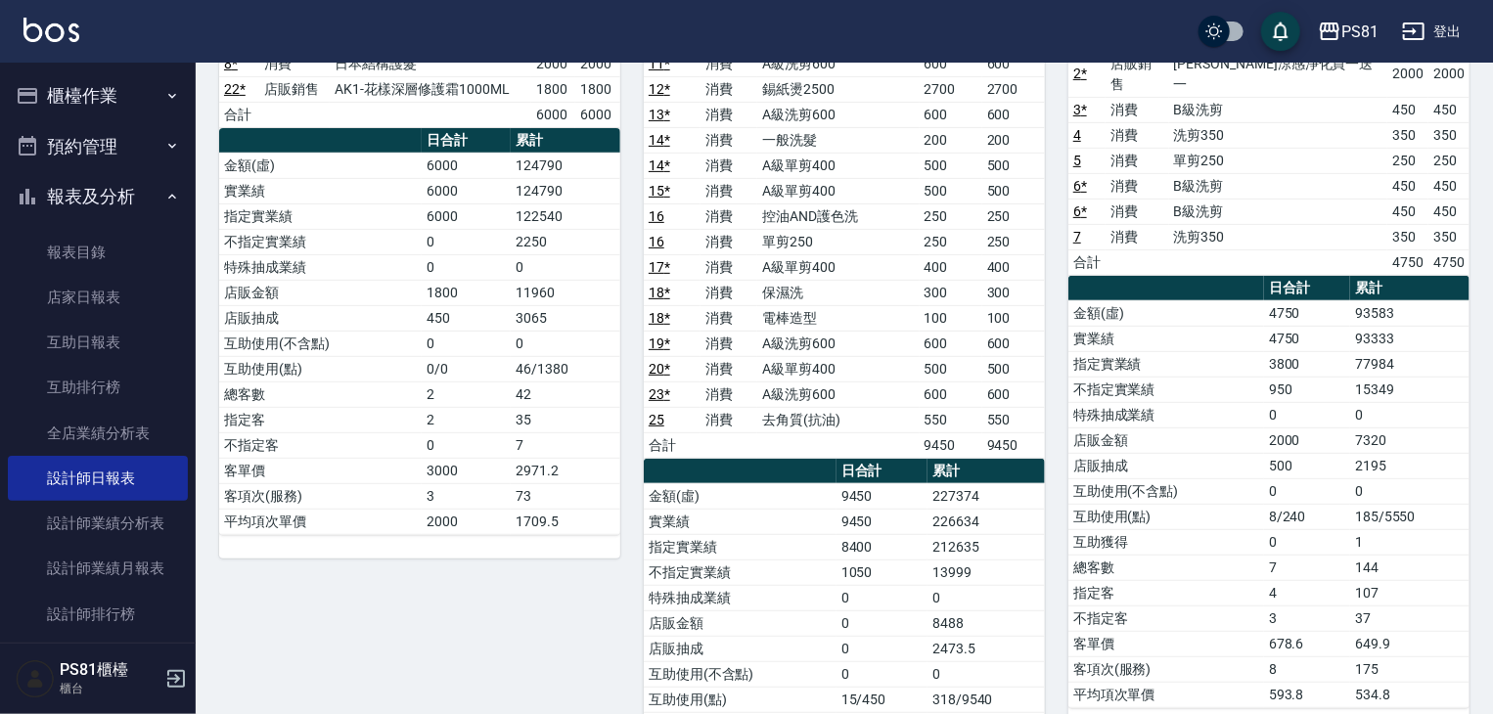
click at [1009, 341] on td "600" at bounding box center [1013, 343] width 63 height 25
click at [98, 300] on link "店家日報表" at bounding box center [98, 297] width 180 height 45
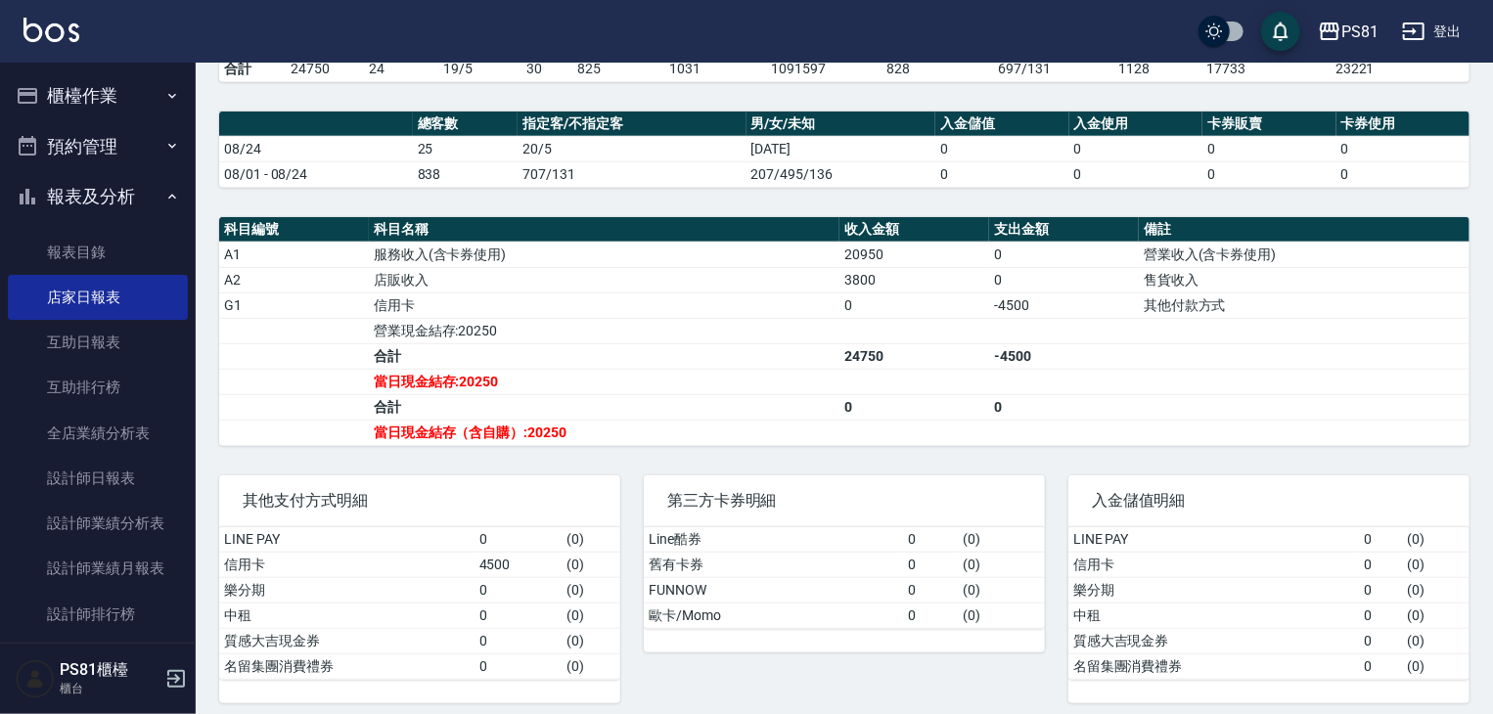
scroll to position [497, 0]
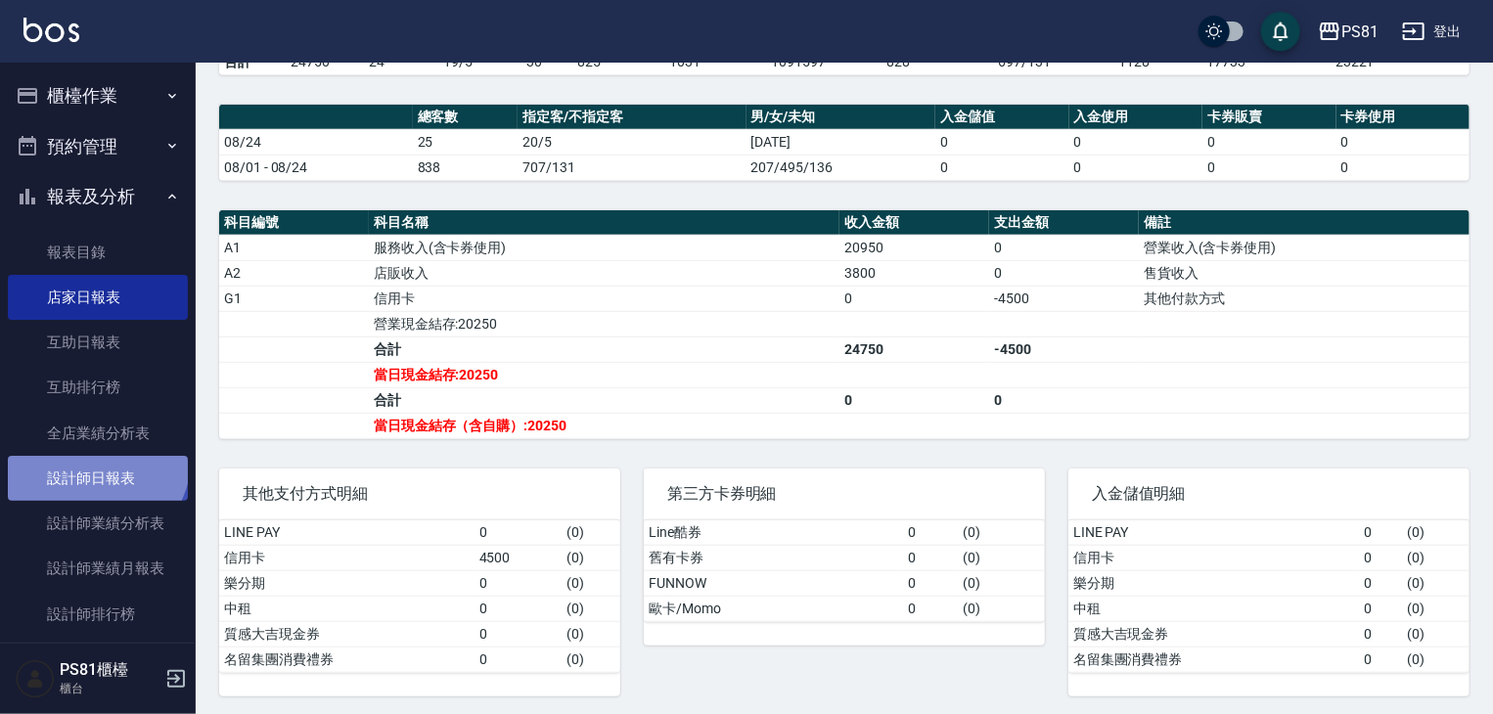
click at [94, 460] on link "設計師日報表" at bounding box center [98, 478] width 180 height 45
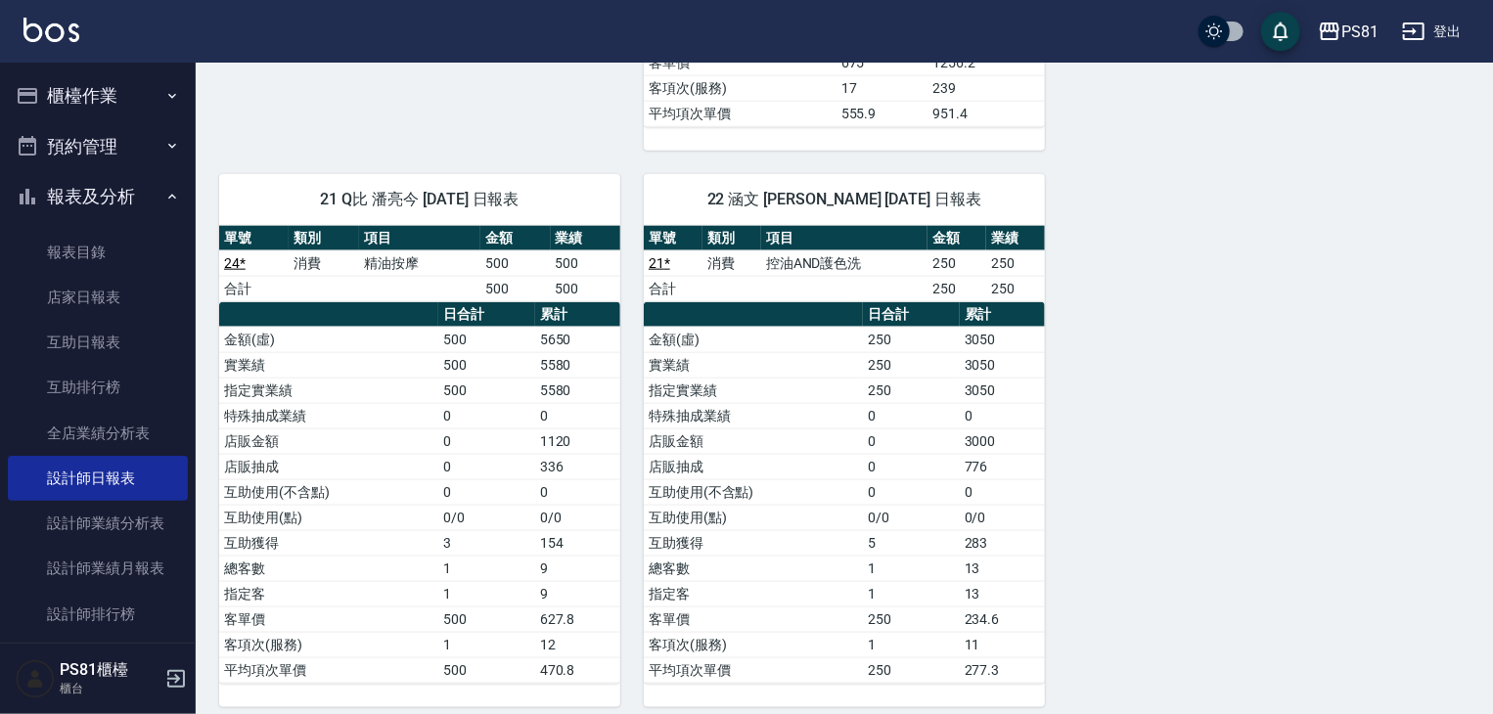
scroll to position [1037, 0]
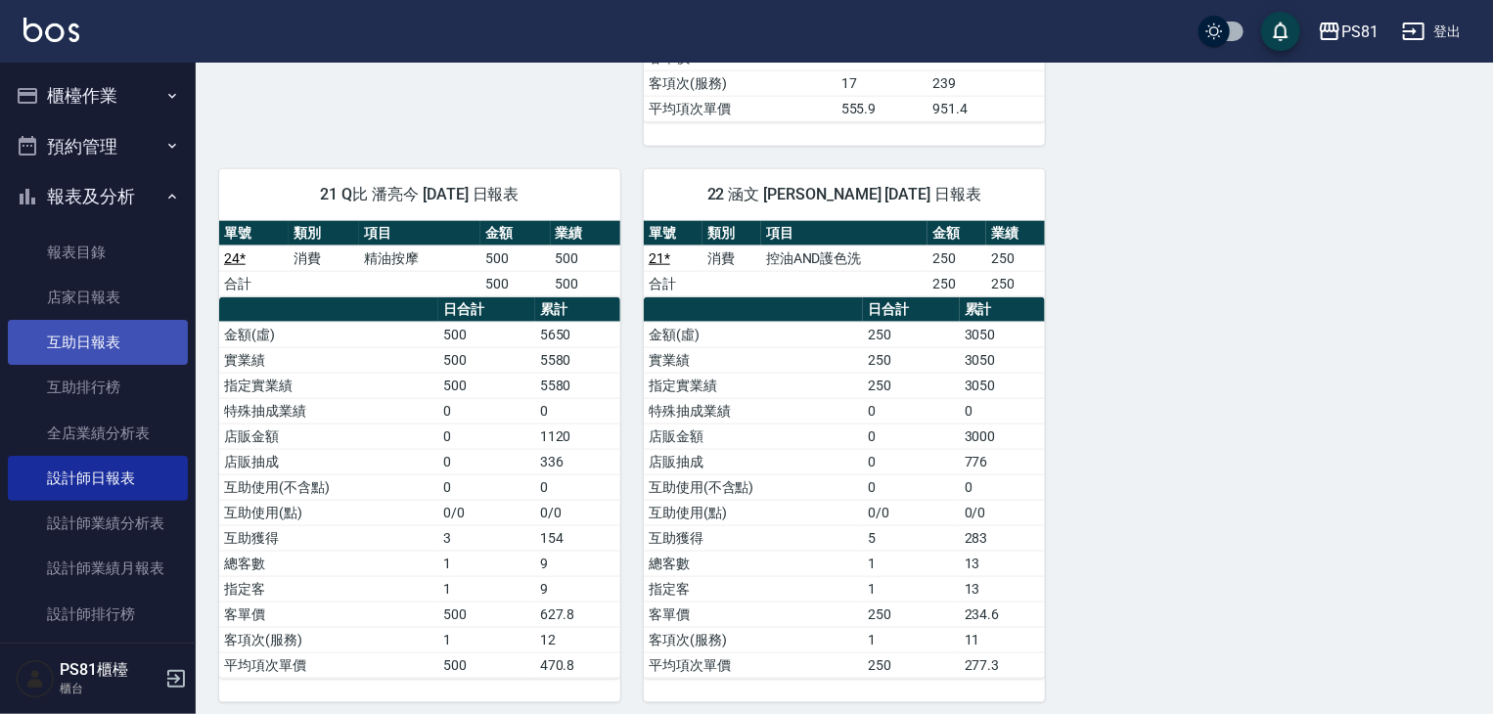
click at [63, 330] on link "互助日報表" at bounding box center [98, 342] width 180 height 45
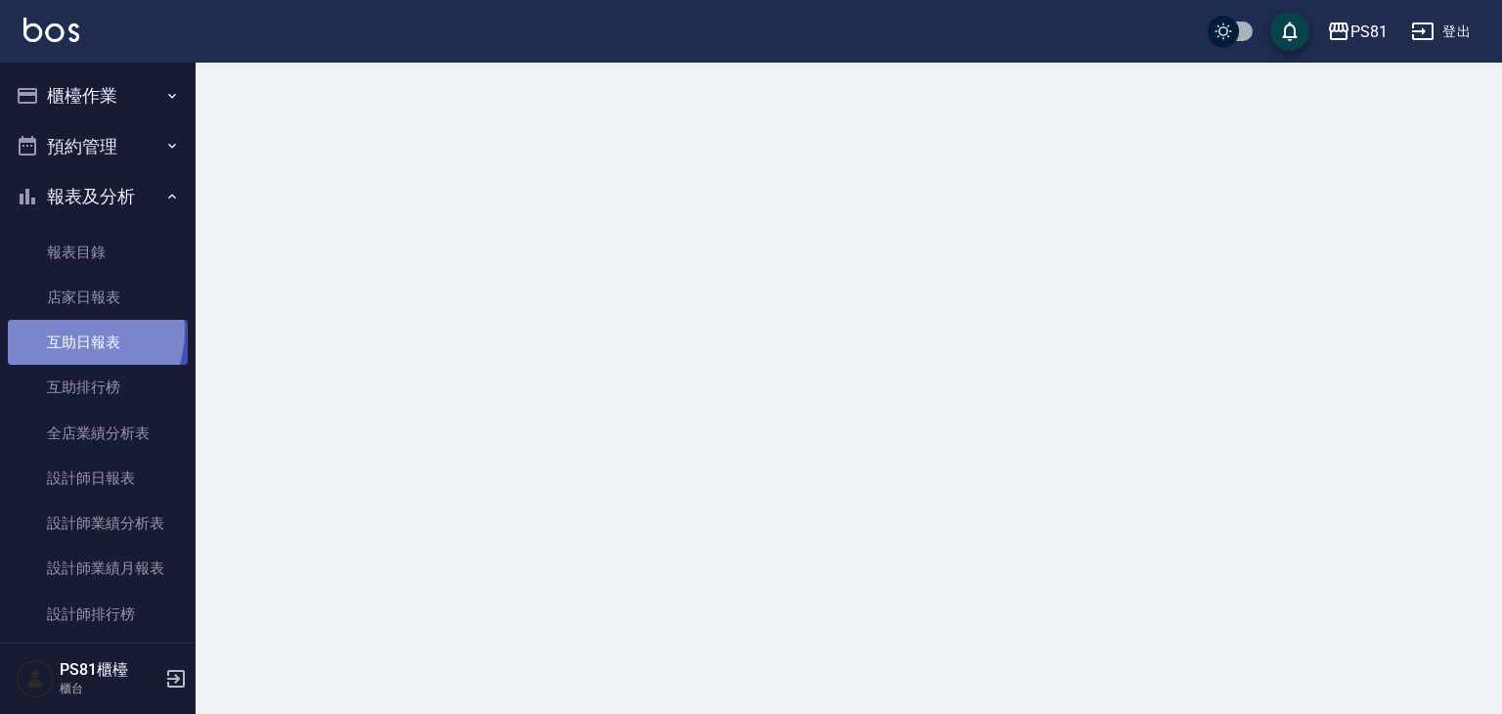
click at [63, 330] on link "互助日報表" at bounding box center [98, 342] width 180 height 45
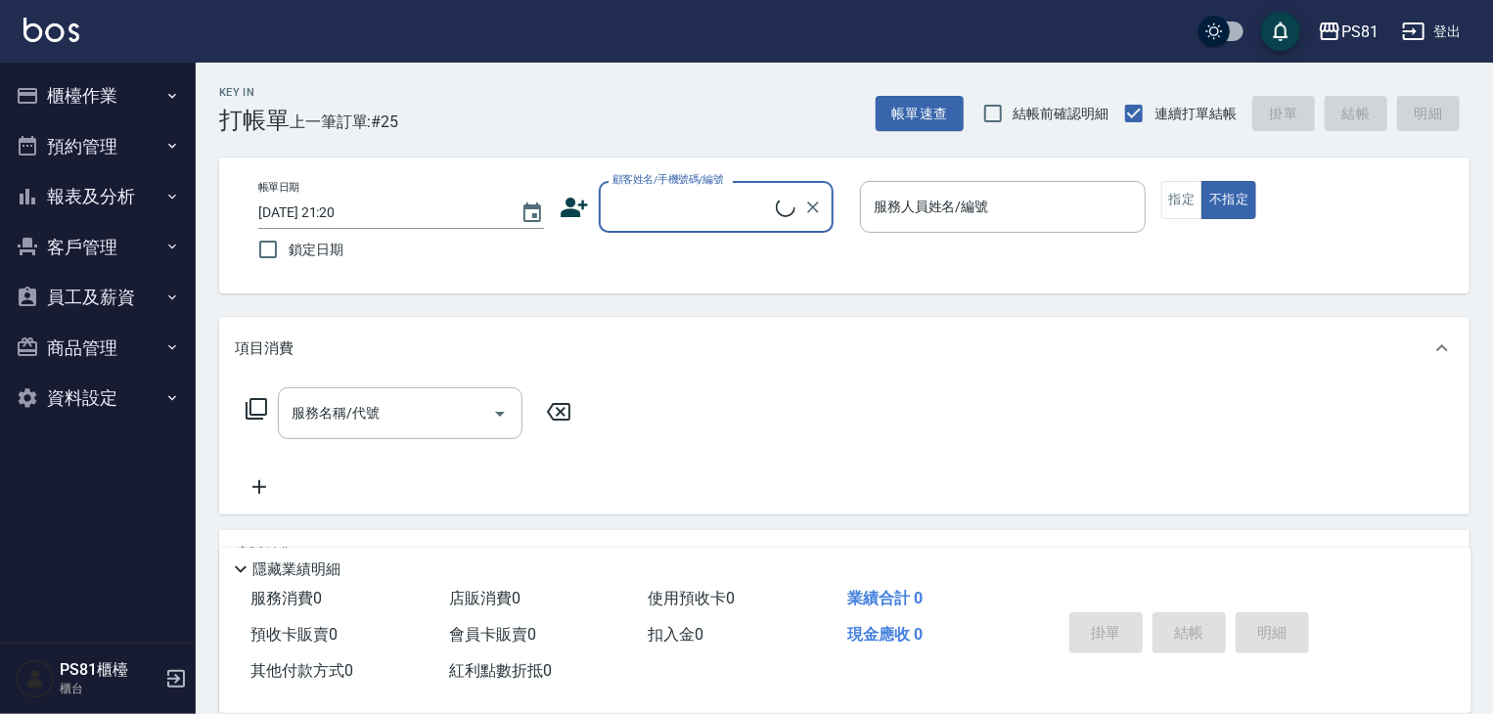
drag, startPoint x: 104, startPoint y: 193, endPoint x: 115, endPoint y: 220, distance: 29.8
click at [103, 195] on button "報表及分析" at bounding box center [98, 196] width 180 height 51
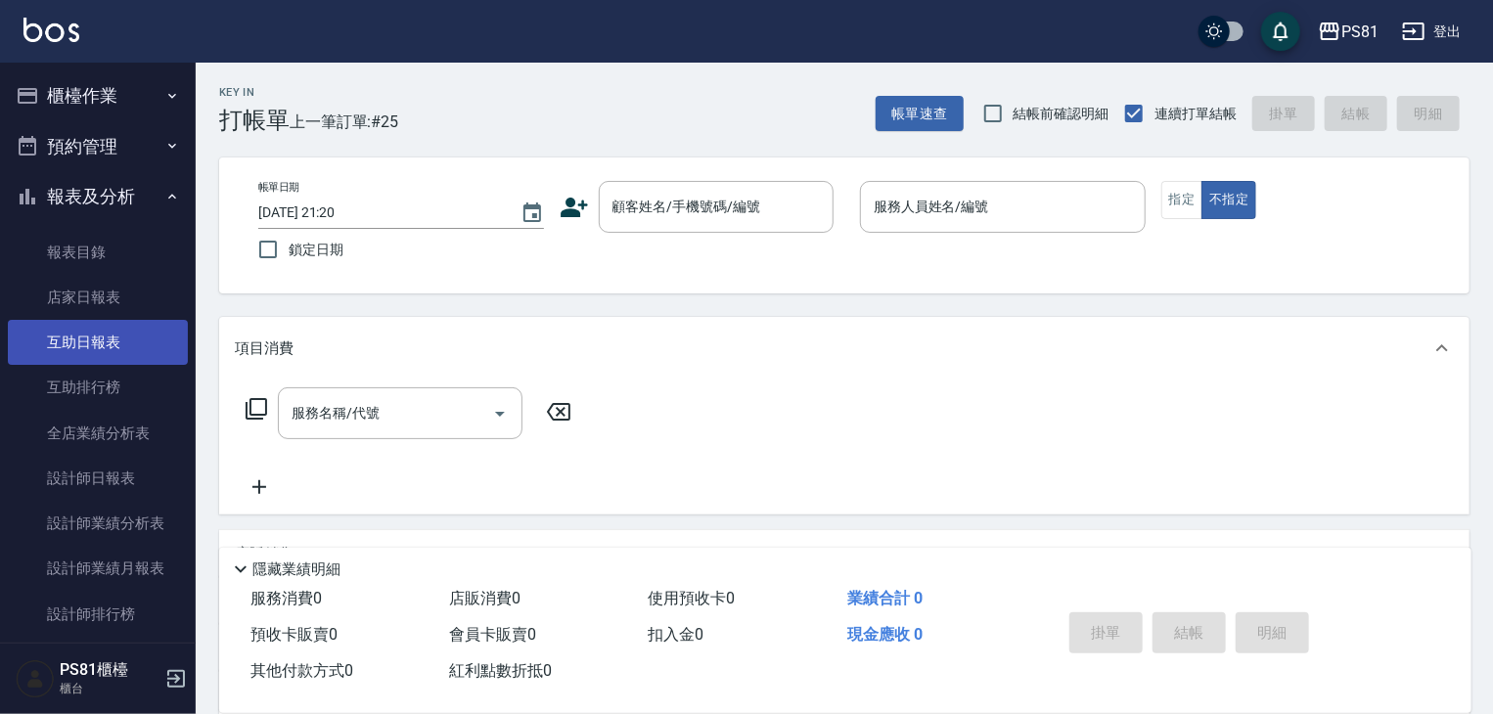
click at [112, 349] on link "互助日報表" at bounding box center [98, 342] width 180 height 45
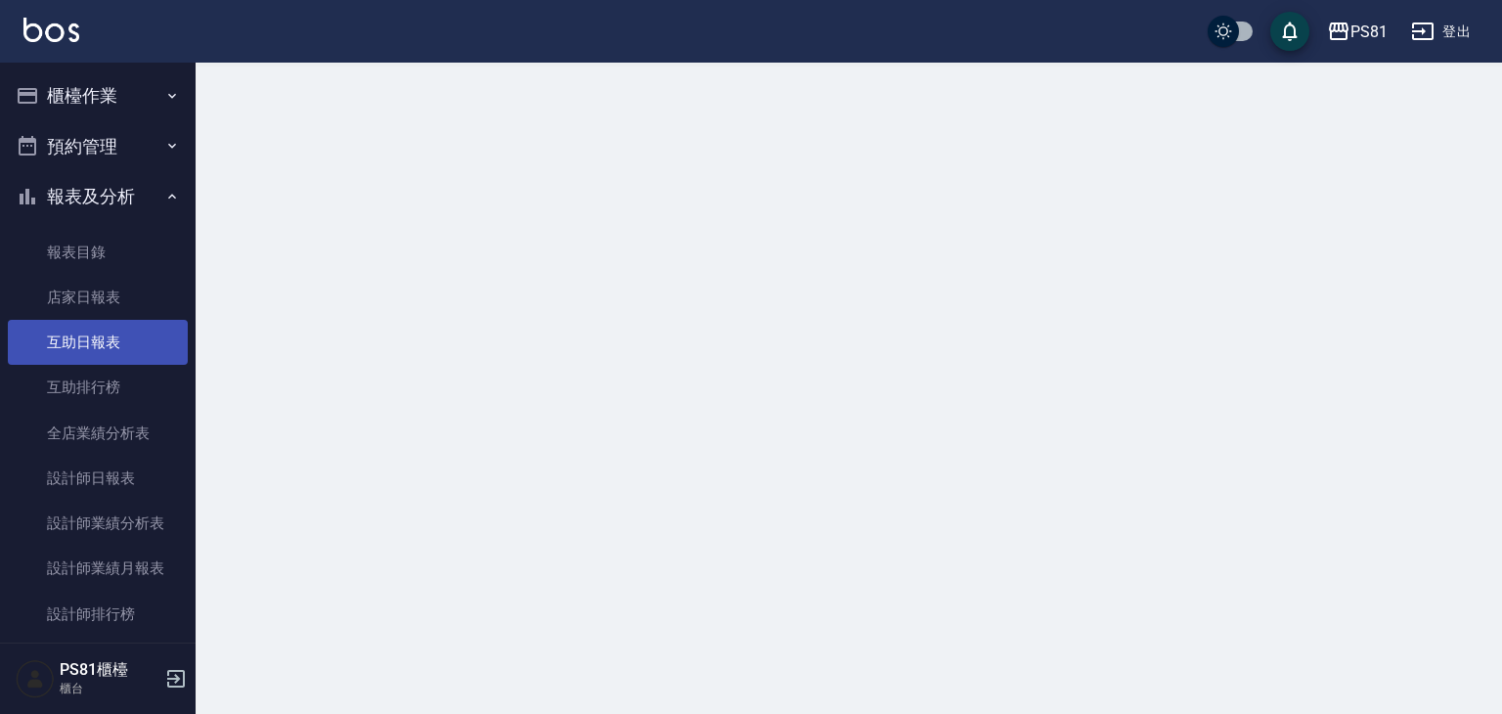
click at [113, 349] on link "互助日報表" at bounding box center [98, 342] width 180 height 45
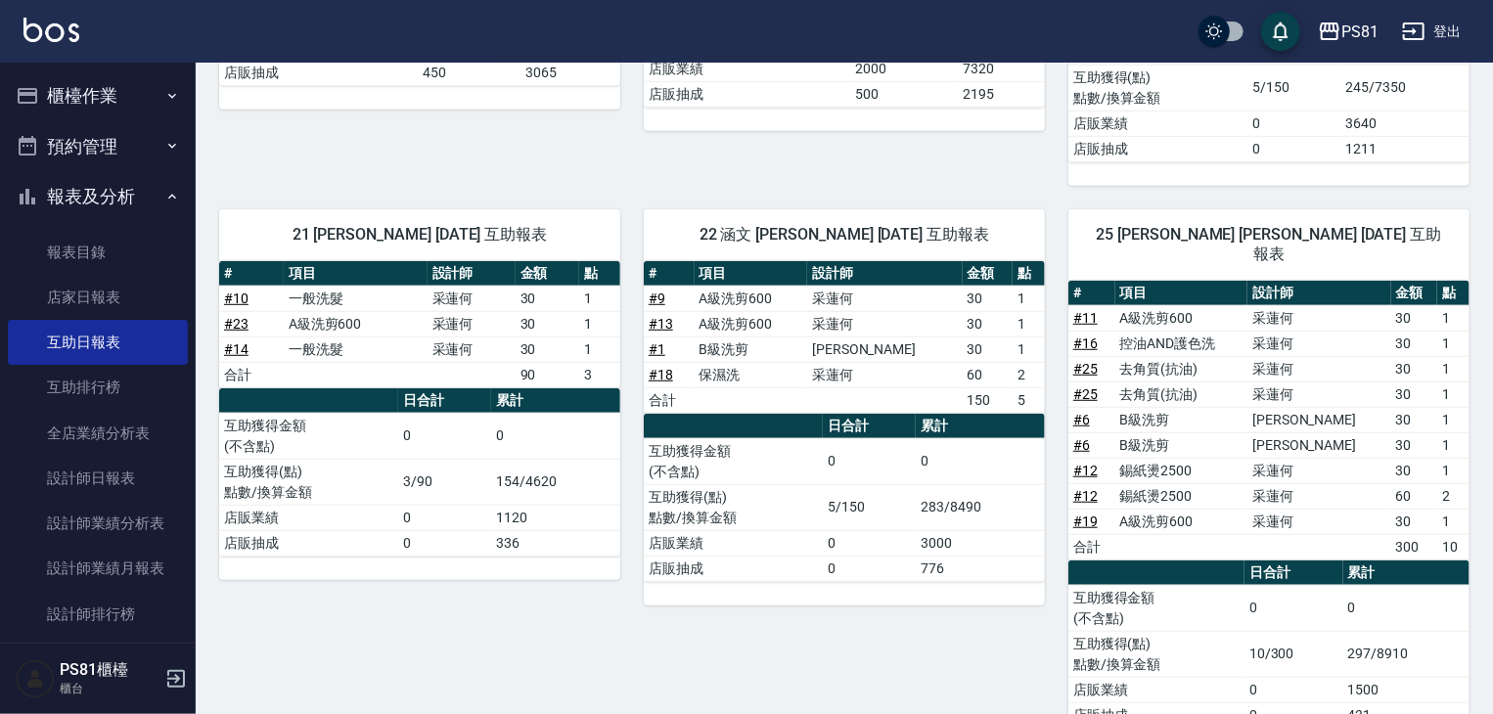
scroll to position [535, 0]
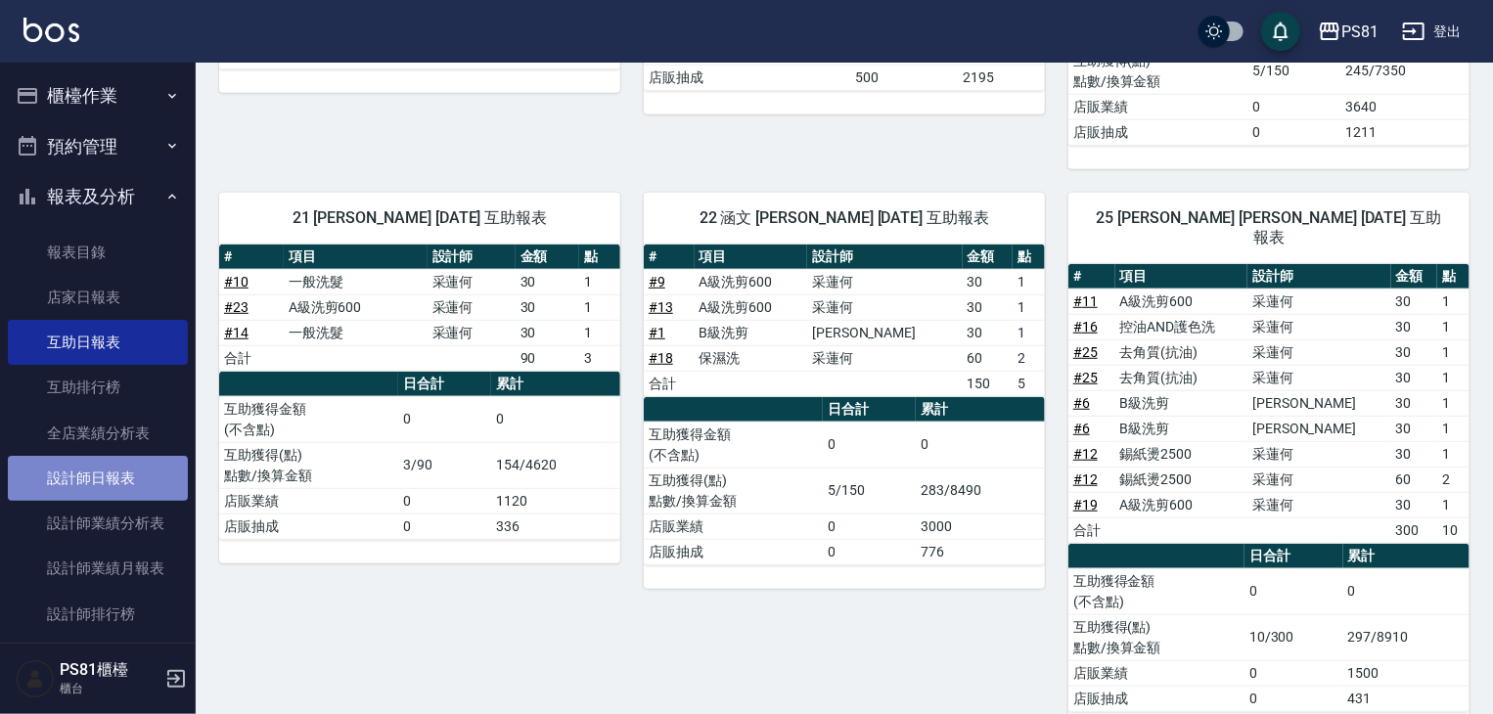
click at [122, 481] on link "設計師日報表" at bounding box center [98, 478] width 180 height 45
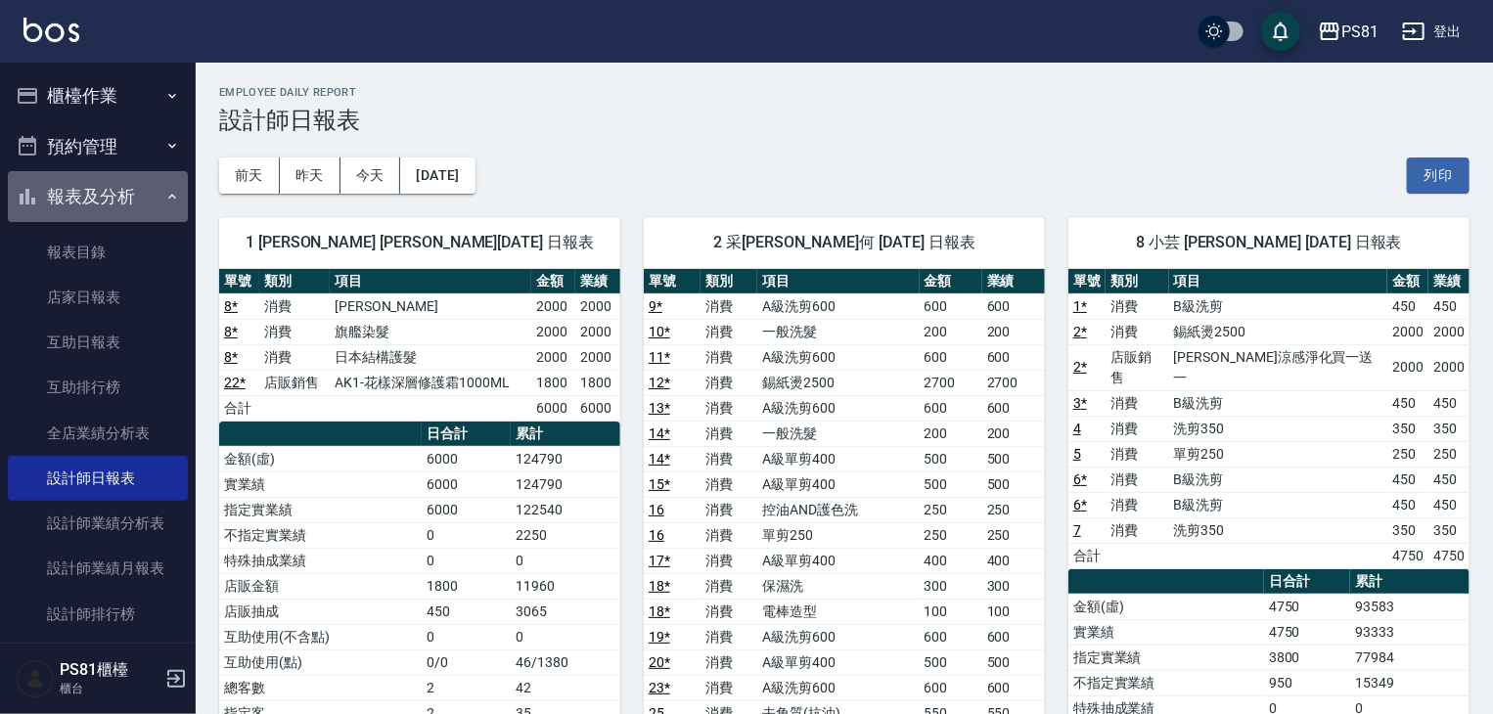
click at [100, 197] on button "報表及分析" at bounding box center [98, 196] width 180 height 51
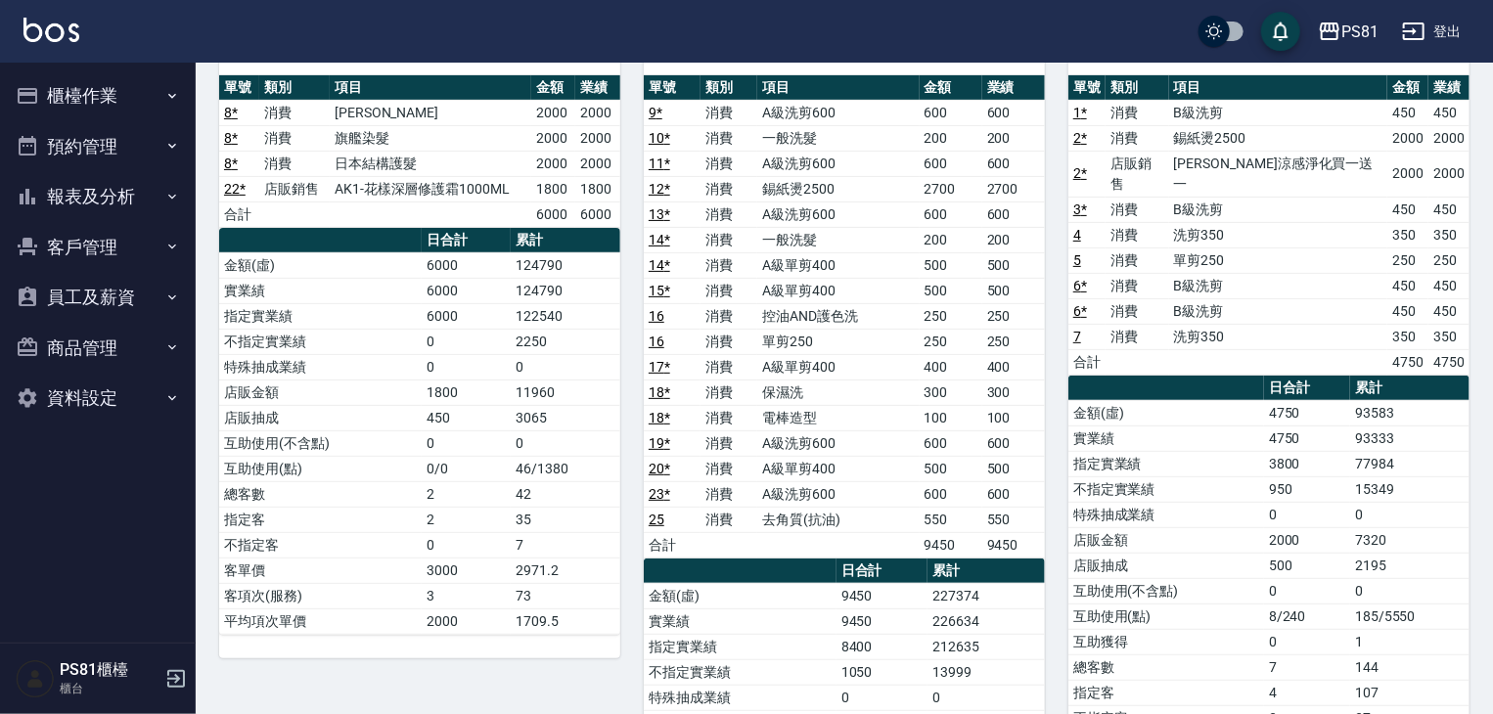
scroll to position [196, 0]
